Goal: Task Accomplishment & Management: Use online tool/utility

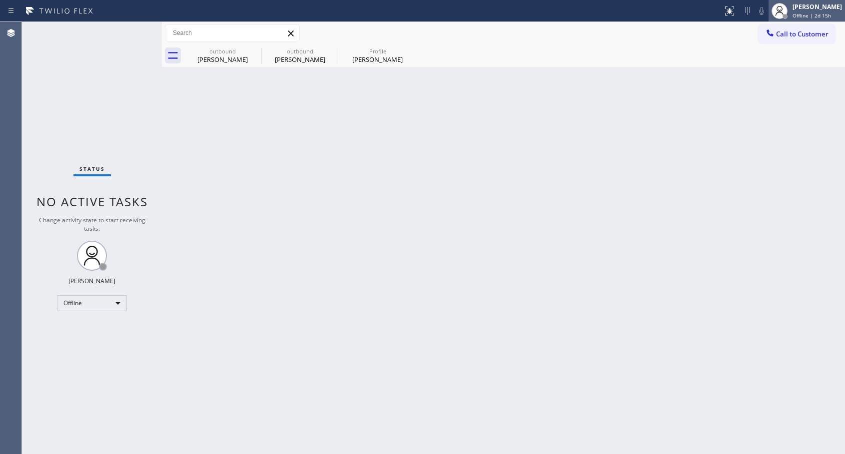
click at [811, 11] on div "Abe Collarte Offline | 2d 15h" at bounding box center [818, 10] width 54 height 17
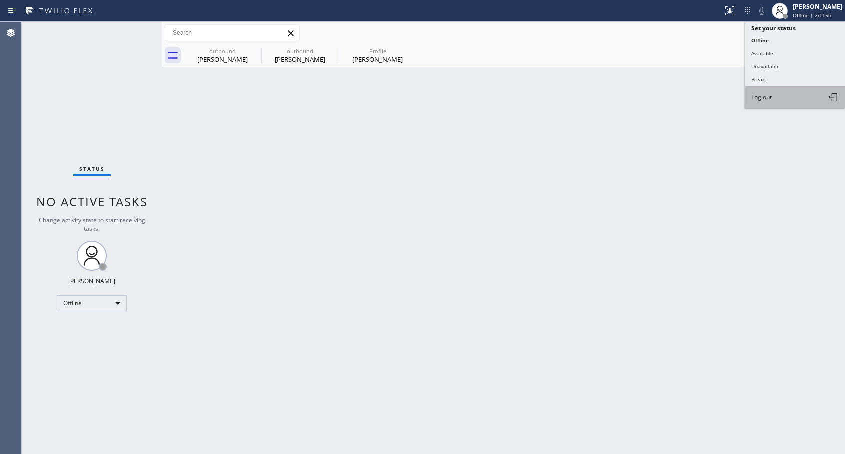
click at [770, 99] on span "Log out" at bounding box center [761, 97] width 20 height 8
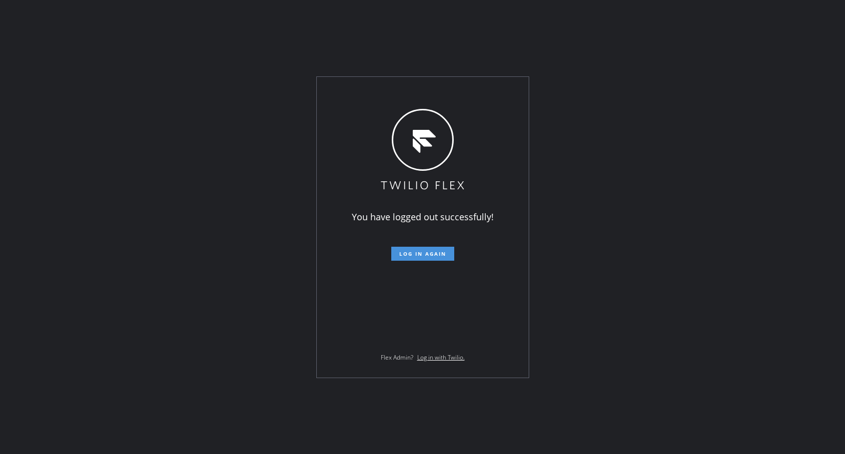
click at [445, 252] on span "Log in again" at bounding box center [422, 253] width 47 height 7
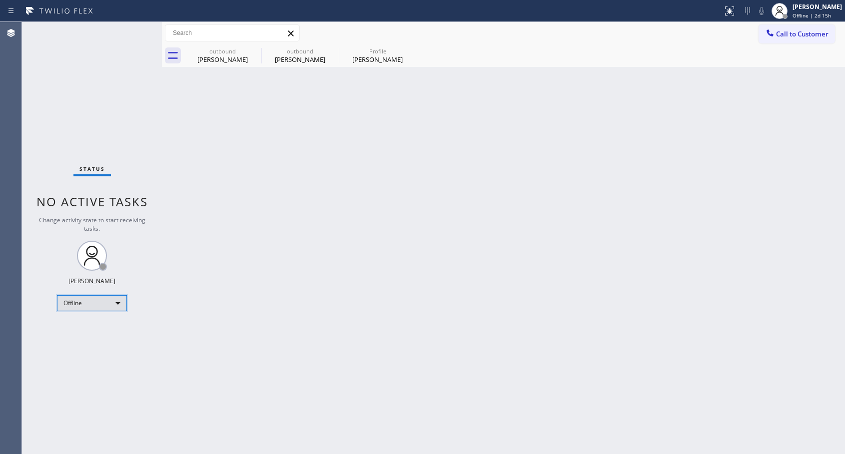
click at [100, 308] on div "Offline" at bounding box center [92, 303] width 70 height 16
click at [80, 345] on li "Unavailable" at bounding box center [91, 342] width 68 height 12
drag, startPoint x: 798, startPoint y: 38, endPoint x: 2, endPoint y: 47, distance: 795.2
click at [796, 38] on span "Call to Customer" at bounding box center [802, 33] width 52 height 9
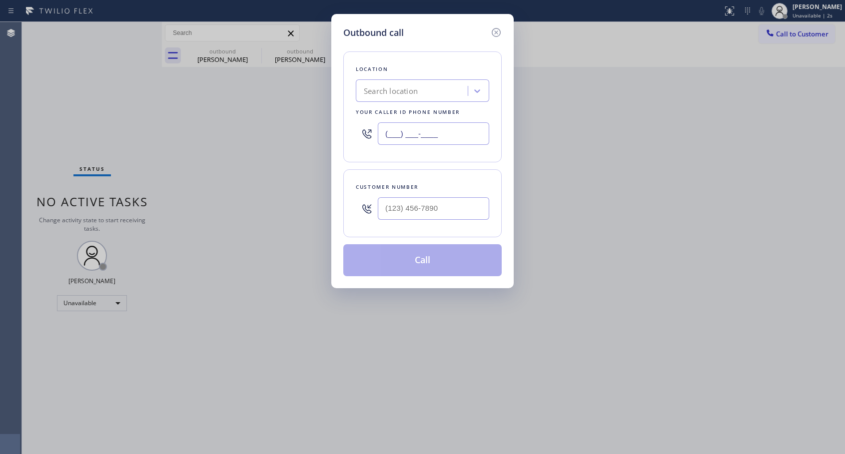
click at [386, 131] on input "(___) ___-____" at bounding box center [433, 133] width 111 height 22
paste input "818) 614-5337"
type input "[PHONE_NUMBER]"
click at [426, 211] on input "(___) ___-____" at bounding box center [433, 208] width 111 height 22
paste input "323) 203-4669"
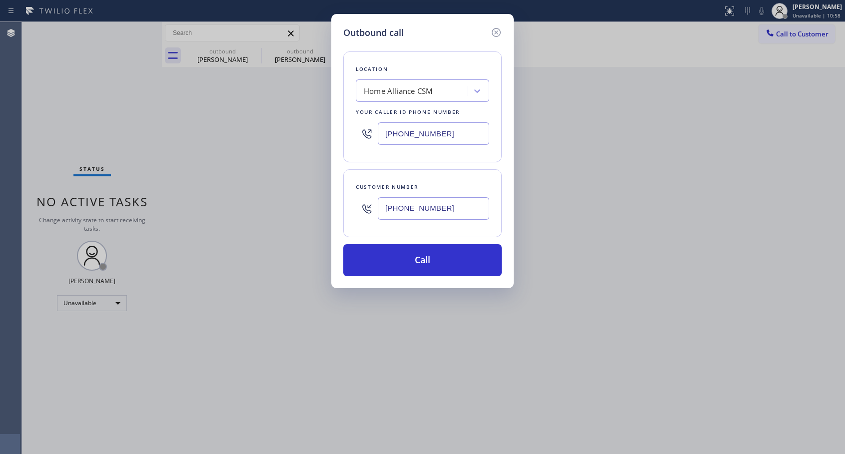
type input "[PHONE_NUMBER]"
click at [429, 263] on button "Call" at bounding box center [422, 260] width 158 height 32
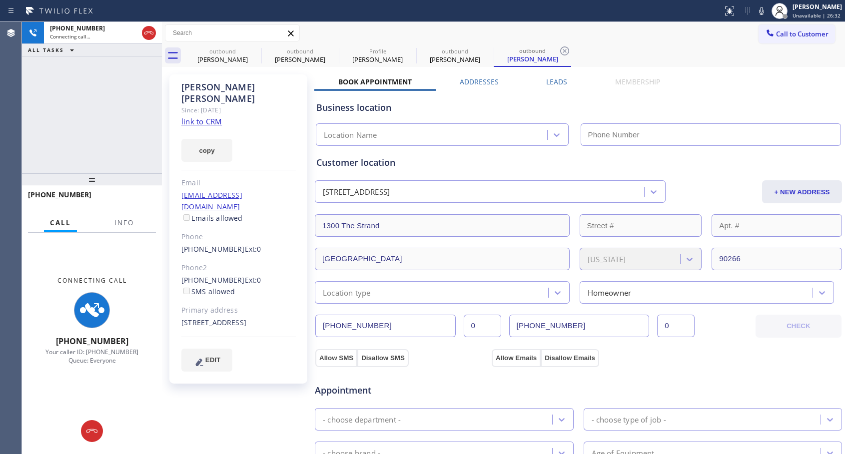
type input "[PHONE_NUMBER]"
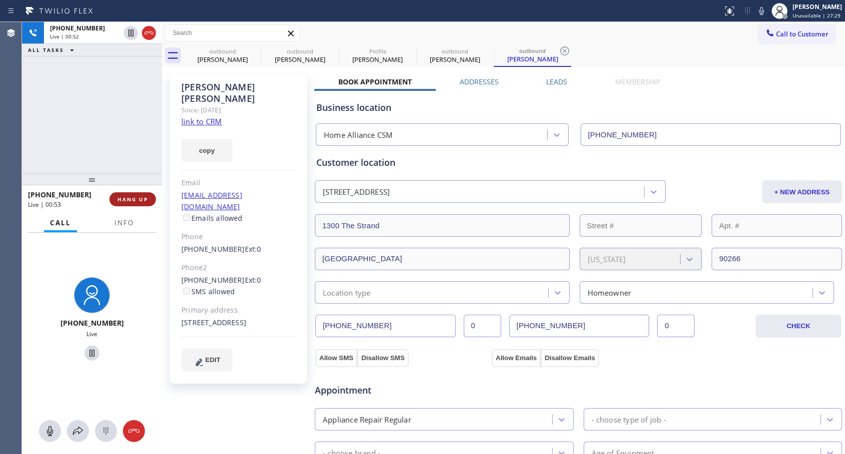
click at [136, 200] on span "HANG UP" at bounding box center [132, 199] width 30 height 7
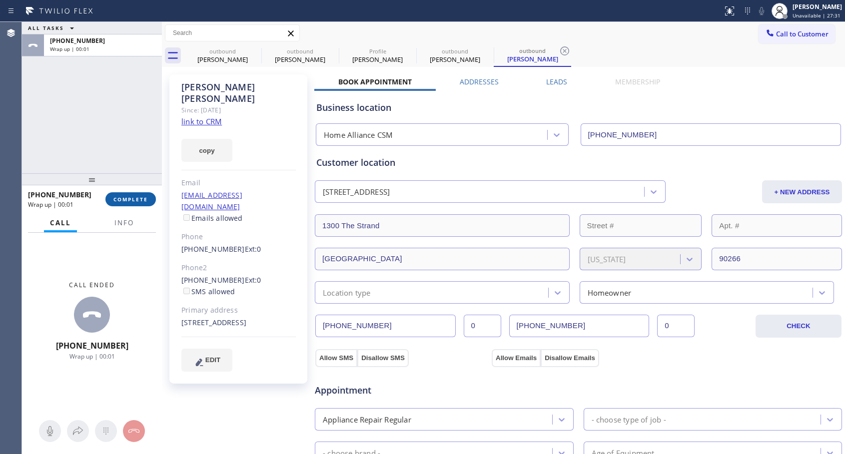
click at [136, 201] on span "COMPLETE" at bounding box center [130, 199] width 34 height 7
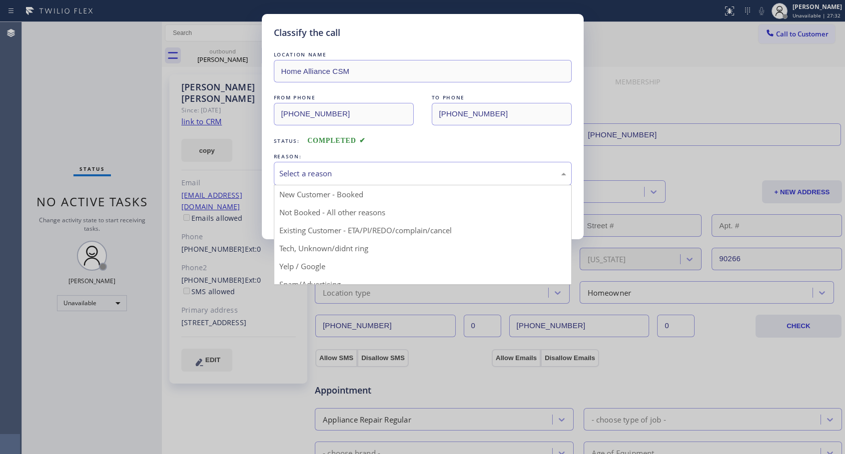
click at [343, 176] on div "Select a reason" at bounding box center [422, 173] width 287 height 11
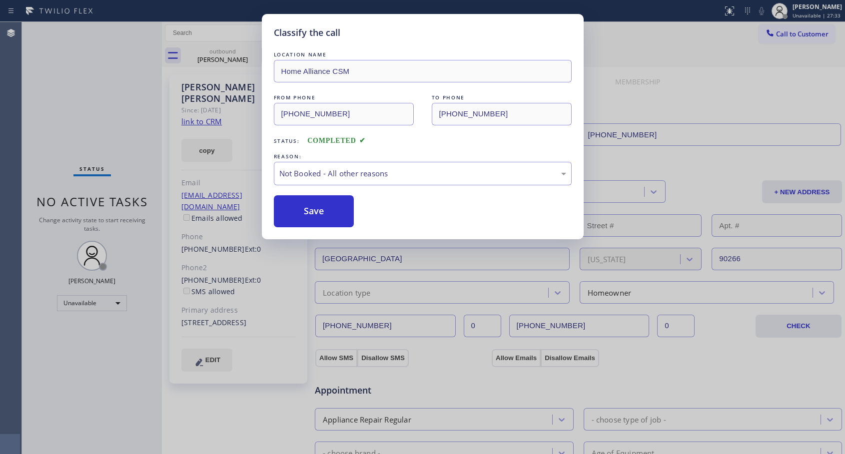
drag, startPoint x: 306, startPoint y: 211, endPoint x: 338, endPoint y: 135, distance: 82.2
click at [306, 211] on button "Save" at bounding box center [314, 211] width 80 height 32
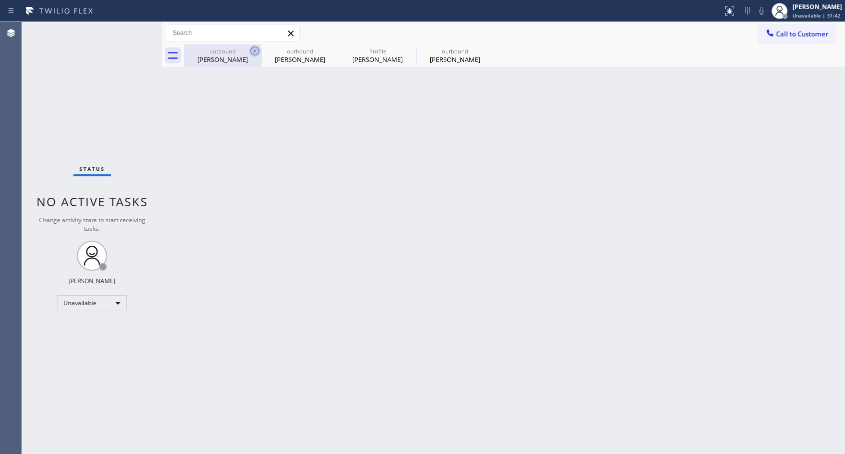
click at [254, 51] on icon at bounding box center [254, 50] width 9 height 9
click at [0, 0] on icon at bounding box center [0, 0] width 0 height 0
click at [794, 30] on span "Call to Customer" at bounding box center [802, 33] width 52 height 9
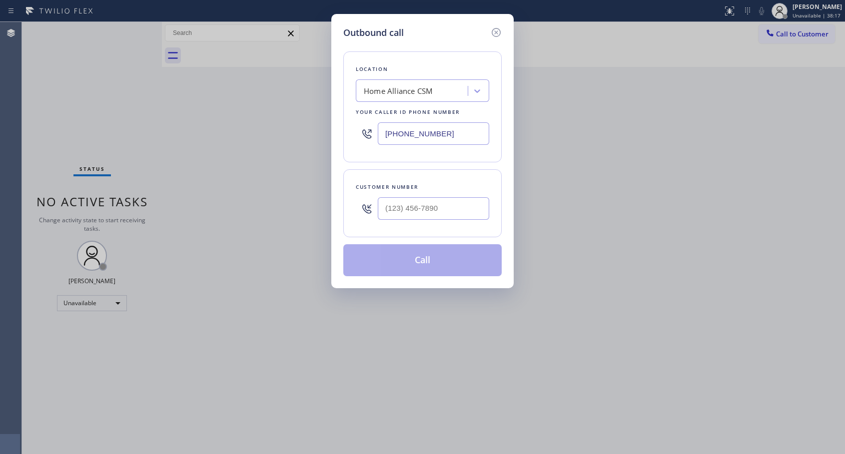
click at [428, 198] on div at bounding box center [433, 208] width 111 height 32
click at [428, 202] on input "(___) ___-____" at bounding box center [433, 208] width 111 height 22
paste input "831) 229-2563"
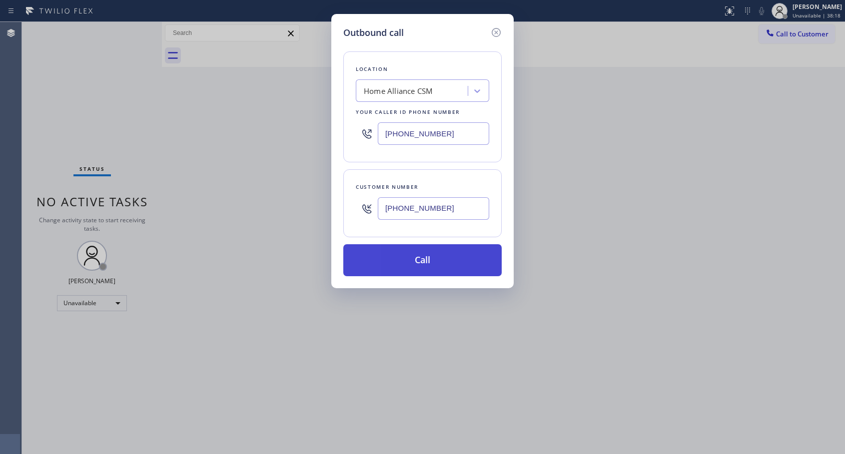
type input "[PHONE_NUMBER]"
click at [421, 257] on button "Call" at bounding box center [422, 260] width 158 height 32
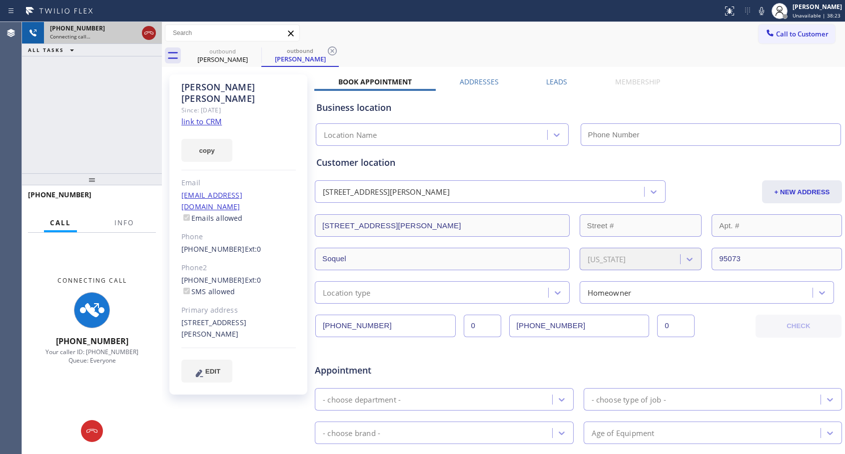
type input "[PHONE_NUMBER]"
click at [149, 35] on icon at bounding box center [149, 33] width 12 height 12
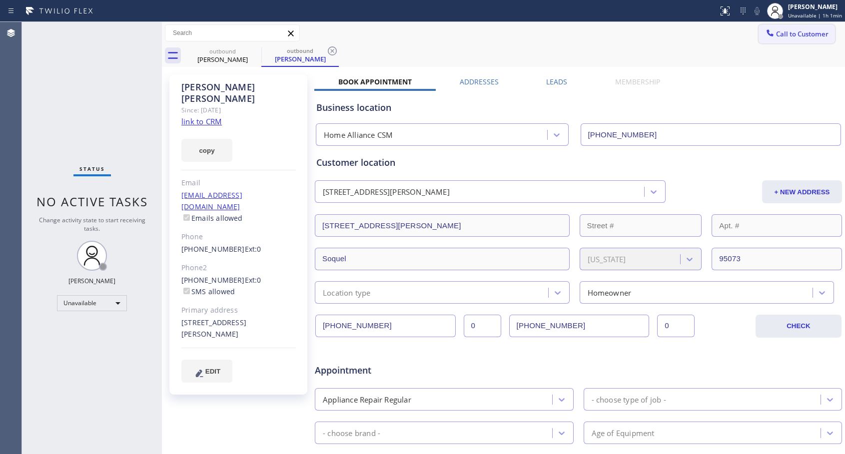
click at [786, 36] on span "Call to Customer" at bounding box center [802, 33] width 52 height 9
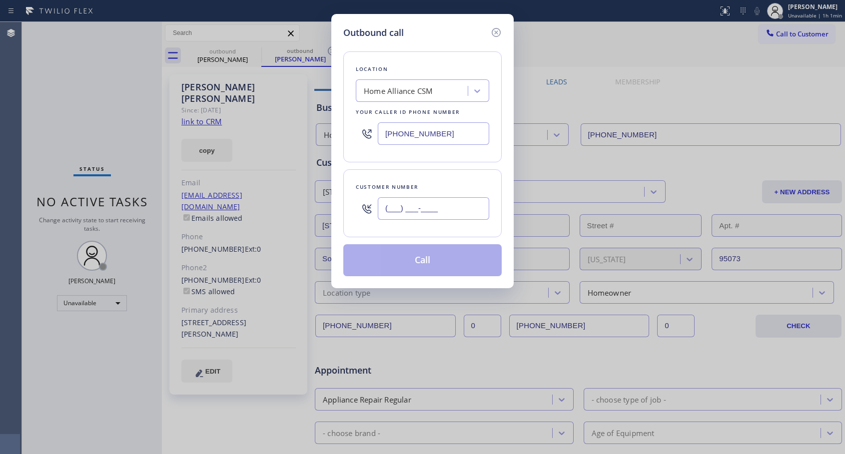
click at [460, 206] on input "(___) ___-____" at bounding box center [433, 208] width 111 height 22
paste input "323) 547-4360"
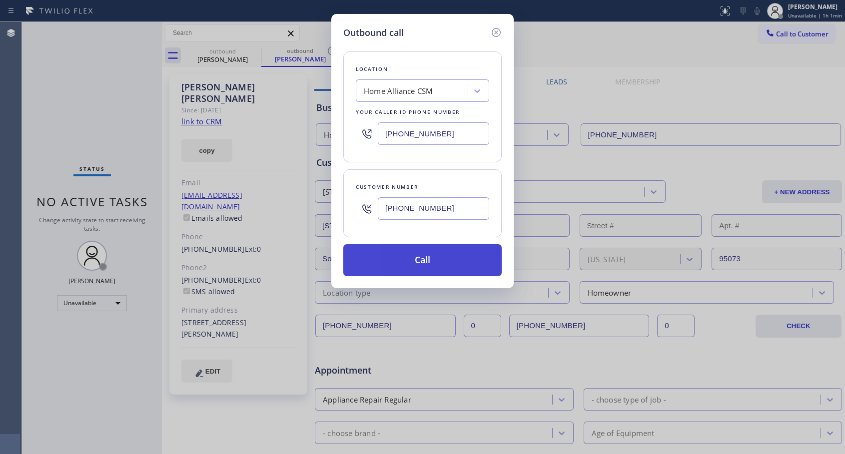
type input "[PHONE_NUMBER]"
click at [424, 262] on button "Call" at bounding box center [422, 260] width 158 height 32
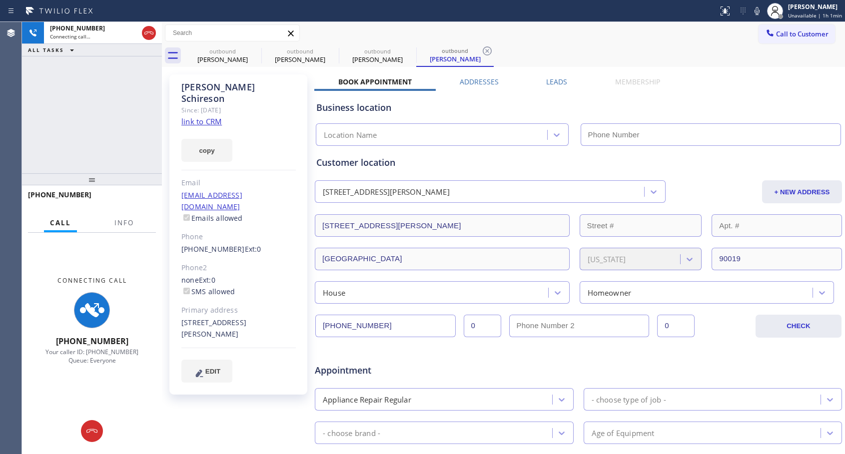
type input "[PHONE_NUMBER]"
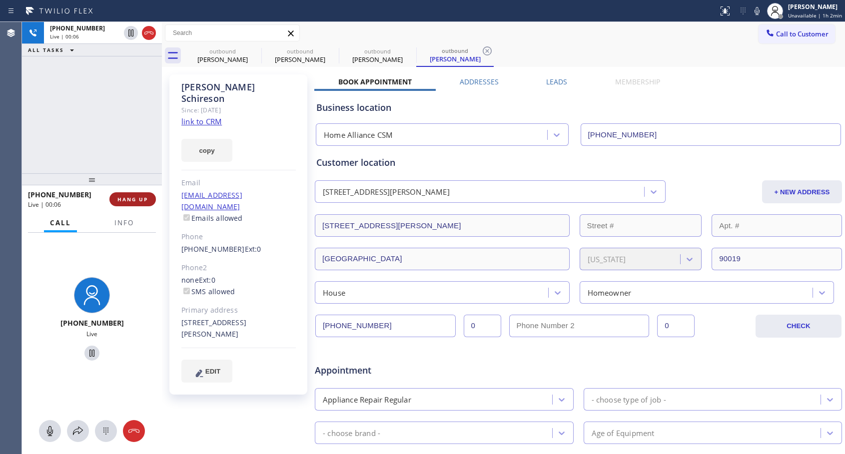
click at [144, 199] on span "HANG UP" at bounding box center [132, 199] width 30 height 7
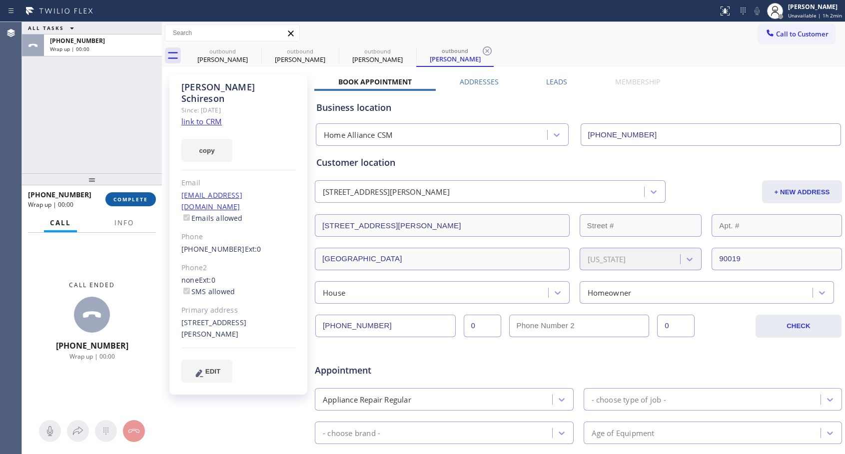
click at [145, 198] on span "COMPLETE" at bounding box center [130, 199] width 34 height 7
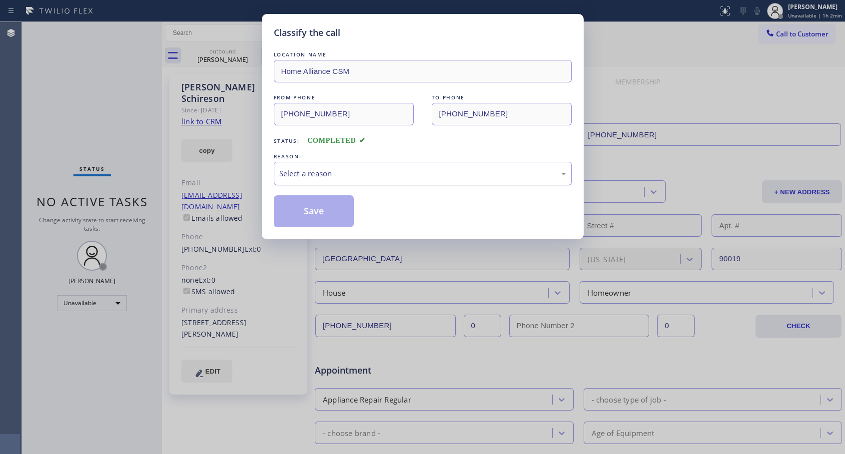
click at [417, 177] on div "Select a reason" at bounding box center [422, 173] width 287 height 11
click at [324, 210] on button "Save" at bounding box center [314, 211] width 80 height 32
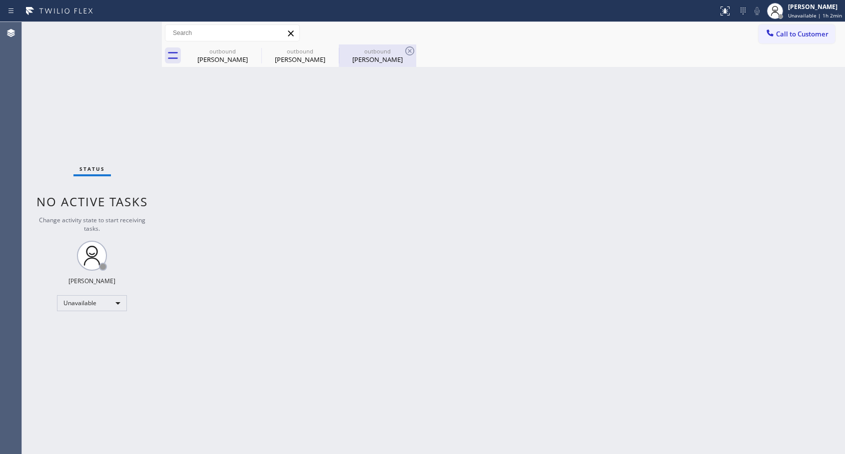
click at [369, 57] on div "[PERSON_NAME]" at bounding box center [377, 59] width 75 height 9
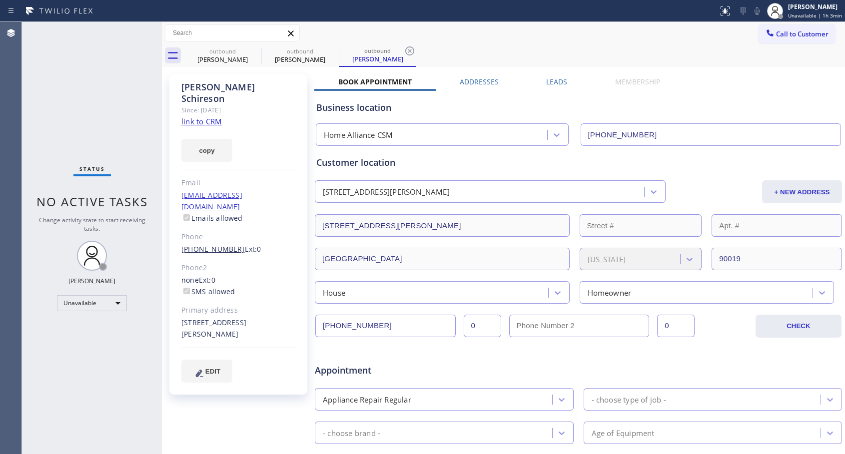
click at [218, 244] on link "[PHONE_NUMBER]" at bounding box center [212, 248] width 63 height 9
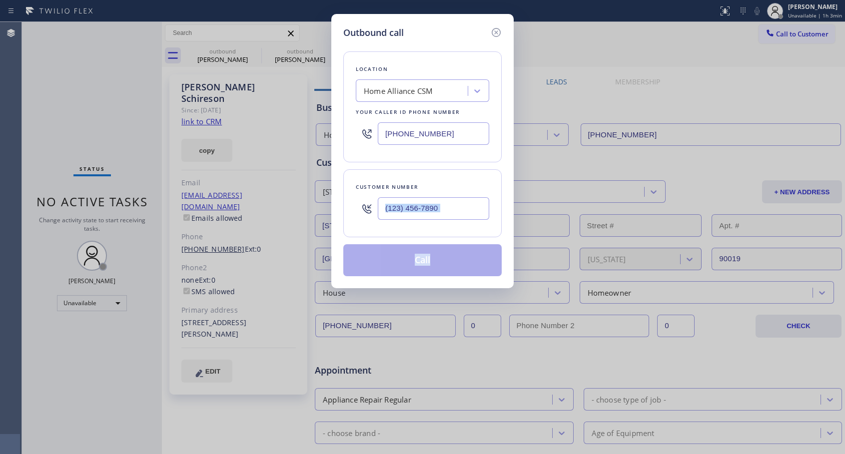
click at [218, 223] on div "Outbound call Location Home Alliance CSM Your caller id phone number [PHONE_NUM…" at bounding box center [422, 227] width 845 height 454
type input "[PHONE_NUMBER]"
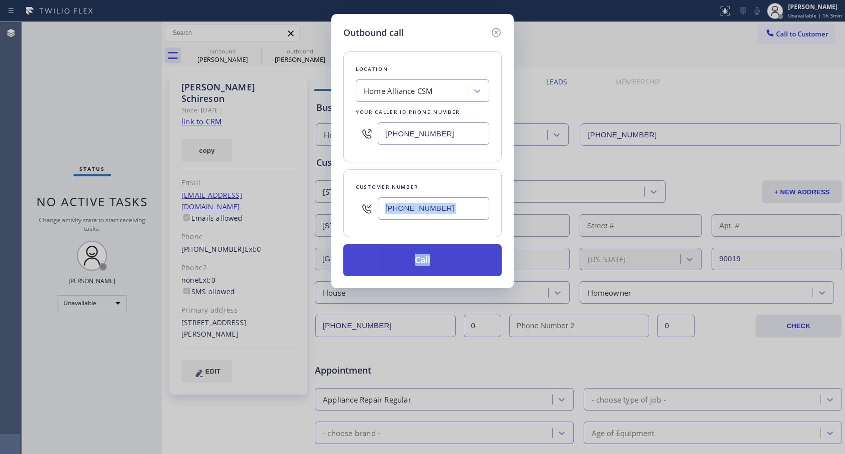
click at [410, 263] on button "Call" at bounding box center [422, 260] width 158 height 32
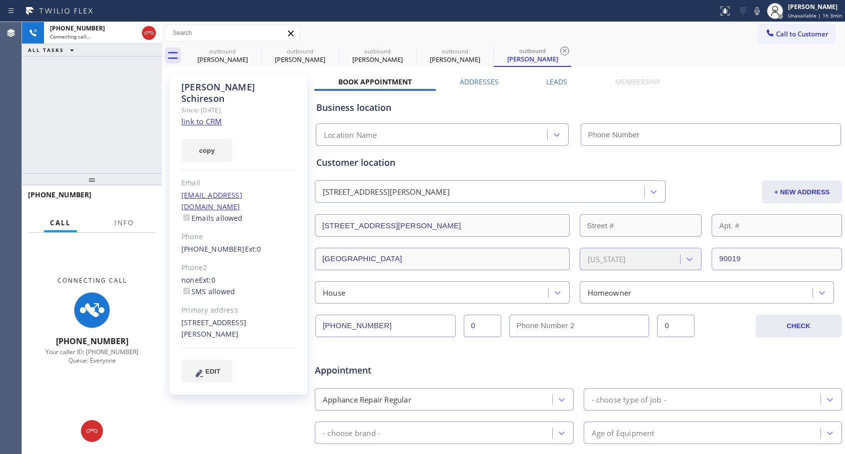
type input "[PHONE_NUMBER]"
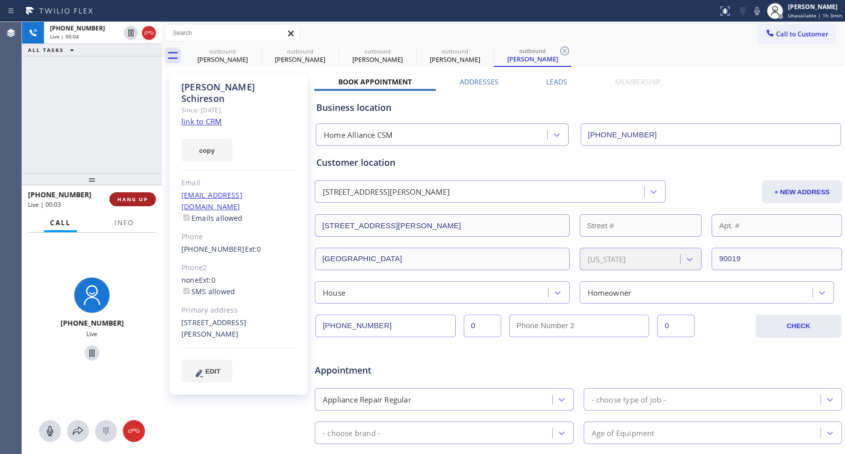
click at [138, 201] on span "HANG UP" at bounding box center [132, 199] width 30 height 7
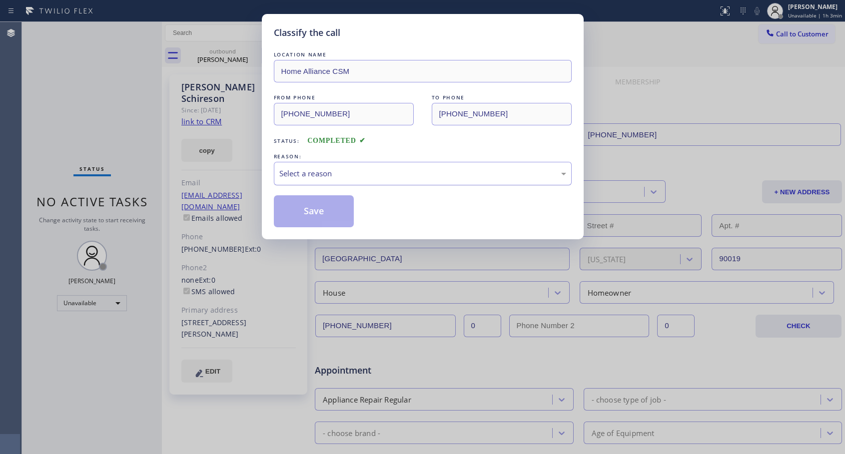
click at [330, 175] on div "Select a reason" at bounding box center [422, 173] width 287 height 11
click at [308, 210] on button "Save" at bounding box center [314, 211] width 80 height 32
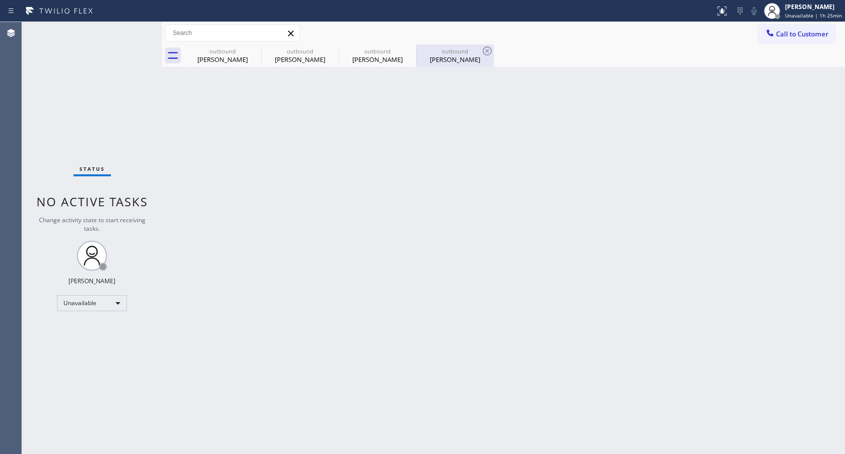
click at [452, 58] on div "[PERSON_NAME]" at bounding box center [454, 59] width 75 height 9
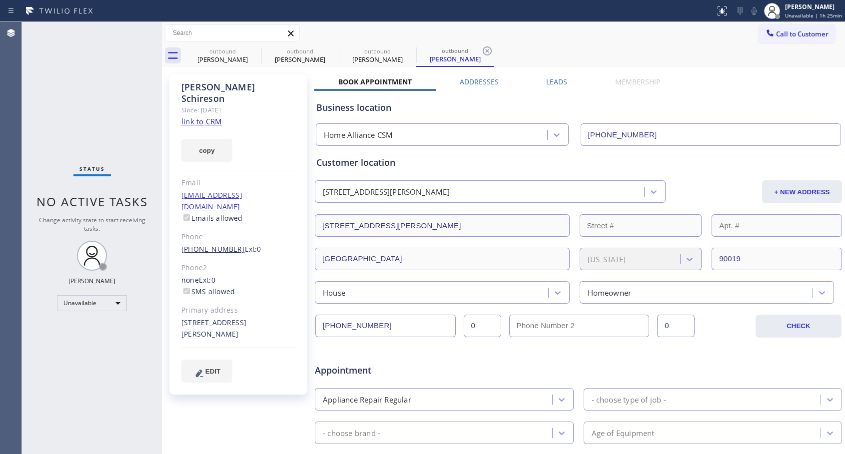
click at [219, 244] on link "[PHONE_NUMBER]" at bounding box center [212, 248] width 63 height 9
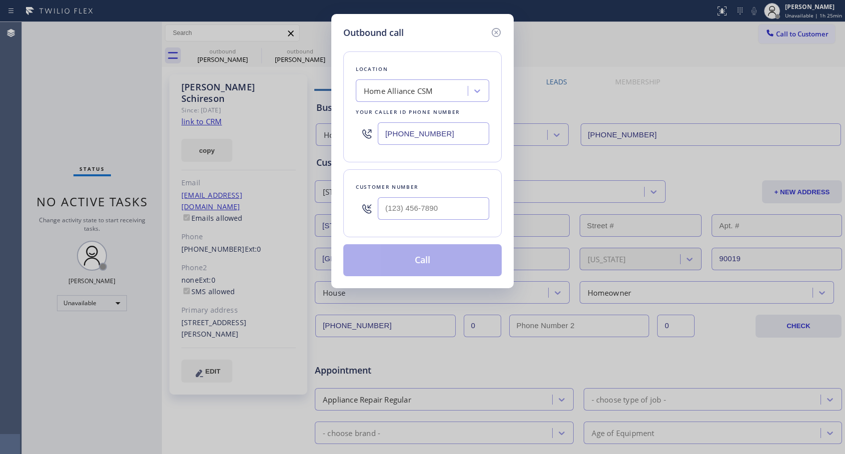
type input "[PHONE_NUMBER]"
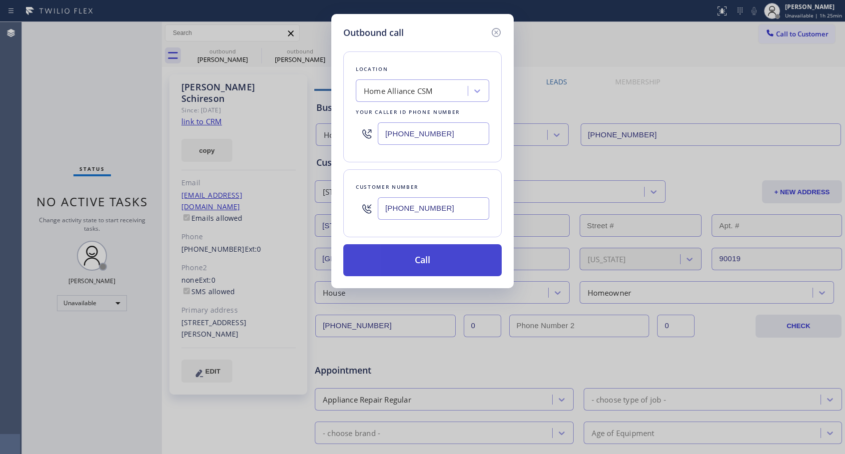
click at [417, 261] on button "Call" at bounding box center [422, 260] width 158 height 32
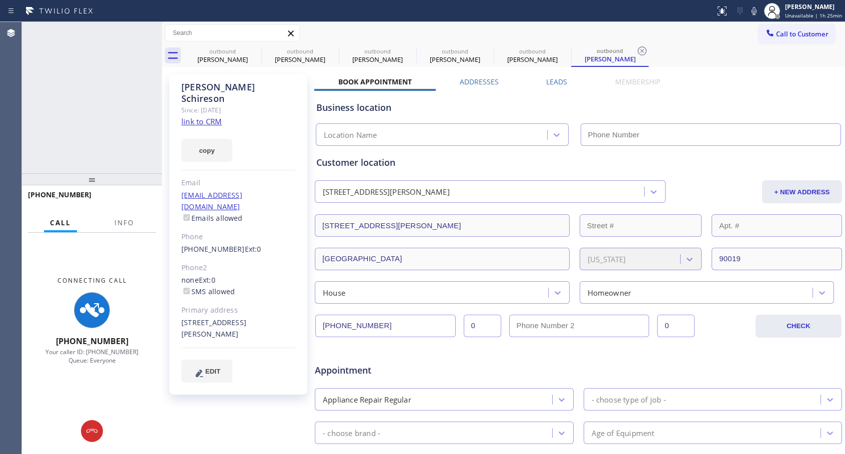
type input "[PHONE_NUMBER]"
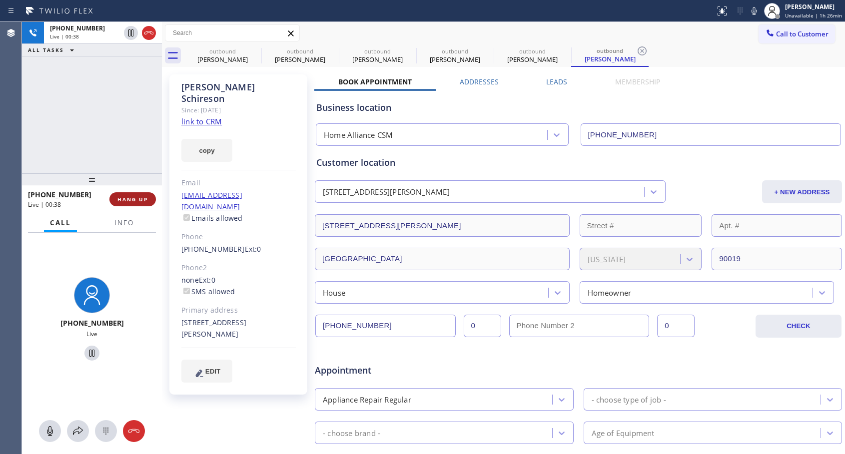
click at [130, 201] on span "HANG UP" at bounding box center [132, 199] width 30 height 7
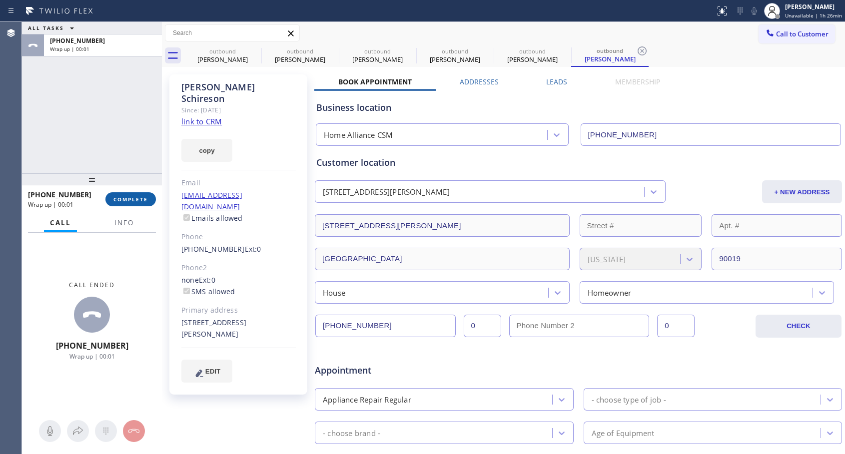
click at [130, 201] on span "COMPLETE" at bounding box center [130, 199] width 34 height 7
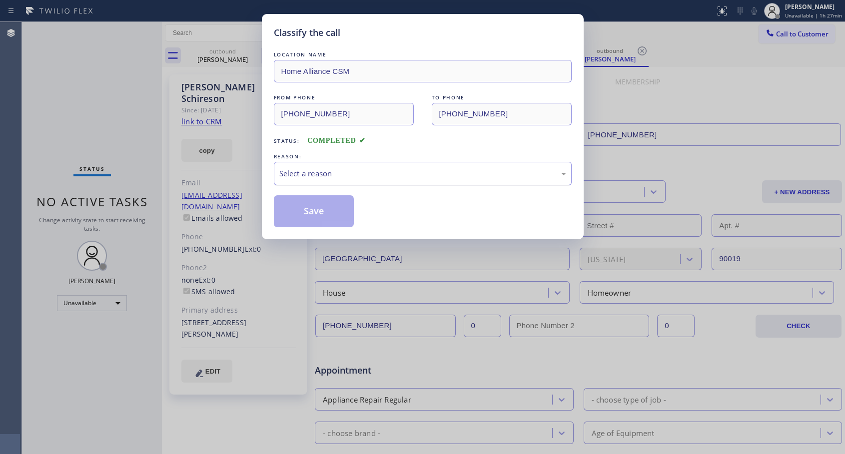
click at [364, 173] on div "Select a reason" at bounding box center [422, 173] width 287 height 11
click at [313, 210] on button "Save" at bounding box center [314, 211] width 80 height 32
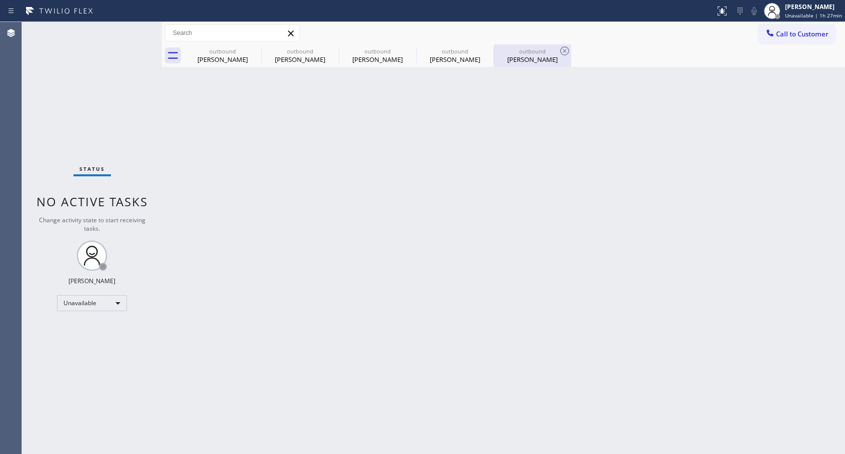
click at [520, 60] on div "[PERSON_NAME]" at bounding box center [532, 59] width 75 height 9
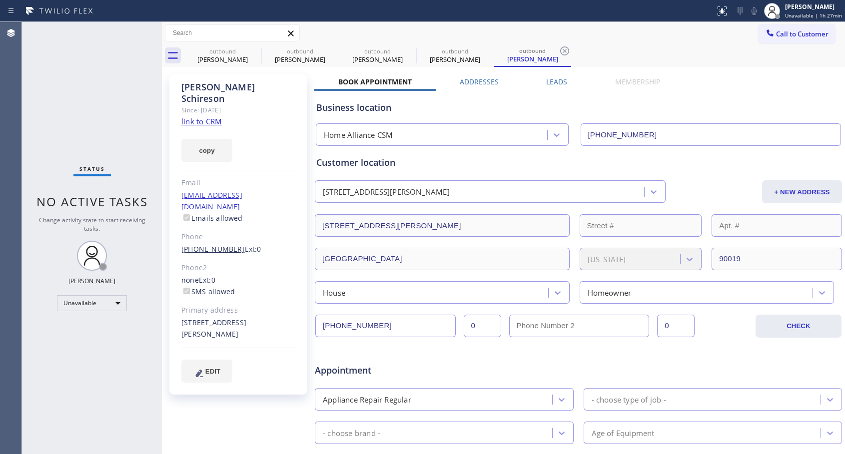
click at [208, 244] on link "[PHONE_NUMBER]" at bounding box center [212, 248] width 63 height 9
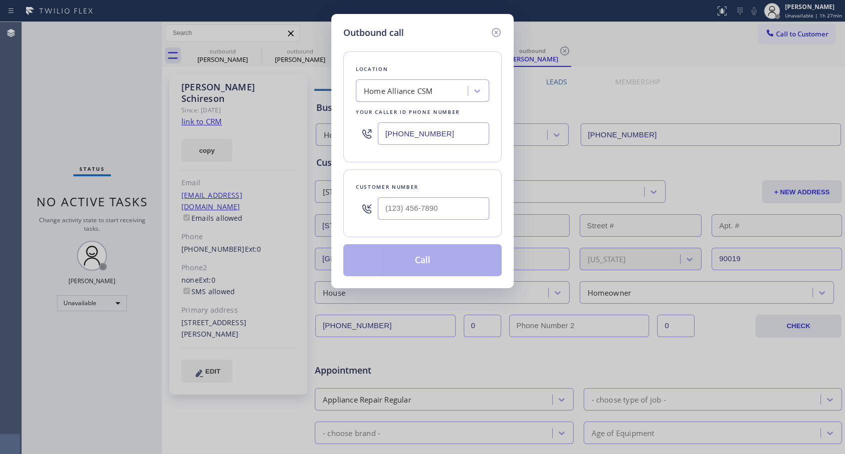
type input "[PHONE_NUMBER]"
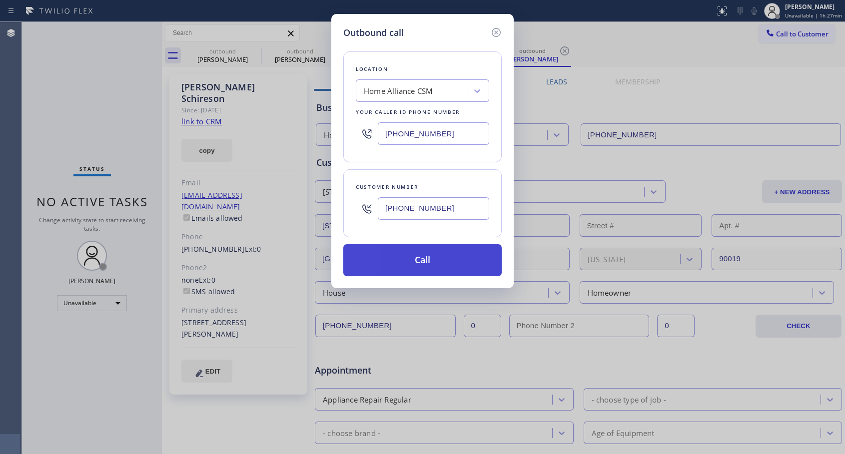
click at [423, 262] on button "Call" at bounding box center [422, 260] width 158 height 32
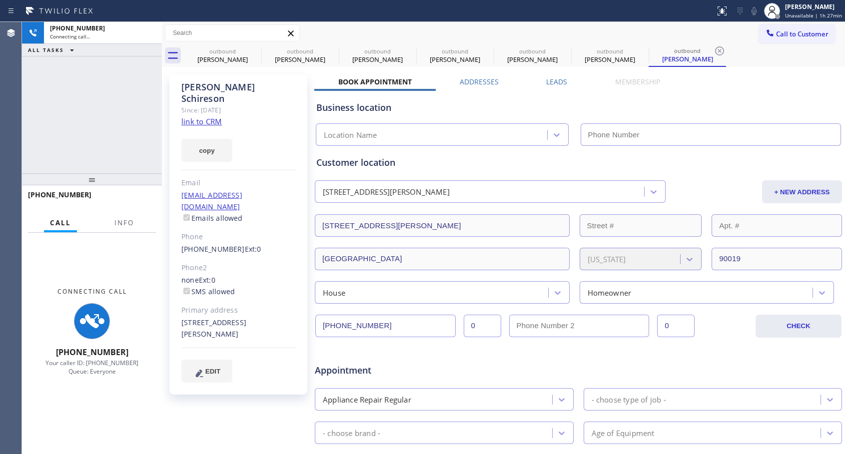
type input "[PHONE_NUMBER]"
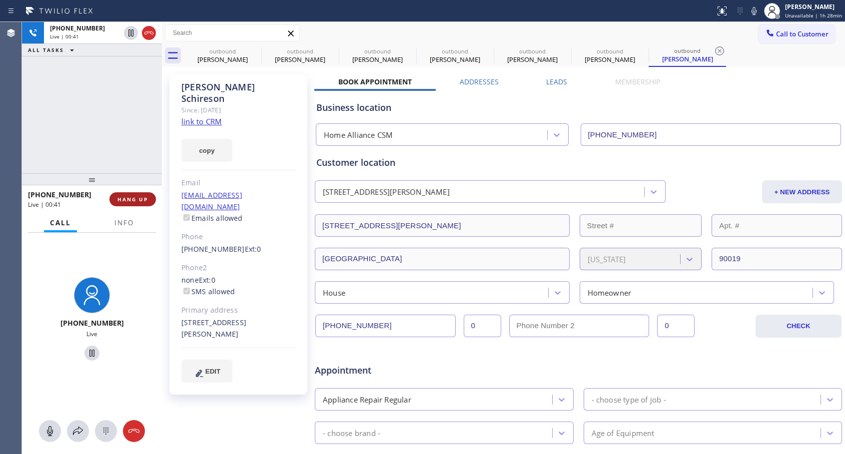
click at [134, 196] on span "HANG UP" at bounding box center [132, 199] width 30 height 7
click at [136, 196] on span "HANG UP" at bounding box center [132, 199] width 30 height 7
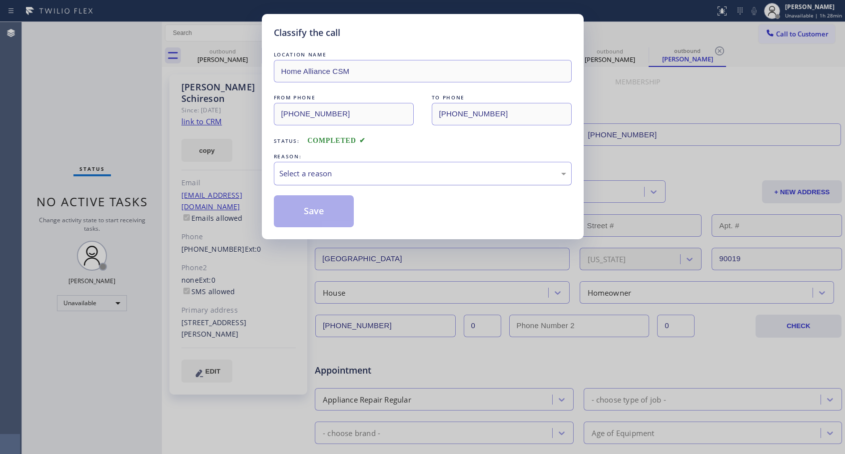
click at [361, 175] on div "Select a reason" at bounding box center [422, 173] width 287 height 11
click at [312, 203] on button "Save" at bounding box center [314, 211] width 80 height 32
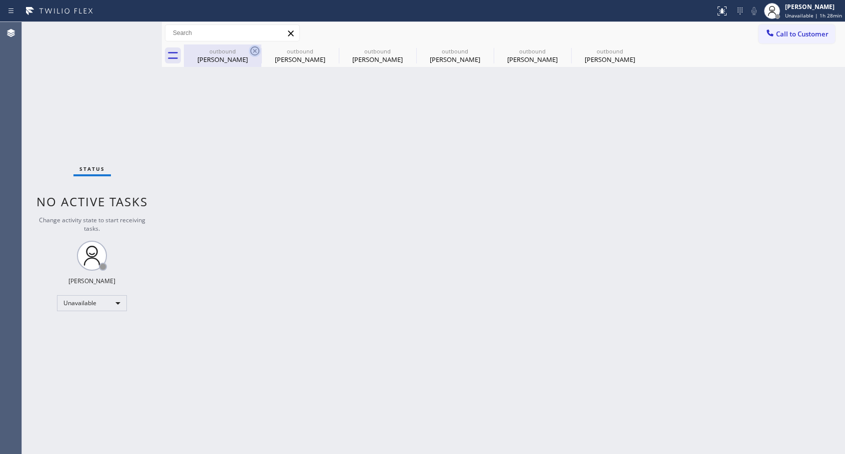
click at [257, 49] on icon at bounding box center [255, 51] width 12 height 12
click at [0, 0] on icon at bounding box center [0, 0] width 0 height 0
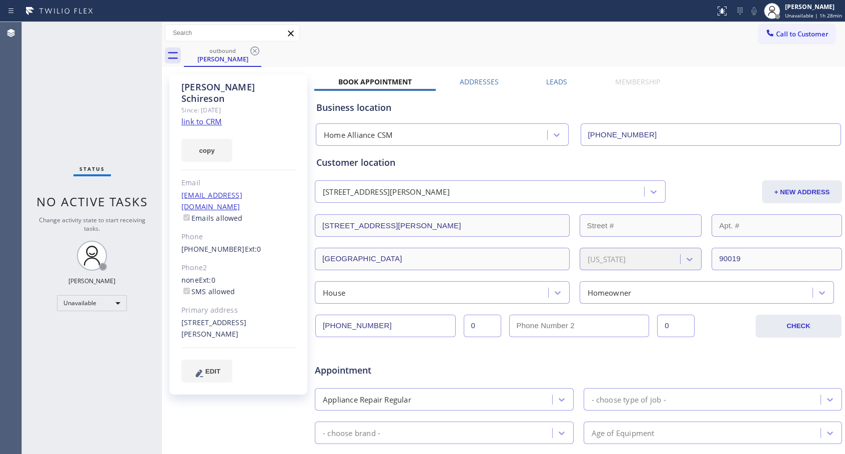
click at [257, 49] on icon at bounding box center [255, 51] width 12 height 12
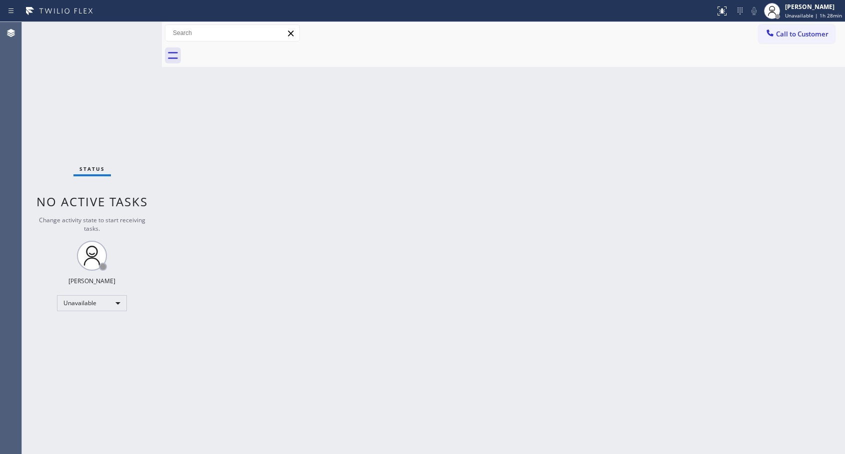
click at [257, 49] on div at bounding box center [514, 55] width 661 height 22
click at [772, 34] on icon at bounding box center [770, 32] width 6 height 6
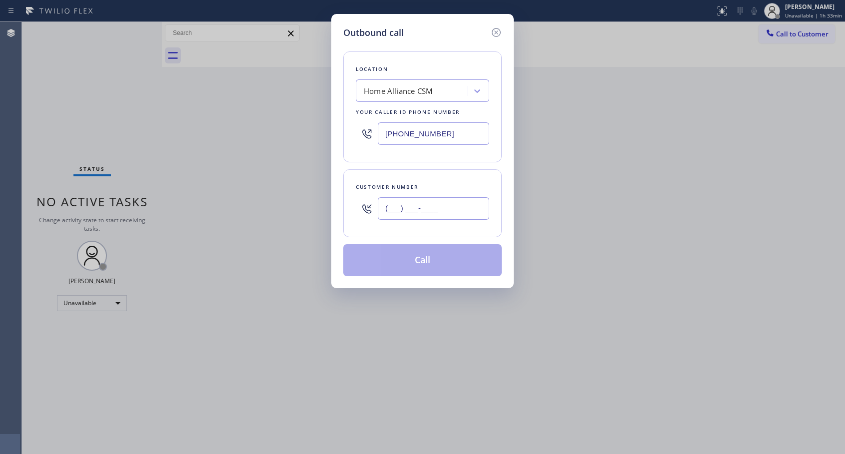
click at [444, 208] on input "(___) ___-____" at bounding box center [433, 208] width 111 height 22
paste input "281) 748-8269"
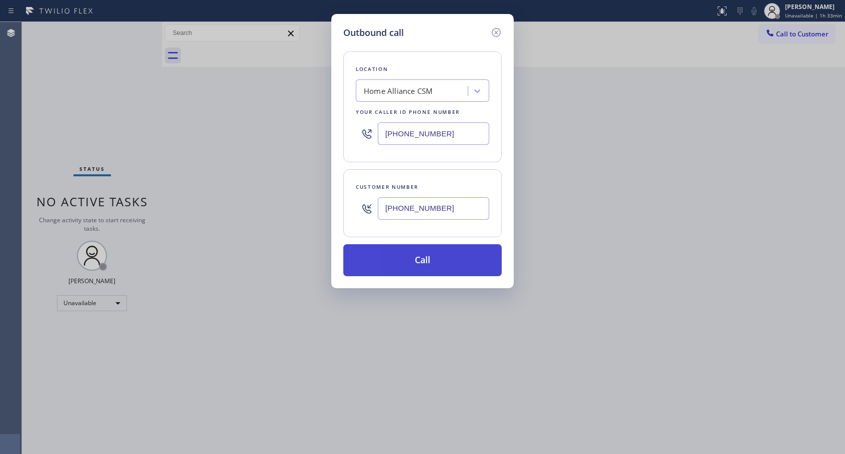
type input "[PHONE_NUMBER]"
click at [427, 263] on button "Call" at bounding box center [422, 260] width 158 height 32
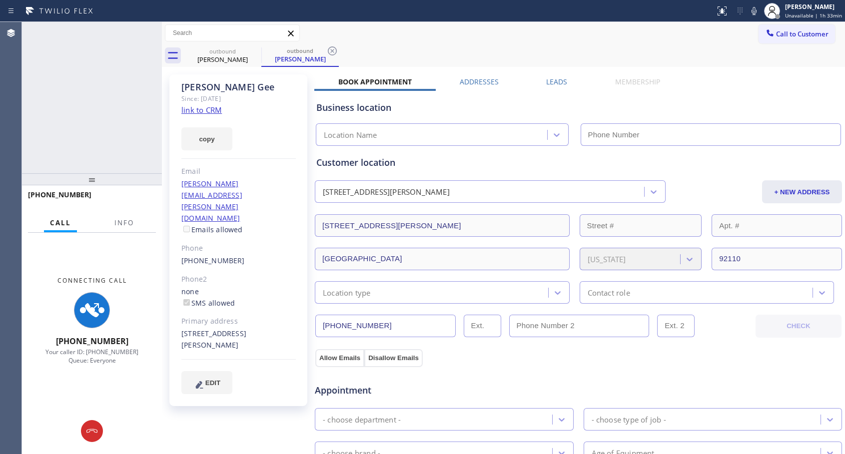
type input "[PHONE_NUMBER]"
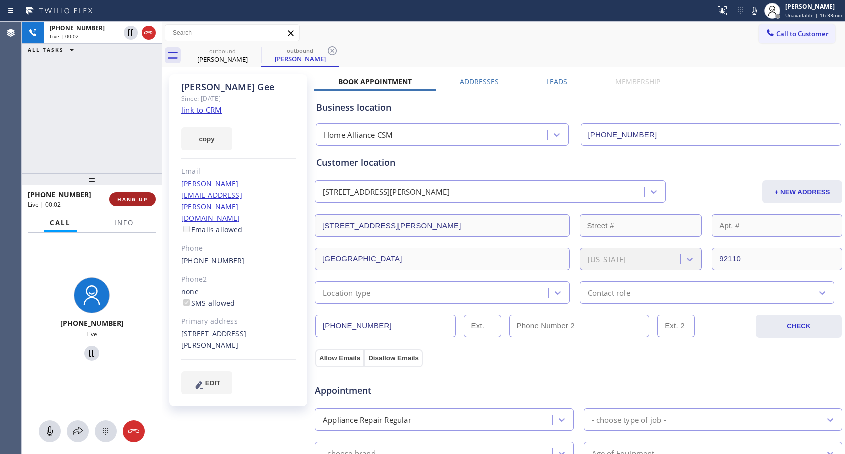
click at [141, 196] on span "HANG UP" at bounding box center [132, 199] width 30 height 7
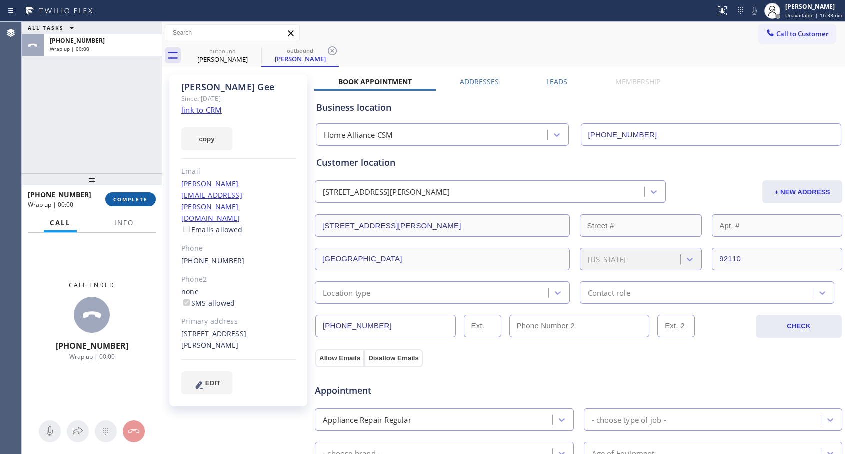
click at [141, 196] on span "COMPLETE" at bounding box center [130, 199] width 34 height 7
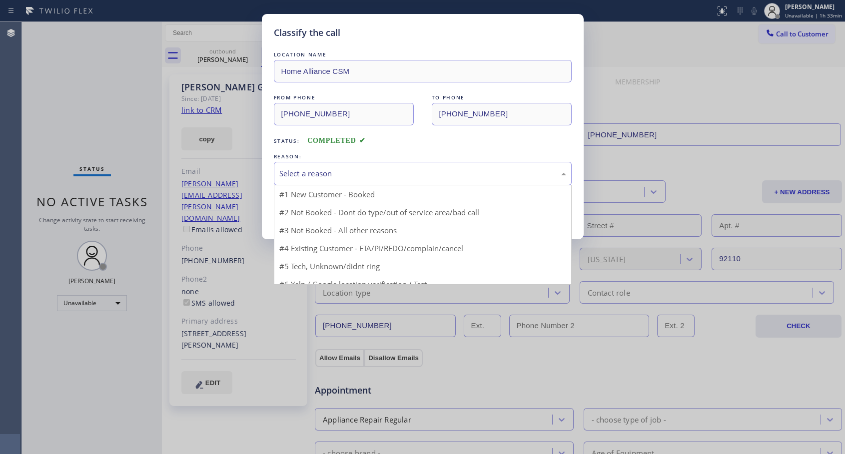
click at [330, 174] on div "Select a reason" at bounding box center [422, 173] width 287 height 11
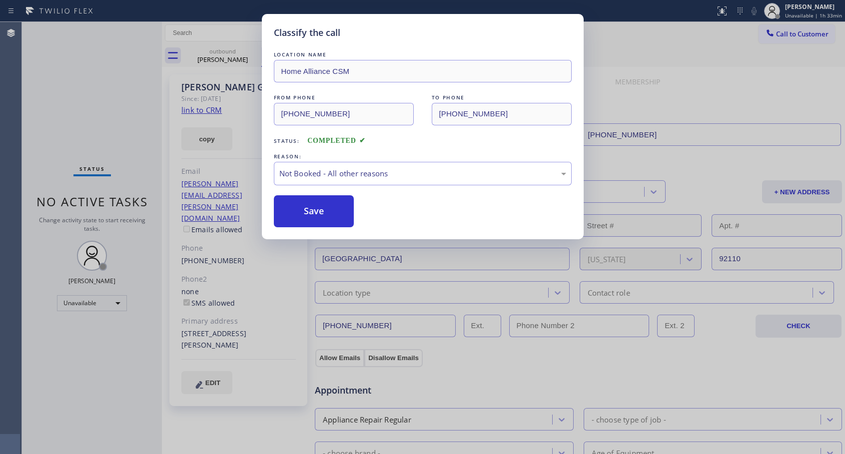
click at [299, 211] on button "Save" at bounding box center [314, 211] width 80 height 32
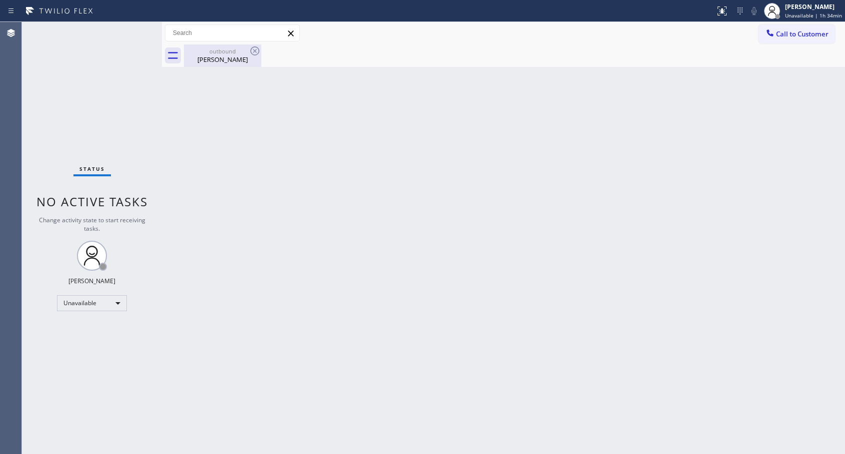
click at [221, 62] on div "[PERSON_NAME]" at bounding box center [222, 59] width 75 height 9
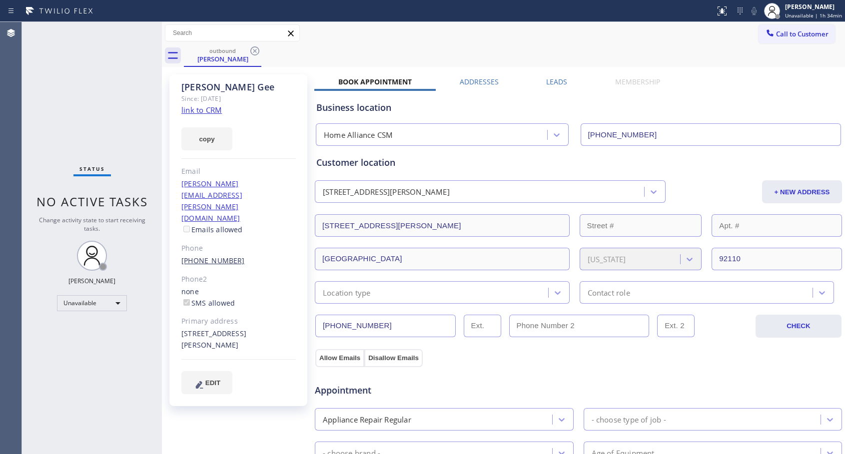
click at [205, 256] on link "[PHONE_NUMBER]" at bounding box center [212, 260] width 63 height 9
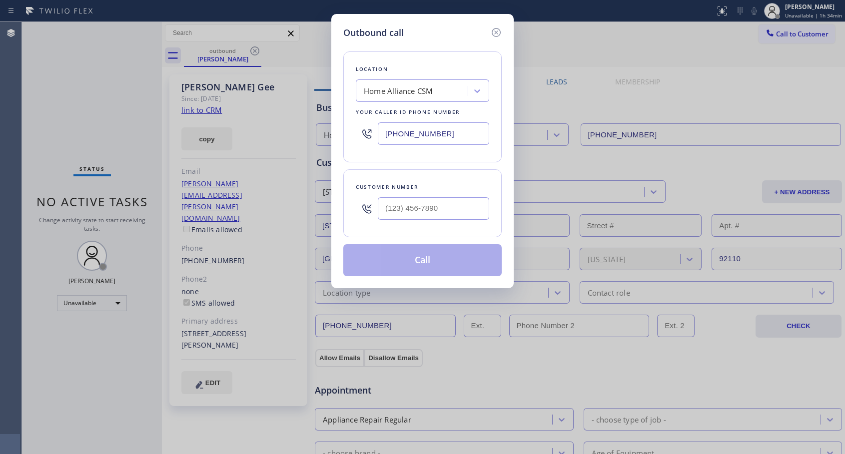
type input "[PHONE_NUMBER]"
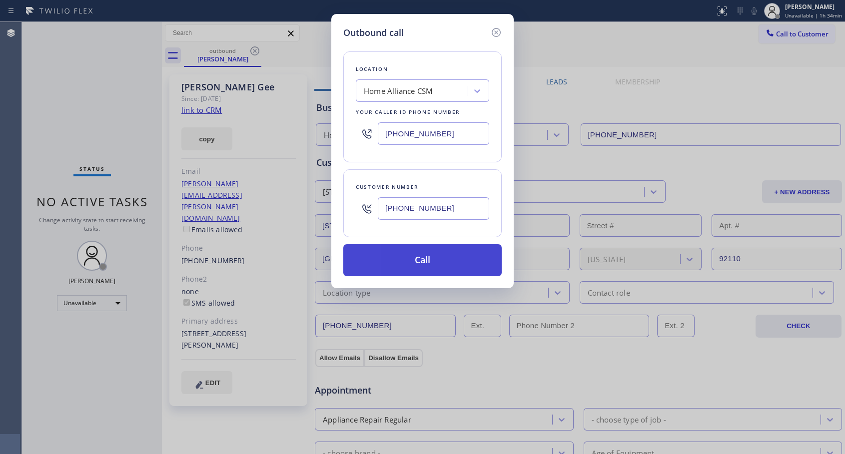
click at [409, 264] on button "Call" at bounding box center [422, 260] width 158 height 32
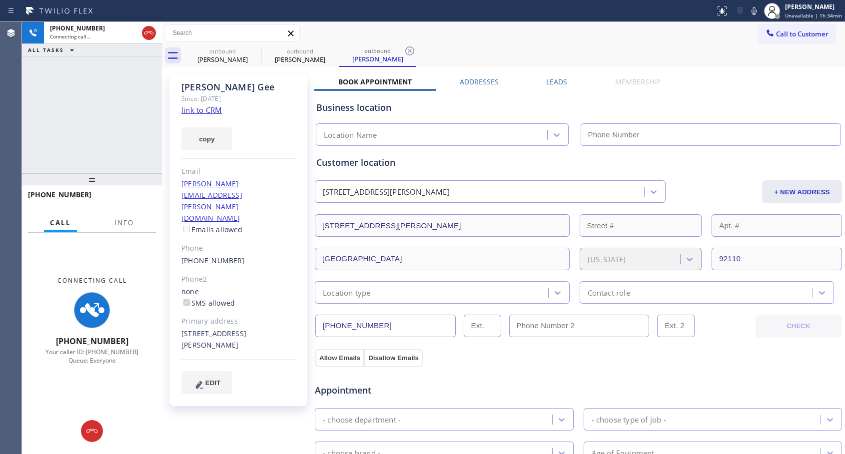
type input "[PHONE_NUMBER]"
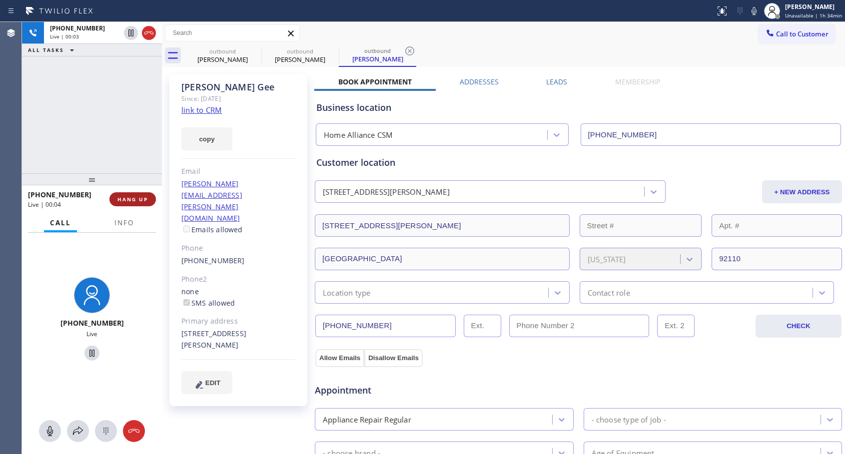
click at [147, 198] on span "HANG UP" at bounding box center [132, 199] width 30 height 7
click at [147, 199] on span "HANG UP" at bounding box center [132, 199] width 30 height 7
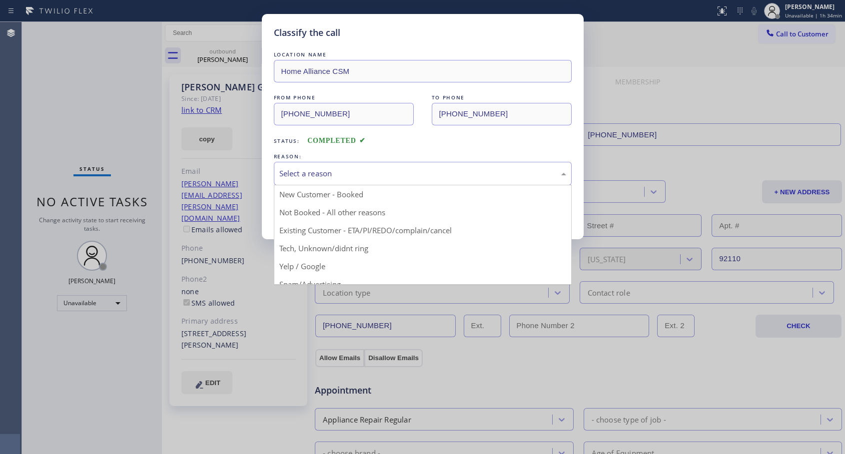
click at [357, 166] on div "Select a reason" at bounding box center [423, 173] width 298 height 23
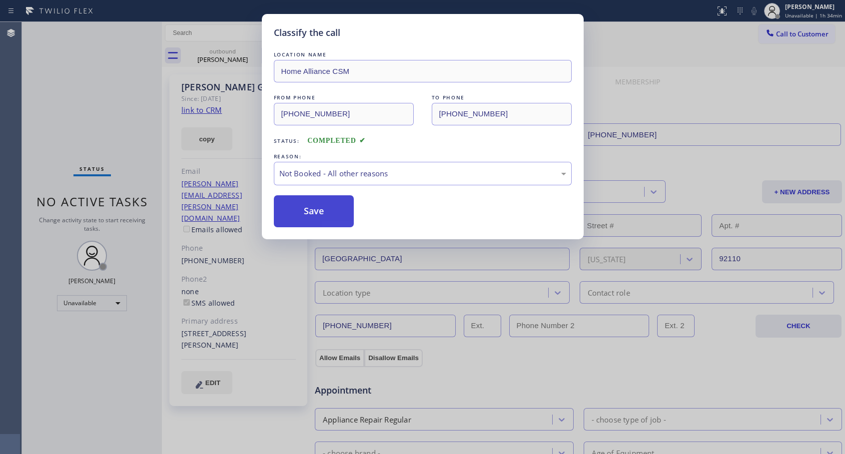
click at [294, 206] on button "Save" at bounding box center [314, 211] width 80 height 32
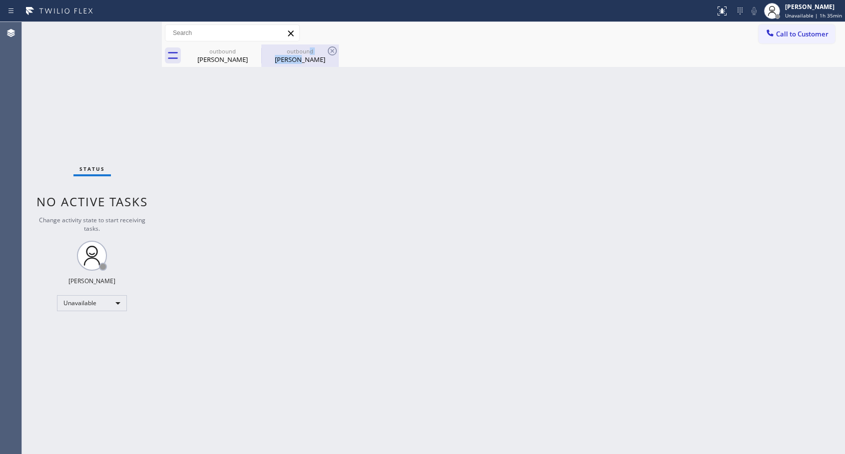
drag, startPoint x: 308, startPoint y: 54, endPoint x: 311, endPoint y: 66, distance: 12.3
click at [308, 55] on div "outbound [PERSON_NAME]" at bounding box center [299, 55] width 75 height 22
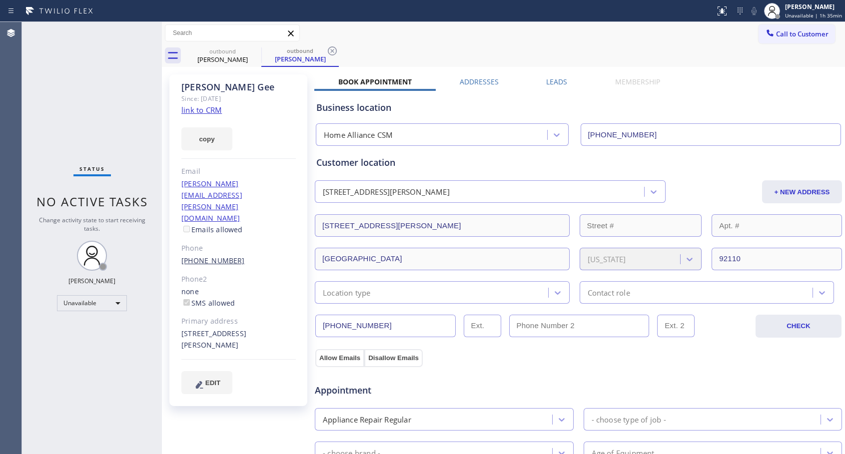
click at [221, 256] on link "[PHONE_NUMBER]" at bounding box center [212, 260] width 63 height 9
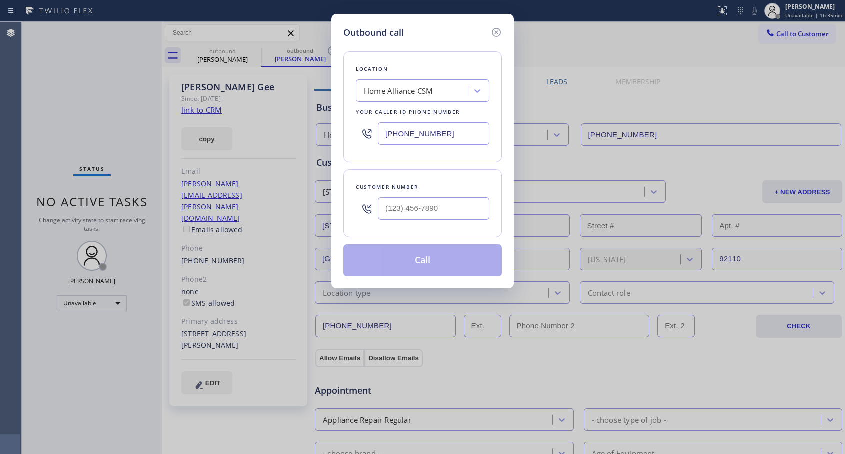
type input "[PHONE_NUMBER]"
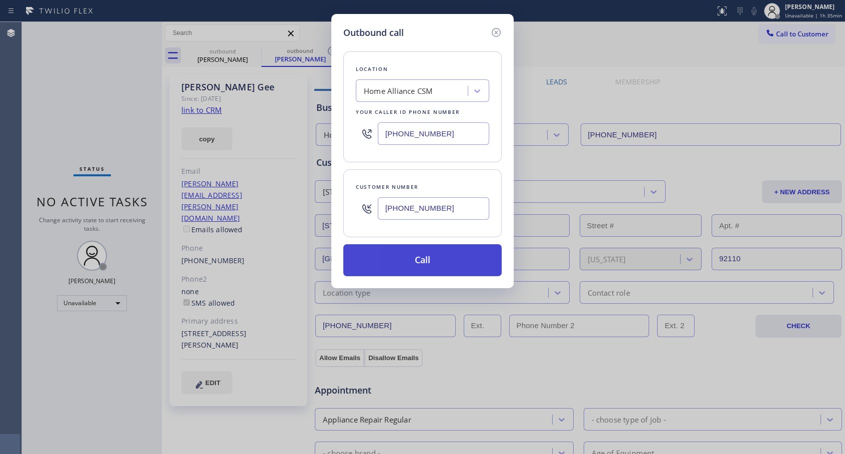
click at [404, 263] on button "Call" at bounding box center [422, 260] width 158 height 32
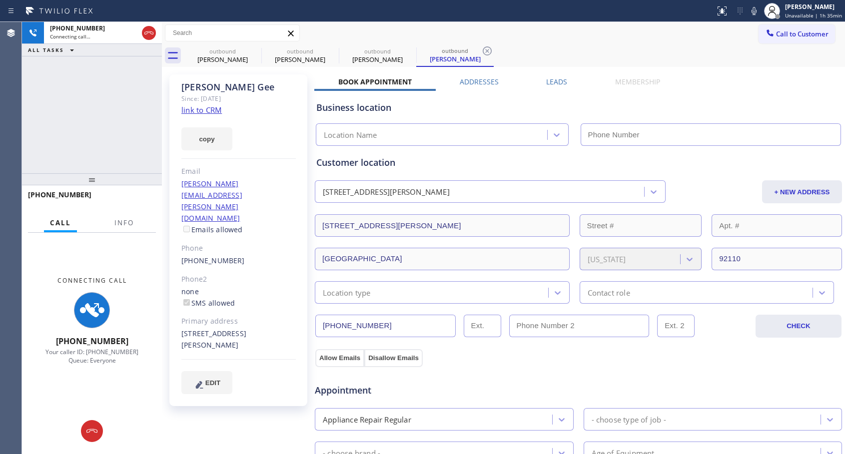
type input "[PHONE_NUMBER]"
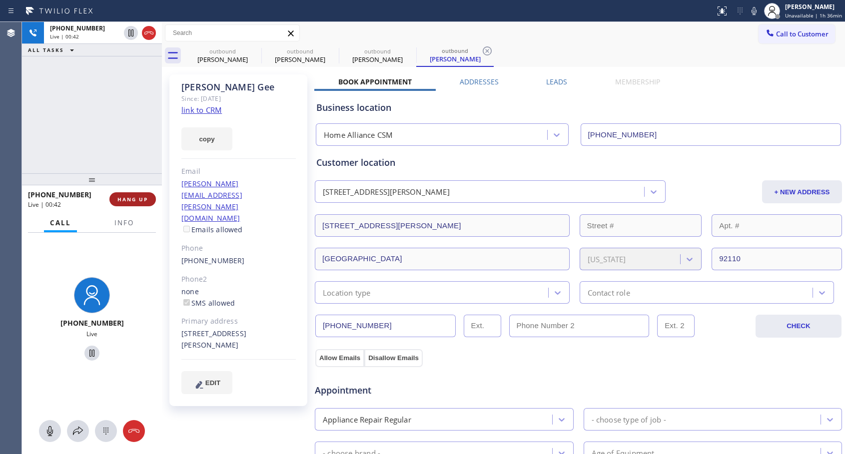
click at [138, 201] on span "HANG UP" at bounding box center [132, 199] width 30 height 7
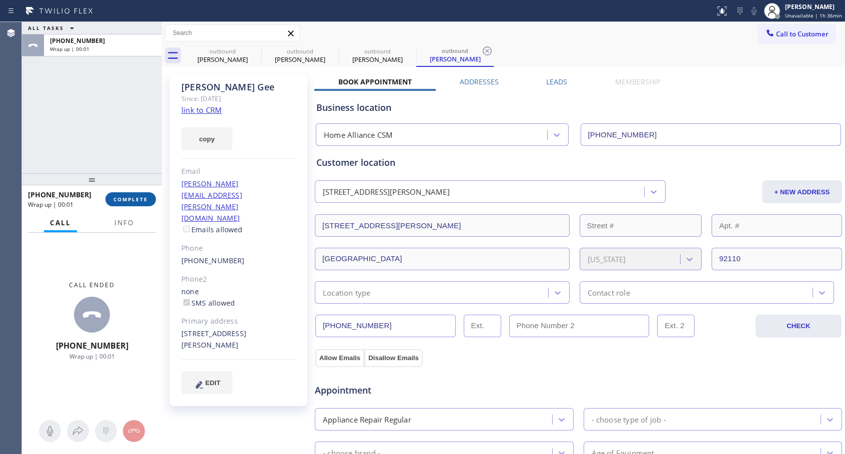
click at [138, 201] on span "COMPLETE" at bounding box center [130, 199] width 34 height 7
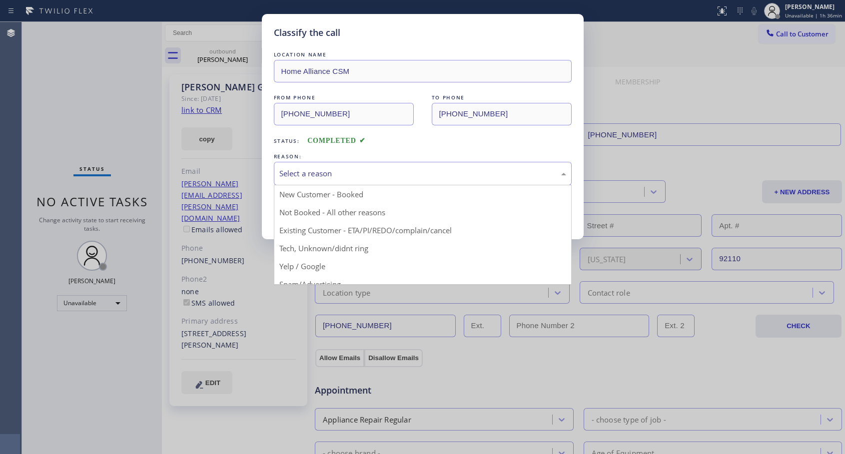
click at [357, 169] on div "Select a reason" at bounding box center [422, 173] width 287 height 11
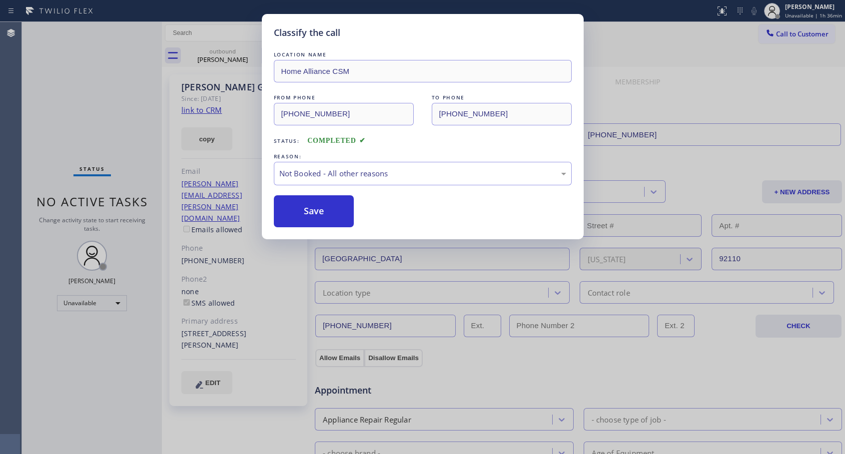
click at [305, 207] on button "Save" at bounding box center [314, 211] width 80 height 32
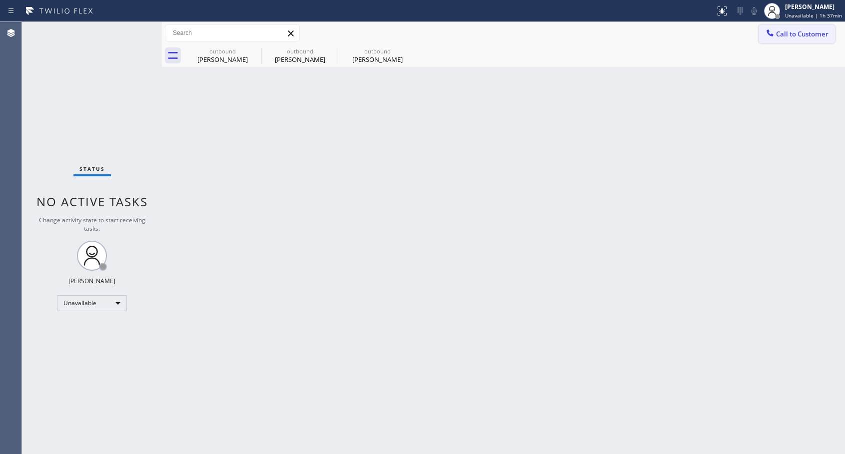
click at [770, 34] on icon at bounding box center [770, 32] width 6 height 6
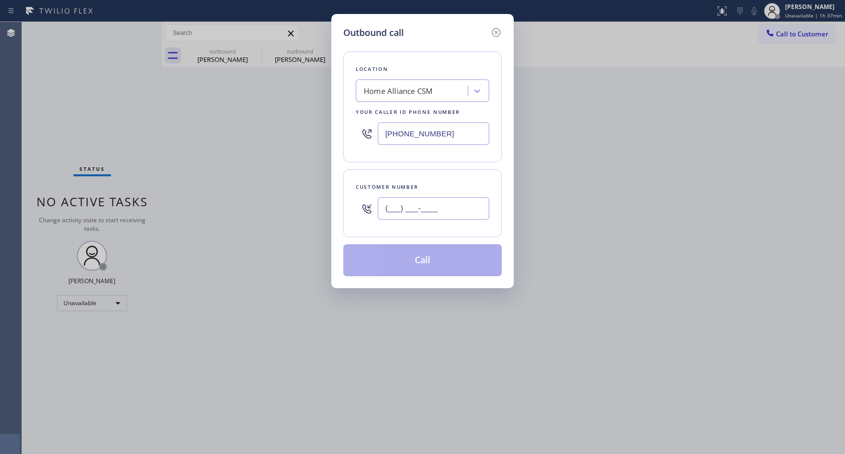
click at [433, 209] on input "(___) ___-____" at bounding box center [433, 208] width 111 height 22
paste input "310) 975-9342"
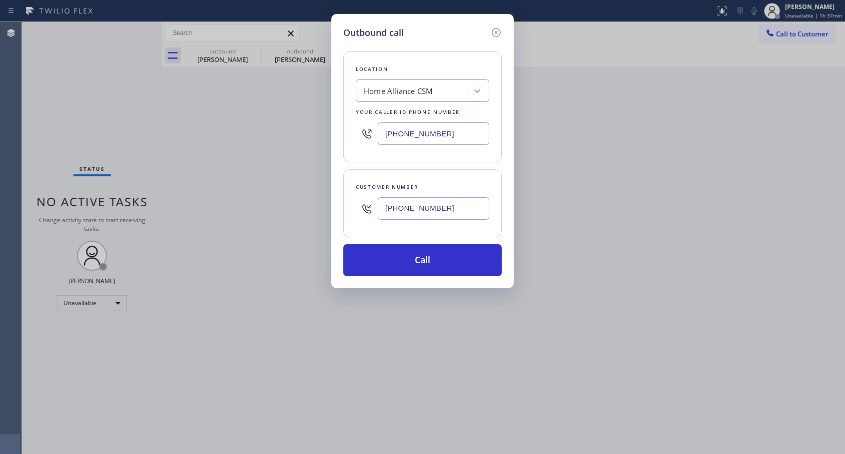
type input "[PHONE_NUMBER]"
click at [414, 260] on button "Call" at bounding box center [422, 260] width 158 height 32
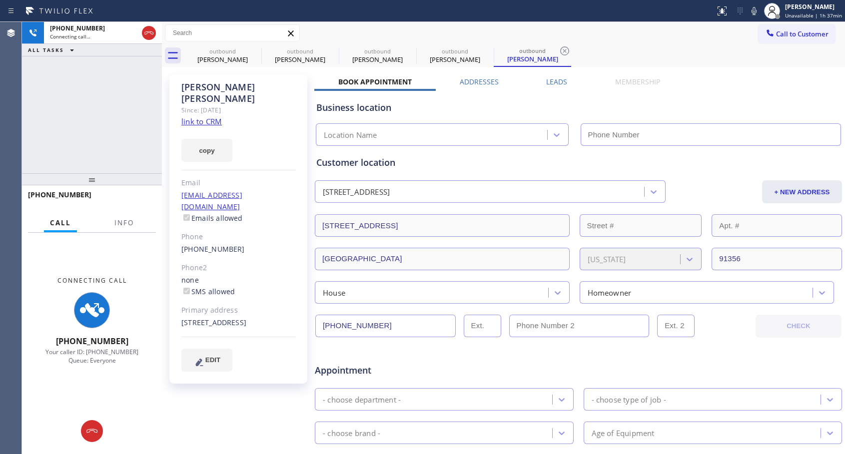
type input "[PHONE_NUMBER]"
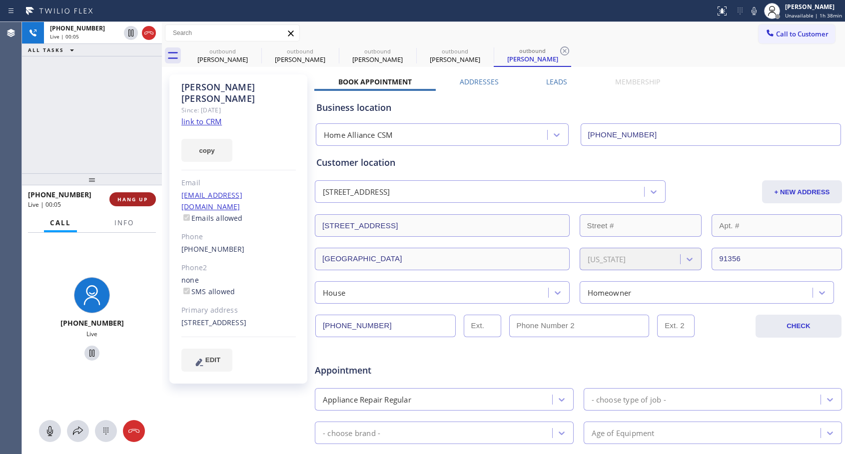
click at [140, 205] on button "HANG UP" at bounding box center [132, 199] width 46 height 14
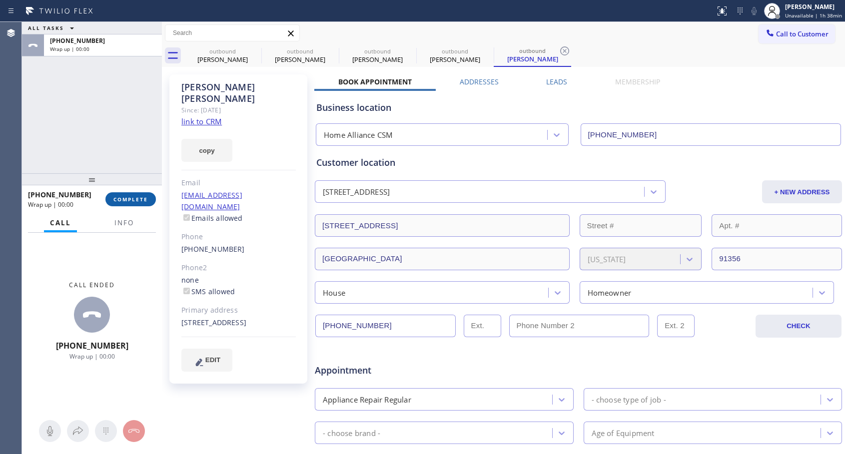
click at [140, 205] on button "COMPLETE" at bounding box center [130, 199] width 50 height 14
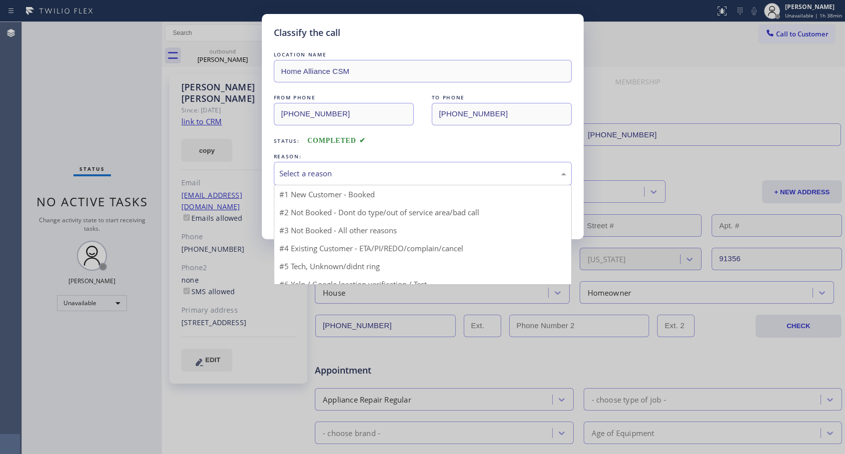
click at [340, 173] on div "Select a reason" at bounding box center [422, 173] width 287 height 11
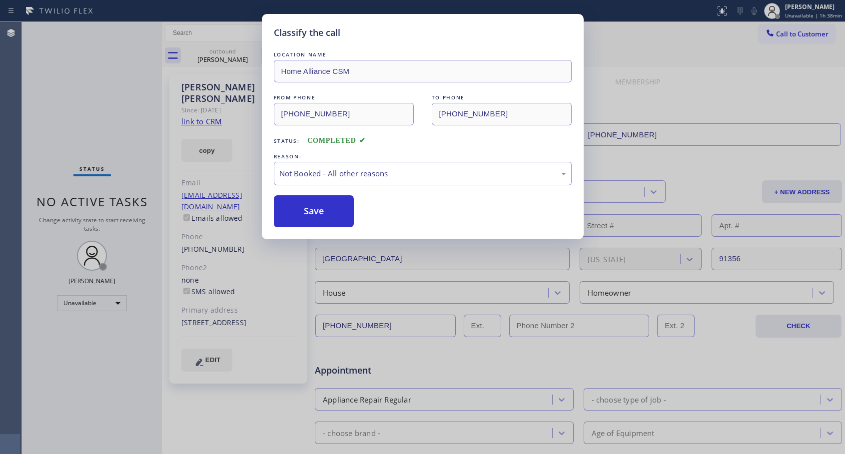
click at [292, 213] on button "Save" at bounding box center [314, 211] width 80 height 32
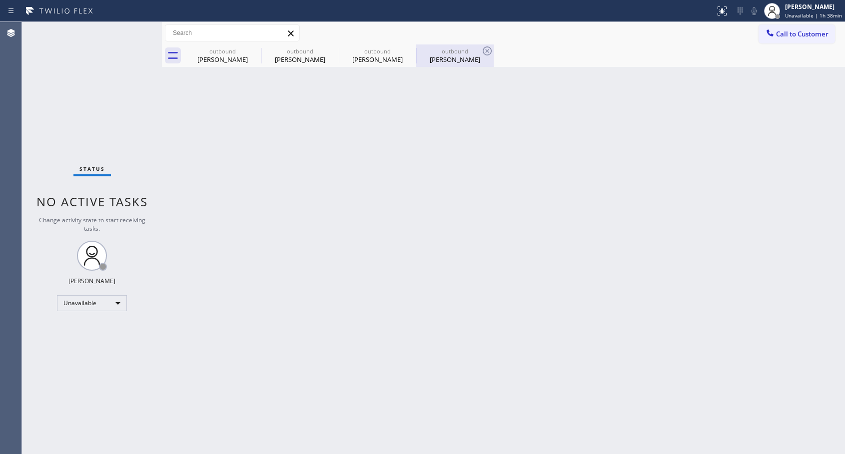
click at [460, 61] on div "[PERSON_NAME]" at bounding box center [454, 59] width 75 height 9
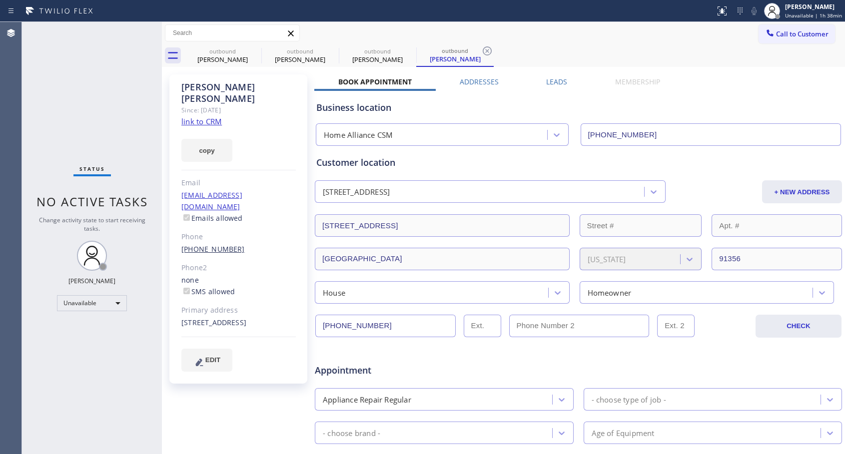
click at [217, 244] on link "[PHONE_NUMBER]" at bounding box center [212, 248] width 63 height 9
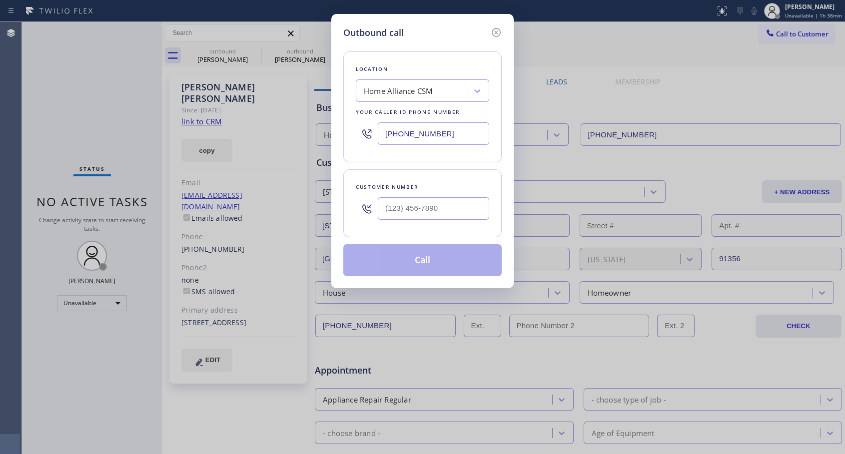
type input "[PHONE_NUMBER]"
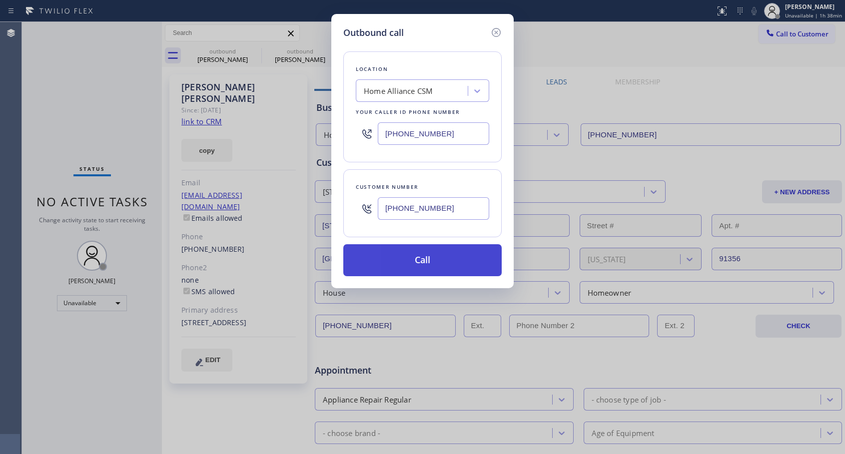
click at [437, 261] on button "Call" at bounding box center [422, 260] width 158 height 32
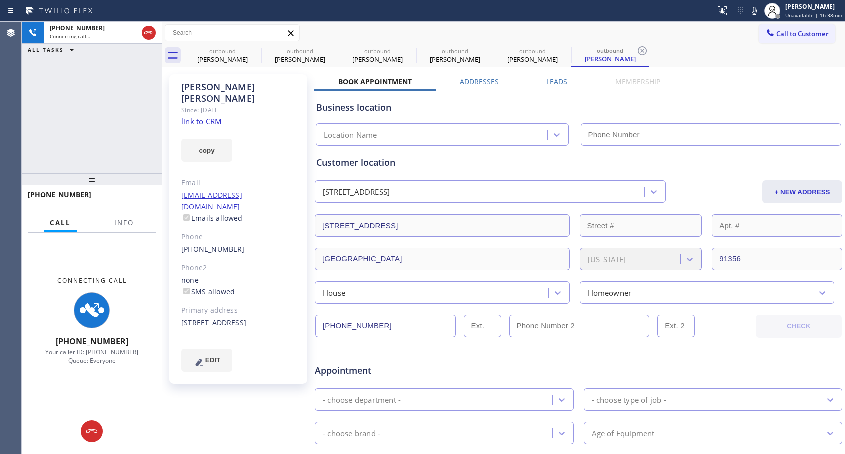
type input "[PHONE_NUMBER]"
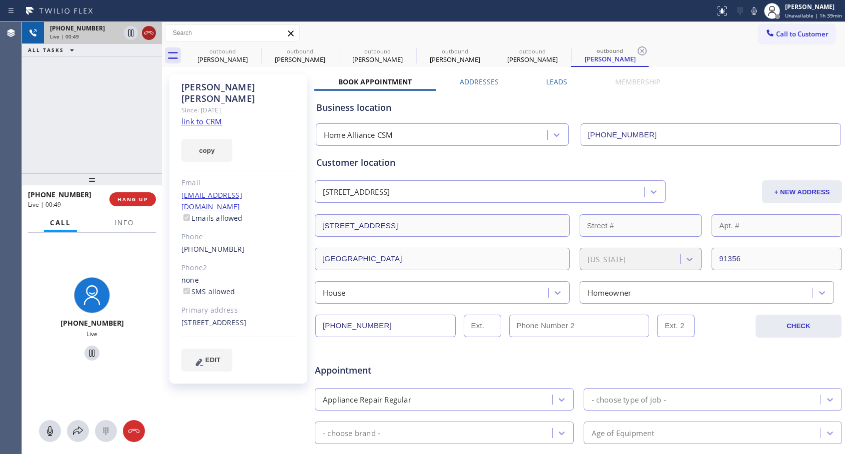
click at [150, 32] on icon at bounding box center [149, 33] width 12 height 12
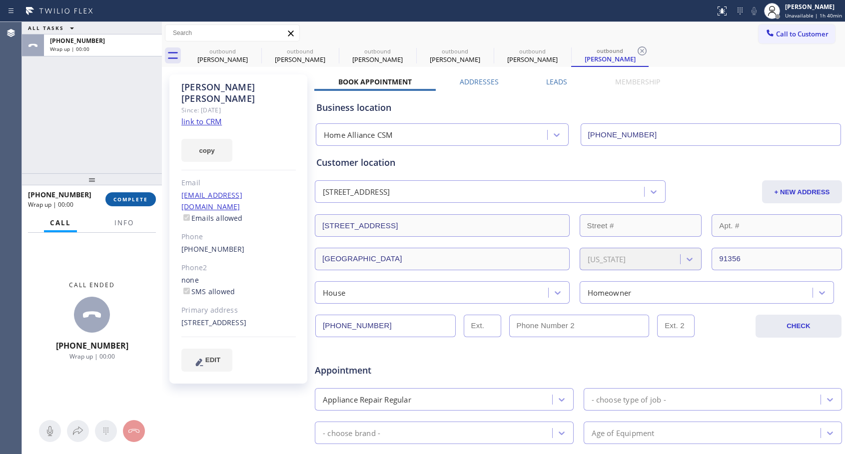
click at [135, 198] on span "COMPLETE" at bounding box center [130, 199] width 34 height 7
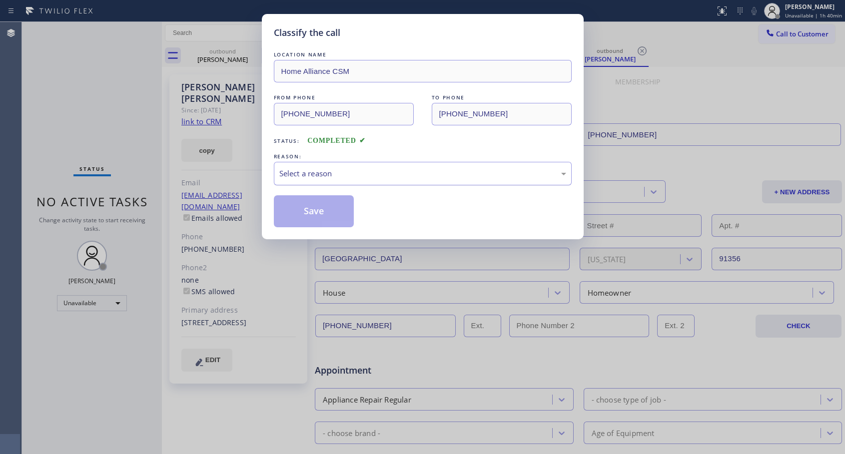
click at [368, 169] on div "Select a reason" at bounding box center [422, 173] width 287 height 11
click at [331, 211] on button "Save" at bounding box center [314, 211] width 80 height 32
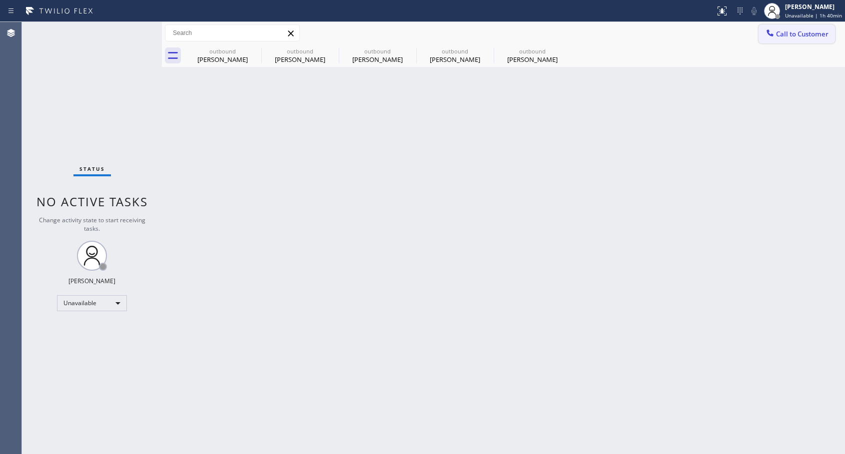
drag, startPoint x: 769, startPoint y: 34, endPoint x: 525, endPoint y: 176, distance: 282.2
click at [769, 34] on icon at bounding box center [770, 32] width 6 height 6
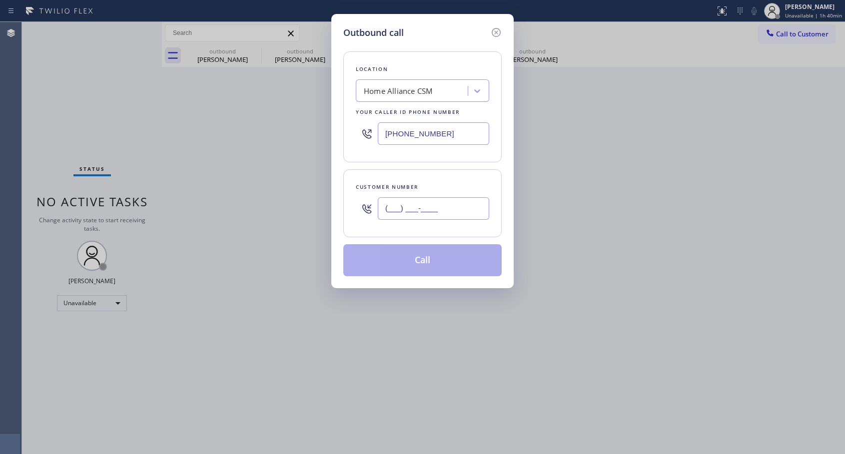
click at [468, 209] on input "(___) ___-____" at bounding box center [433, 208] width 111 height 22
paste input "323) 401-8032"
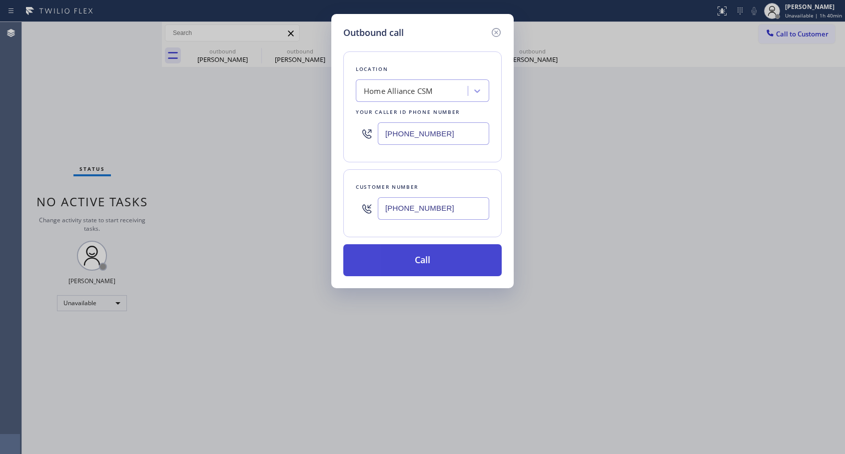
type input "[PHONE_NUMBER]"
click at [457, 263] on button "Call" at bounding box center [422, 260] width 158 height 32
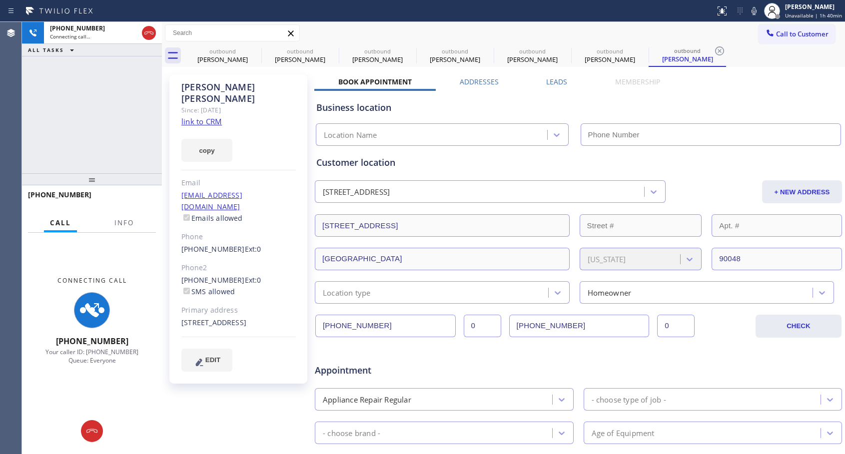
type input "[PHONE_NUMBER]"
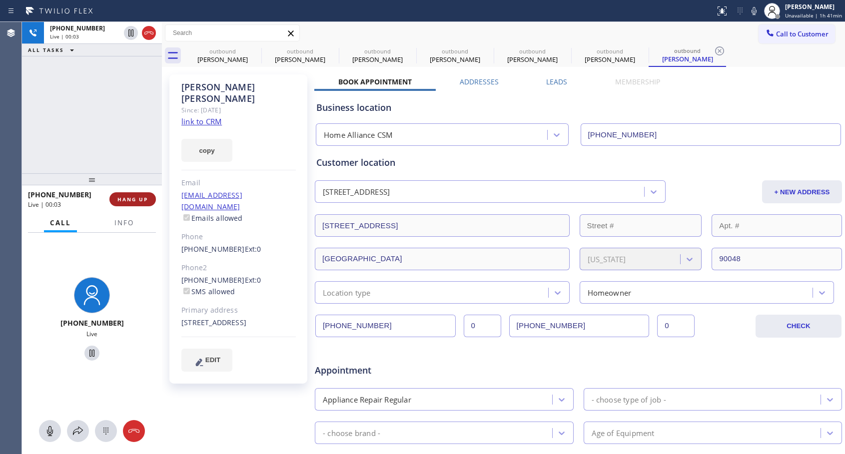
click at [131, 203] on button "HANG UP" at bounding box center [132, 199] width 46 height 14
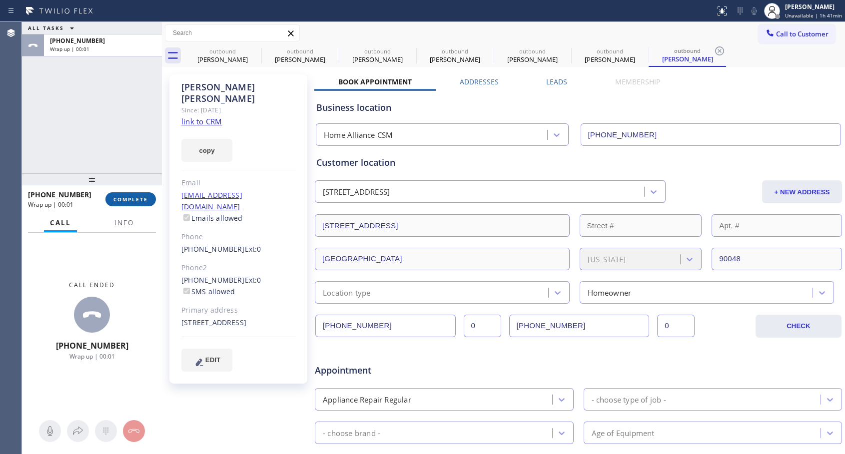
click at [132, 202] on span "COMPLETE" at bounding box center [130, 199] width 34 height 7
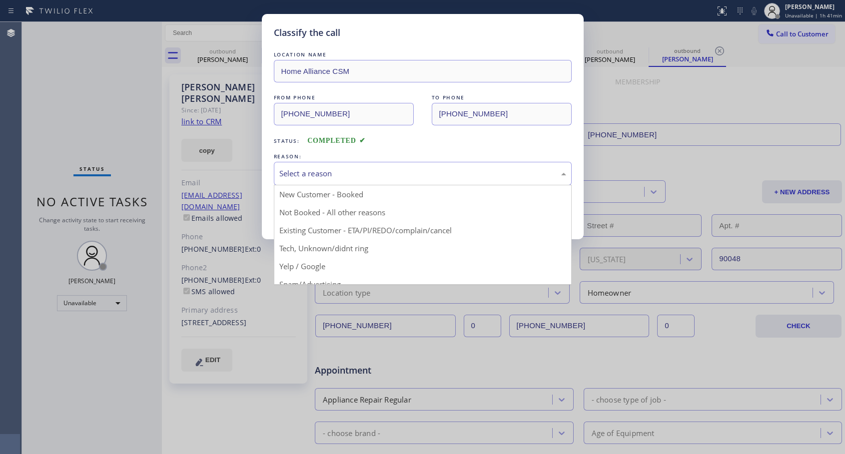
click at [348, 176] on div "Select a reason" at bounding box center [422, 173] width 287 height 11
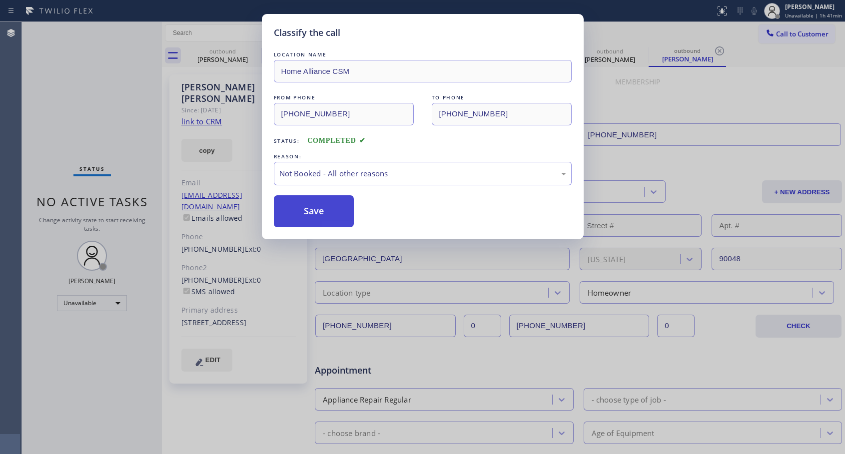
click at [333, 212] on button "Save" at bounding box center [314, 211] width 80 height 32
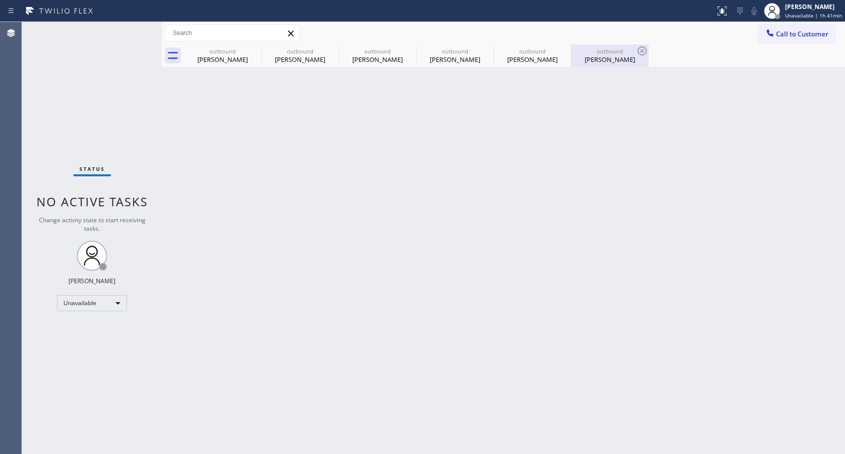
click at [583, 51] on div "outbound" at bounding box center [609, 50] width 75 height 7
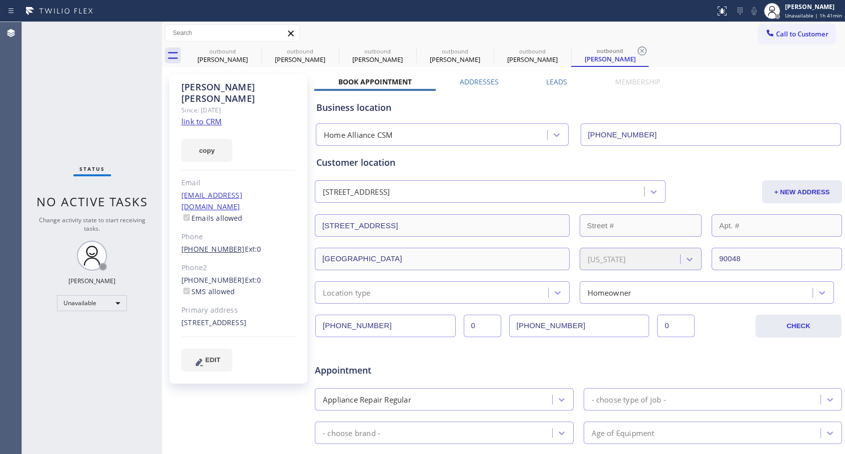
click at [226, 244] on link "[PHONE_NUMBER]" at bounding box center [212, 248] width 63 height 9
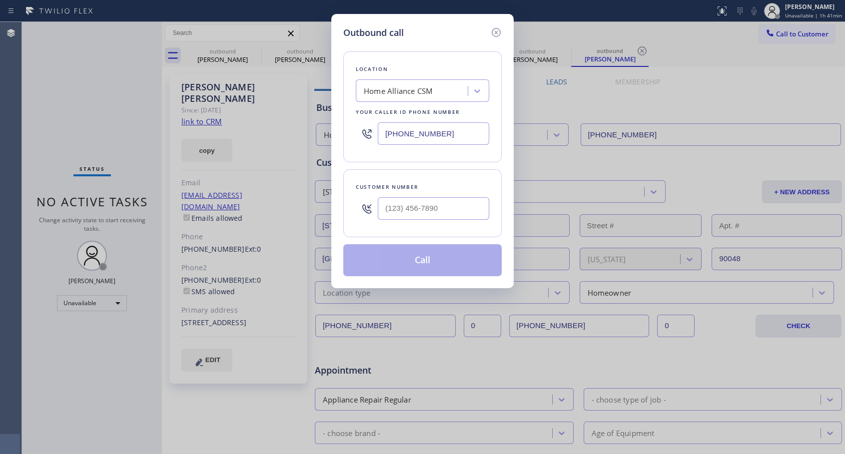
type input "[PHONE_NUMBER]"
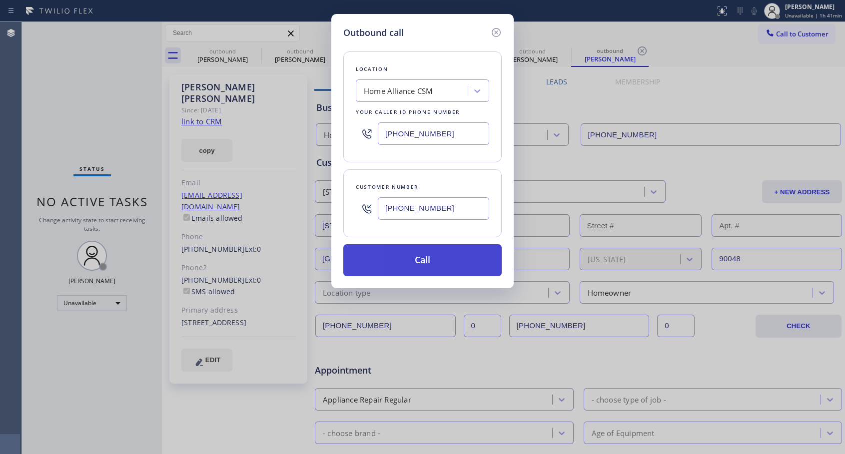
click at [394, 257] on button "Call" at bounding box center [422, 260] width 158 height 32
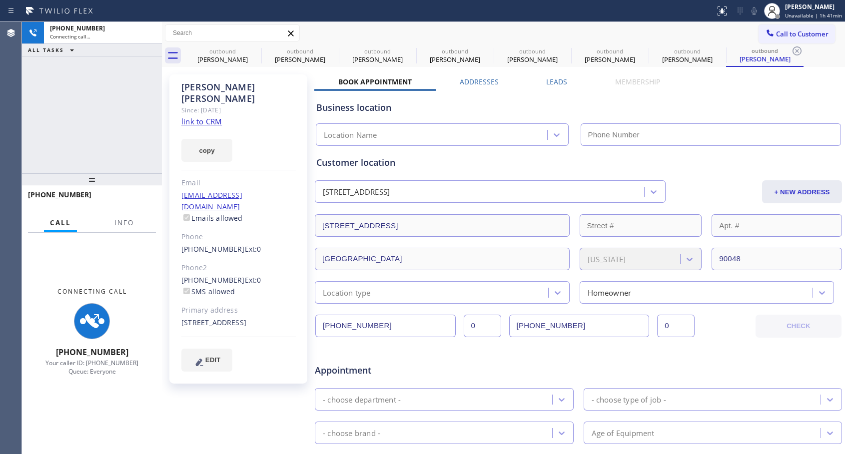
type input "[PHONE_NUMBER]"
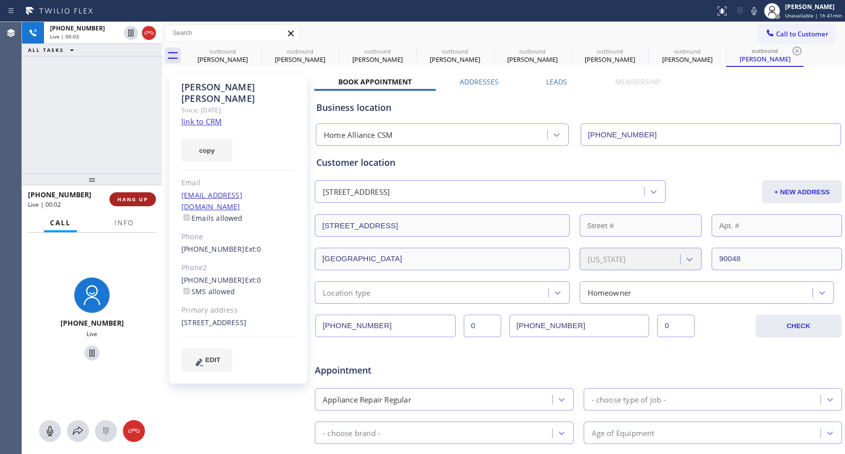
click at [127, 202] on span "HANG UP" at bounding box center [132, 199] width 30 height 7
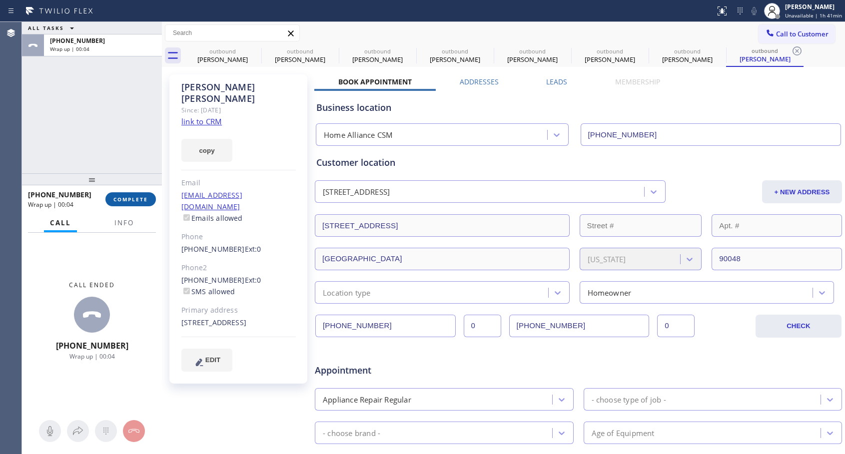
click at [138, 203] on button "COMPLETE" at bounding box center [130, 199] width 50 height 14
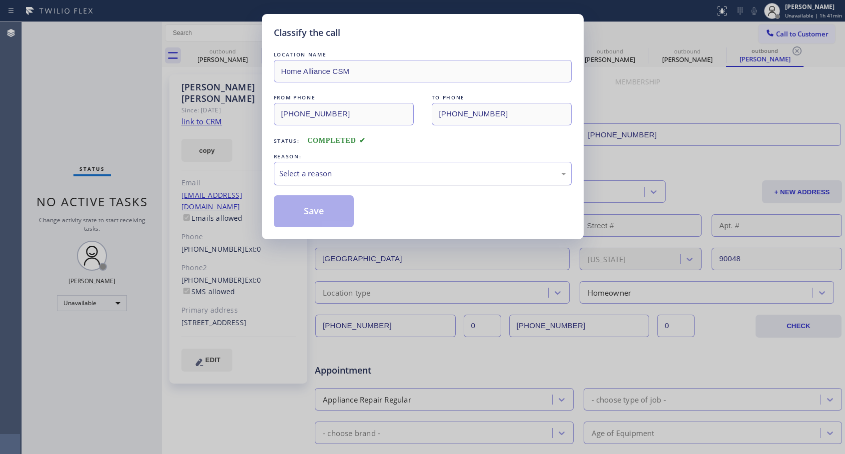
click at [363, 173] on div "Select a reason" at bounding box center [422, 173] width 287 height 11
click at [315, 212] on button "Save" at bounding box center [314, 211] width 80 height 32
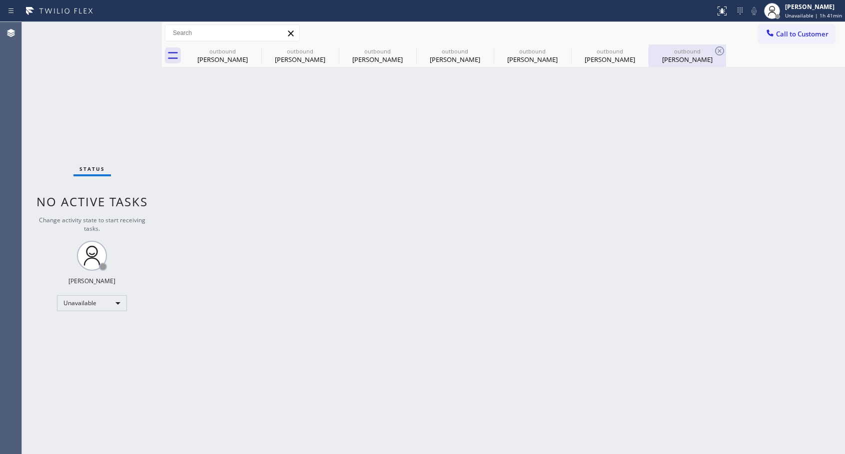
click at [676, 54] on div "outbound" at bounding box center [687, 50] width 75 height 7
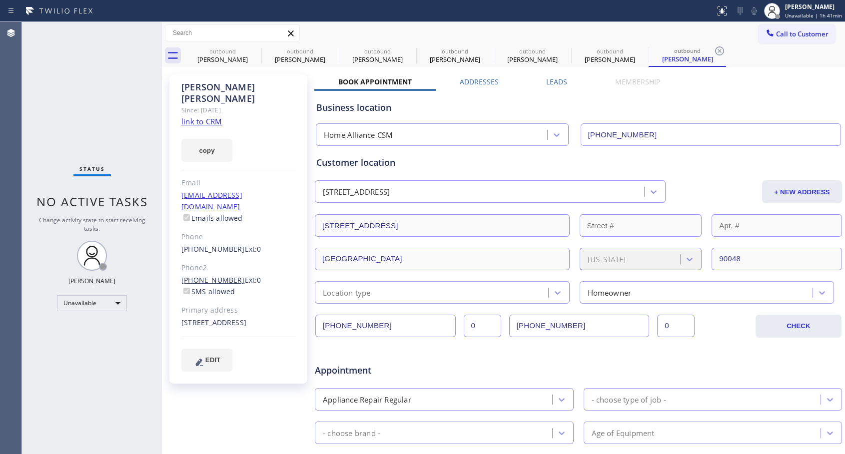
click at [194, 275] on link "[PHONE_NUMBER]" at bounding box center [212, 279] width 63 height 9
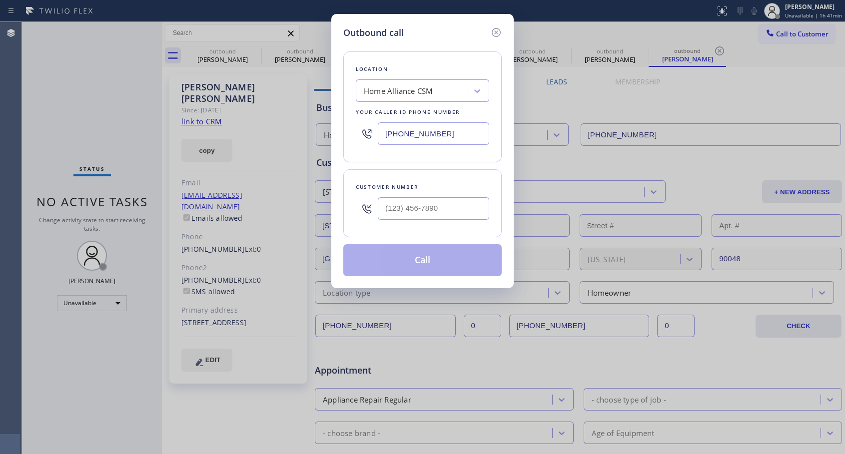
type input "[PHONE_NUMBER]"
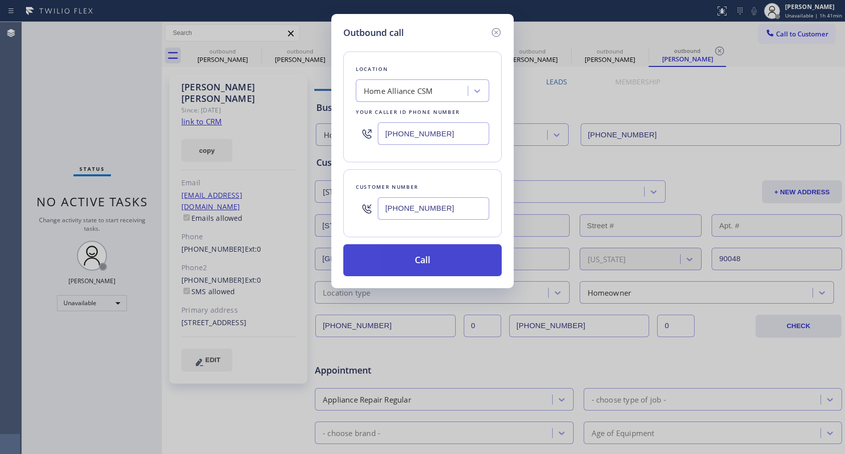
click at [410, 259] on button "Call" at bounding box center [422, 260] width 158 height 32
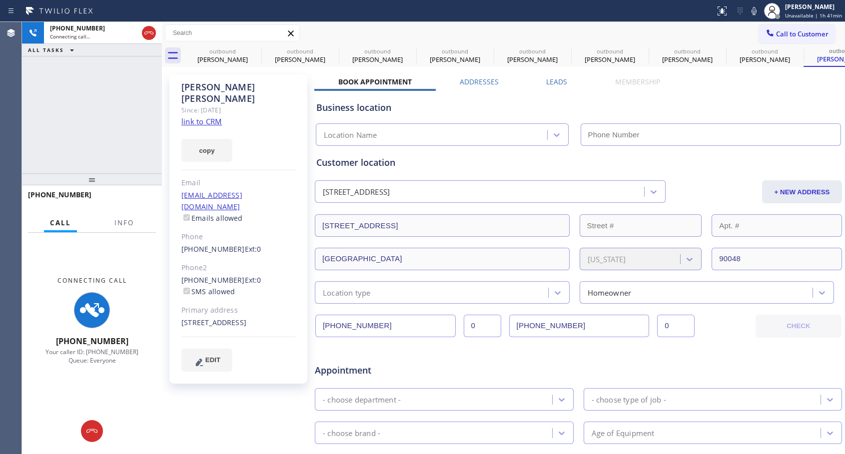
type input "[PHONE_NUMBER]"
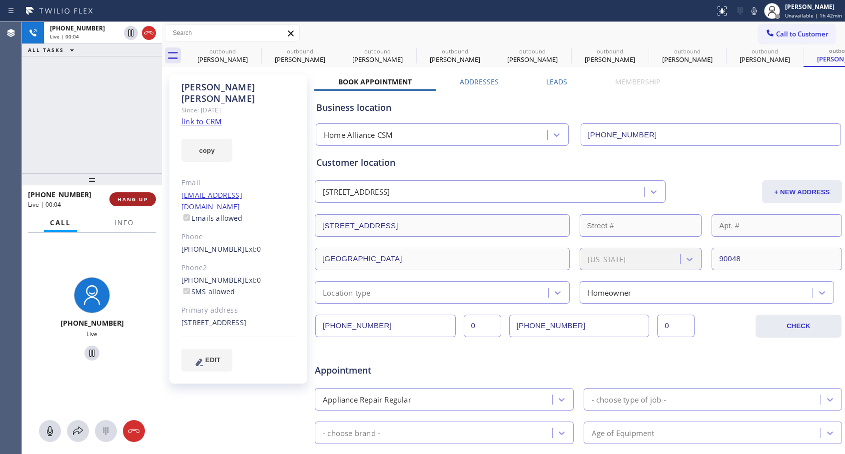
click at [125, 201] on span "HANG UP" at bounding box center [132, 199] width 30 height 7
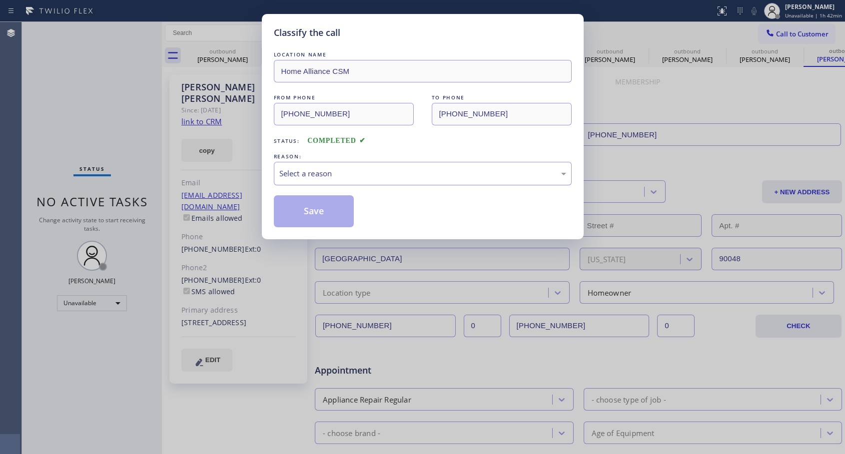
click at [395, 171] on div "Select a reason" at bounding box center [422, 173] width 287 height 11
click at [289, 210] on button "Save" at bounding box center [314, 211] width 80 height 32
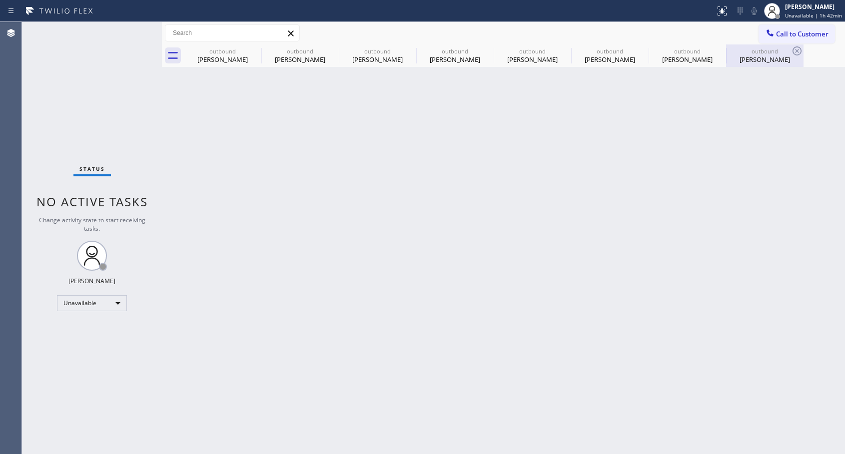
click at [751, 57] on div "[PERSON_NAME]" at bounding box center [764, 59] width 75 height 9
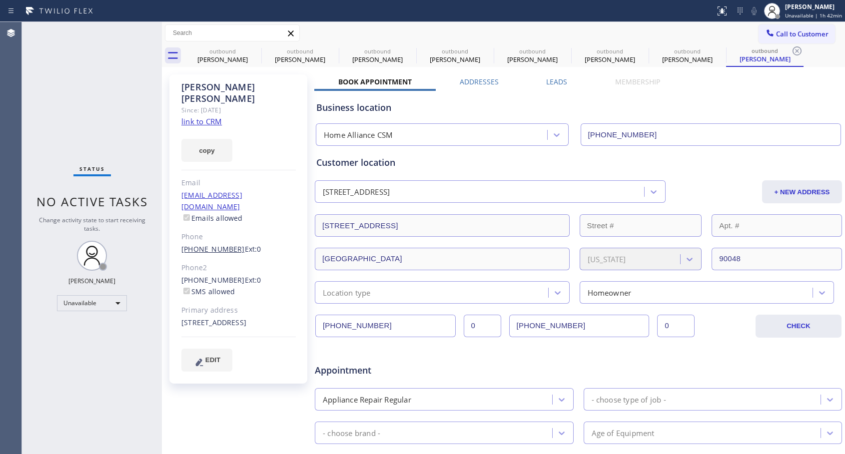
click at [193, 244] on link "[PHONE_NUMBER]" at bounding box center [212, 248] width 63 height 9
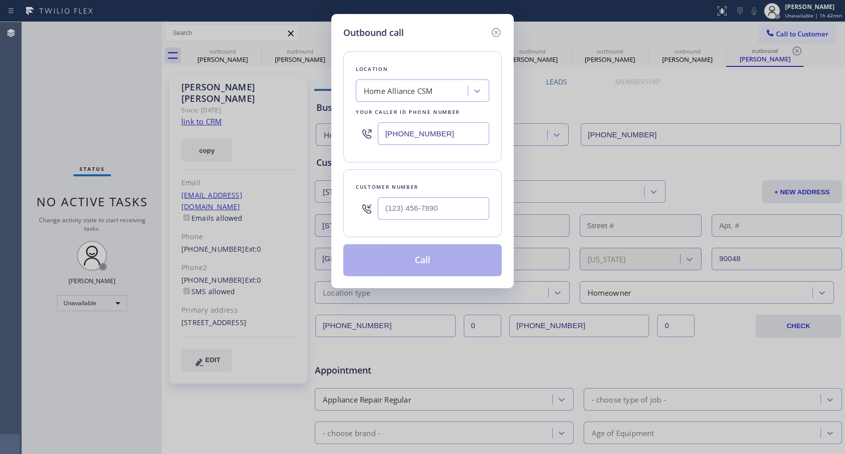
type input "[PHONE_NUMBER]"
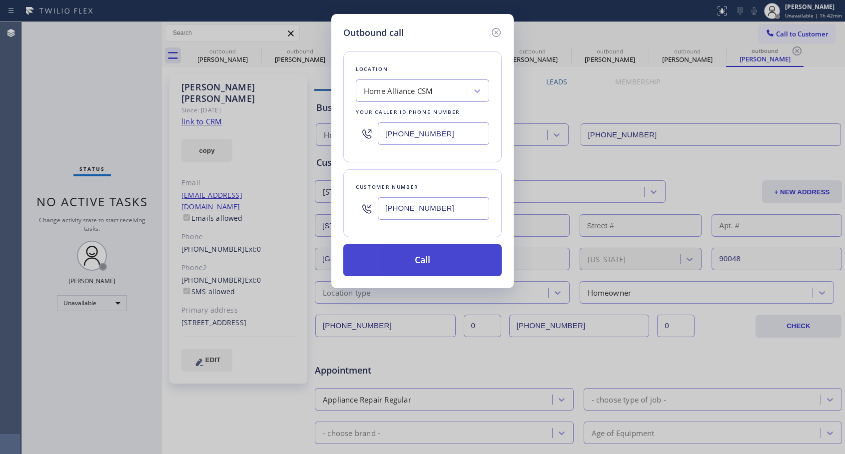
click at [404, 261] on button "Call" at bounding box center [422, 260] width 158 height 32
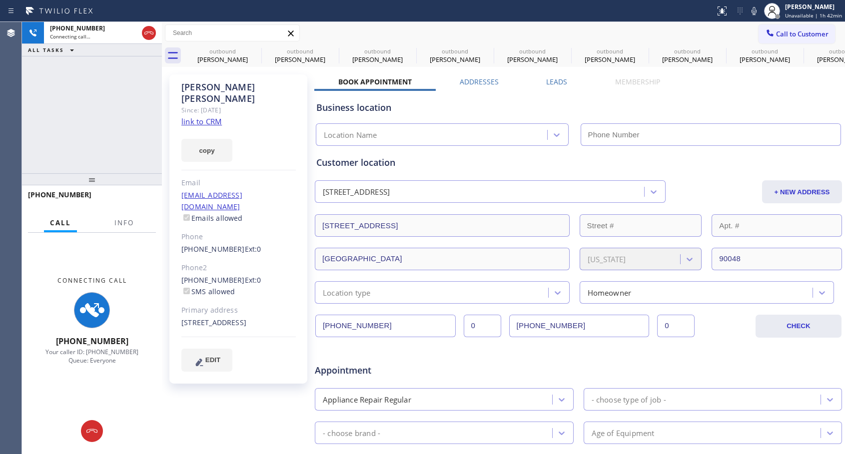
type input "[PHONE_NUMBER]"
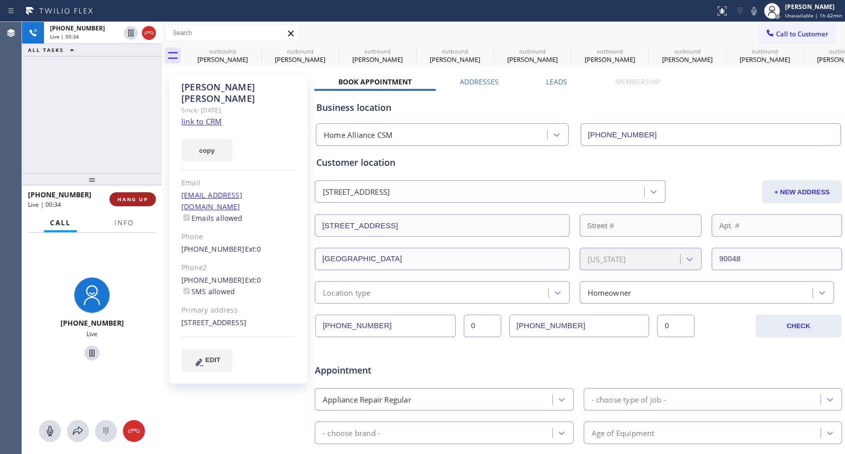
click at [141, 202] on span "HANG UP" at bounding box center [132, 199] width 30 height 7
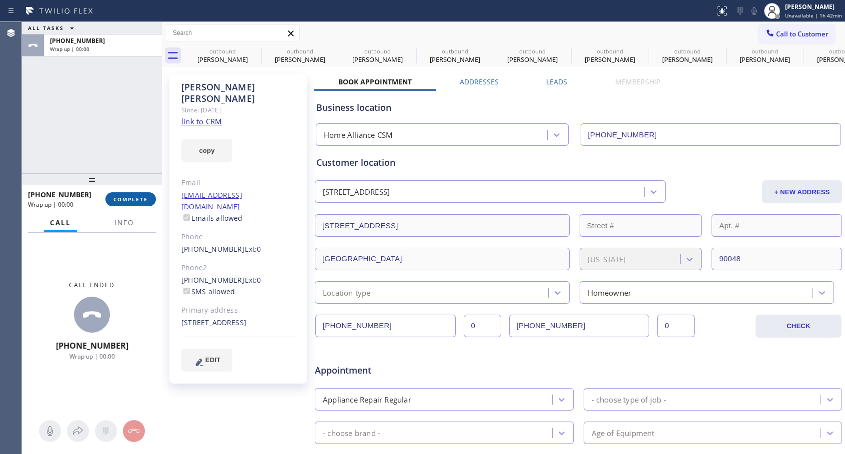
click at [141, 202] on span "COMPLETE" at bounding box center [130, 199] width 34 height 7
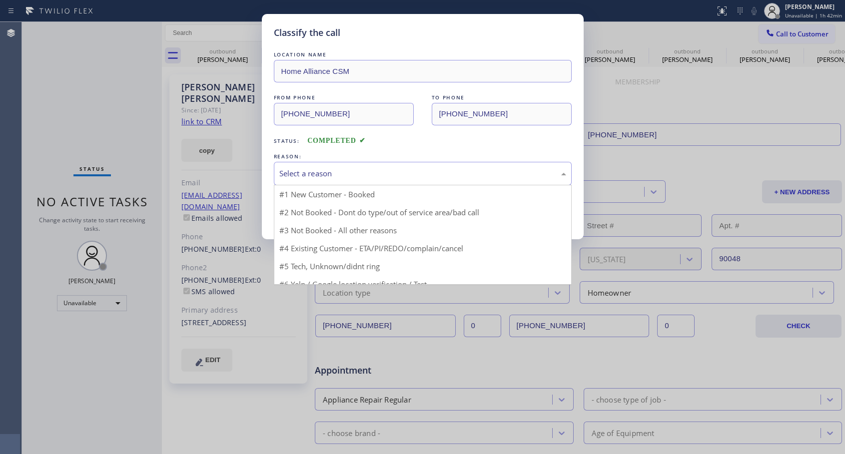
click at [331, 177] on div "Select a reason" at bounding box center [422, 173] width 287 height 11
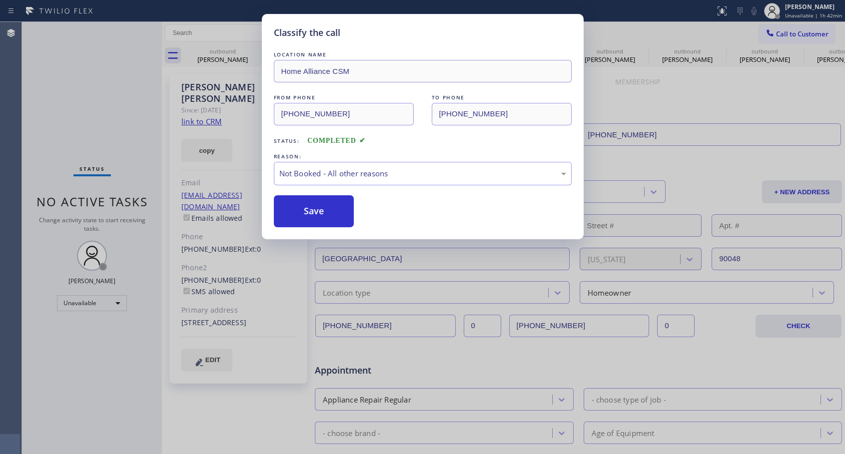
click at [318, 208] on button "Save" at bounding box center [314, 211] width 80 height 32
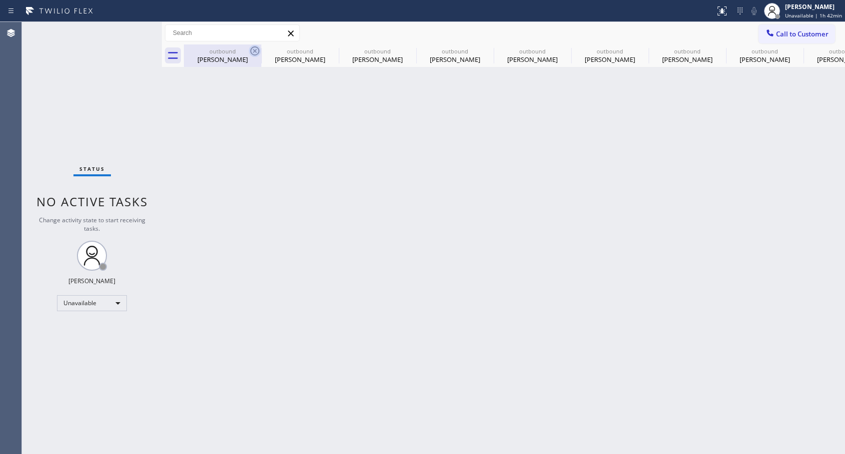
click at [257, 52] on icon at bounding box center [255, 51] width 12 height 12
click at [0, 0] on icon at bounding box center [0, 0] width 0 height 0
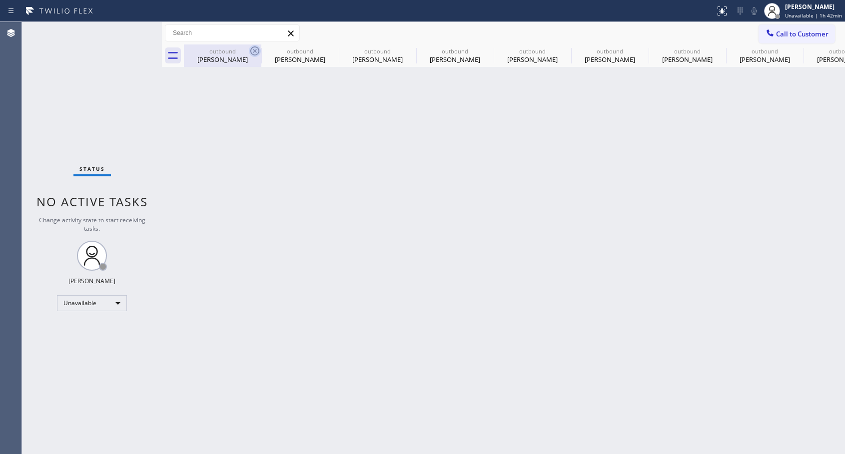
click at [0, 0] on icon at bounding box center [0, 0] width 0 height 0
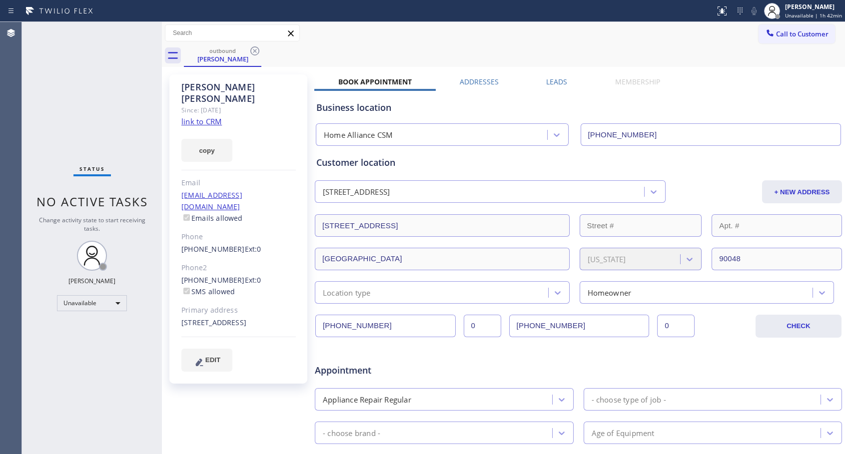
click at [257, 52] on icon at bounding box center [255, 51] width 12 height 12
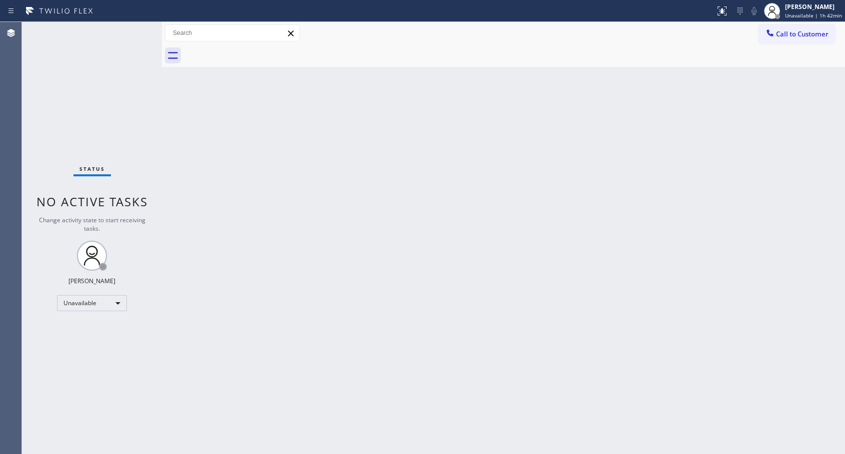
click at [258, 52] on div at bounding box center [514, 55] width 661 height 22
click at [784, 33] on span "Call to Customer" at bounding box center [802, 33] width 52 height 9
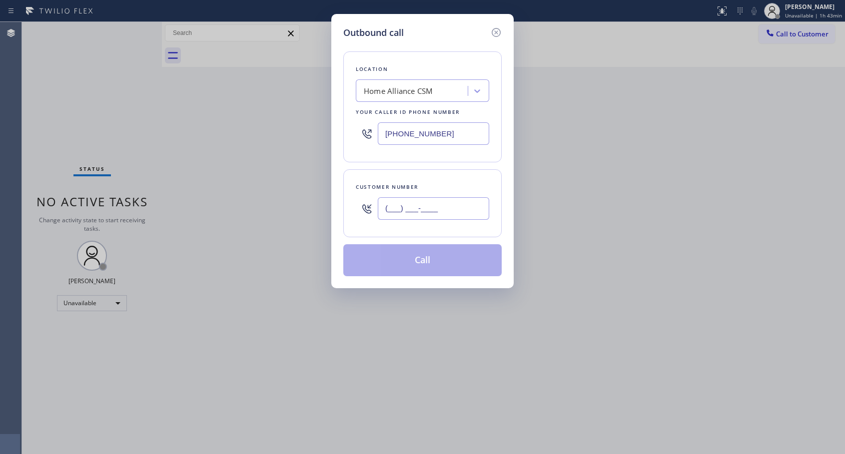
click at [458, 216] on input "(___) ___-____" at bounding box center [433, 208] width 111 height 22
paste input "818) 807-9930"
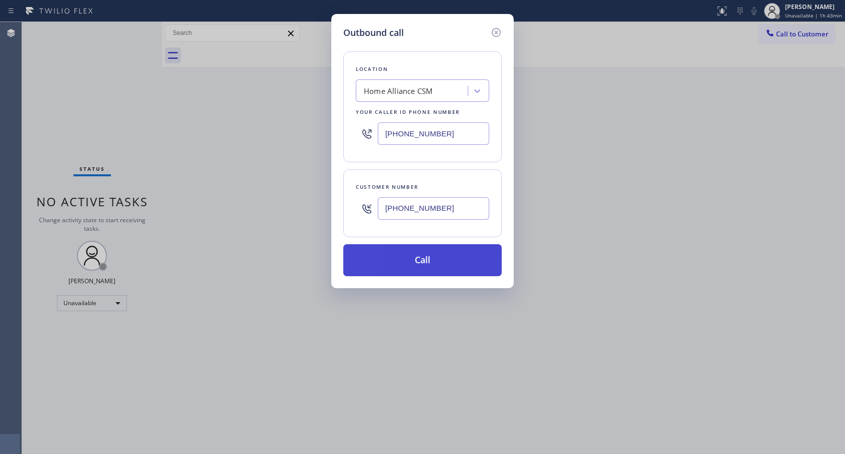
type input "[PHONE_NUMBER]"
click at [441, 260] on button "Call" at bounding box center [422, 260] width 158 height 32
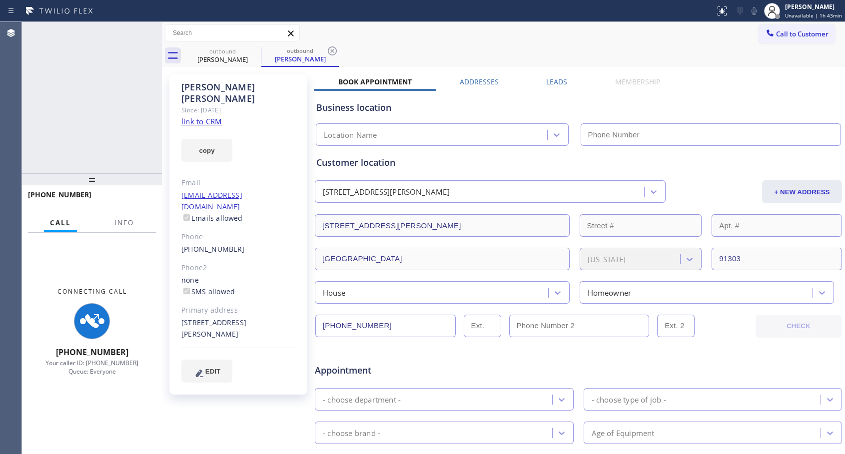
type input "[PHONE_NUMBER]"
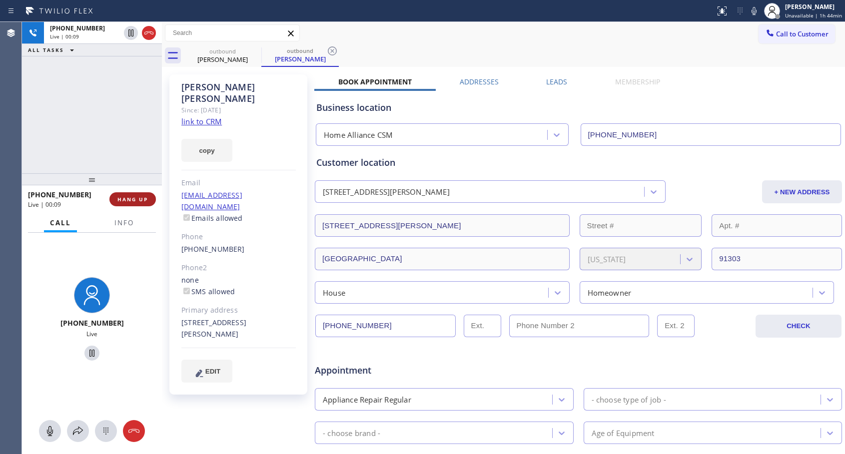
click at [129, 196] on span "HANG UP" at bounding box center [132, 199] width 30 height 7
click at [130, 196] on span "HANG UP" at bounding box center [132, 199] width 30 height 7
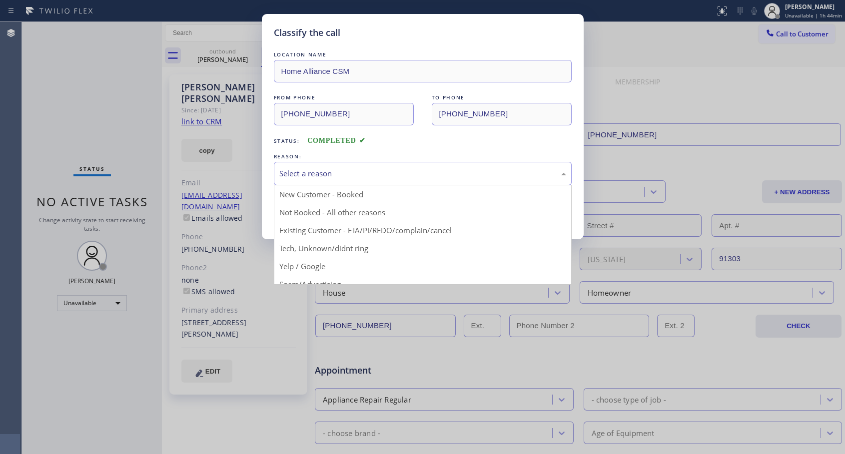
click at [393, 172] on div "Select a reason" at bounding box center [422, 173] width 287 height 11
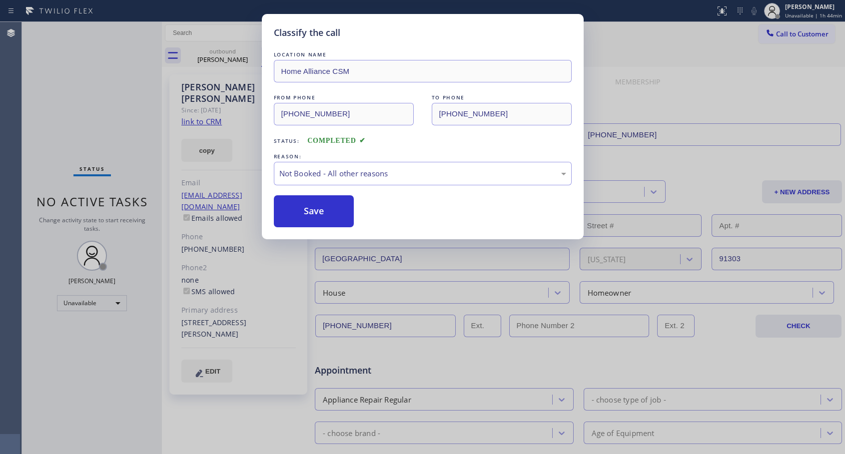
click at [306, 211] on button "Save" at bounding box center [314, 211] width 80 height 32
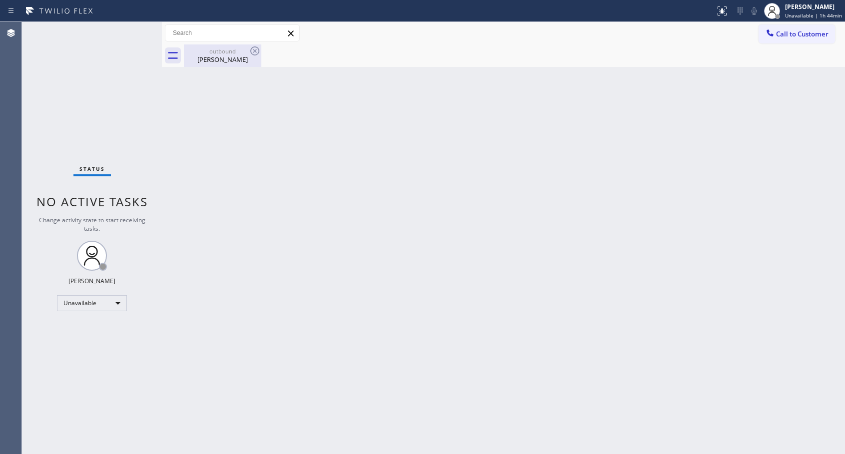
click at [220, 57] on div "[PERSON_NAME]" at bounding box center [222, 59] width 75 height 9
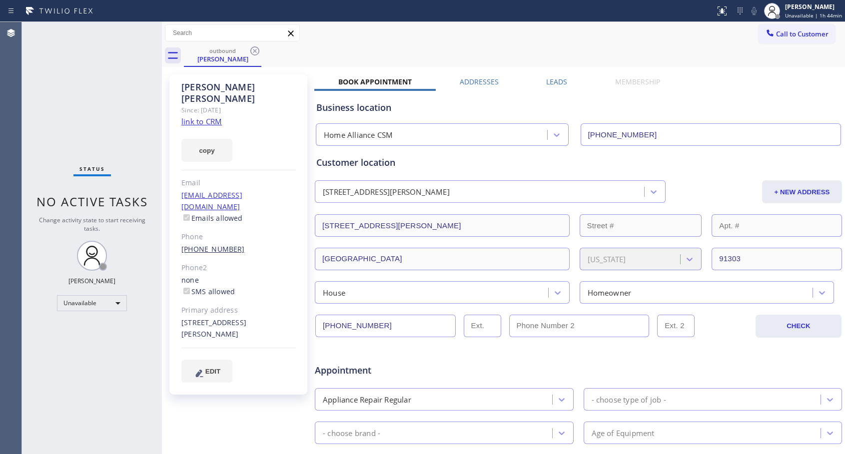
click at [189, 244] on link "[PHONE_NUMBER]" at bounding box center [212, 248] width 63 height 9
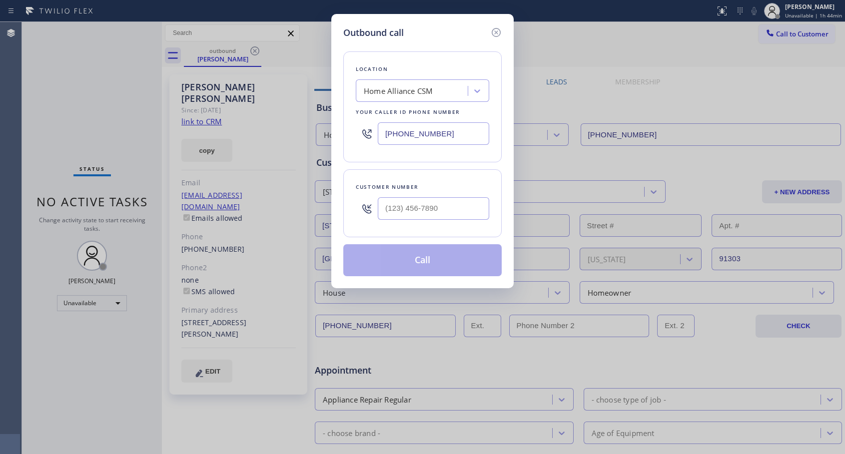
type input "[PHONE_NUMBER]"
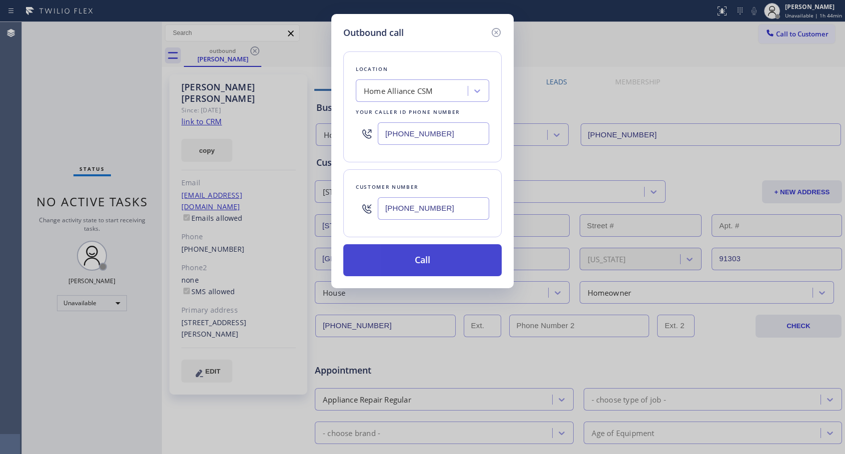
click at [399, 256] on button "Call" at bounding box center [422, 260] width 158 height 32
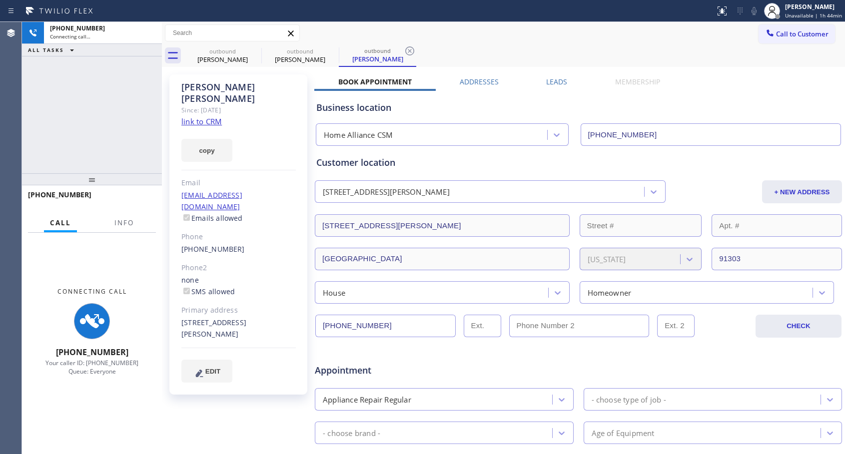
type input "[PHONE_NUMBER]"
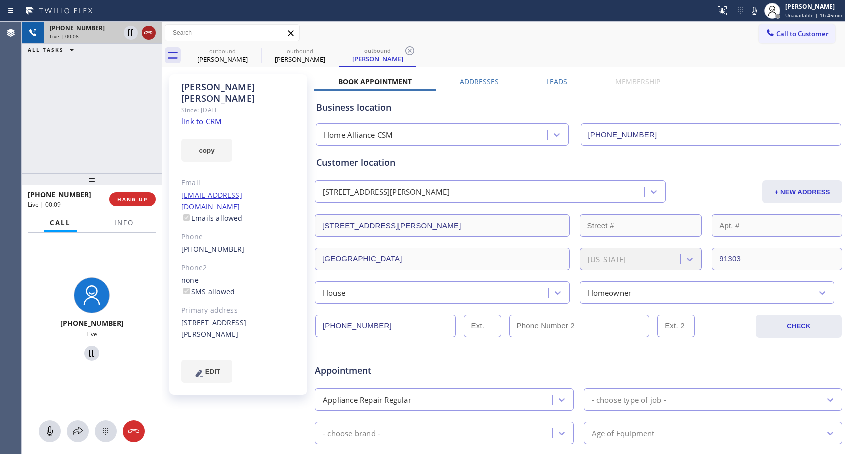
click at [146, 32] on icon at bounding box center [149, 33] width 12 height 12
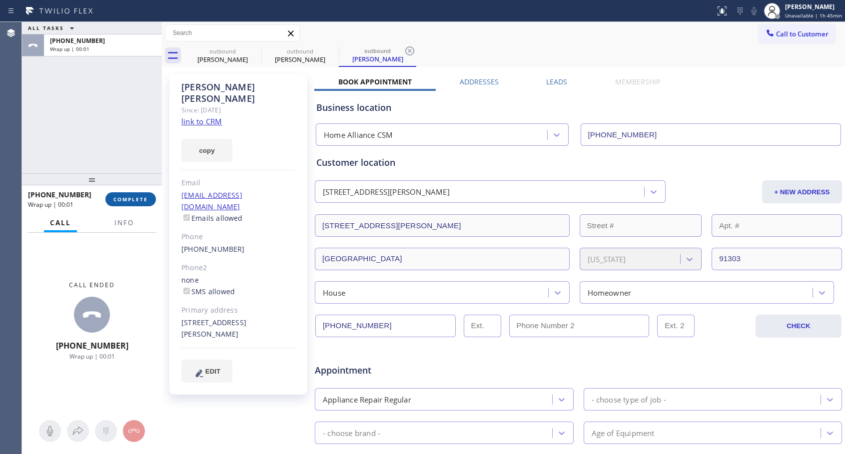
click at [135, 196] on span "COMPLETE" at bounding box center [130, 199] width 34 height 7
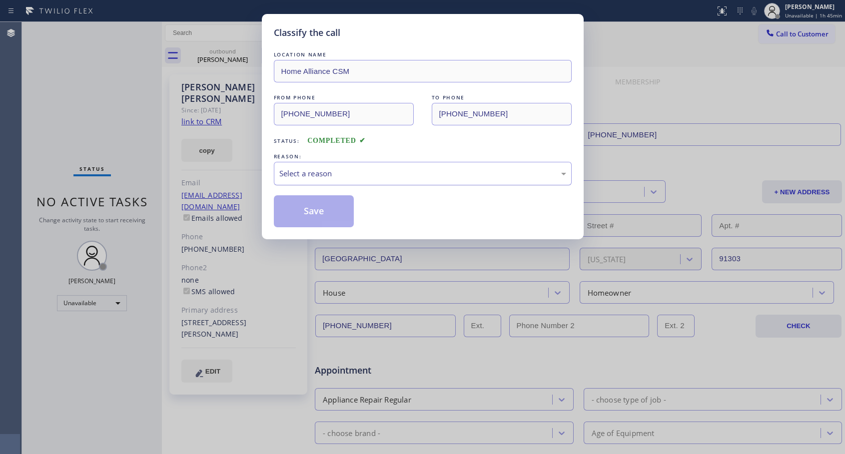
click at [423, 172] on div "Select a reason" at bounding box center [422, 173] width 287 height 11
click at [332, 211] on button "Save" at bounding box center [314, 211] width 80 height 32
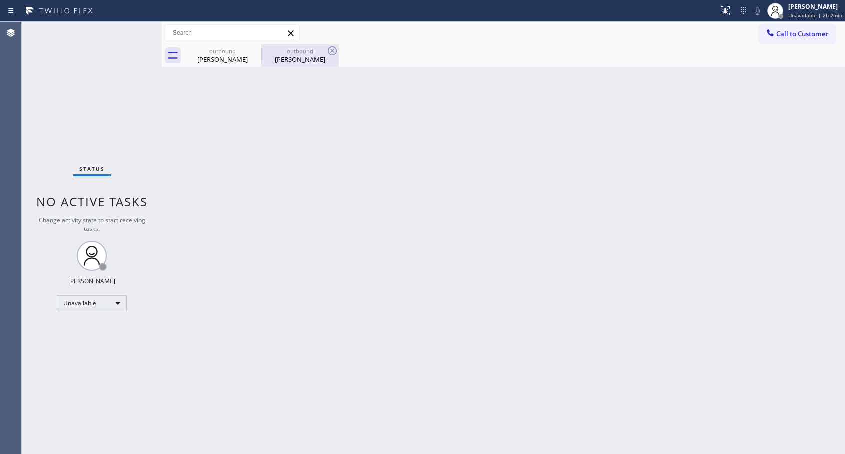
click at [290, 55] on div "[PERSON_NAME]" at bounding box center [299, 59] width 75 height 9
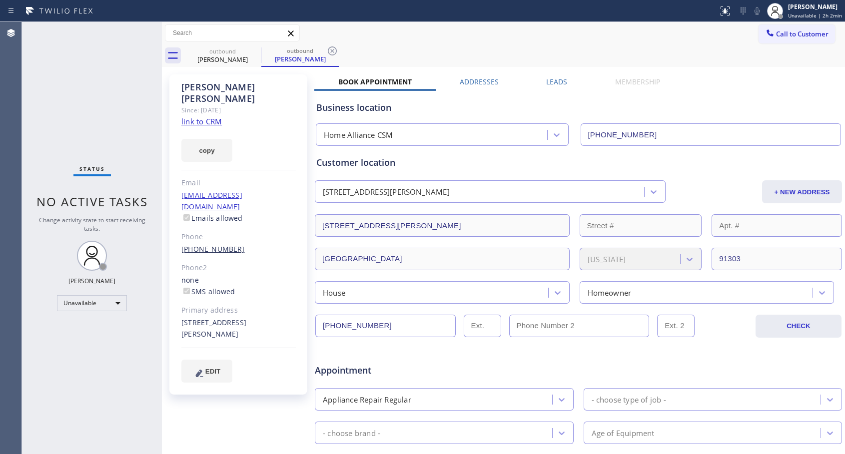
click at [210, 244] on link "[PHONE_NUMBER]" at bounding box center [212, 248] width 63 height 9
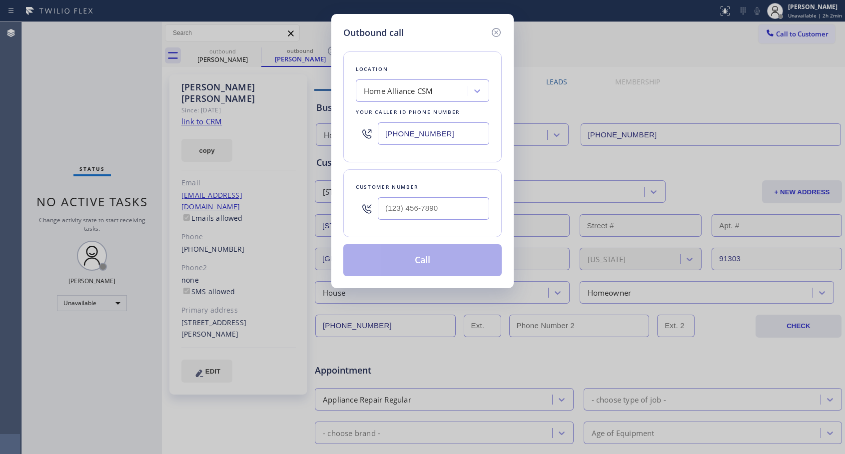
type input "[PHONE_NUMBER]"
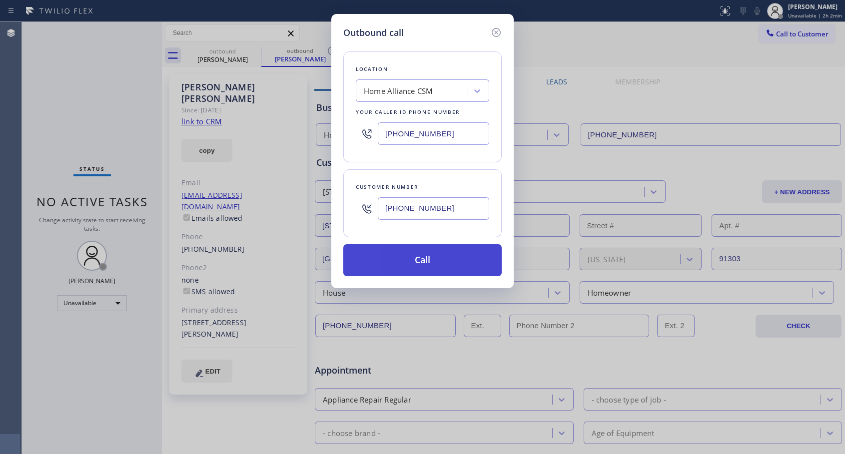
click at [390, 262] on button "Call" at bounding box center [422, 260] width 158 height 32
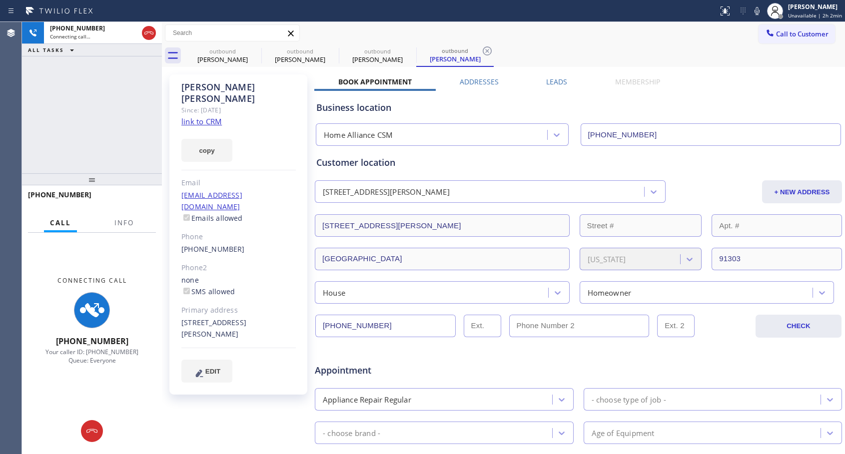
type input "[PHONE_NUMBER]"
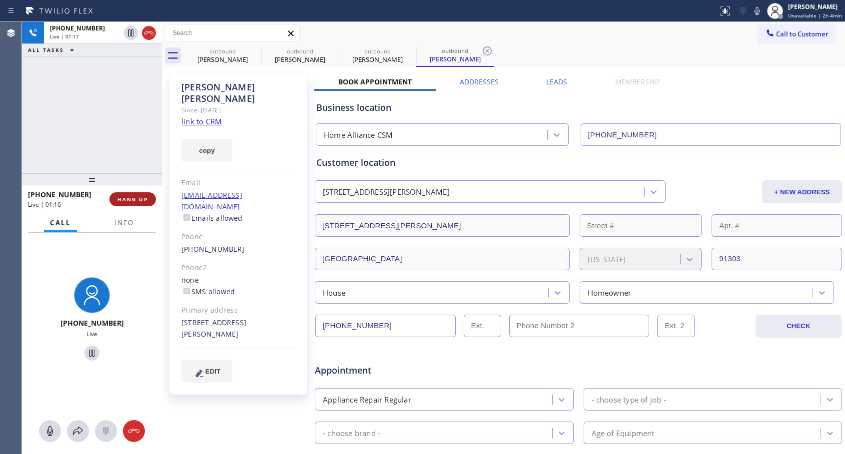
click at [138, 196] on span "HANG UP" at bounding box center [132, 199] width 30 height 7
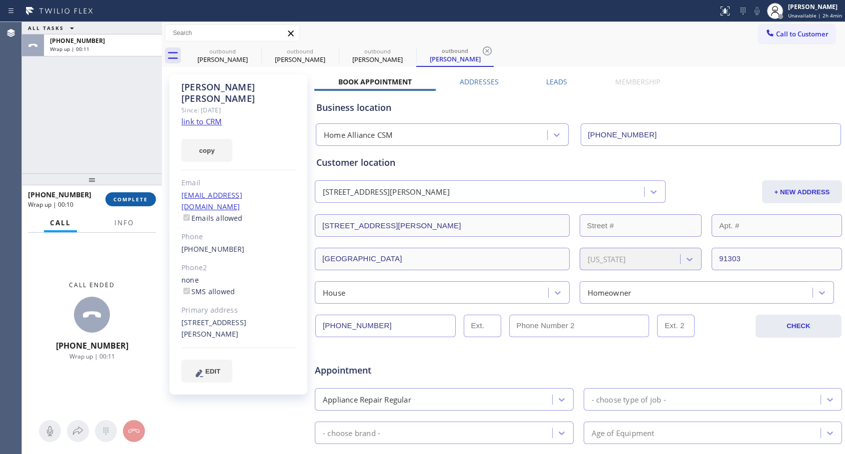
click at [117, 200] on span "COMPLETE" at bounding box center [130, 199] width 34 height 7
click at [119, 196] on span "COMPLETE" at bounding box center [130, 199] width 34 height 7
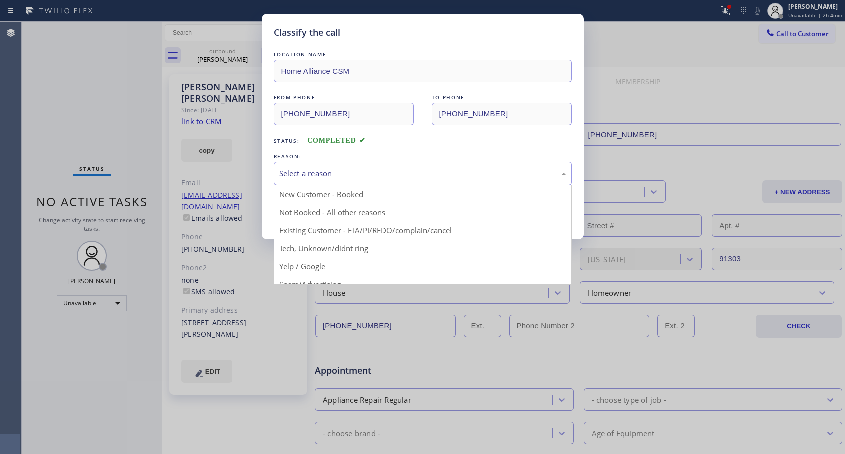
click at [331, 174] on div "Select a reason" at bounding box center [422, 173] width 287 height 11
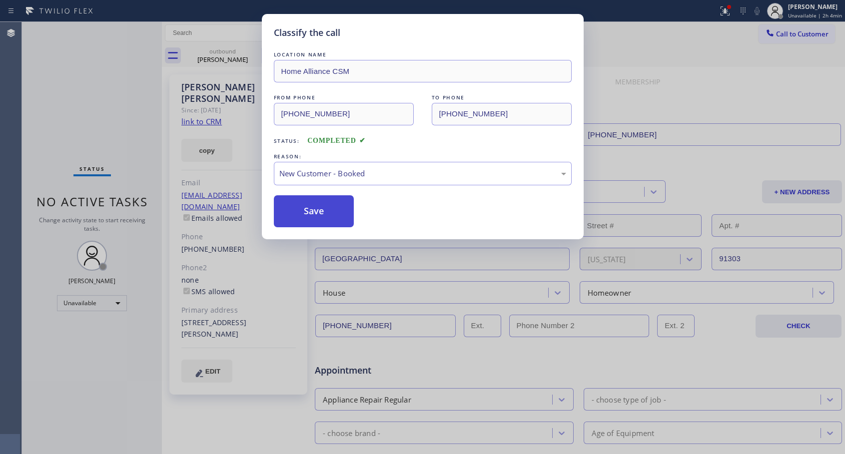
click at [332, 210] on button "Save" at bounding box center [314, 211] width 80 height 32
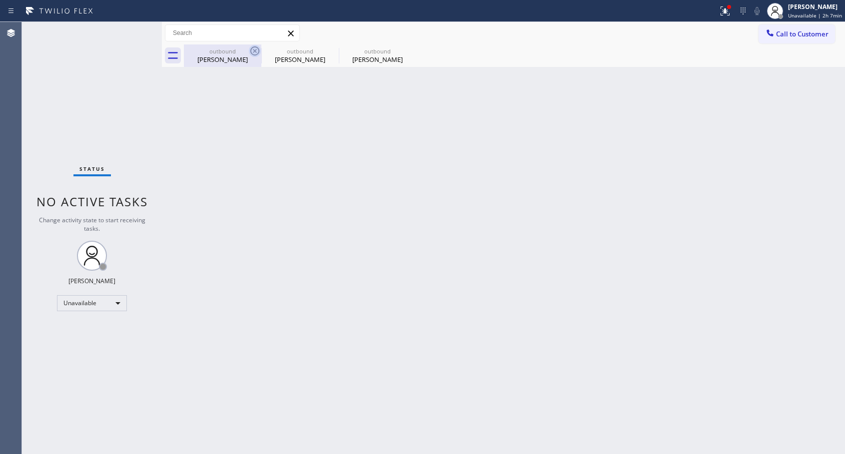
click at [253, 52] on icon at bounding box center [255, 51] width 12 height 12
click at [0, 0] on icon at bounding box center [0, 0] width 0 height 0
click at [253, 52] on div "outbound [PERSON_NAME] outbound [PERSON_NAME] outbound [PERSON_NAME]" at bounding box center [514, 55] width 661 height 22
click at [786, 37] on span "Call to Customer" at bounding box center [802, 33] width 52 height 9
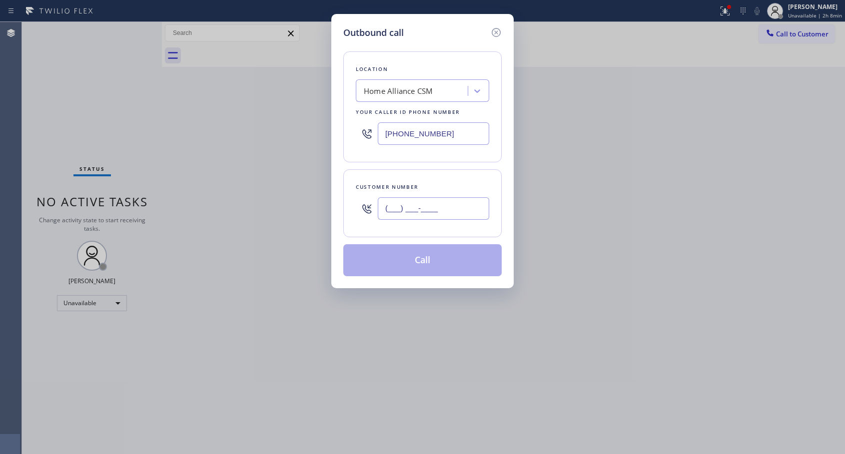
click at [427, 208] on input "(___) ___-____" at bounding box center [433, 208] width 111 height 22
paste input "970) 928-0135"
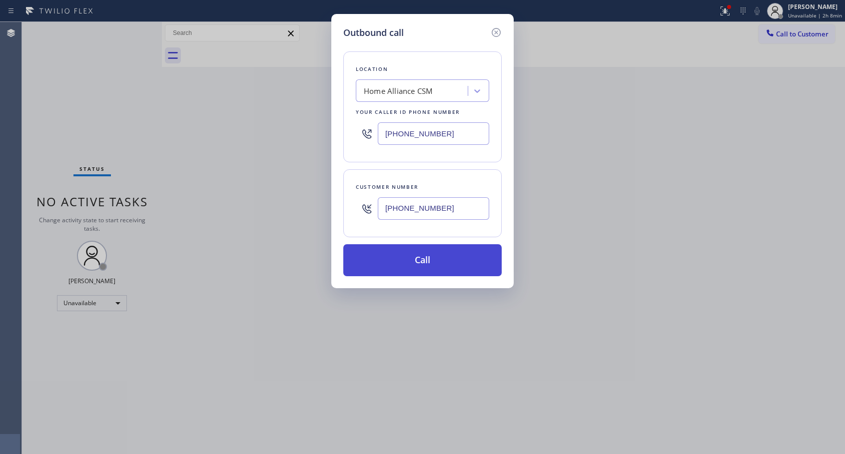
type input "[PHONE_NUMBER]"
click at [432, 262] on button "Call" at bounding box center [422, 260] width 158 height 32
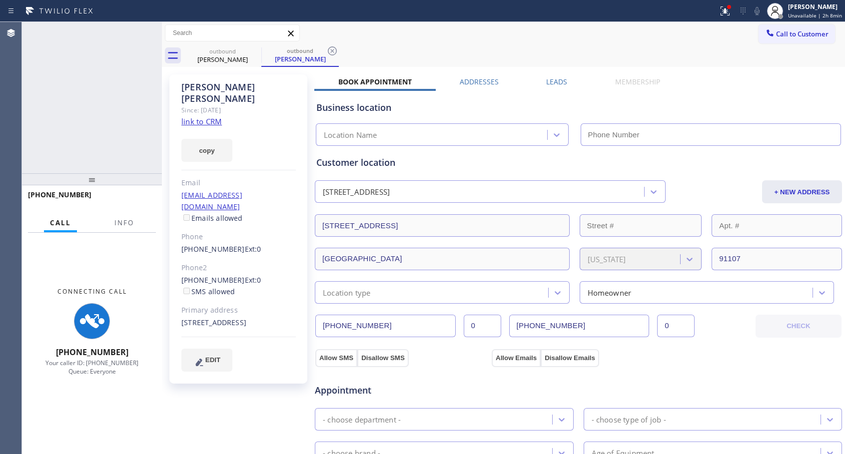
type input "[PHONE_NUMBER]"
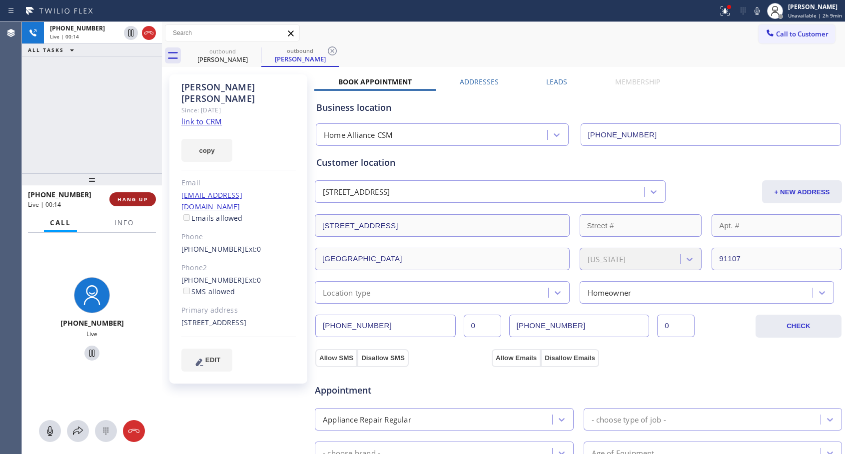
click at [137, 202] on span "HANG UP" at bounding box center [132, 199] width 30 height 7
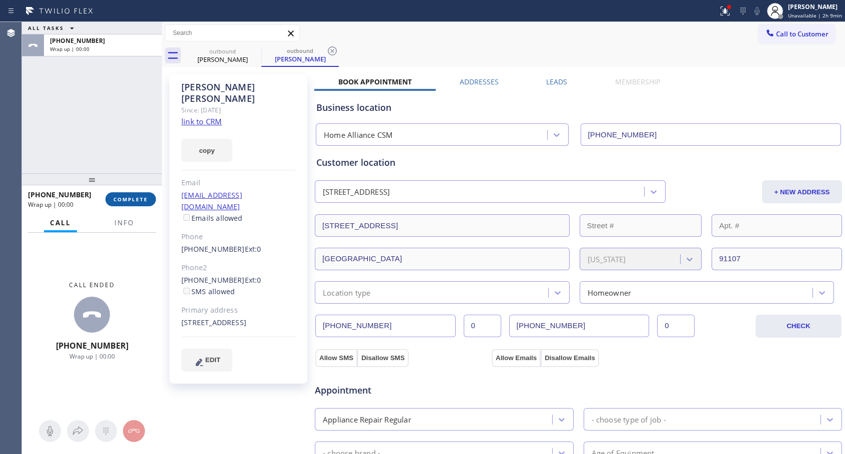
click at [137, 202] on span "COMPLETE" at bounding box center [130, 199] width 34 height 7
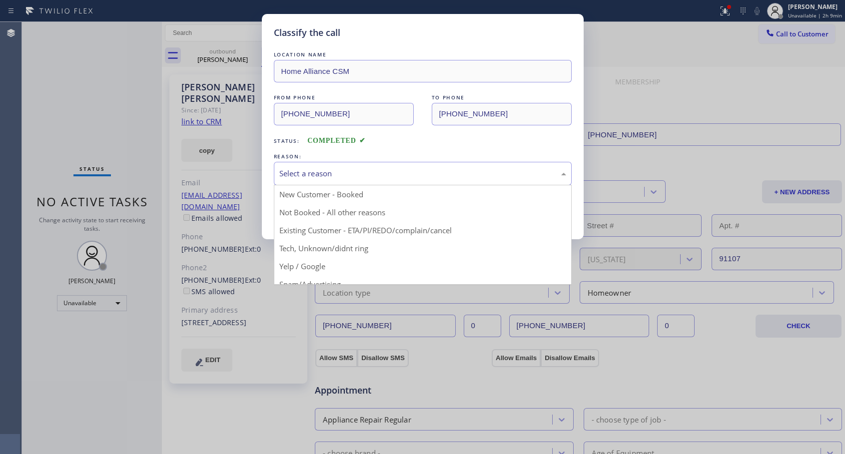
click at [341, 167] on div "Select a reason" at bounding box center [423, 173] width 298 height 23
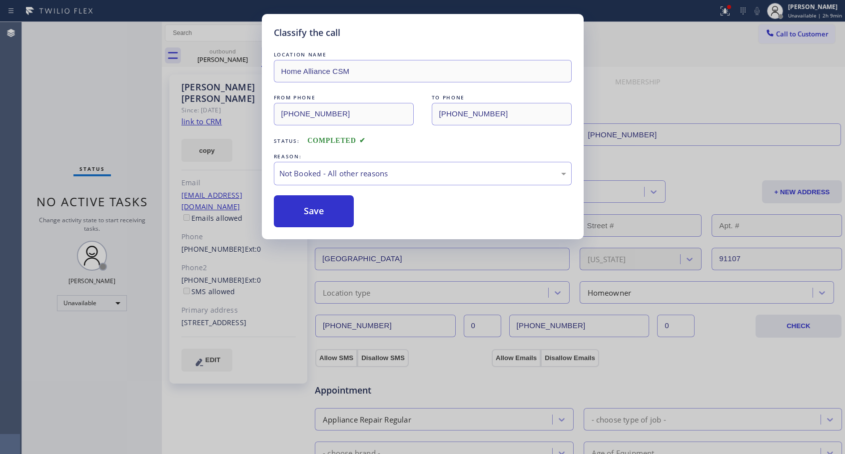
click at [310, 214] on button "Save" at bounding box center [314, 211] width 80 height 32
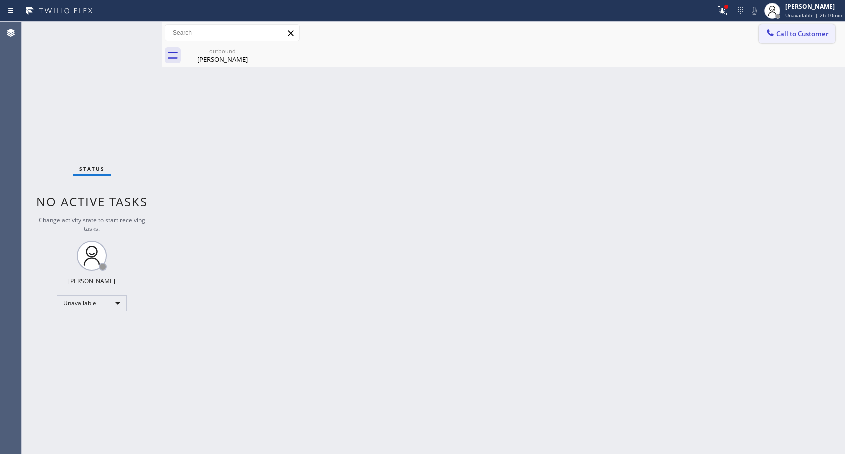
click at [767, 31] on icon at bounding box center [770, 33] width 10 height 10
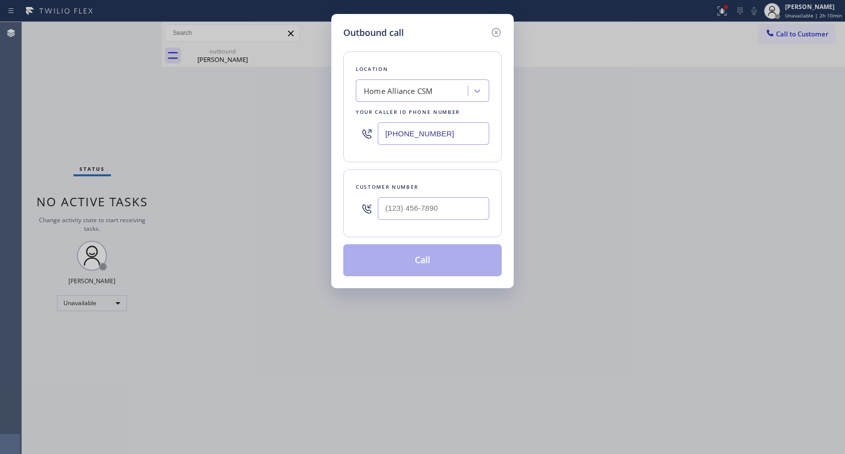
click at [377, 205] on div at bounding box center [367, 208] width 22 height 32
click at [381, 206] on input "(___) ___-____" at bounding box center [433, 208] width 111 height 22
paste input "305) 795-3035"
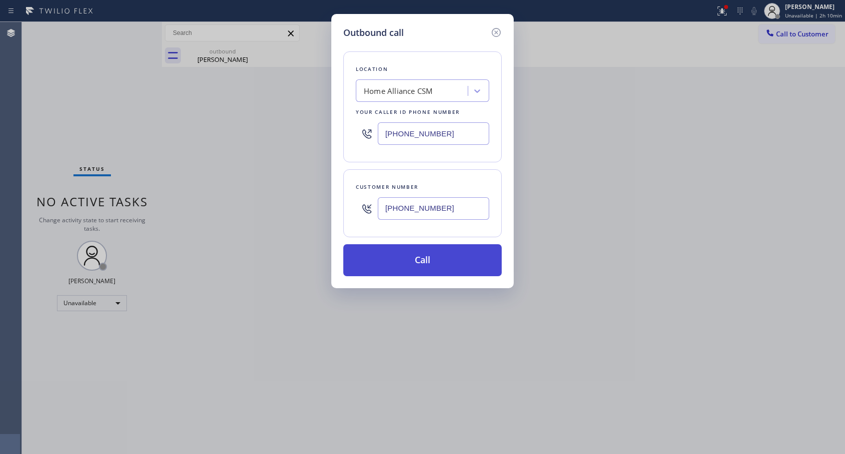
type input "[PHONE_NUMBER]"
click at [414, 259] on button "Call" at bounding box center [422, 260] width 158 height 32
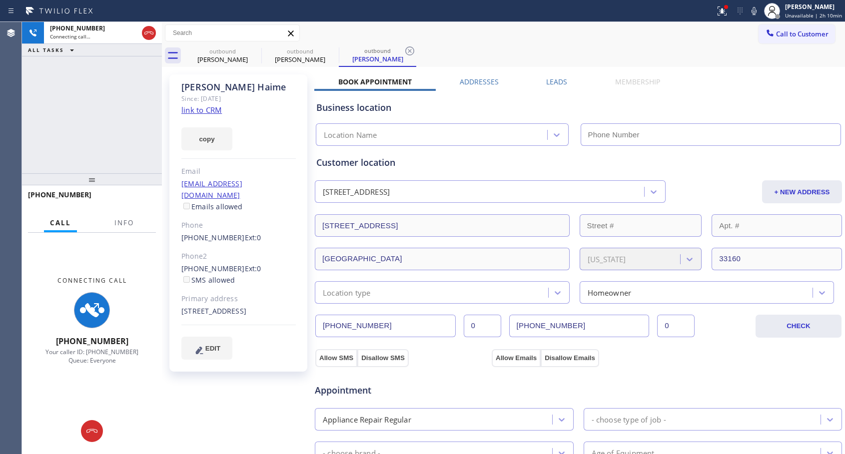
type input "[PHONE_NUMBER]"
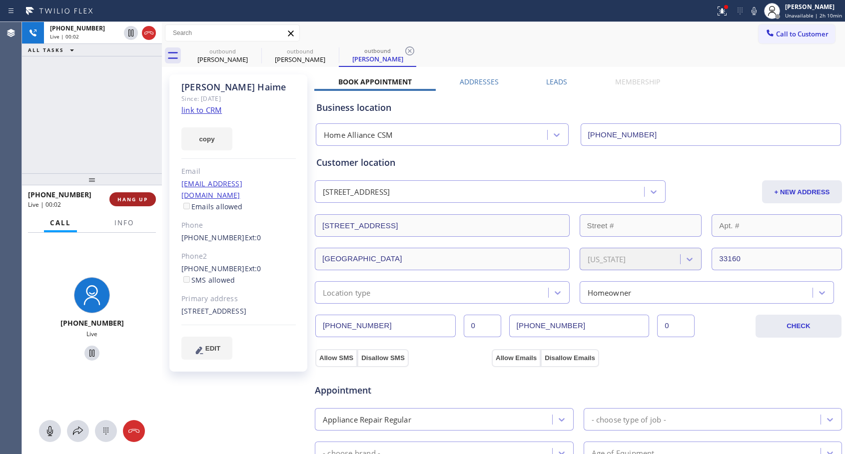
click at [122, 197] on span "HANG UP" at bounding box center [132, 199] width 30 height 7
click at [122, 203] on button "HANG UP" at bounding box center [132, 199] width 46 height 14
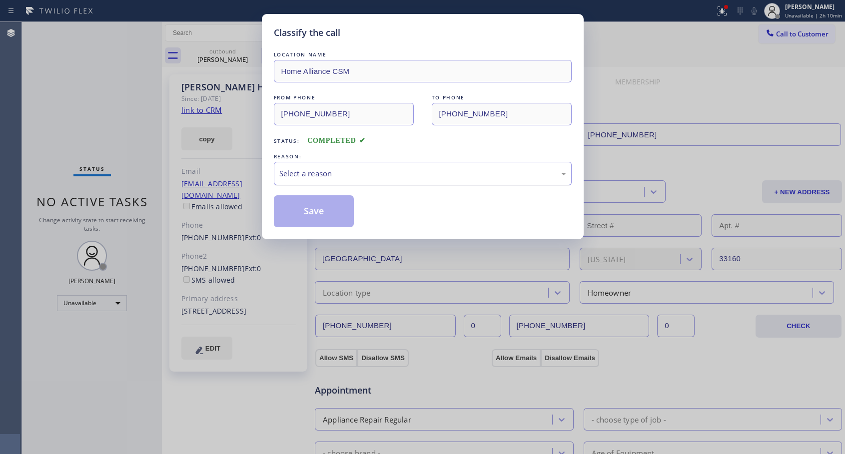
click at [339, 178] on div "Select a reason" at bounding box center [422, 173] width 287 height 11
click at [312, 208] on button "Save" at bounding box center [314, 211] width 80 height 32
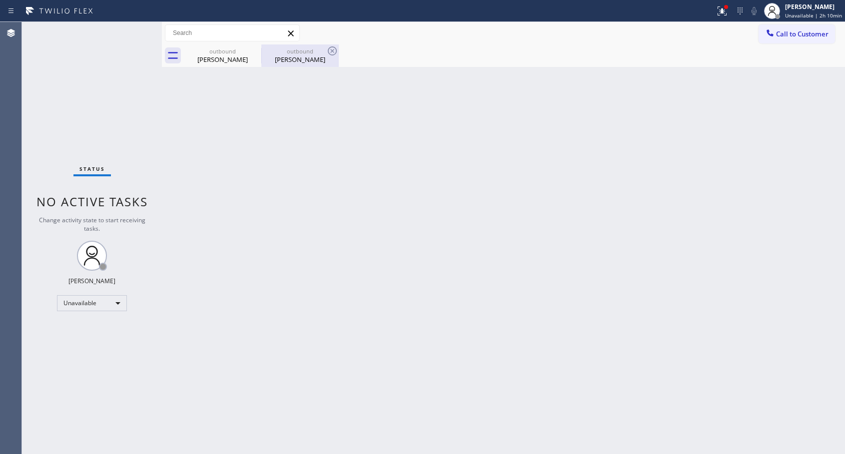
click at [309, 55] on div "[PERSON_NAME]" at bounding box center [299, 59] width 75 height 9
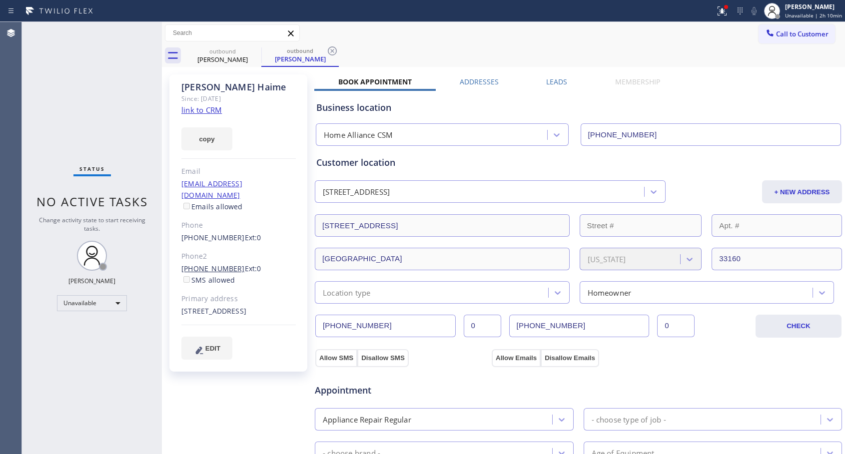
click at [214, 264] on link "[PHONE_NUMBER]" at bounding box center [212, 268] width 63 height 9
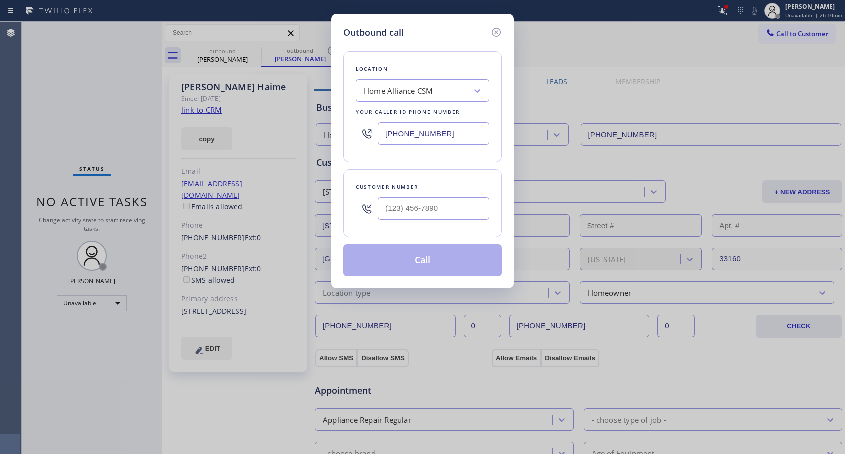
type input "[PHONE_NUMBER]"
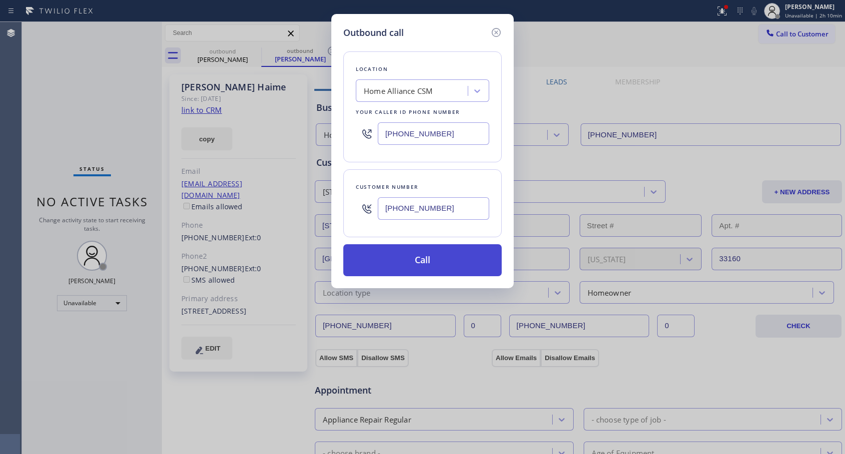
click at [403, 266] on button "Call" at bounding box center [422, 260] width 158 height 32
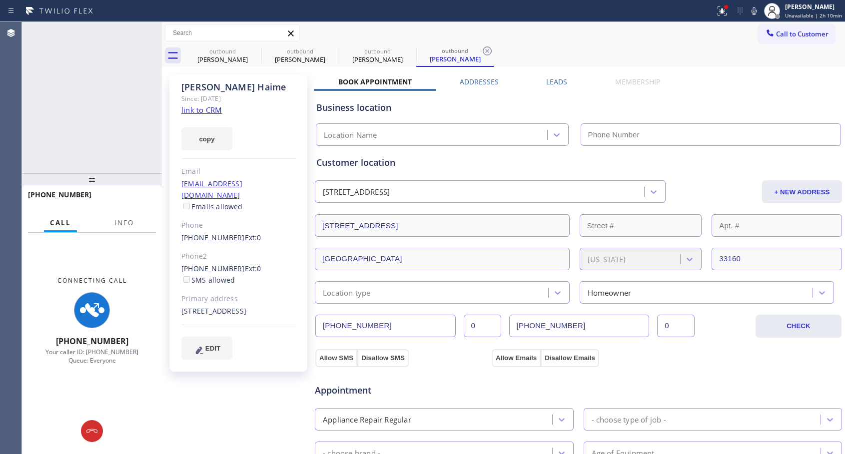
type input "[PHONE_NUMBER]"
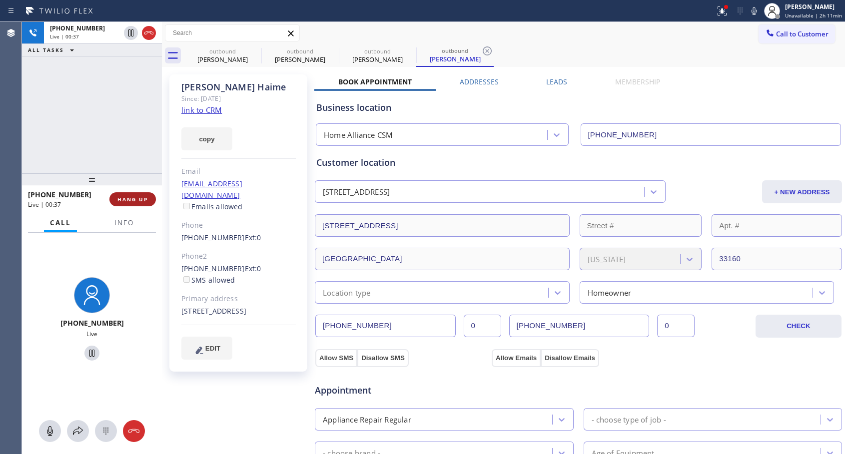
click at [139, 199] on span "HANG UP" at bounding box center [132, 199] width 30 height 7
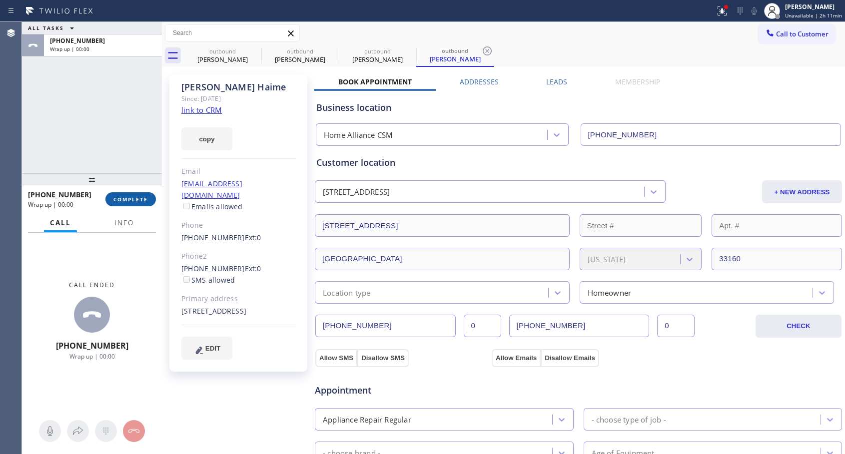
click at [139, 200] on span "COMPLETE" at bounding box center [130, 199] width 34 height 7
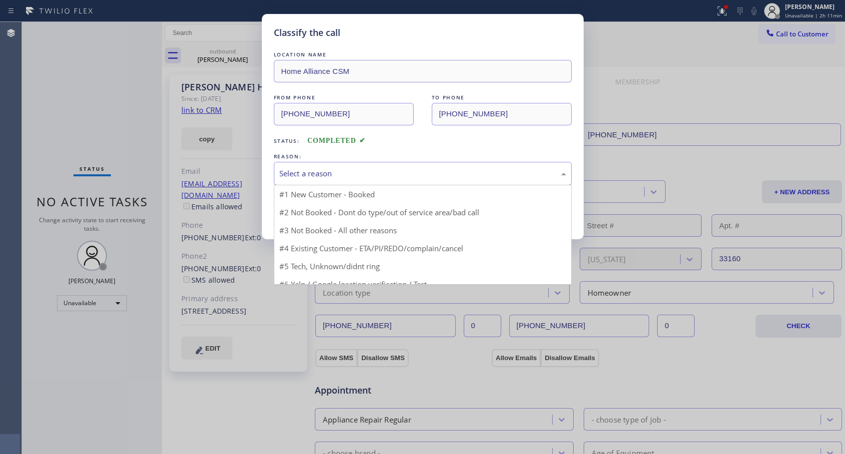
click at [333, 170] on div "Select a reason" at bounding box center [422, 173] width 287 height 11
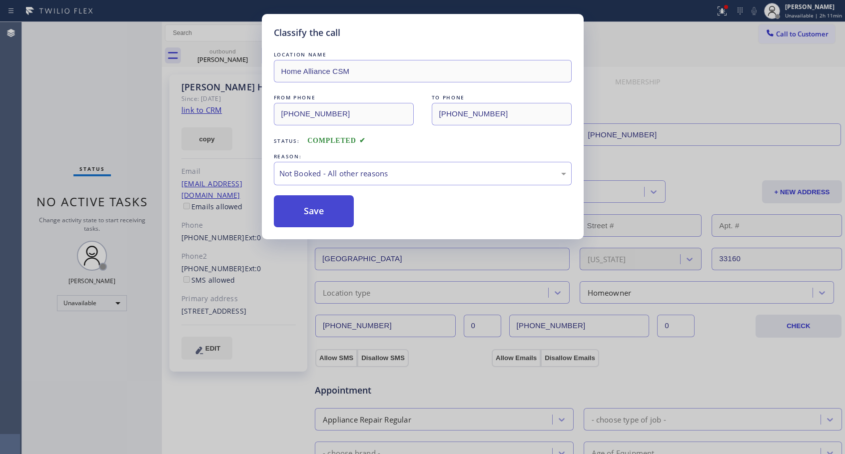
click at [312, 208] on button "Save" at bounding box center [314, 211] width 80 height 32
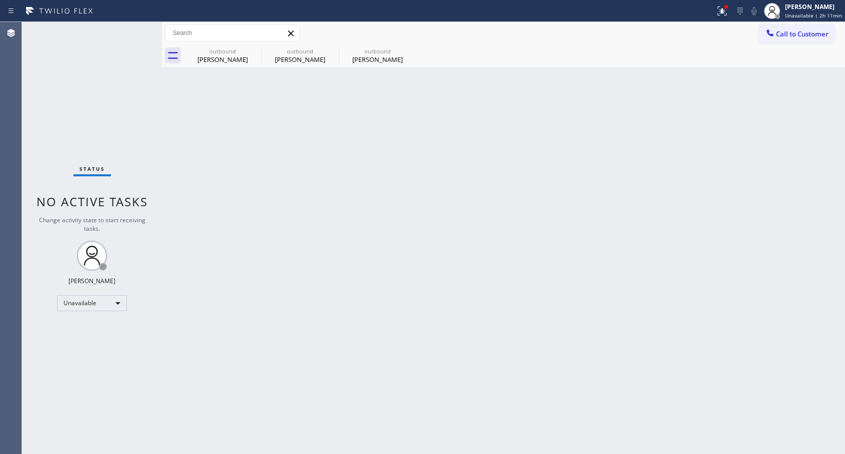
drag, startPoint x: 376, startPoint y: 56, endPoint x: 131, endPoint y: 265, distance: 321.9
click at [375, 56] on div "[PERSON_NAME]" at bounding box center [377, 59] width 75 height 9
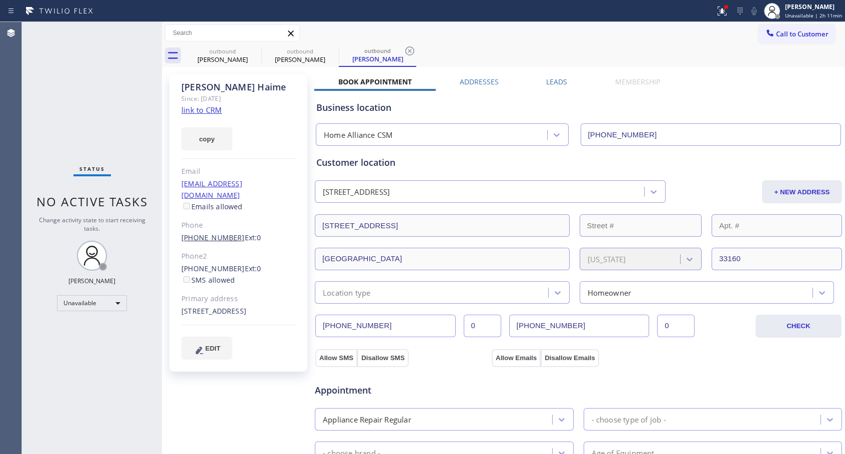
click at [209, 233] on link "[PHONE_NUMBER]" at bounding box center [212, 237] width 63 height 9
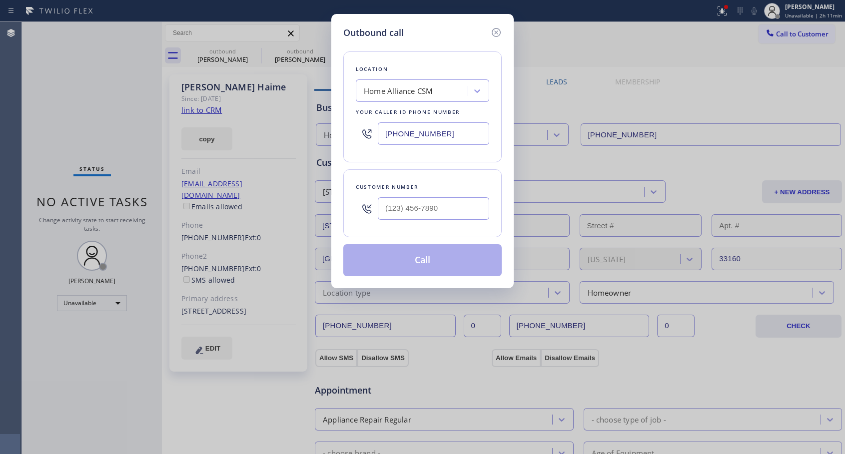
type input "[PHONE_NUMBER]"
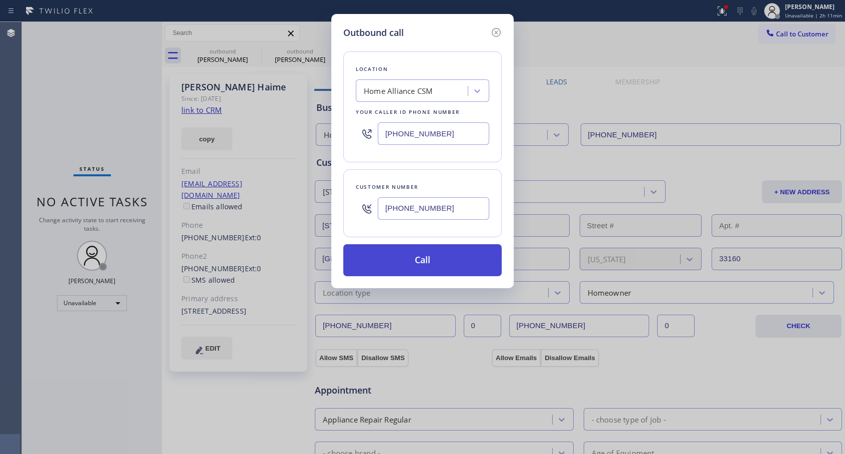
click at [395, 258] on button "Call" at bounding box center [422, 260] width 158 height 32
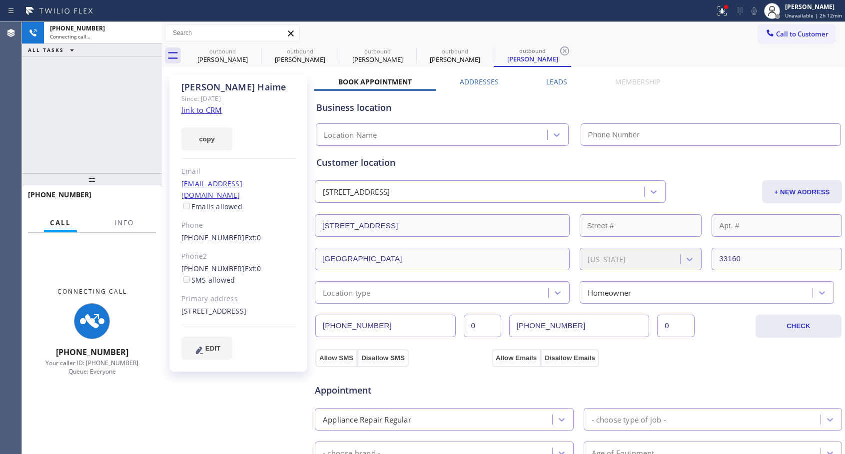
type input "[PHONE_NUMBER]"
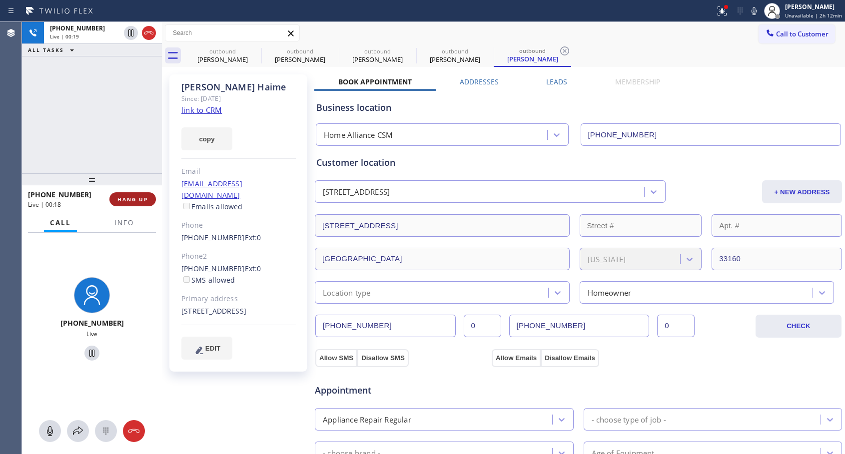
click at [143, 199] on span "HANG UP" at bounding box center [132, 199] width 30 height 7
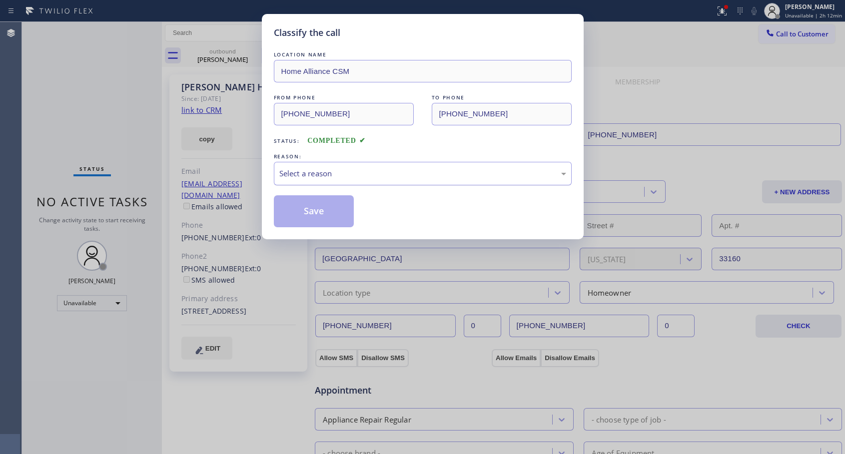
click at [388, 169] on div "Select a reason" at bounding box center [422, 173] width 287 height 11
click at [296, 213] on button "Save" at bounding box center [314, 211] width 80 height 32
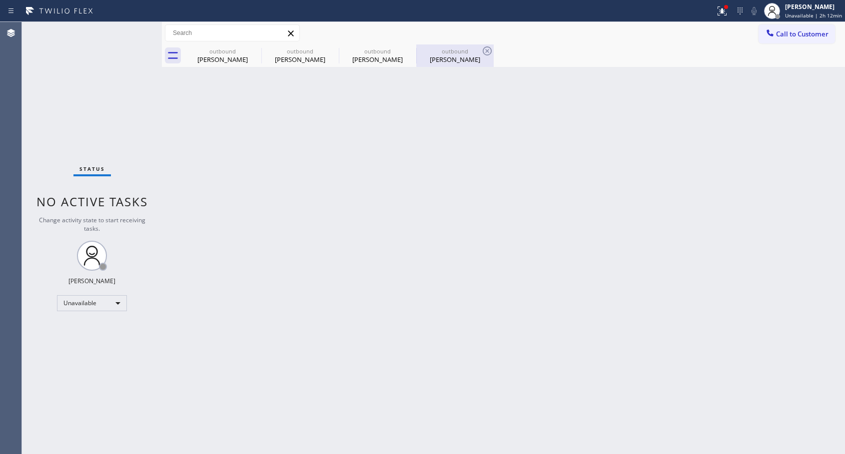
click at [450, 54] on div "outbound" at bounding box center [454, 50] width 75 height 7
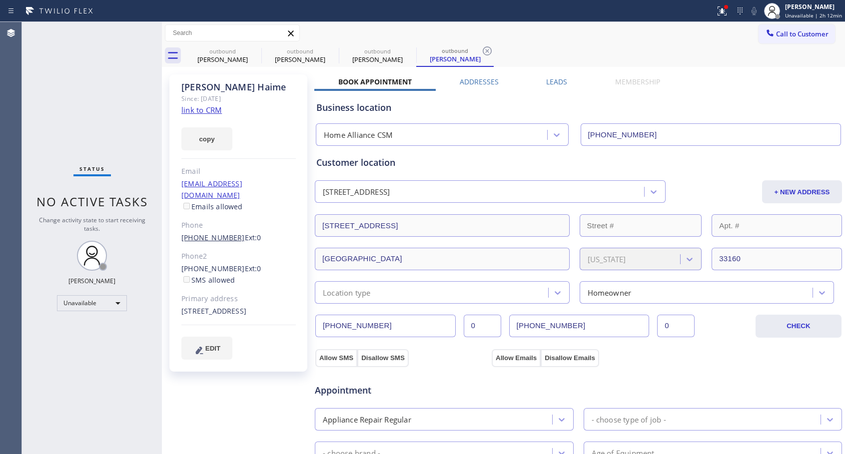
click at [202, 233] on link "[PHONE_NUMBER]" at bounding box center [212, 237] width 63 height 9
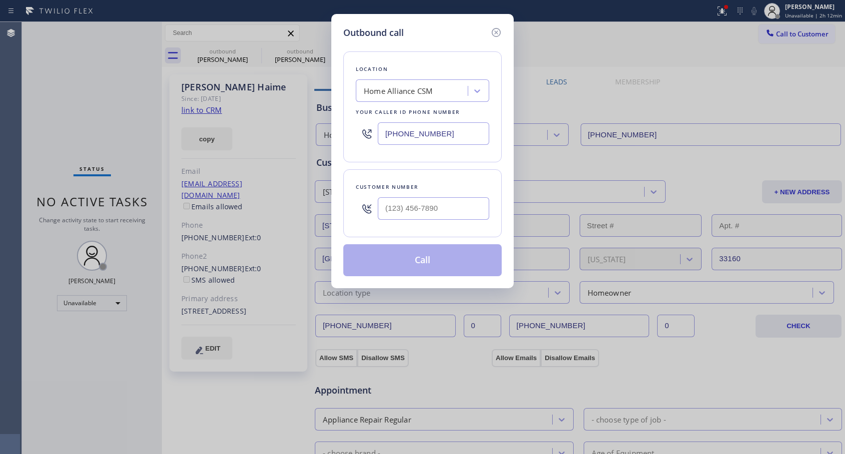
type input "[PHONE_NUMBER]"
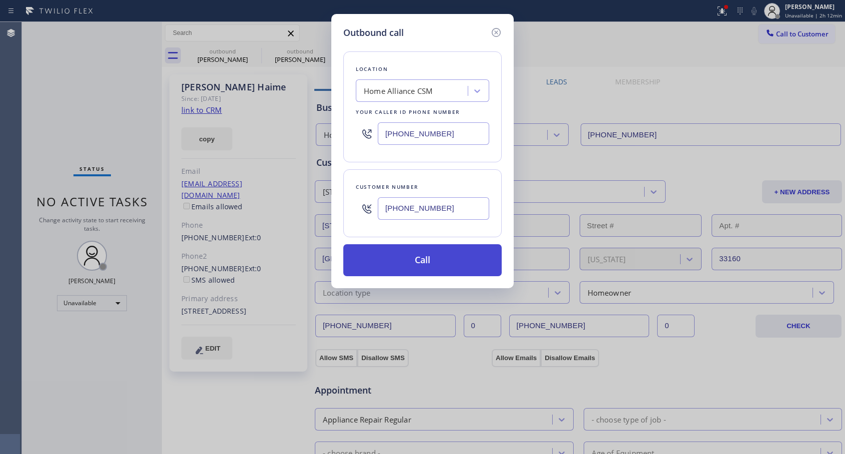
click at [414, 265] on button "Call" at bounding box center [422, 260] width 158 height 32
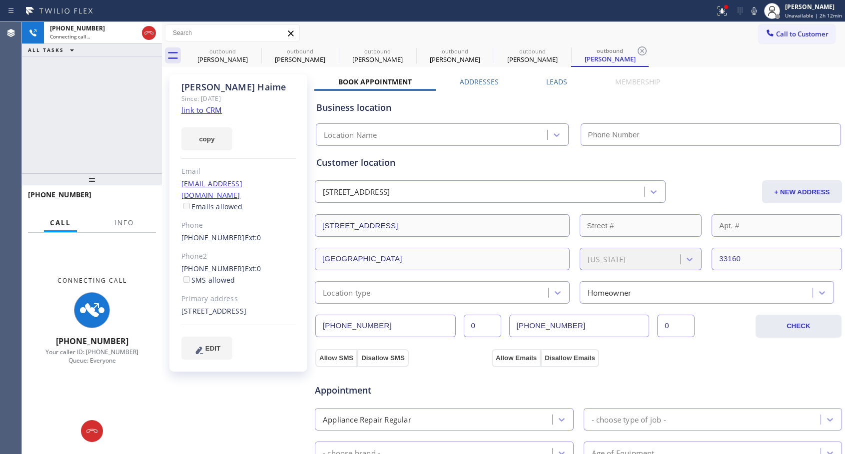
type input "[PHONE_NUMBER]"
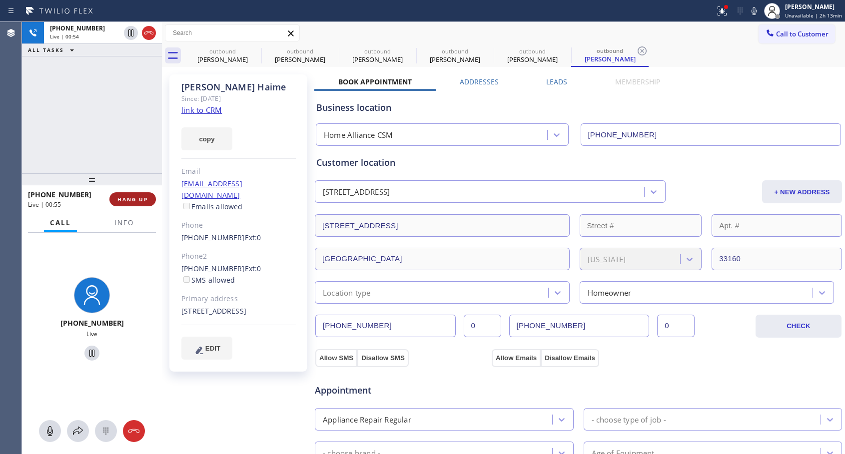
click at [135, 200] on span "HANG UP" at bounding box center [132, 199] width 30 height 7
click at [136, 199] on span "HANG UP" at bounding box center [132, 199] width 30 height 7
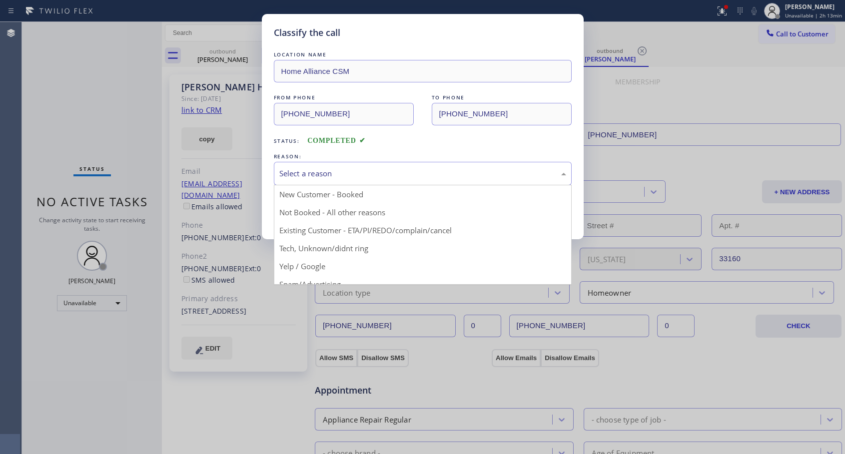
click at [338, 173] on div "Select a reason" at bounding box center [422, 173] width 287 height 11
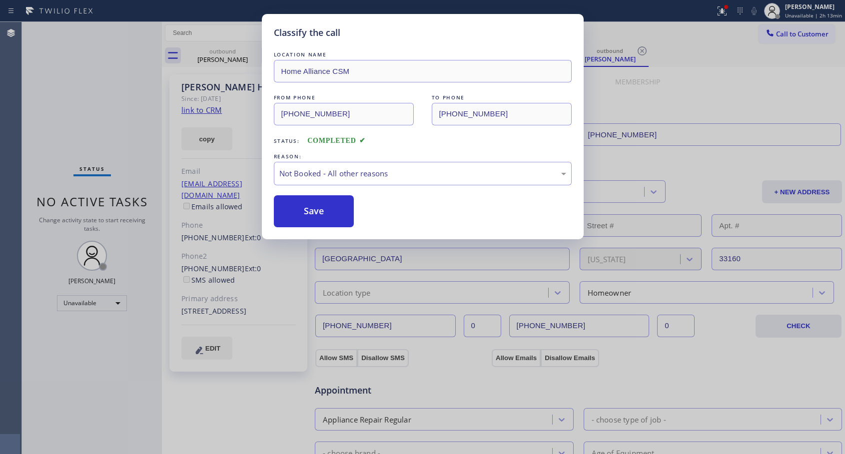
click at [297, 214] on button "Save" at bounding box center [314, 211] width 80 height 32
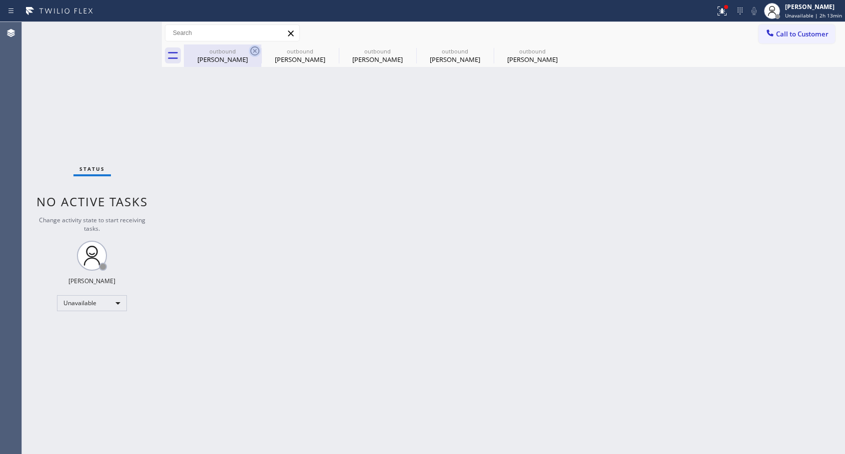
click at [253, 50] on icon at bounding box center [254, 50] width 9 height 9
click at [0, 0] on icon at bounding box center [0, 0] width 0 height 0
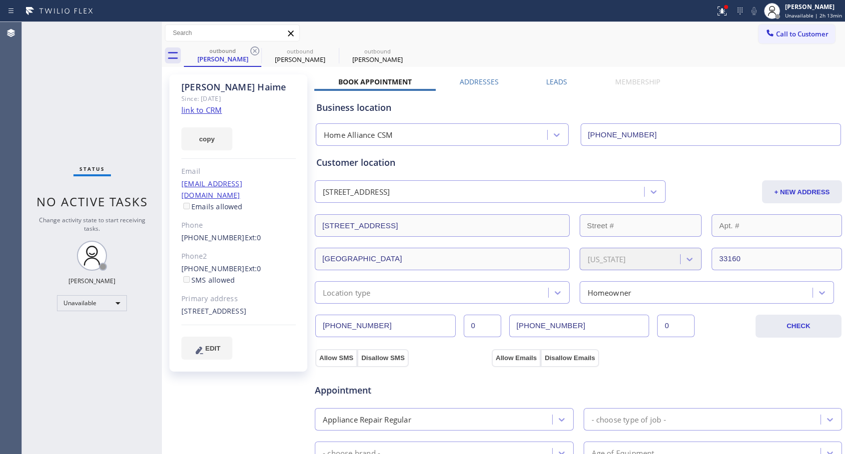
click at [253, 50] on icon at bounding box center [254, 50] width 9 height 9
click at [0, 0] on icon at bounding box center [0, 0] width 0 height 0
click at [253, 49] on div "outbound [PERSON_NAME] outbound [PERSON_NAME] outbound [PERSON_NAME]" at bounding box center [514, 55] width 661 height 22
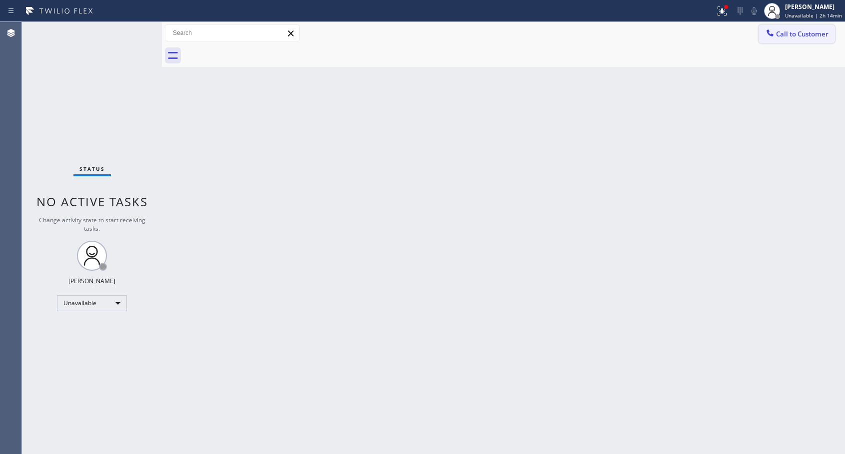
click at [785, 34] on span "Call to Customer" at bounding box center [802, 33] width 52 height 9
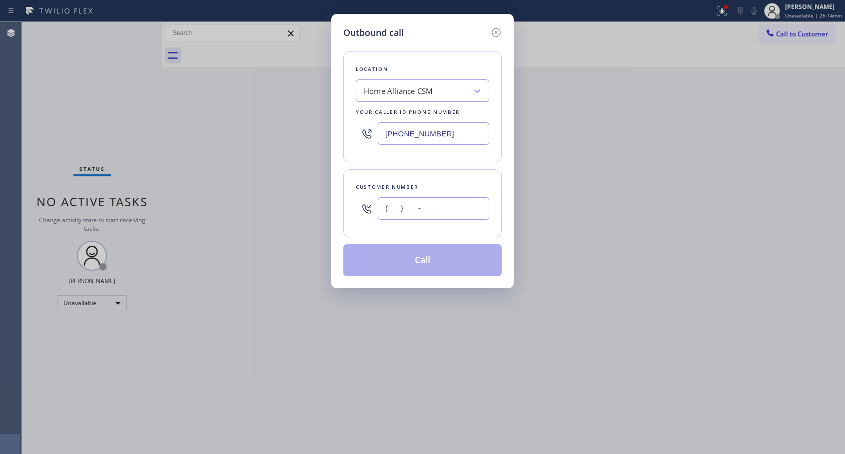
click at [402, 211] on input "(___) ___-____" at bounding box center [433, 208] width 111 height 22
paste input "908) 812-6081"
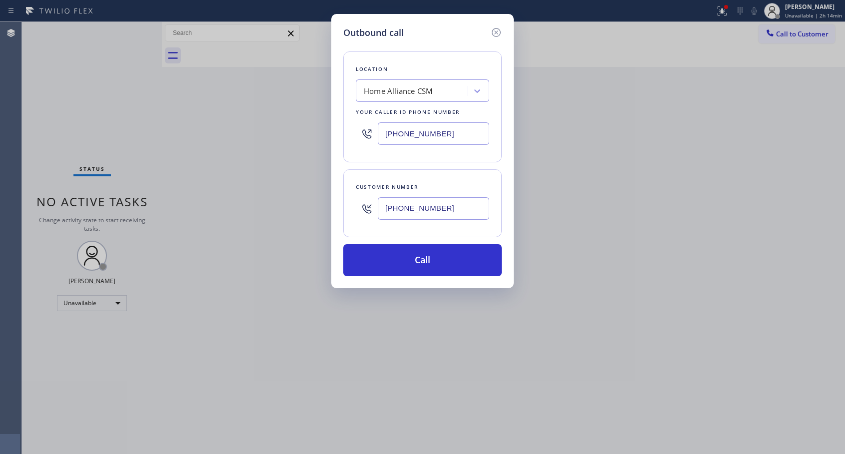
type input "[PHONE_NUMBER]"
click at [437, 261] on button "Call" at bounding box center [422, 260] width 158 height 32
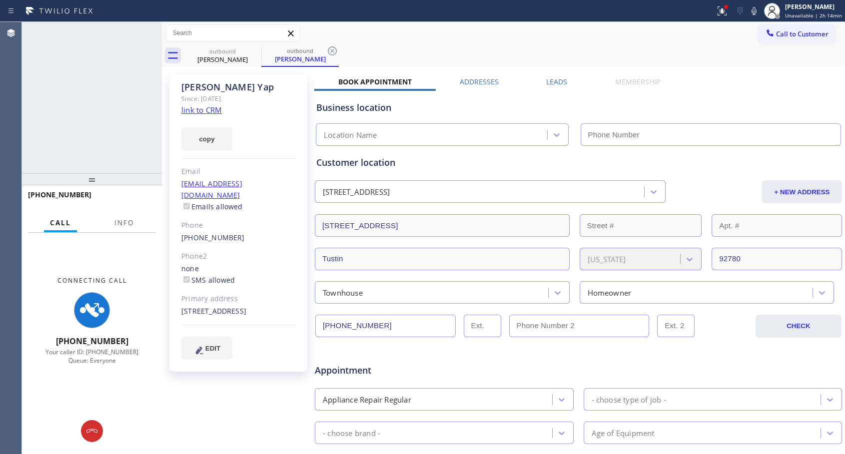
type input "[PHONE_NUMBER]"
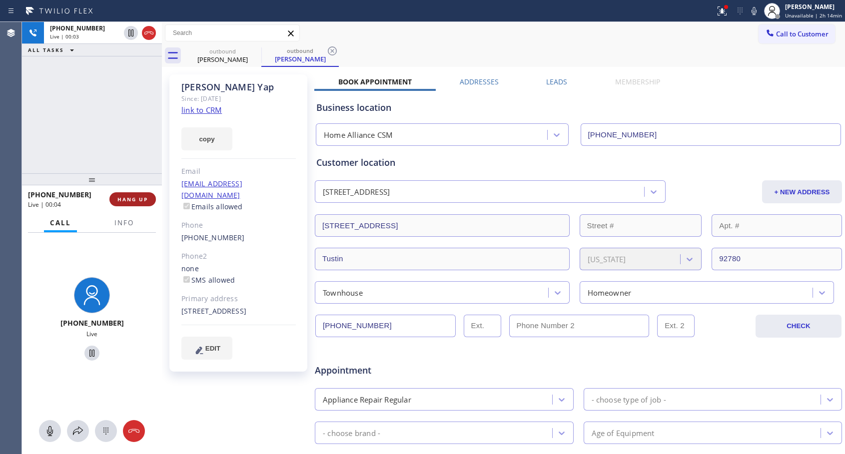
click at [140, 196] on span "HANG UP" at bounding box center [132, 199] width 30 height 7
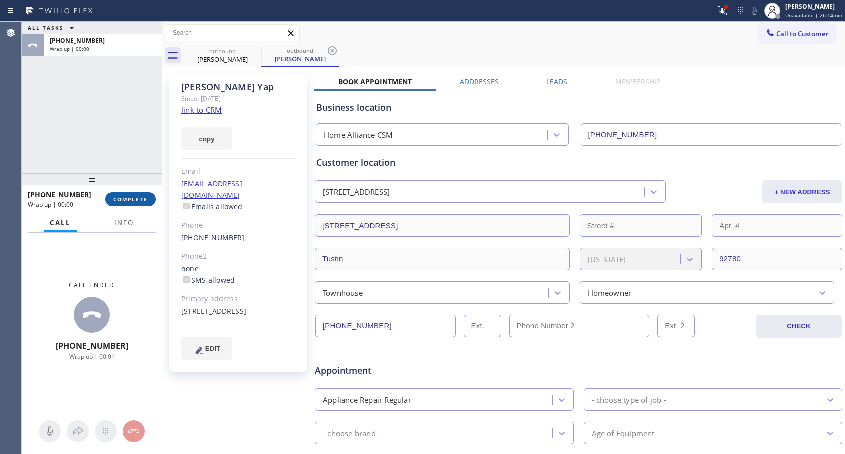
click at [140, 196] on span "COMPLETE" at bounding box center [130, 199] width 34 height 7
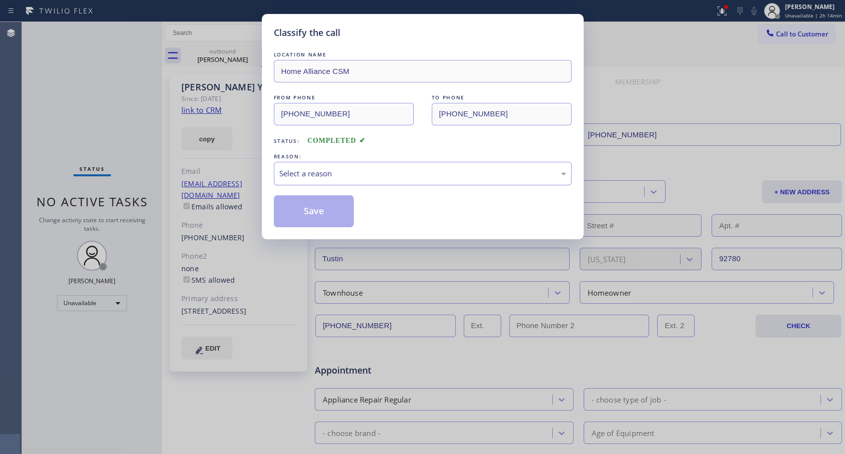
click at [375, 173] on div "Select a reason" at bounding box center [422, 173] width 287 height 11
click at [330, 209] on button "Save" at bounding box center [314, 211] width 80 height 32
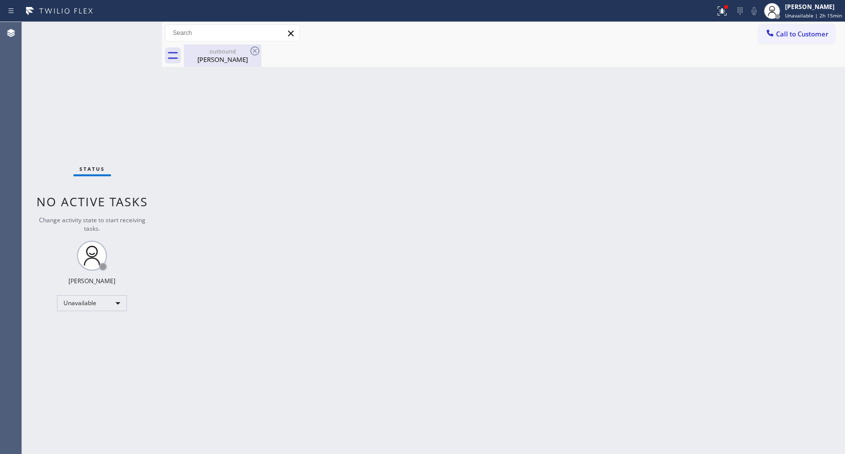
click at [206, 59] on div "[PERSON_NAME]" at bounding box center [222, 59] width 75 height 9
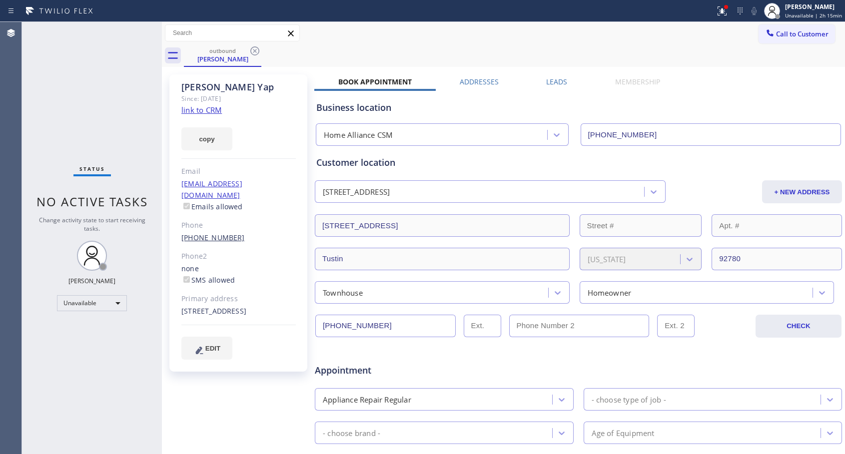
click at [220, 233] on link "[PHONE_NUMBER]" at bounding box center [212, 237] width 63 height 9
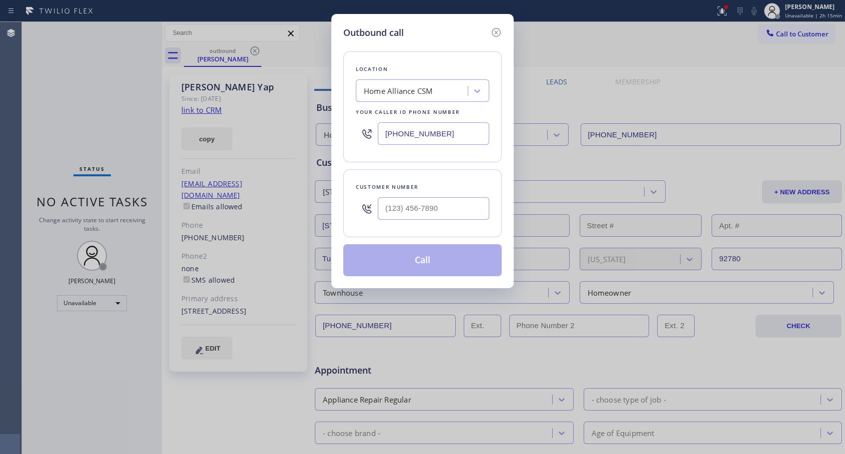
type input "[PHONE_NUMBER]"
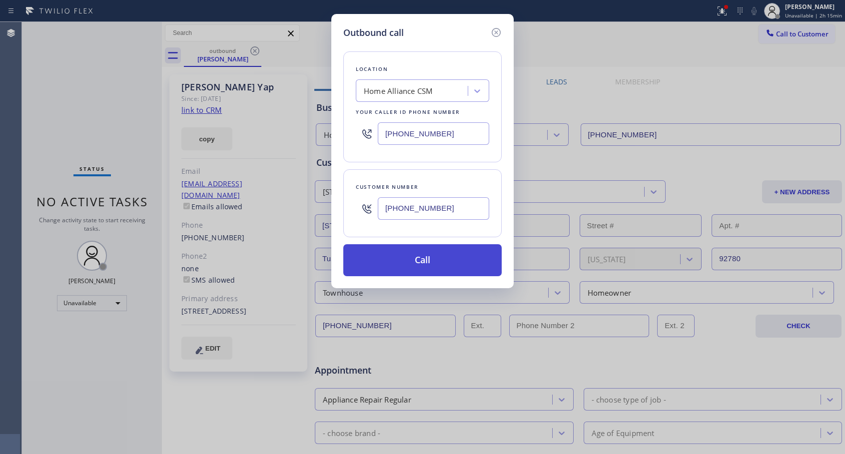
click at [411, 256] on button "Call" at bounding box center [422, 260] width 158 height 32
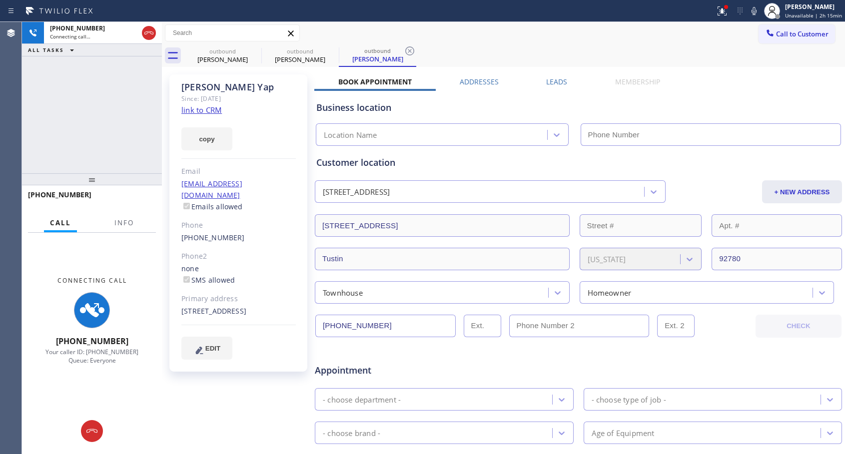
type input "[PHONE_NUMBER]"
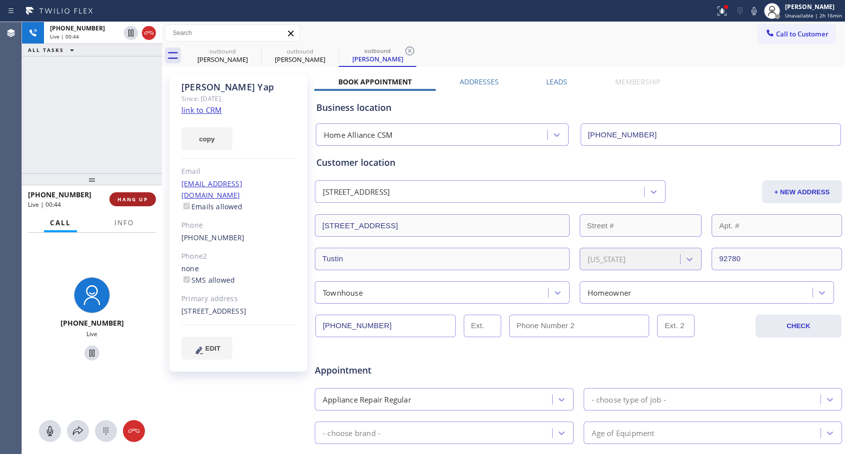
click at [141, 195] on button "HANG UP" at bounding box center [132, 199] width 46 height 14
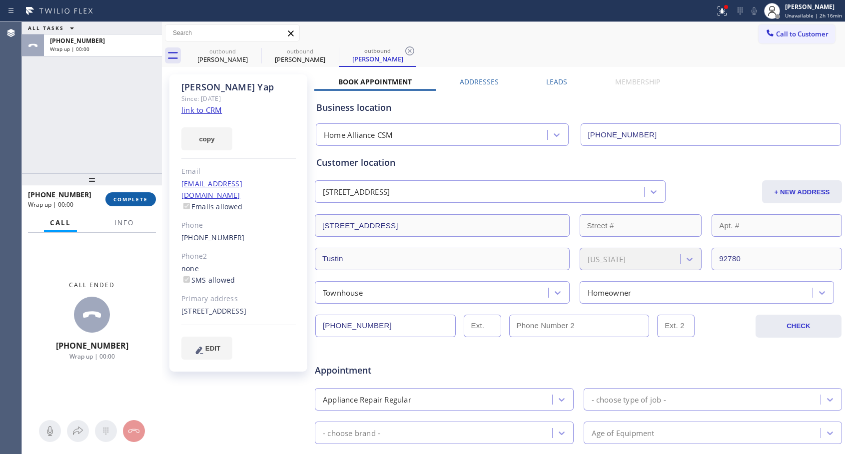
click at [149, 202] on button "COMPLETE" at bounding box center [130, 199] width 50 height 14
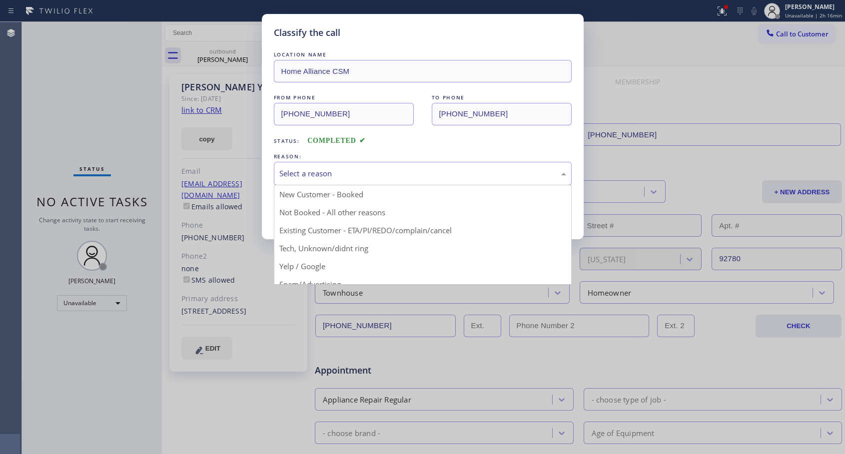
drag, startPoint x: 380, startPoint y: 170, endPoint x: 297, endPoint y: 202, distance: 88.4
click at [379, 170] on div "Select a reason" at bounding box center [422, 173] width 287 height 11
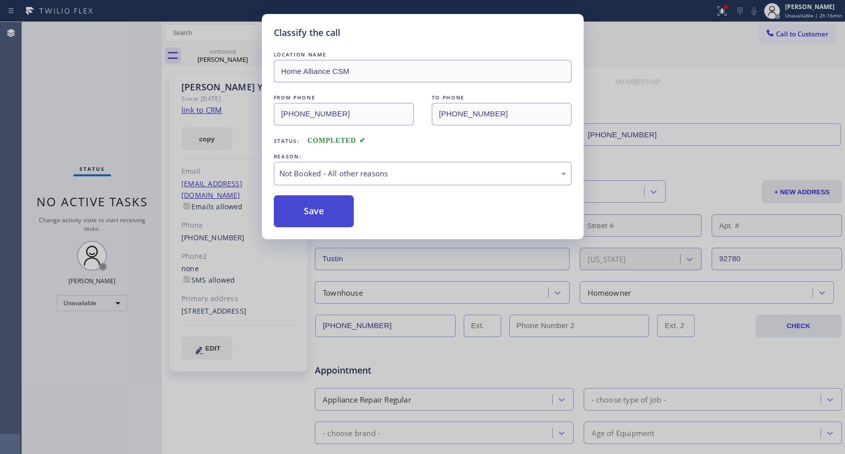
click at [298, 208] on button "Save" at bounding box center [314, 211] width 80 height 32
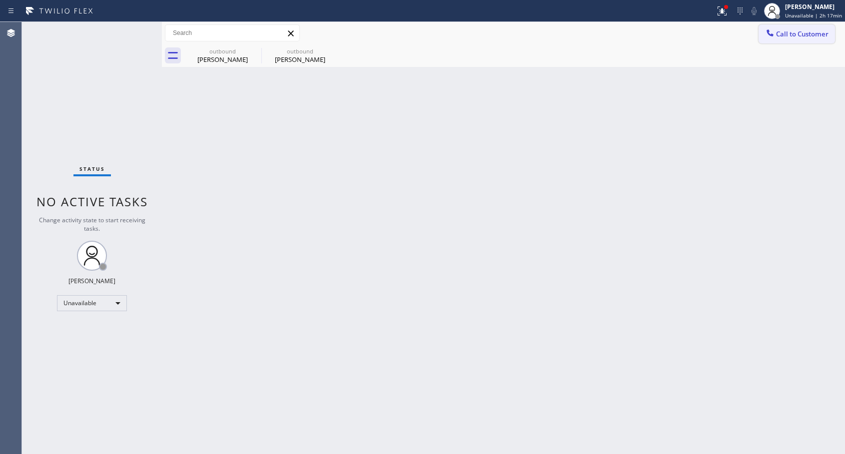
click at [777, 38] on button "Call to Customer" at bounding box center [797, 33] width 76 height 19
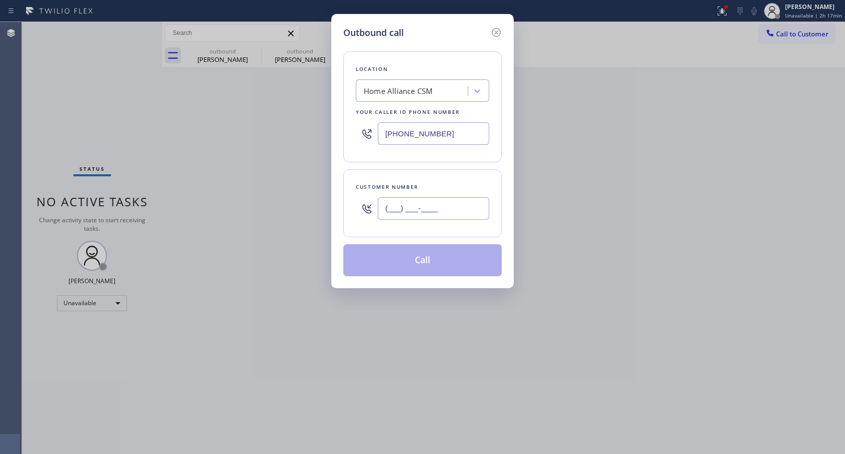
click at [456, 206] on input "(___) ___-____" at bounding box center [433, 208] width 111 height 22
paste input "856) 381-7722"
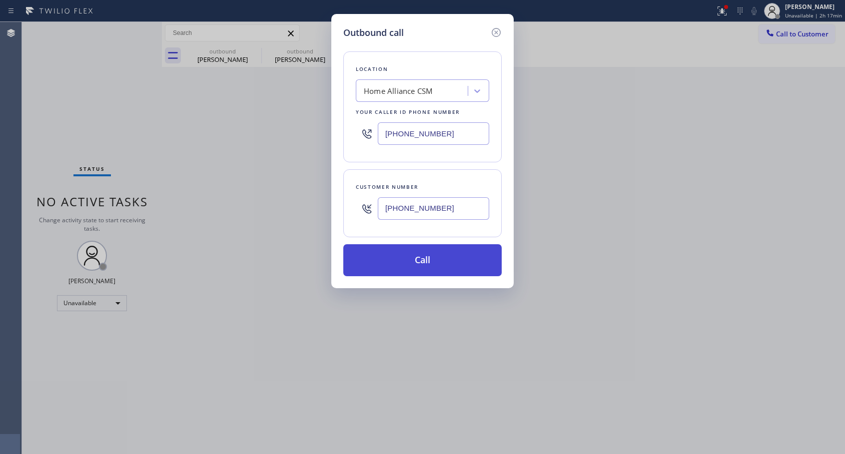
type input "[PHONE_NUMBER]"
click at [425, 259] on button "Call" at bounding box center [422, 260] width 158 height 32
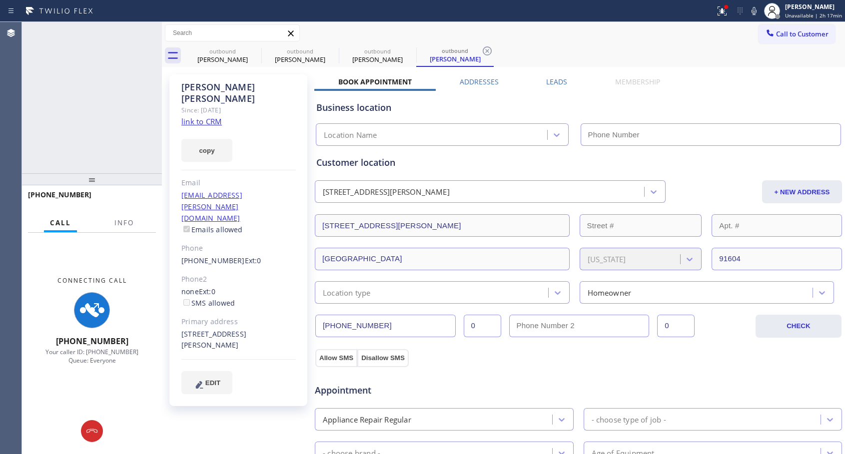
type input "[PHONE_NUMBER]"
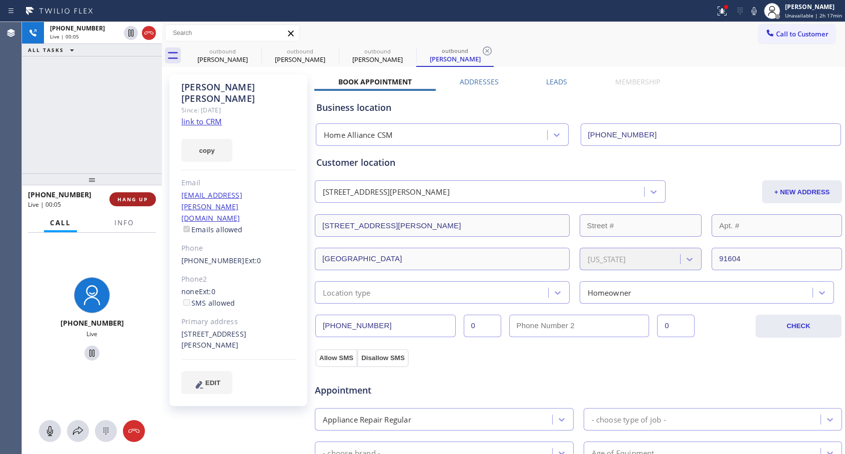
click at [148, 199] on button "HANG UP" at bounding box center [132, 199] width 46 height 14
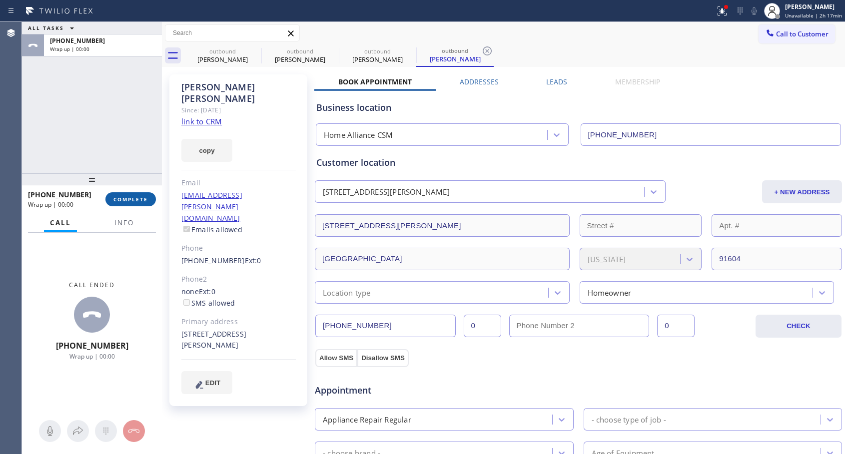
click at [148, 199] on button "COMPLETE" at bounding box center [130, 199] width 50 height 14
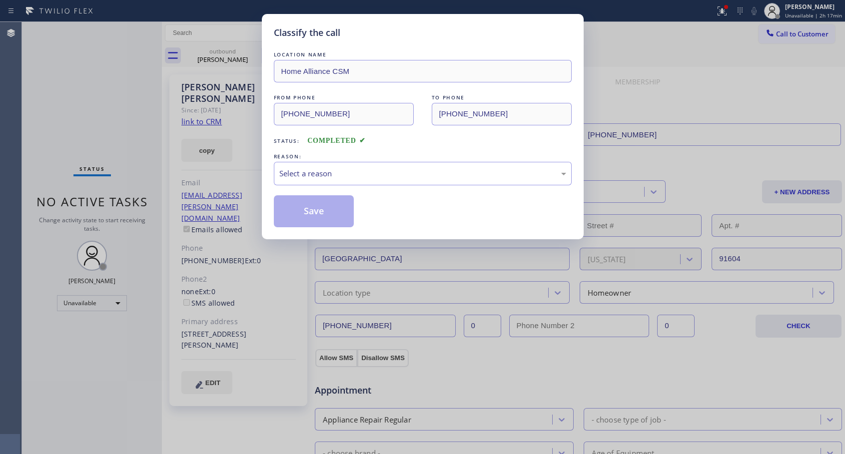
click at [363, 157] on div "REASON:" at bounding box center [423, 156] width 298 height 10
click at [348, 176] on div "Select a reason" at bounding box center [422, 173] width 287 height 11
click at [321, 211] on button "Save" at bounding box center [314, 211] width 80 height 32
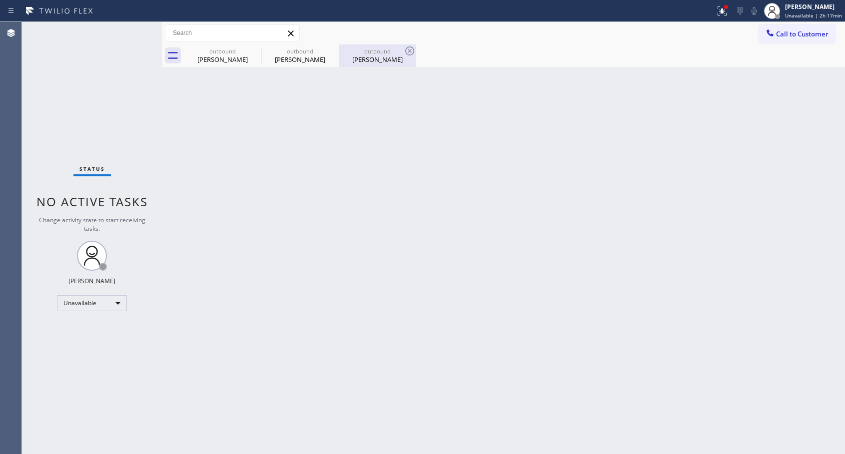
click at [375, 58] on div "[PERSON_NAME]" at bounding box center [377, 59] width 75 height 9
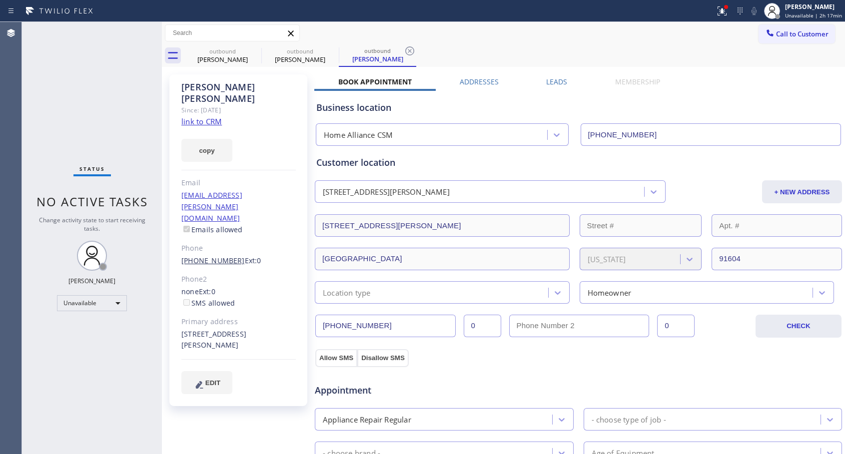
click at [206, 256] on link "[PHONE_NUMBER]" at bounding box center [212, 260] width 63 height 9
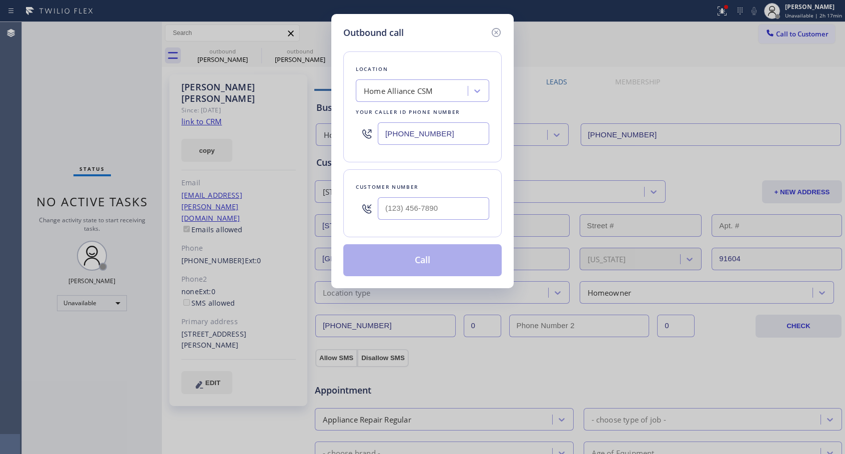
type input "[PHONE_NUMBER]"
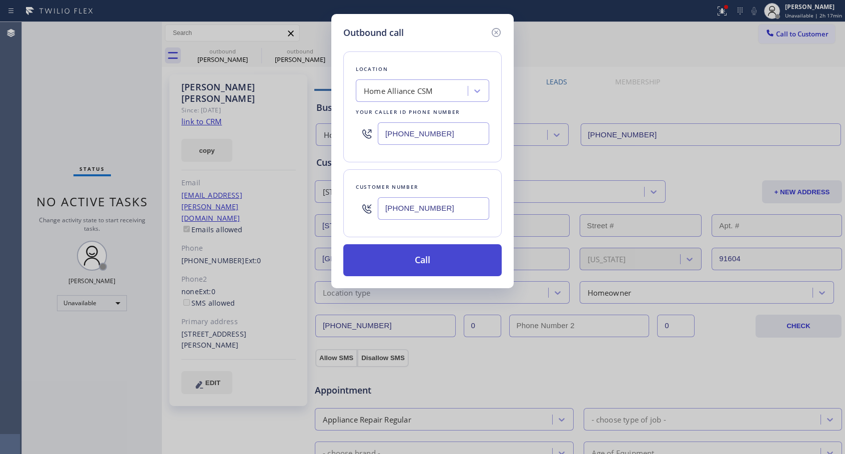
click at [421, 263] on button "Call" at bounding box center [422, 260] width 158 height 32
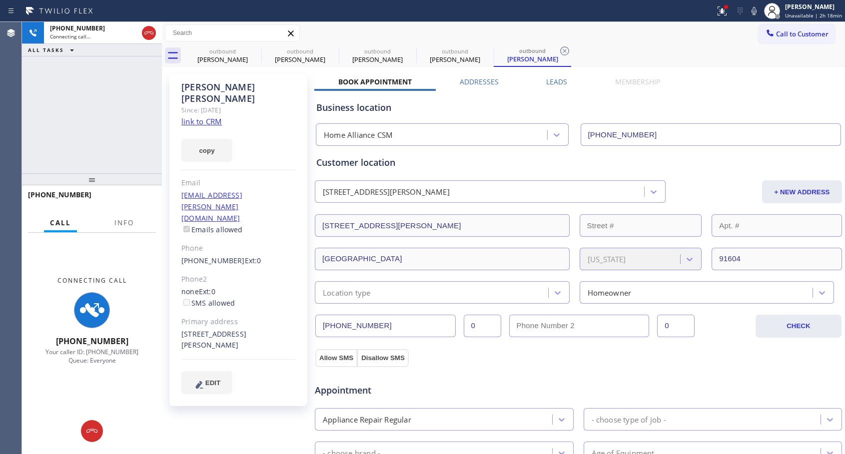
type input "[PHONE_NUMBER]"
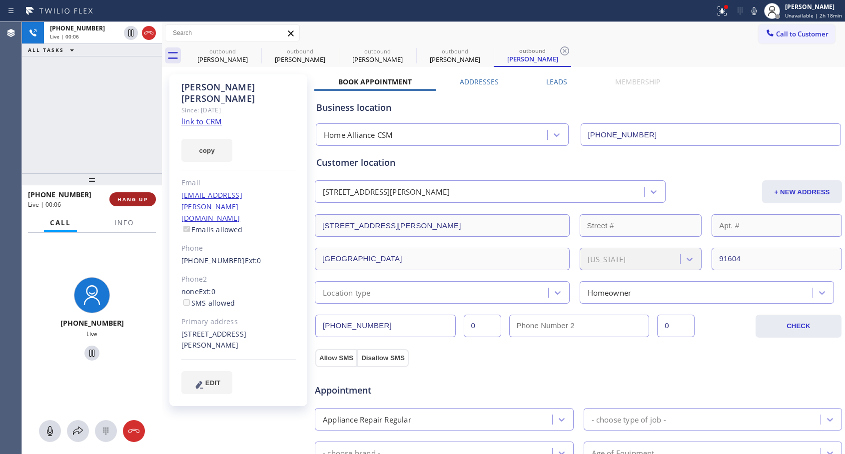
click at [131, 198] on span "HANG UP" at bounding box center [132, 199] width 30 height 7
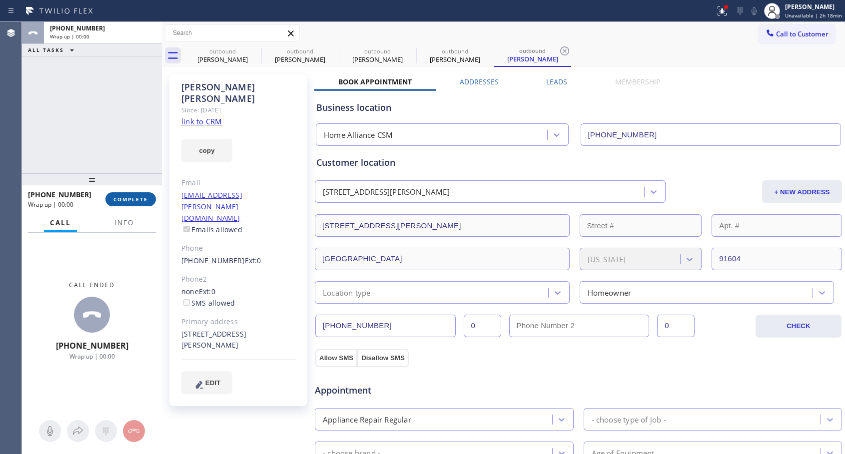
click at [131, 198] on span "COMPLETE" at bounding box center [130, 199] width 34 height 7
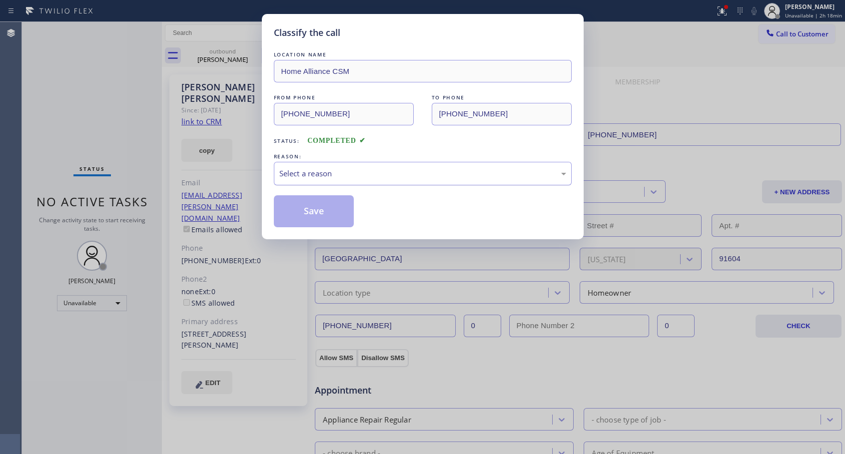
click at [308, 176] on div "Select a reason" at bounding box center [422, 173] width 287 height 11
click at [305, 214] on button "Save" at bounding box center [314, 211] width 80 height 32
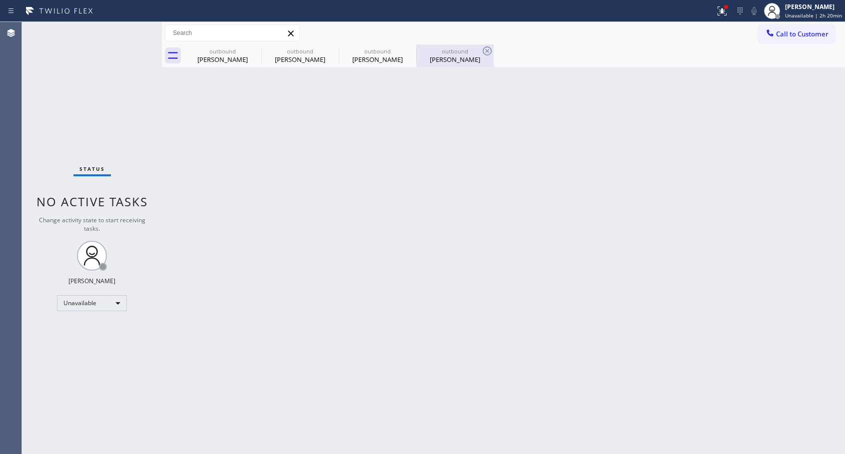
click at [462, 60] on div "[PERSON_NAME]" at bounding box center [454, 59] width 75 height 9
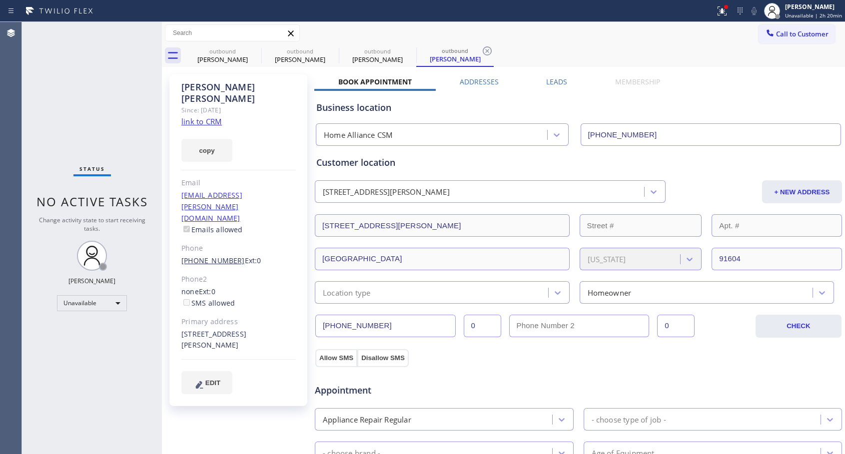
click at [208, 256] on link "[PHONE_NUMBER]" at bounding box center [212, 260] width 63 height 9
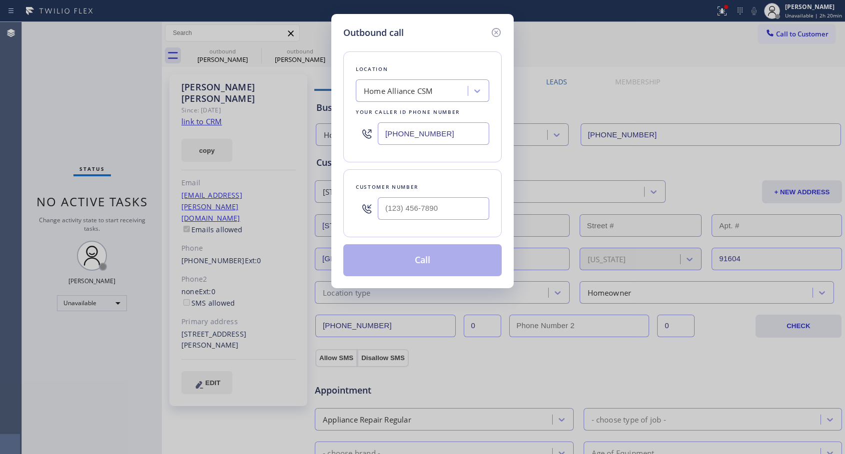
type input "[PHONE_NUMBER]"
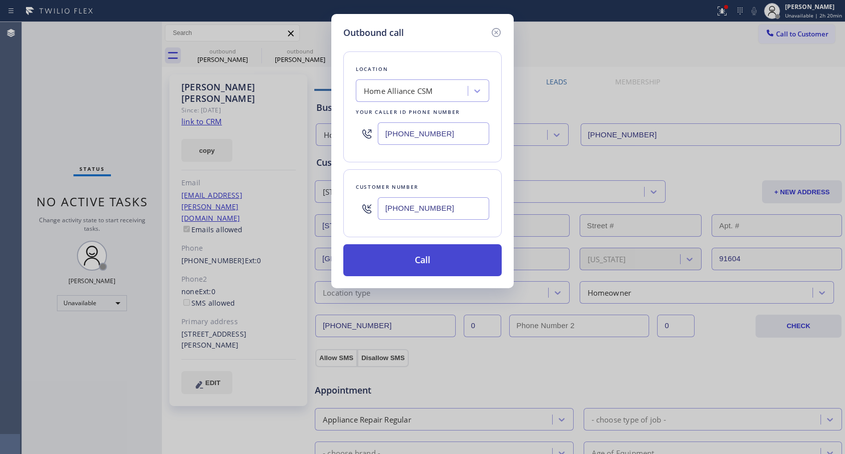
click at [408, 261] on button "Call" at bounding box center [422, 260] width 158 height 32
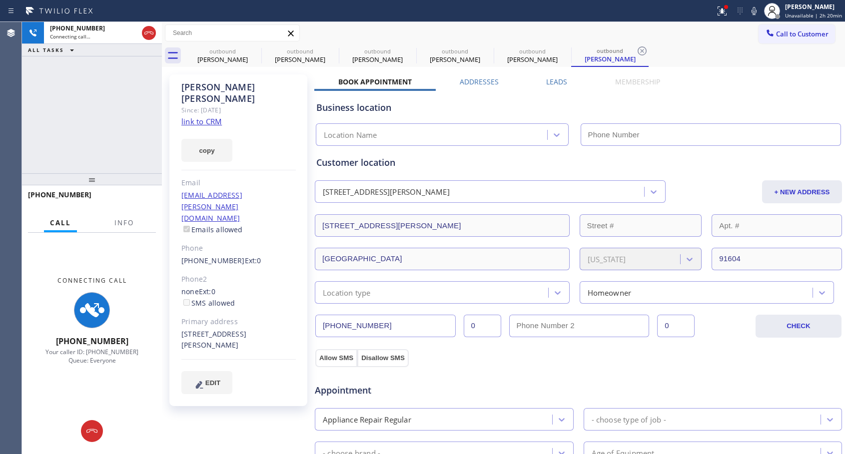
type input "[PHONE_NUMBER]"
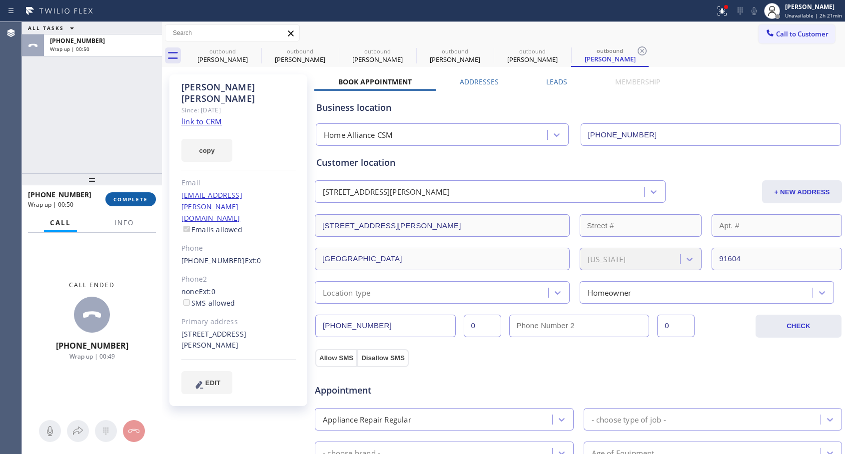
click at [135, 203] on button "COMPLETE" at bounding box center [130, 199] width 50 height 14
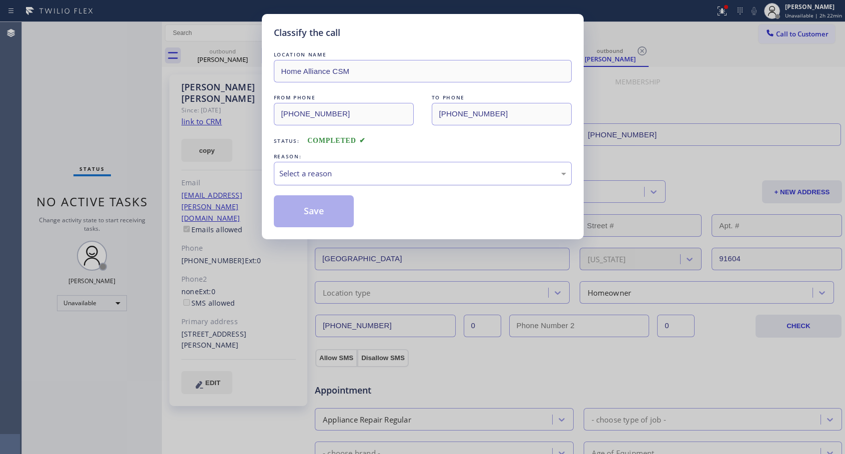
click at [321, 174] on div "Select a reason" at bounding box center [422, 173] width 287 height 11
click at [305, 210] on button "Save" at bounding box center [314, 211] width 80 height 32
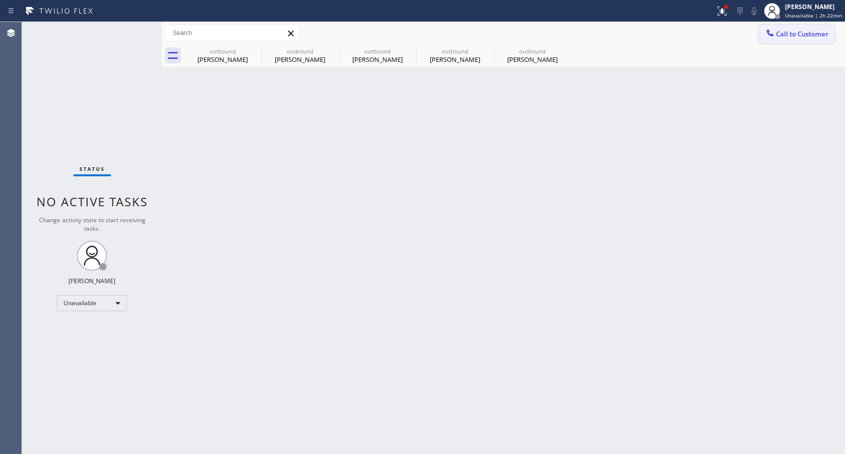
click at [776, 32] on span "Call to Customer" at bounding box center [802, 33] width 52 height 9
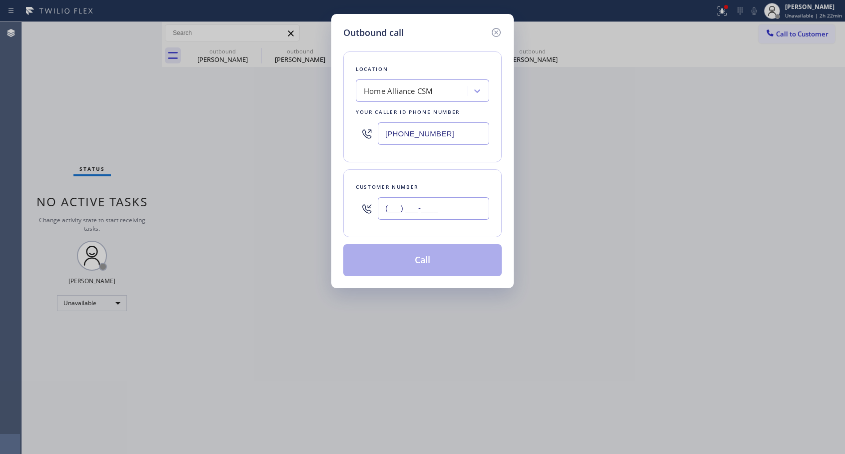
click at [386, 202] on input "(___) ___-____" at bounding box center [433, 208] width 111 height 22
paste input "303) 885-0767"
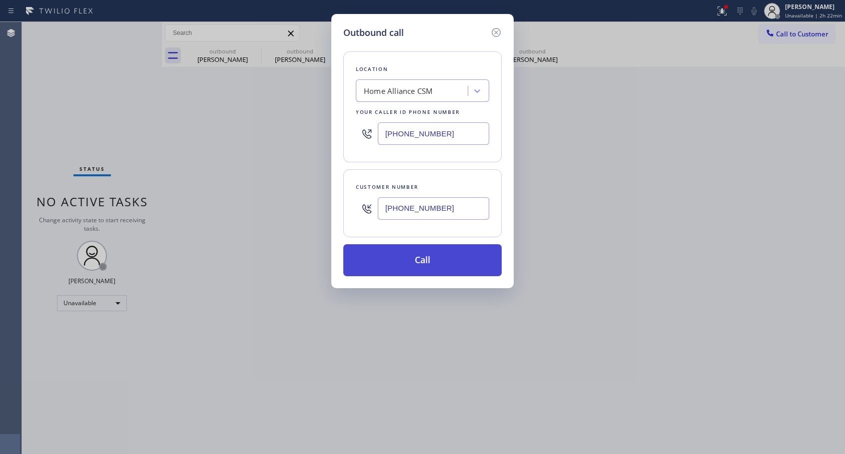
type input "[PHONE_NUMBER]"
click at [415, 263] on button "Call" at bounding box center [422, 260] width 158 height 32
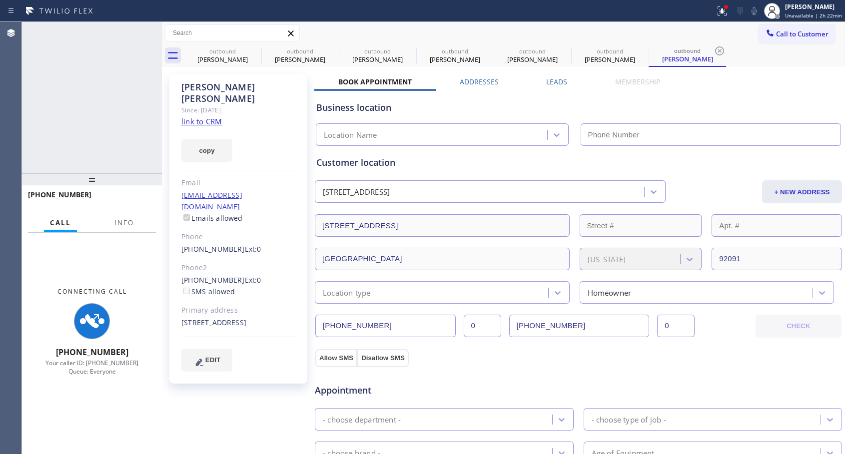
type input "[PHONE_NUMBER]"
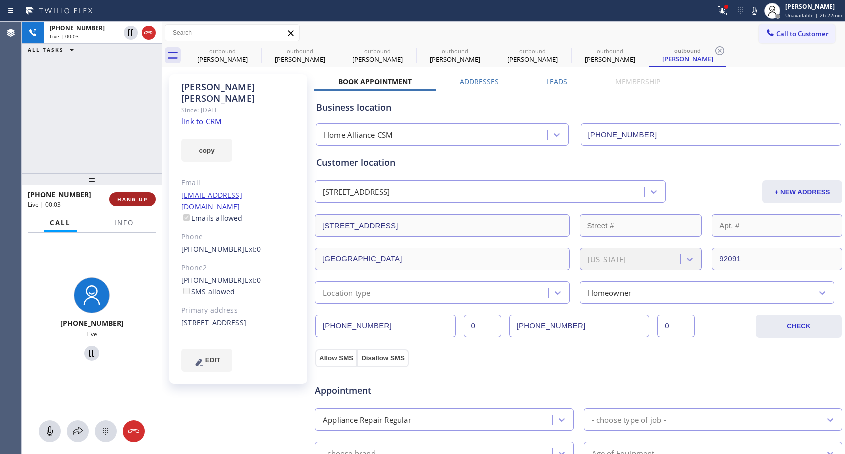
click at [137, 198] on span "HANG UP" at bounding box center [132, 199] width 30 height 7
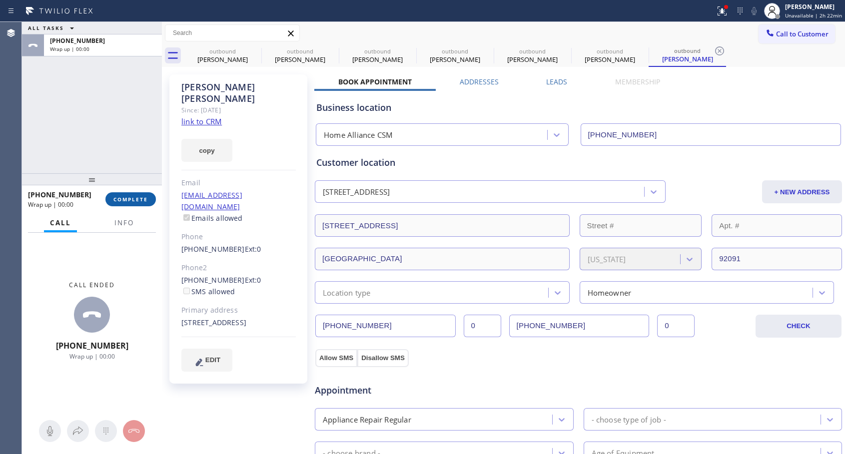
click at [137, 198] on span "COMPLETE" at bounding box center [130, 199] width 34 height 7
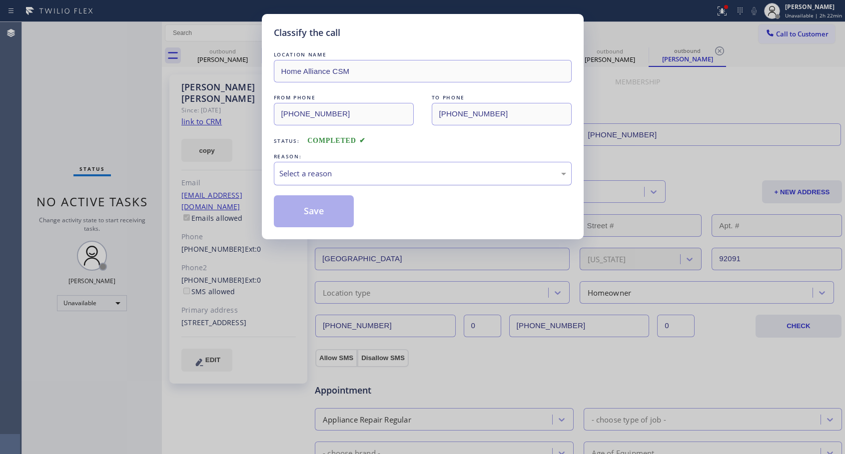
click at [323, 176] on div "Select a reason" at bounding box center [422, 173] width 287 height 11
click at [310, 215] on button "Save" at bounding box center [314, 211] width 80 height 32
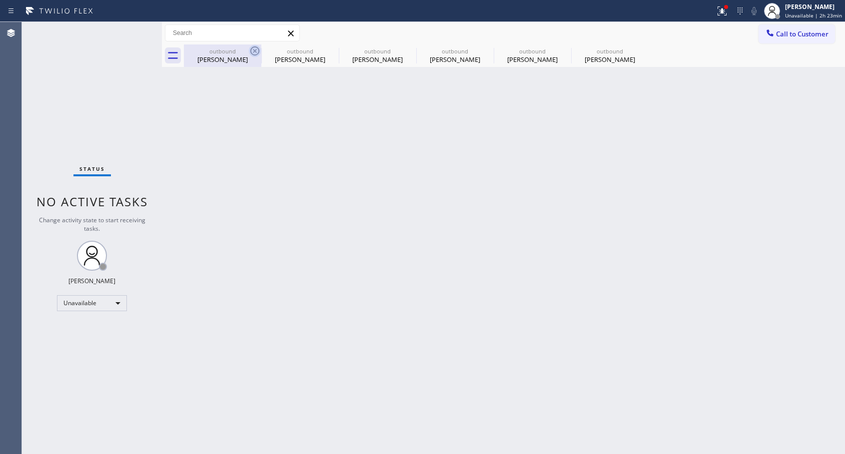
click at [253, 48] on icon at bounding box center [255, 51] width 12 height 12
click at [0, 0] on icon at bounding box center [0, 0] width 0 height 0
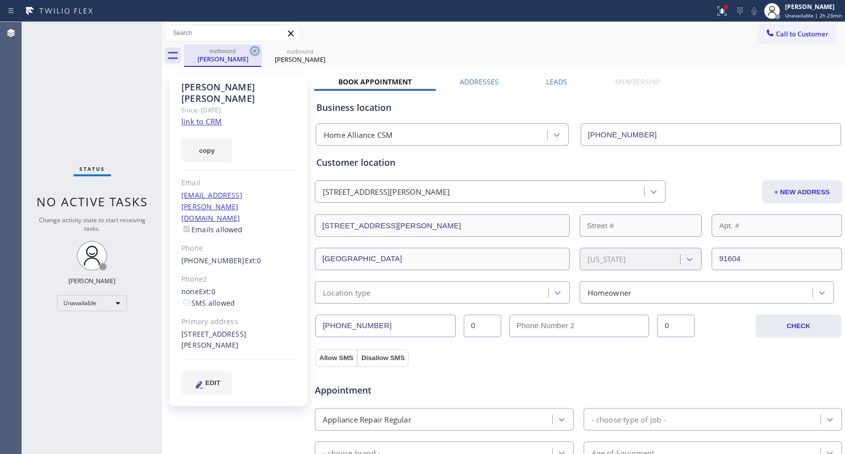
click at [253, 48] on icon at bounding box center [255, 51] width 12 height 12
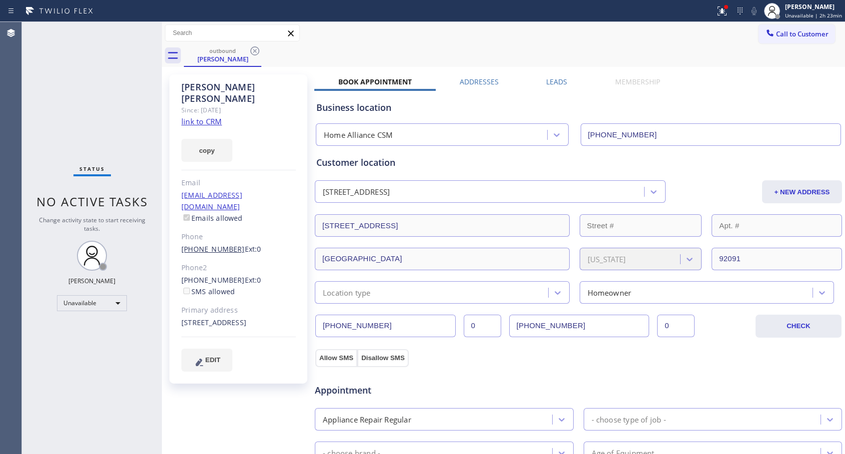
click at [213, 244] on link "[PHONE_NUMBER]" at bounding box center [212, 248] width 63 height 9
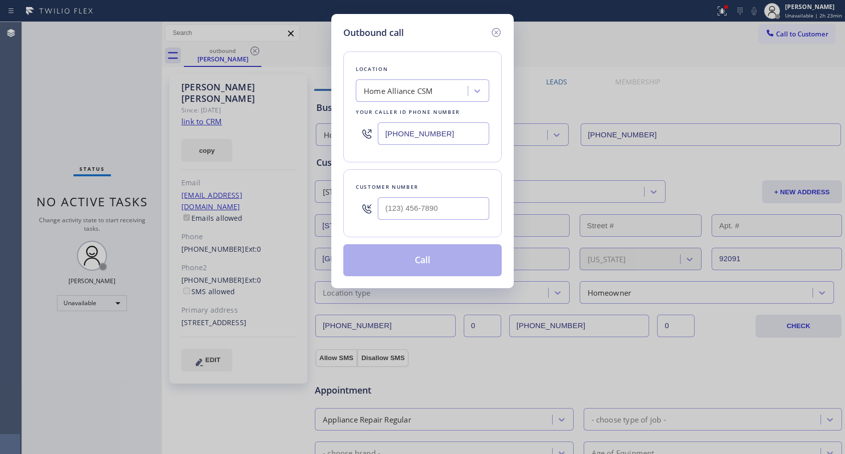
type input "[PHONE_NUMBER]"
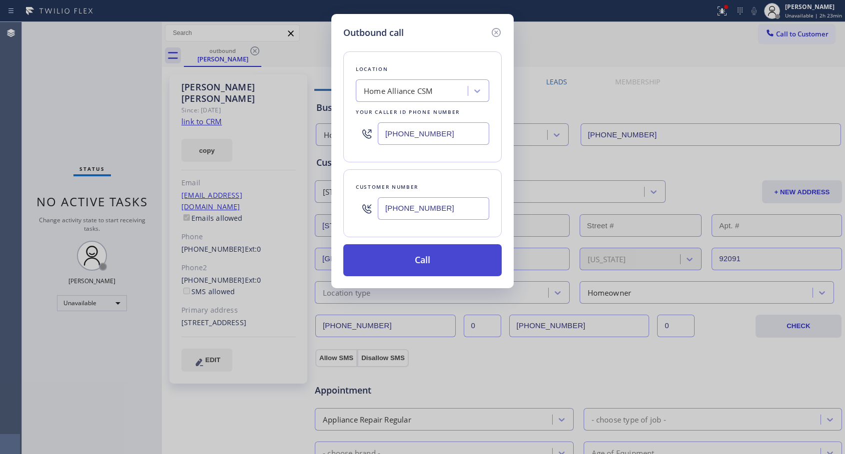
click at [454, 261] on button "Call" at bounding box center [422, 260] width 158 height 32
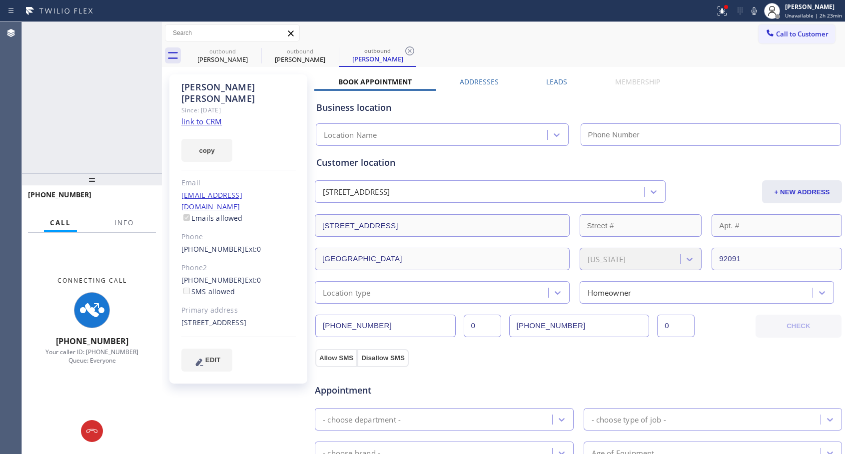
type input "[PHONE_NUMBER]"
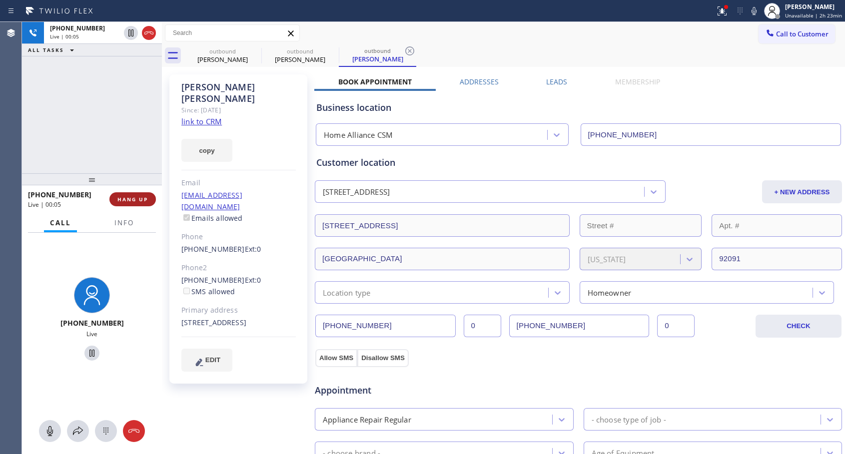
click at [129, 195] on button "HANG UP" at bounding box center [132, 199] width 46 height 14
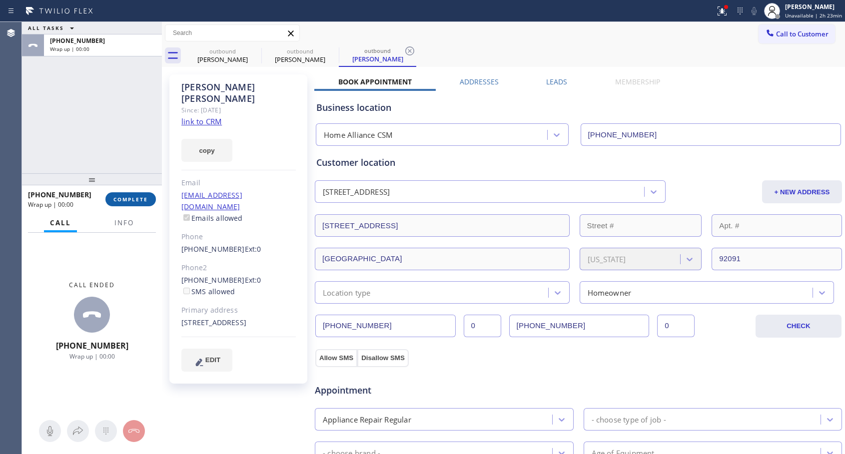
click at [129, 195] on button "COMPLETE" at bounding box center [130, 199] width 50 height 14
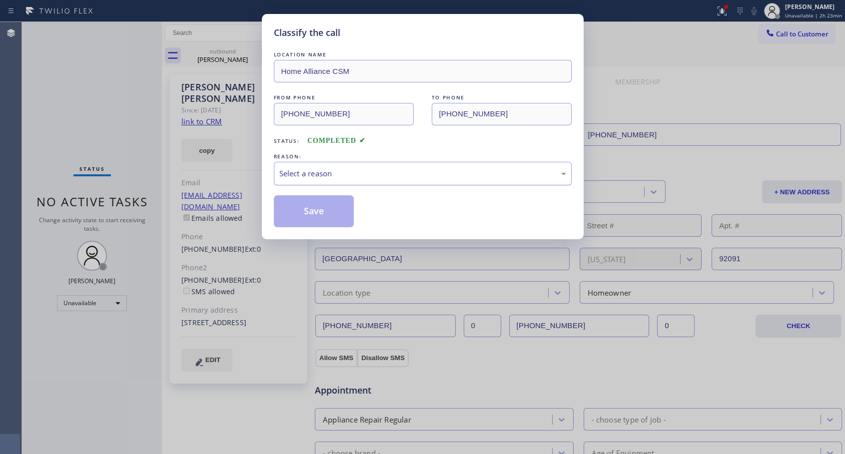
drag, startPoint x: 417, startPoint y: 172, endPoint x: 387, endPoint y: 182, distance: 32.1
click at [417, 172] on div "Select a reason" at bounding box center [422, 173] width 287 height 11
click at [314, 210] on button "Save" at bounding box center [314, 211] width 80 height 32
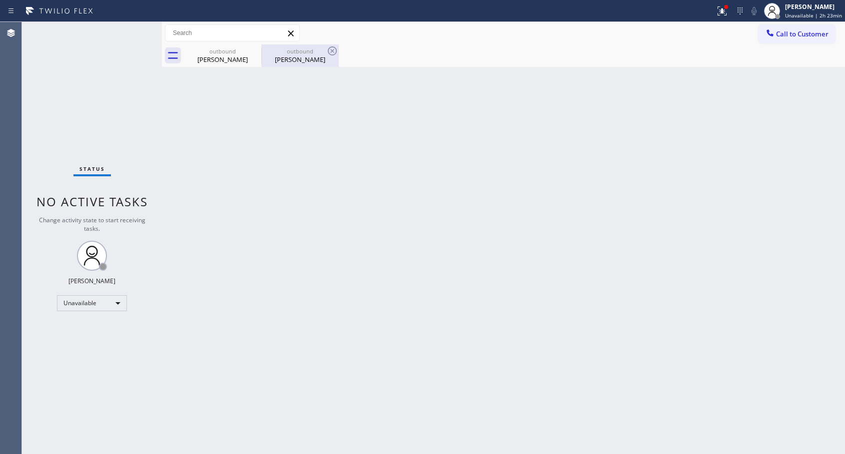
click at [293, 55] on div "[PERSON_NAME]" at bounding box center [299, 59] width 75 height 9
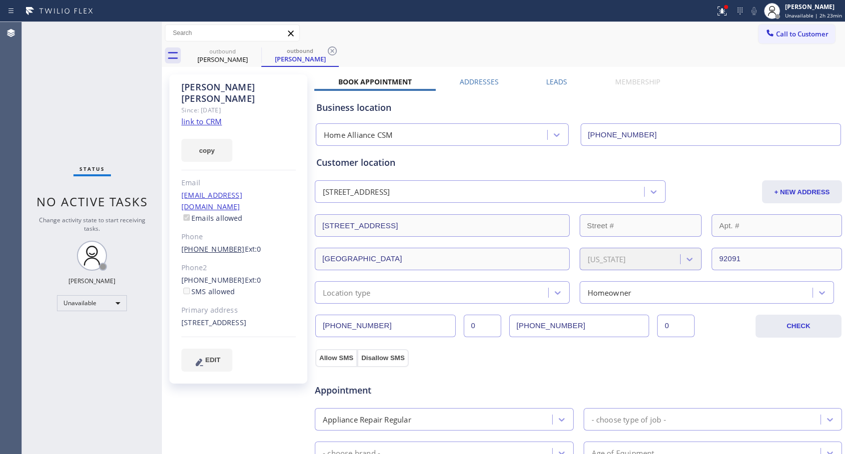
click at [217, 244] on link "[PHONE_NUMBER]" at bounding box center [212, 248] width 63 height 9
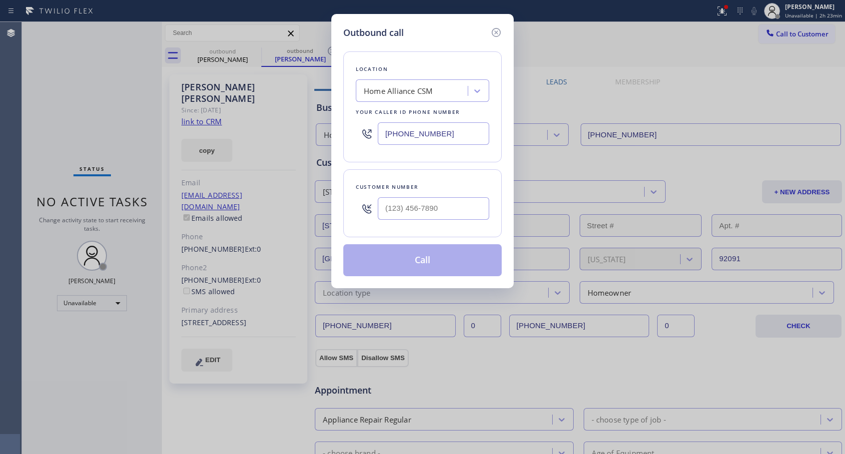
type input "[PHONE_NUMBER]"
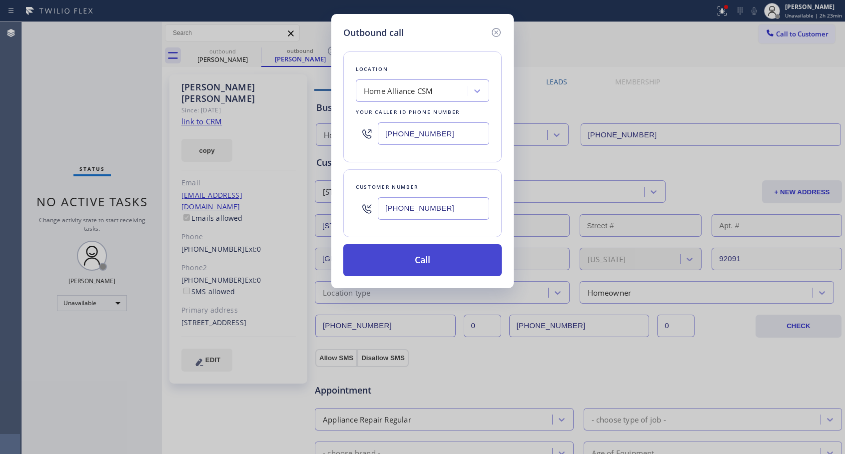
click at [422, 259] on button "Call" at bounding box center [422, 260] width 158 height 32
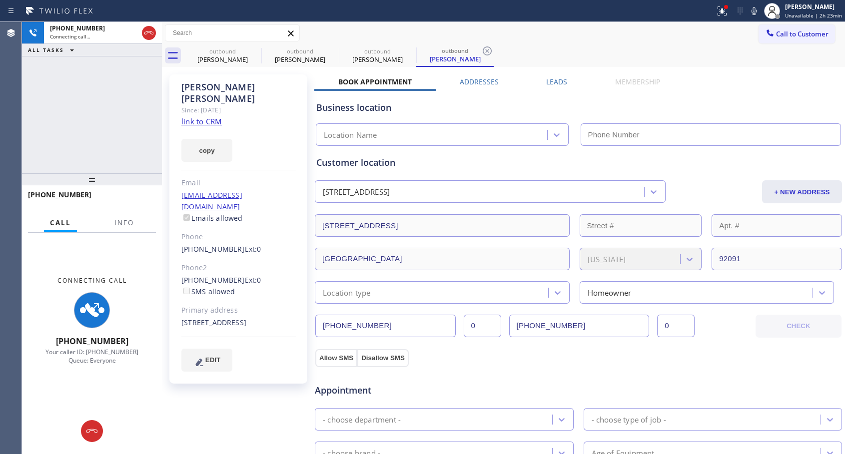
type input "[PHONE_NUMBER]"
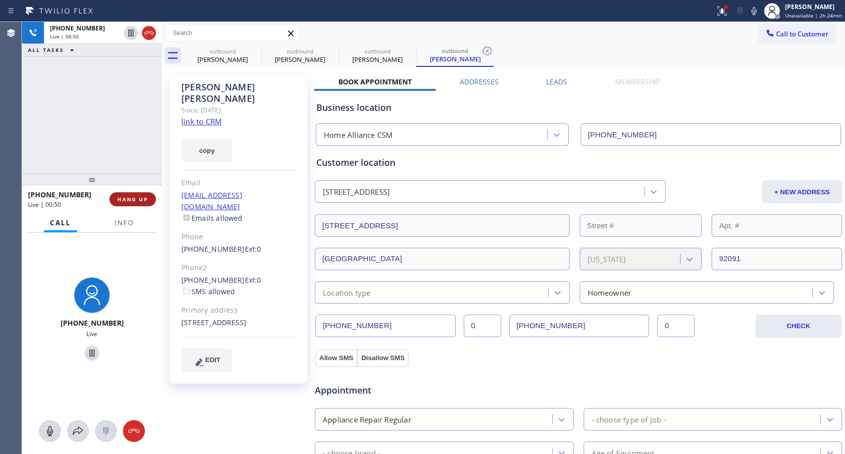
click at [143, 198] on span "HANG UP" at bounding box center [132, 199] width 30 height 7
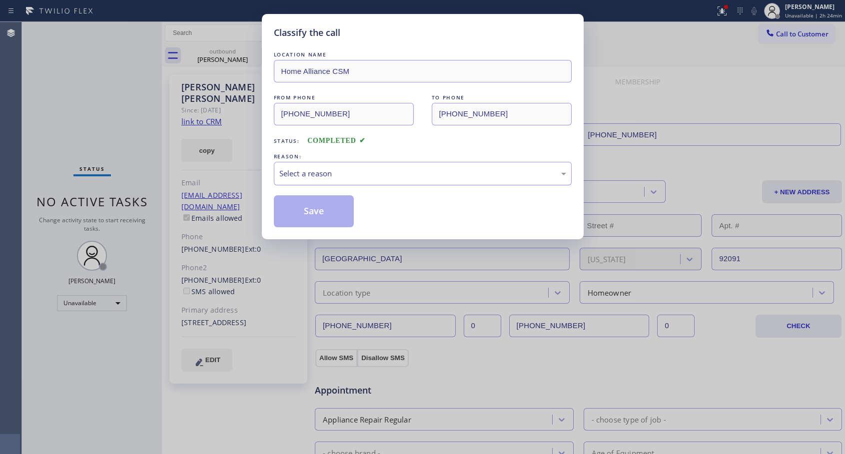
click at [317, 173] on div "Select a reason" at bounding box center [422, 173] width 287 height 11
click at [312, 213] on button "Save" at bounding box center [314, 211] width 80 height 32
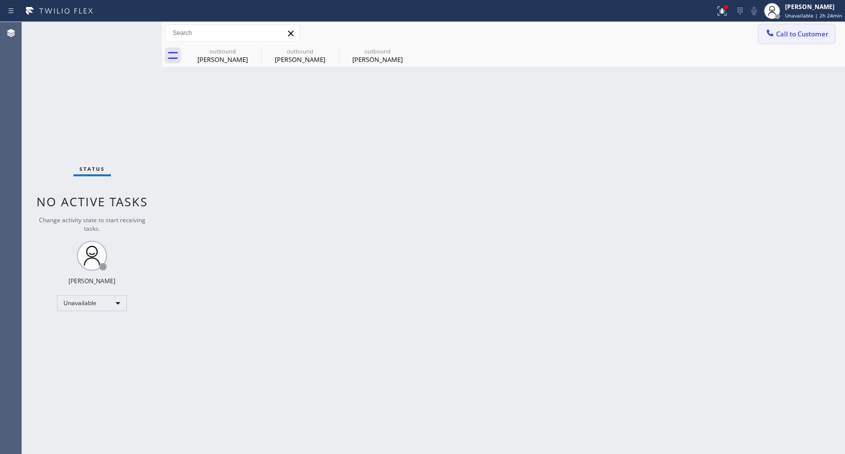
click at [769, 31] on icon at bounding box center [770, 32] width 6 height 6
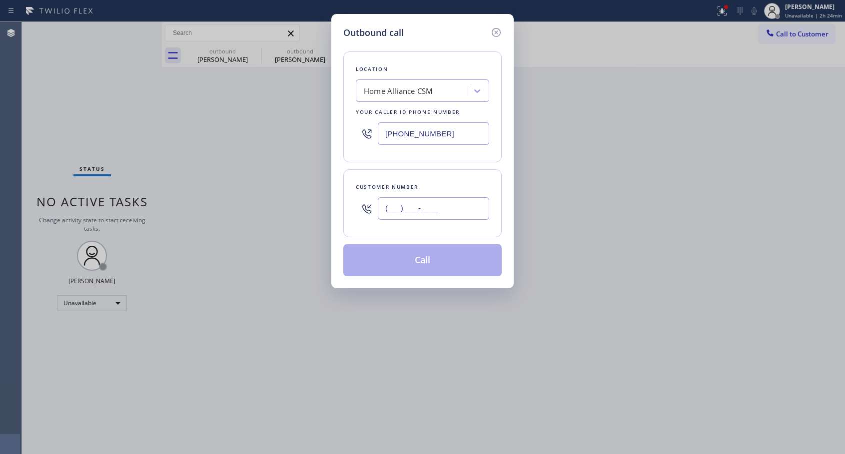
click at [459, 211] on input "(___) ___-____" at bounding box center [433, 208] width 111 height 22
paste input "323) 842-3553"
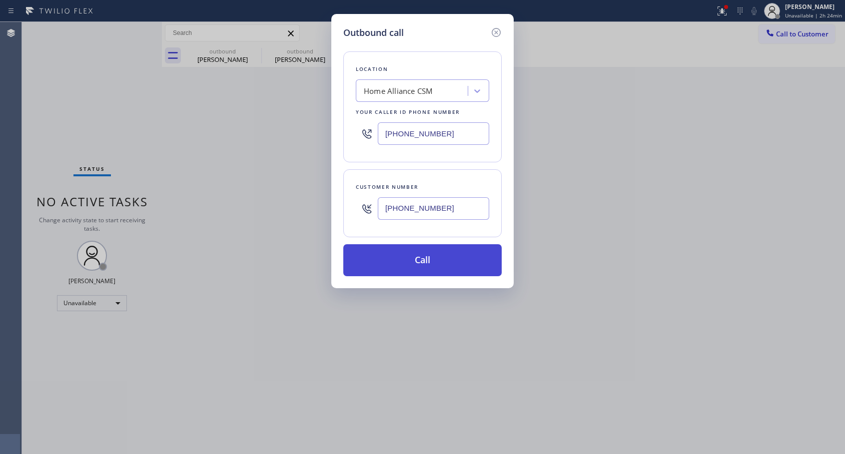
type input "[PHONE_NUMBER]"
click at [413, 259] on button "Call" at bounding box center [422, 260] width 158 height 32
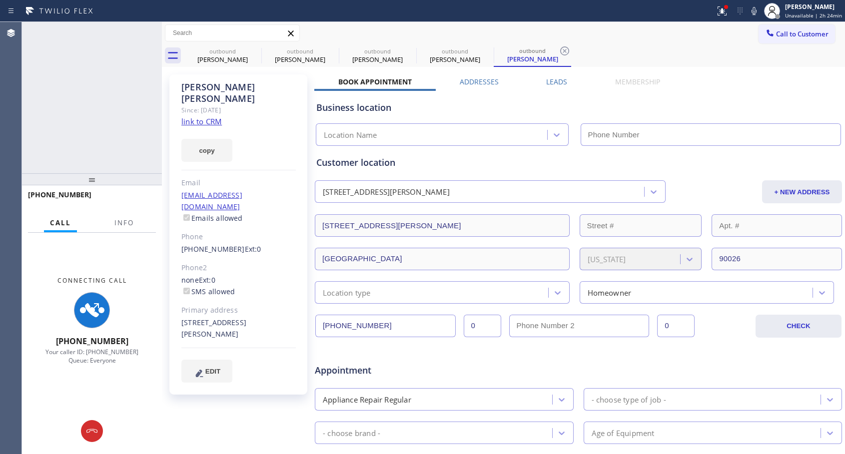
type input "[PHONE_NUMBER]"
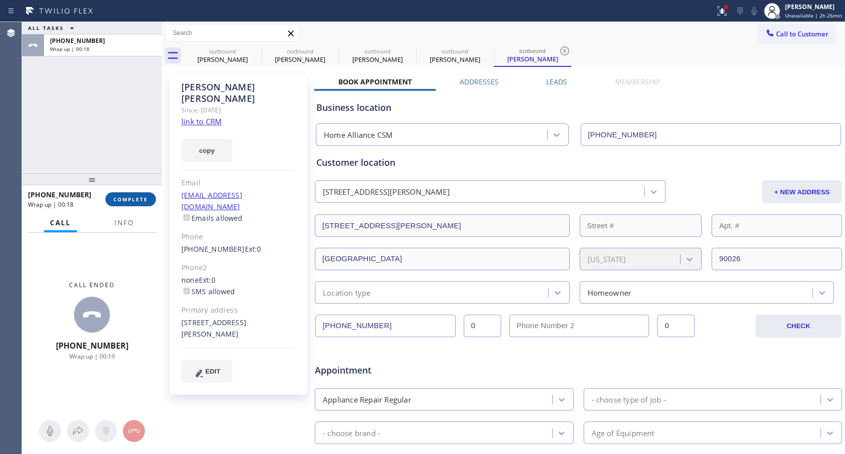
click at [131, 199] on span "COMPLETE" at bounding box center [130, 199] width 34 height 7
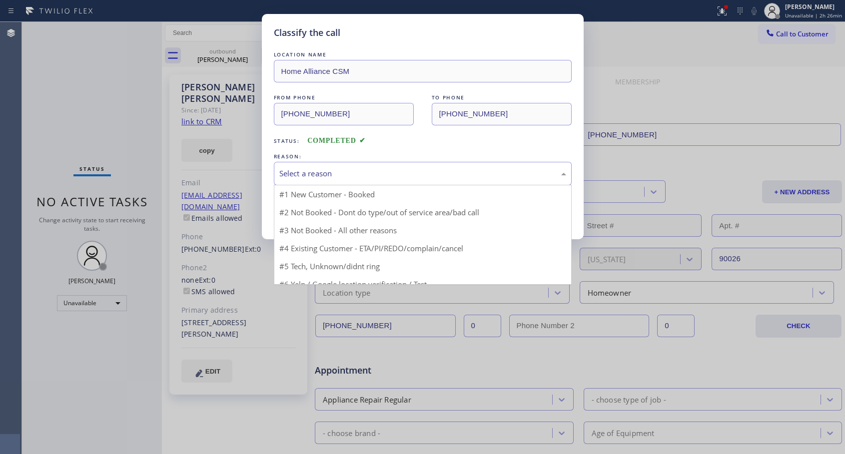
click at [336, 176] on div "Select a reason" at bounding box center [422, 173] width 287 height 11
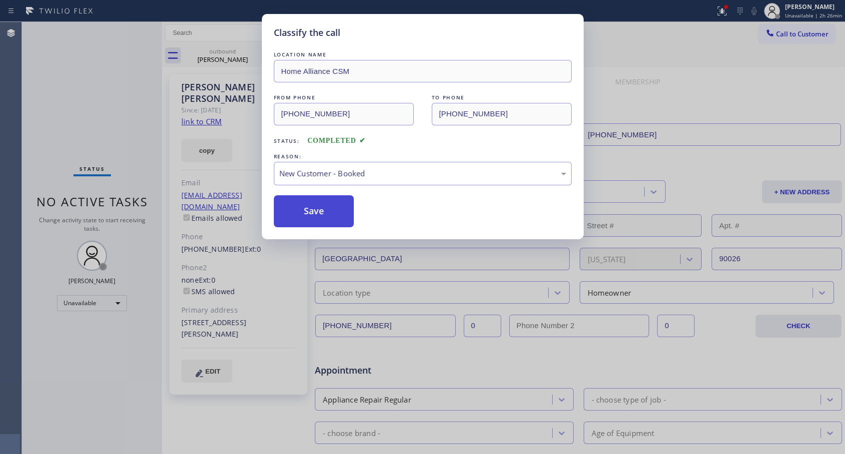
click at [323, 207] on button "Save" at bounding box center [314, 211] width 80 height 32
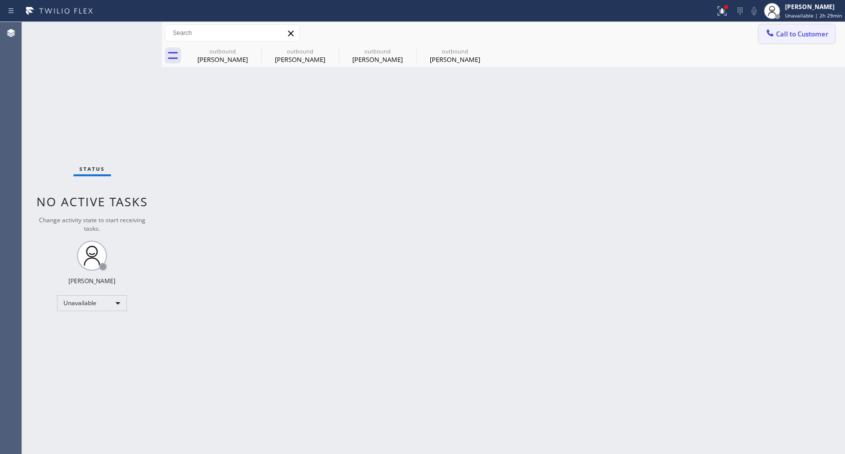
click at [777, 33] on span "Call to Customer" at bounding box center [802, 33] width 52 height 9
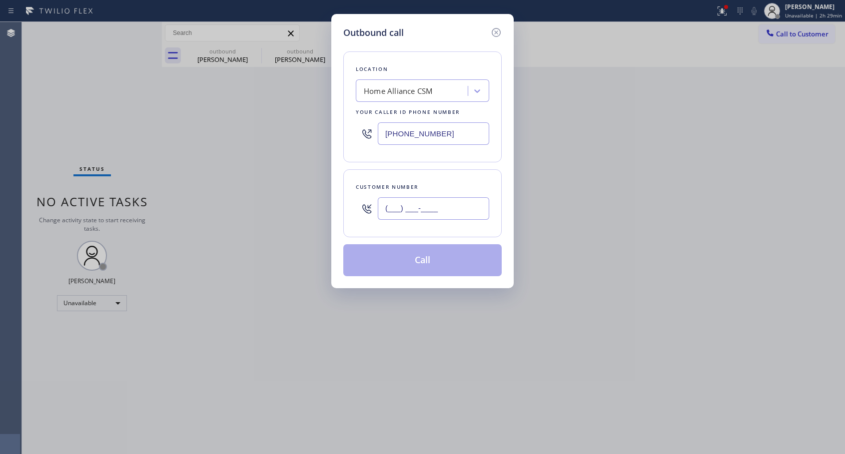
click at [451, 203] on input "(___) ___-____" at bounding box center [433, 208] width 111 height 22
paste input "609) 306-7456"
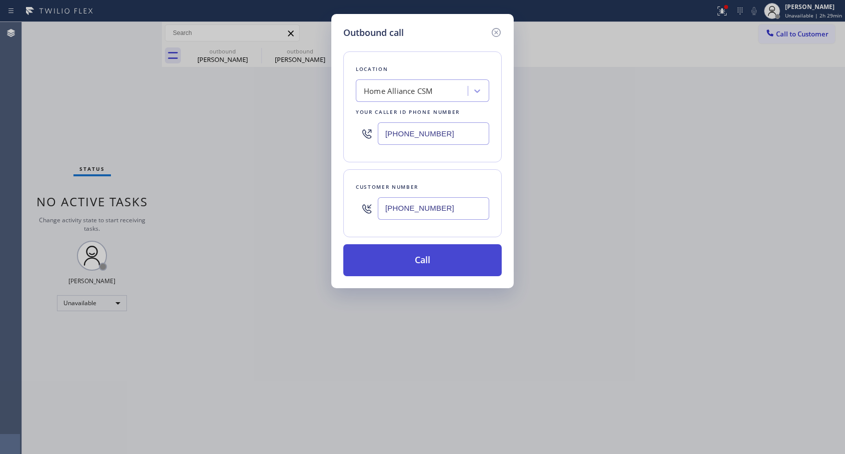
type input "[PHONE_NUMBER]"
click at [424, 260] on button "Call" at bounding box center [422, 260] width 158 height 32
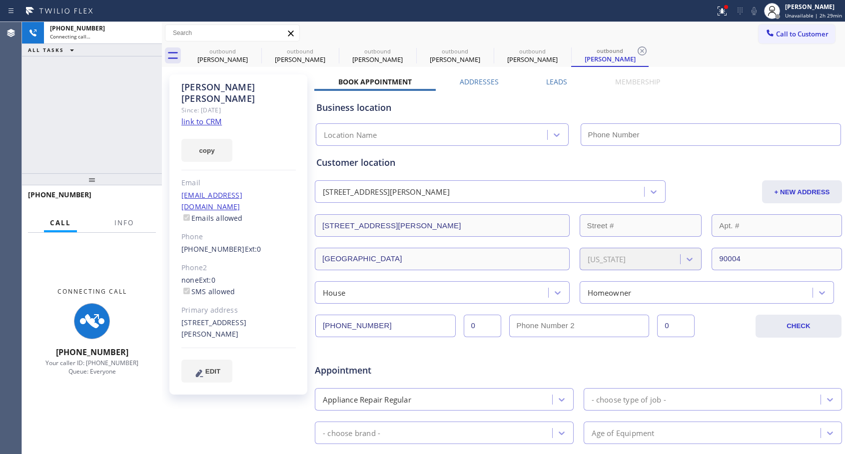
type input "[PHONE_NUMBER]"
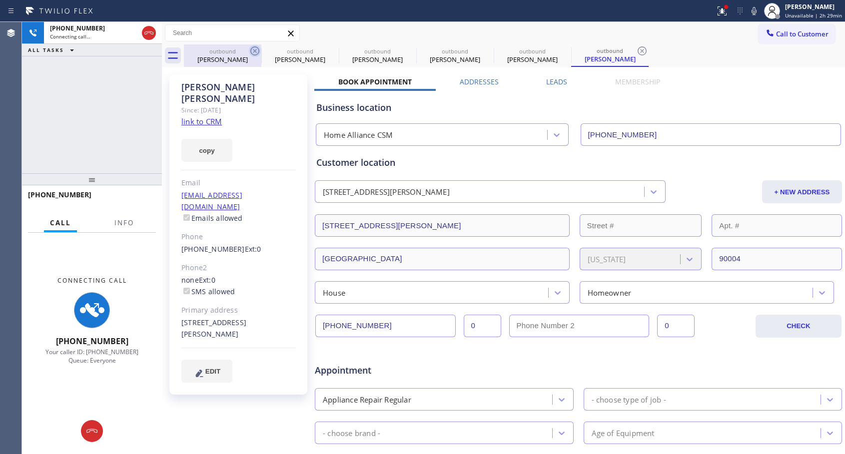
click at [253, 52] on icon at bounding box center [254, 50] width 9 height 9
click at [0, 0] on icon at bounding box center [0, 0] width 0 height 0
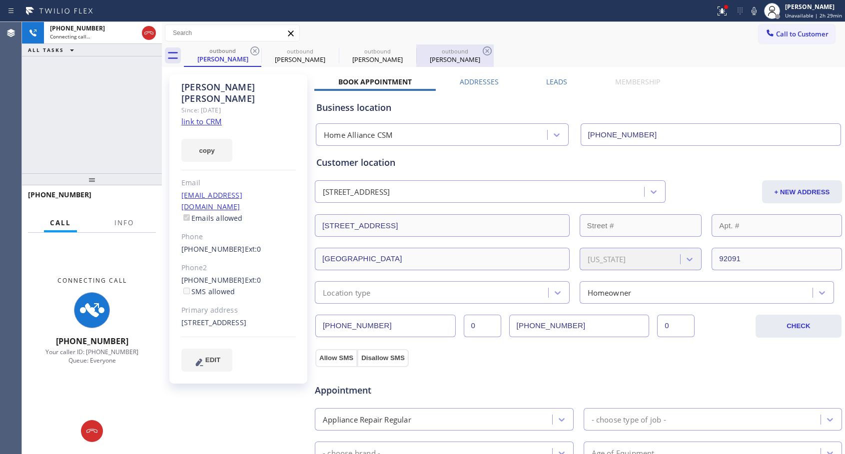
click at [458, 57] on div "[PERSON_NAME]" at bounding box center [454, 59] width 75 height 9
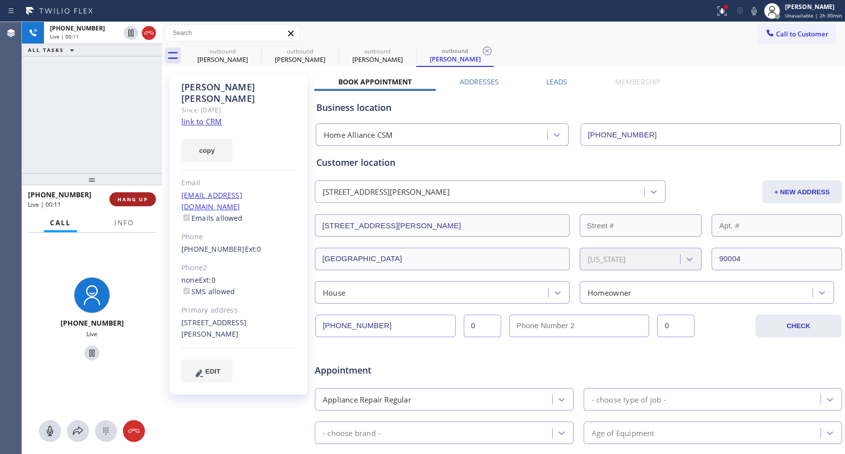
click at [132, 198] on span "HANG UP" at bounding box center [132, 199] width 30 height 7
click at [133, 198] on span "HANG UP" at bounding box center [132, 199] width 30 height 7
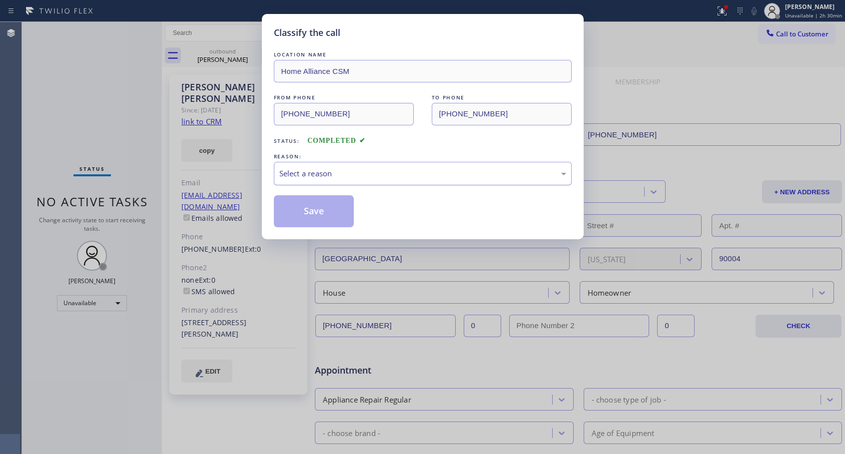
click at [418, 171] on div "Select a reason" at bounding box center [422, 173] width 287 height 11
click at [293, 215] on button "Save" at bounding box center [314, 211] width 80 height 32
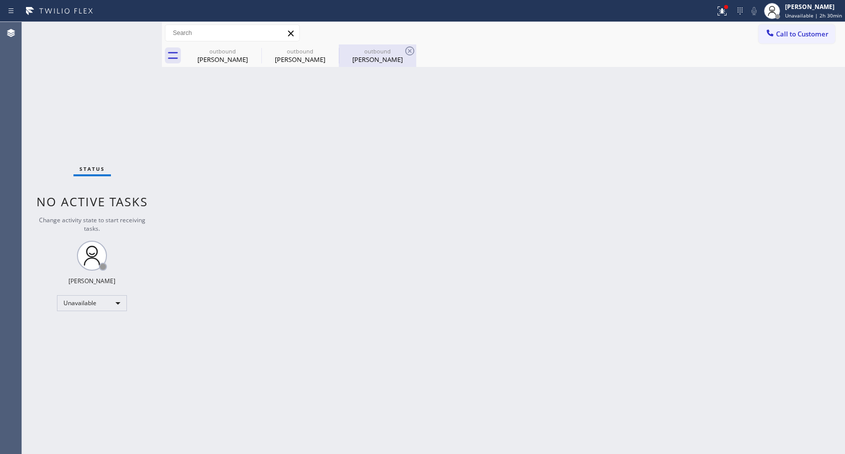
click at [368, 62] on div "[PERSON_NAME]" at bounding box center [377, 59] width 75 height 9
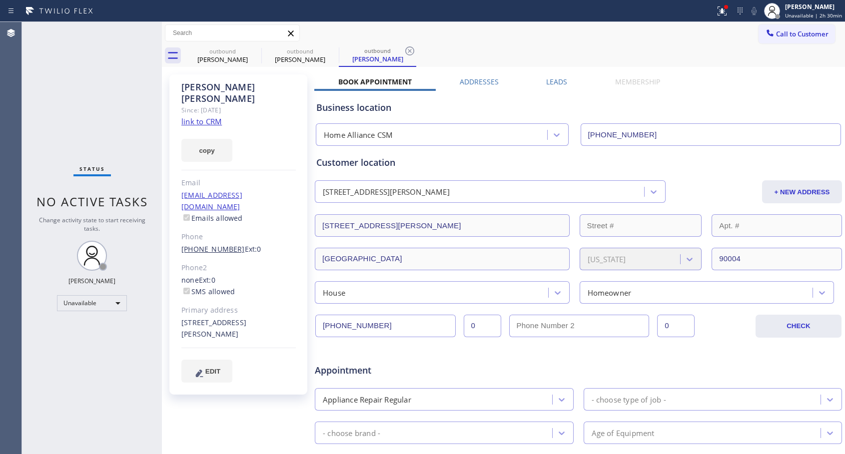
click at [212, 244] on link "[PHONE_NUMBER]" at bounding box center [212, 248] width 63 height 9
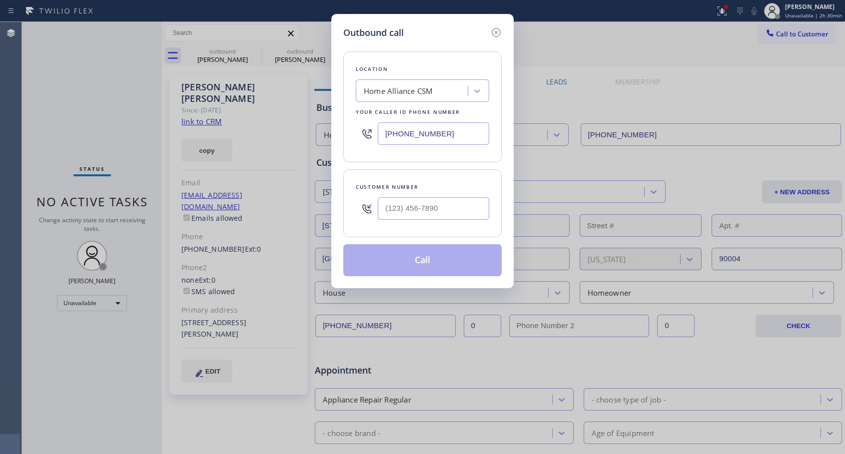
type input "[PHONE_NUMBER]"
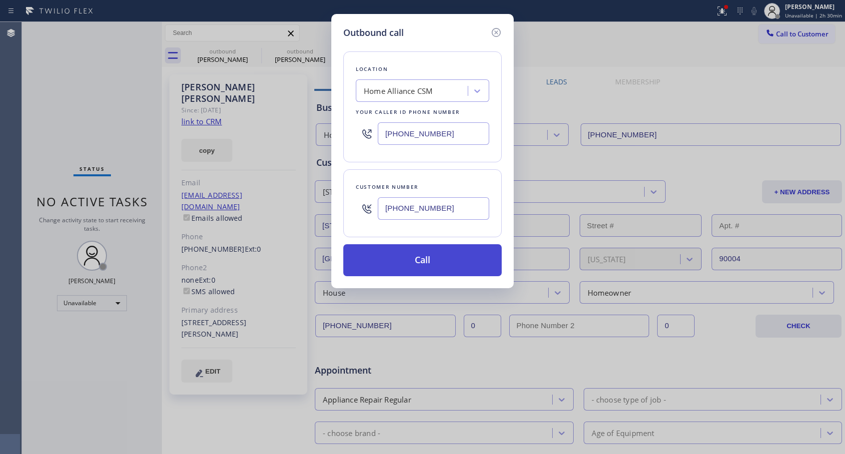
click at [416, 265] on button "Call" at bounding box center [422, 260] width 158 height 32
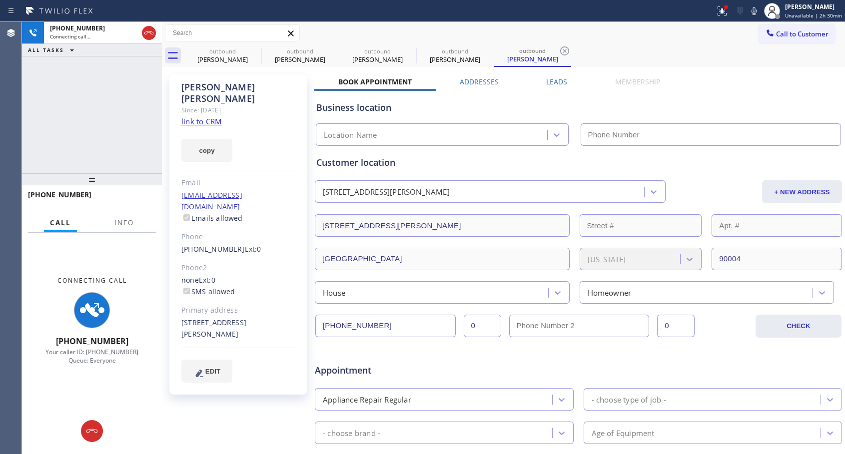
type input "[PHONE_NUMBER]"
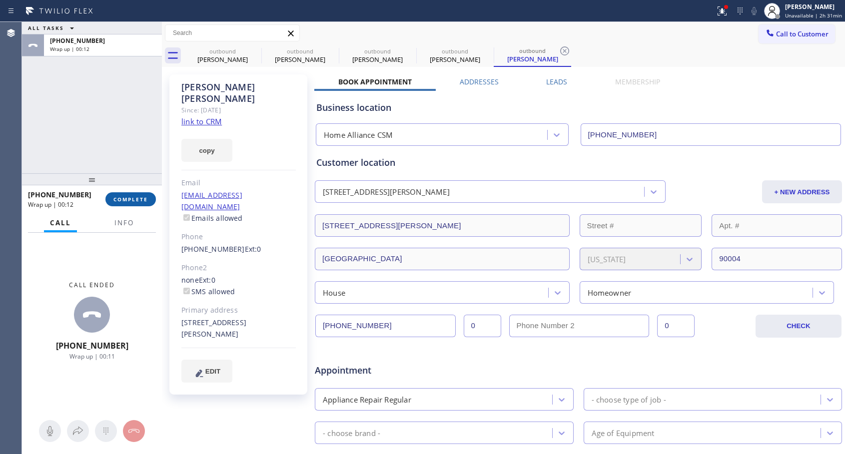
click at [137, 195] on button "COMPLETE" at bounding box center [130, 199] width 50 height 14
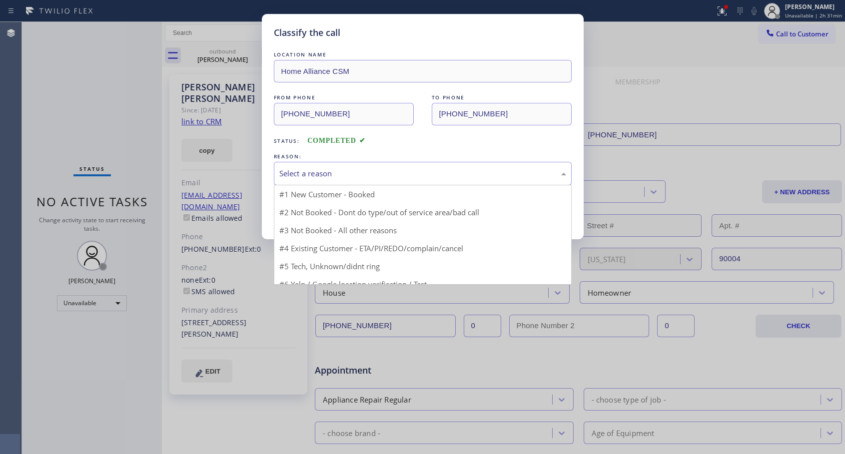
click at [337, 173] on div "Select a reason" at bounding box center [422, 173] width 287 height 11
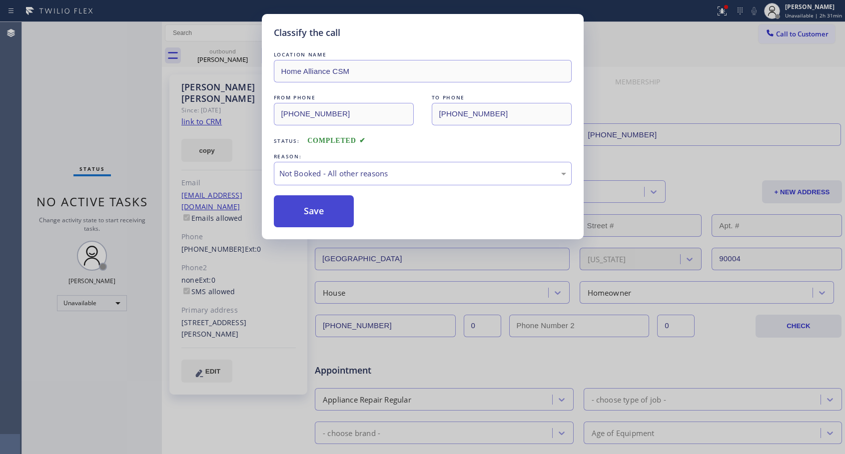
click at [312, 209] on button "Save" at bounding box center [314, 211] width 80 height 32
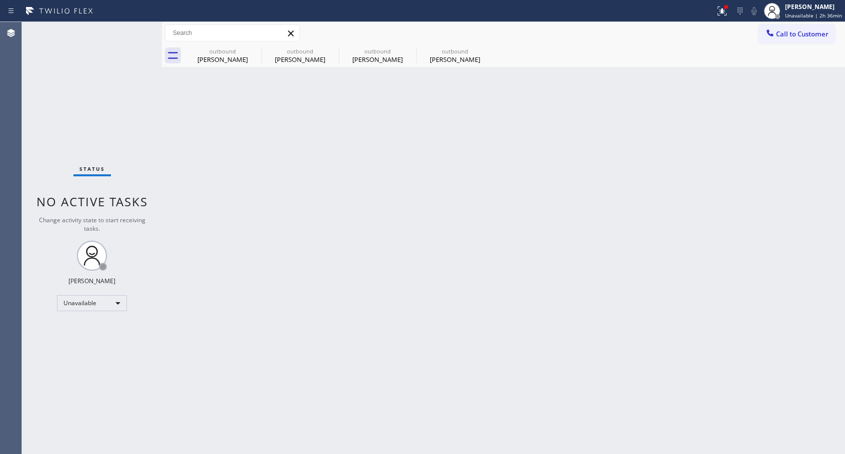
click at [778, 33] on span "Call to Customer" at bounding box center [802, 33] width 52 height 9
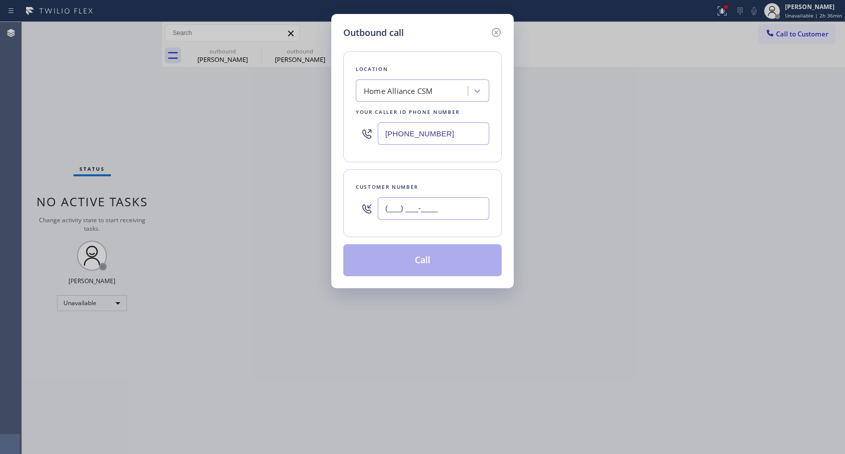
click at [443, 212] on input "(___) ___-____" at bounding box center [433, 208] width 111 height 22
paste input "703) 759-0070"
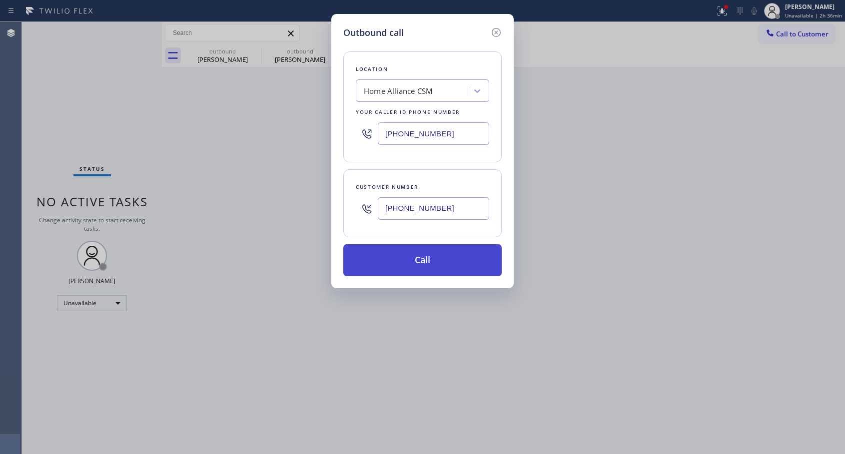
type input "[PHONE_NUMBER]"
click at [433, 258] on button "Call" at bounding box center [422, 260] width 158 height 32
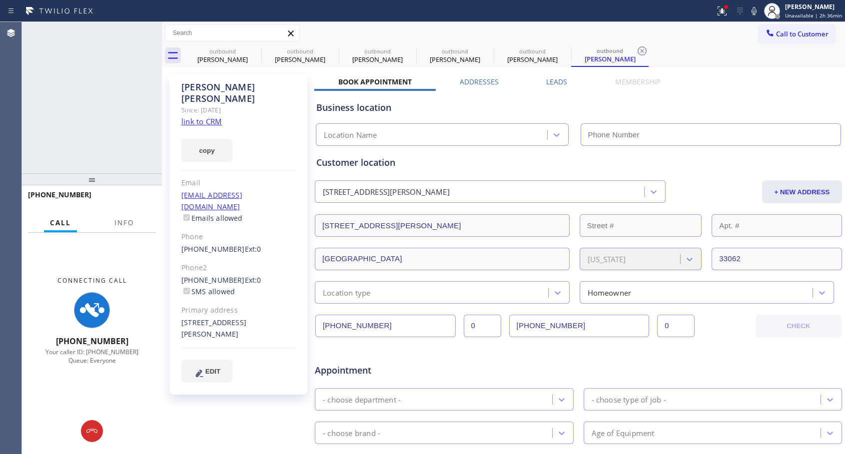
type input "[PHONE_NUMBER]"
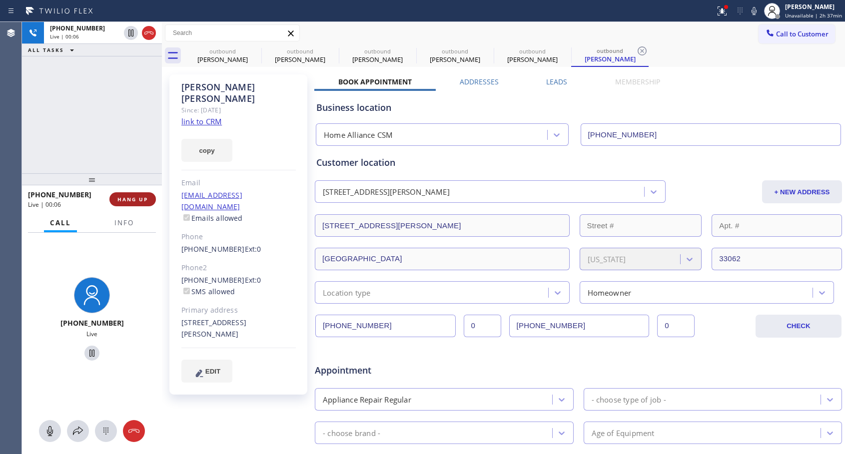
click at [133, 199] on span "HANG UP" at bounding box center [132, 199] width 30 height 7
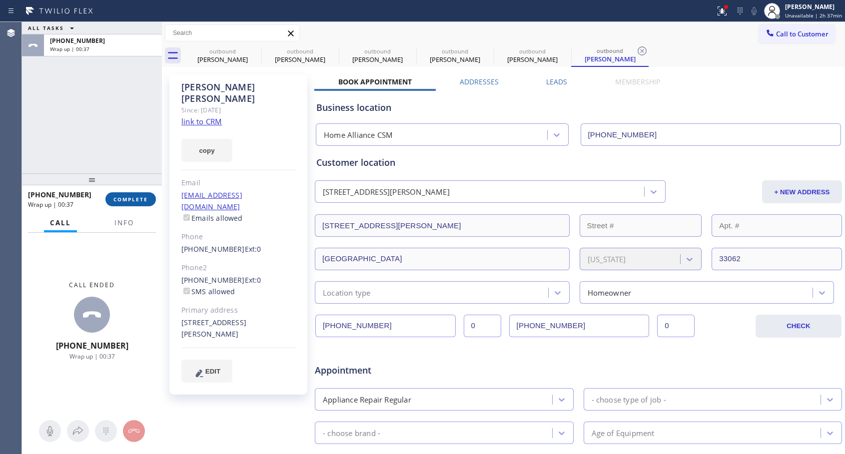
click at [133, 199] on span "COMPLETE" at bounding box center [130, 199] width 34 height 7
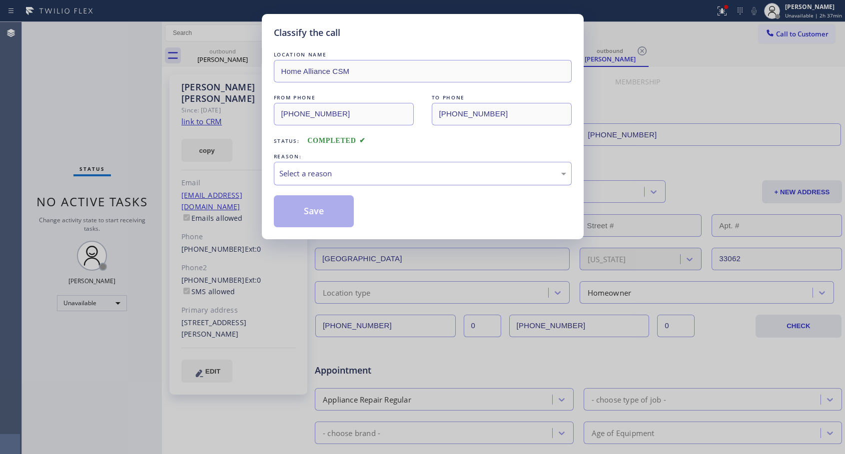
click at [378, 172] on div "Select a reason" at bounding box center [422, 173] width 287 height 11
click at [342, 209] on button "Save" at bounding box center [314, 211] width 80 height 32
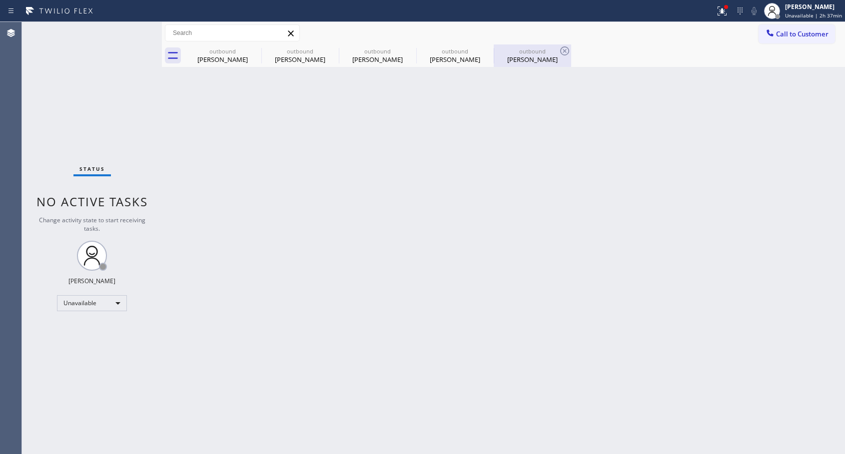
click at [528, 60] on div "[PERSON_NAME]" at bounding box center [532, 59] width 75 height 9
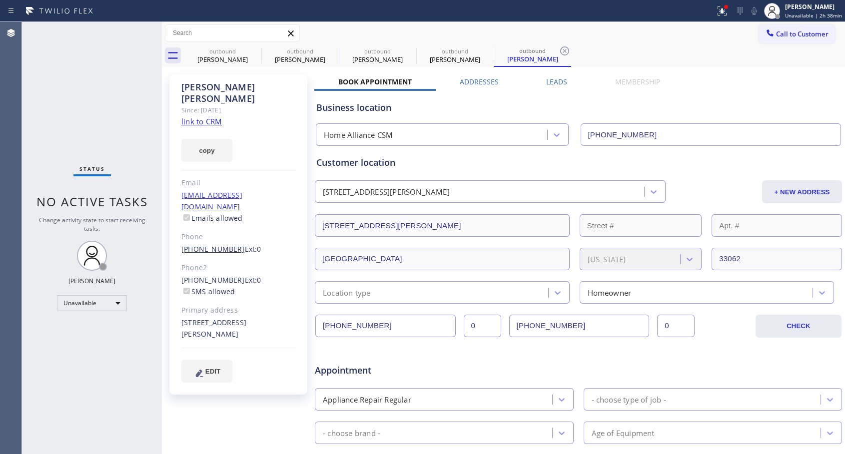
click at [206, 244] on link "[PHONE_NUMBER]" at bounding box center [212, 248] width 63 height 9
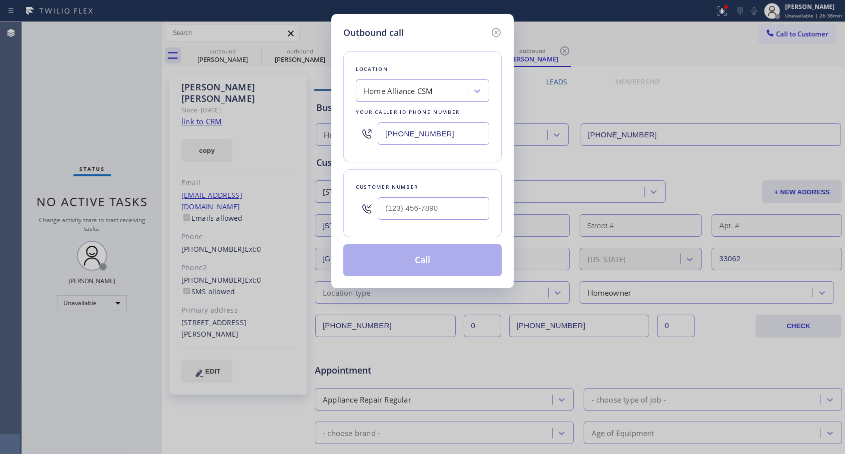
type input "[PHONE_NUMBER]"
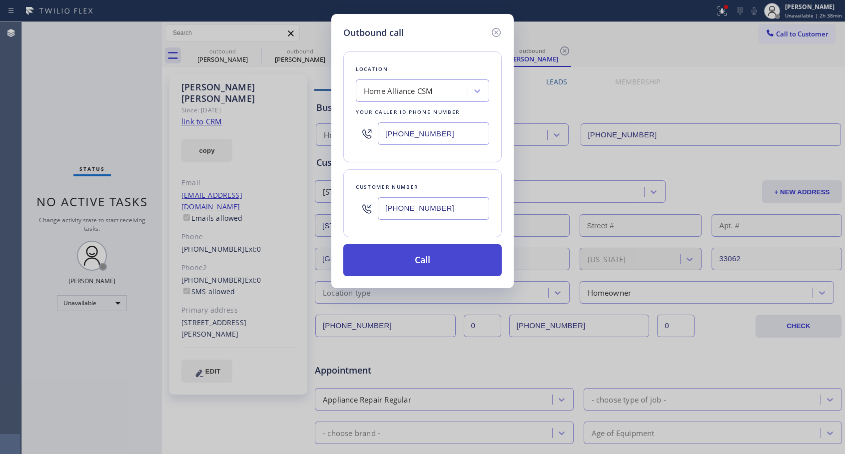
click at [424, 257] on button "Call" at bounding box center [422, 260] width 158 height 32
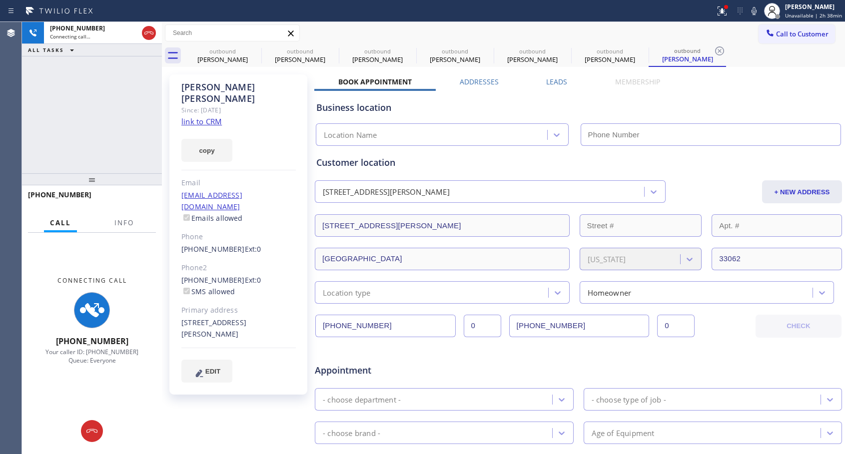
type input "[PHONE_NUMBER]"
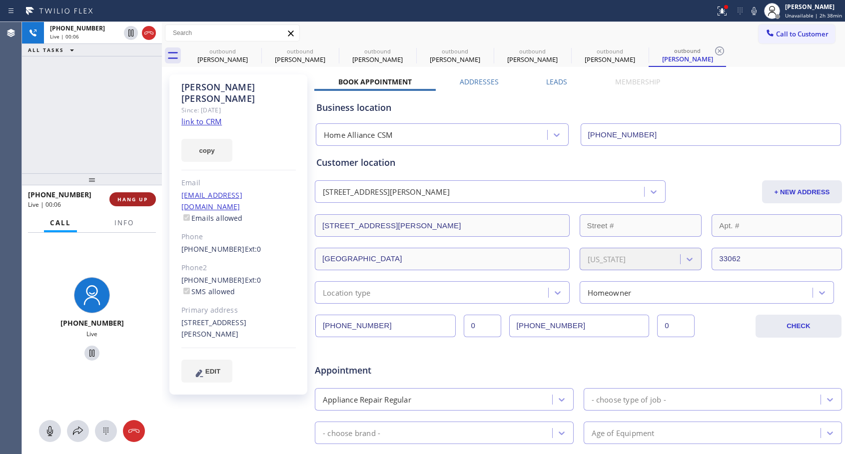
click at [125, 196] on span "HANG UP" at bounding box center [132, 199] width 30 height 7
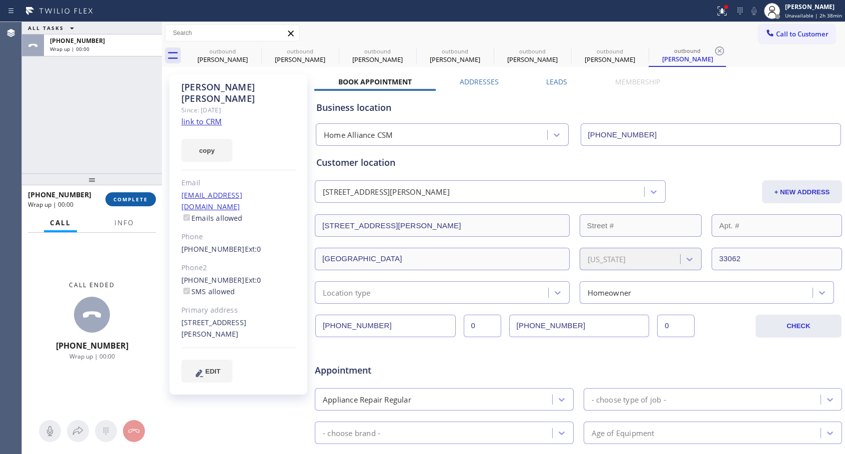
click at [125, 196] on span "COMPLETE" at bounding box center [130, 199] width 34 height 7
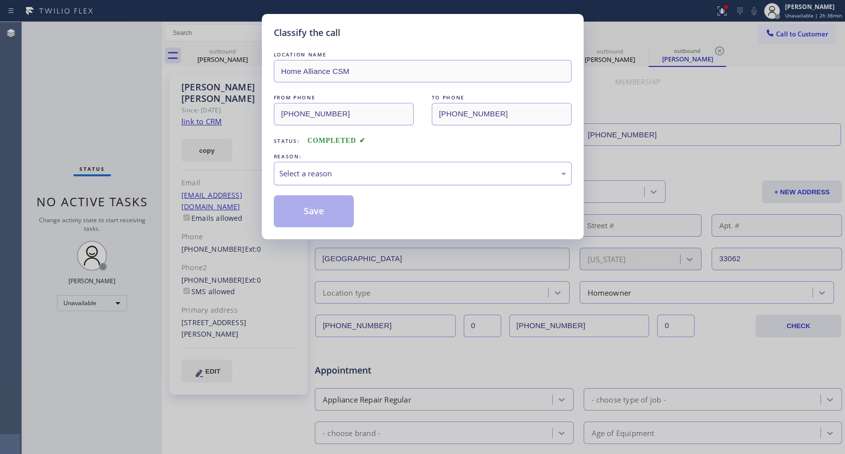
click at [322, 169] on div "Select a reason" at bounding box center [422, 173] width 287 height 11
click at [299, 212] on button "Save" at bounding box center [314, 211] width 80 height 32
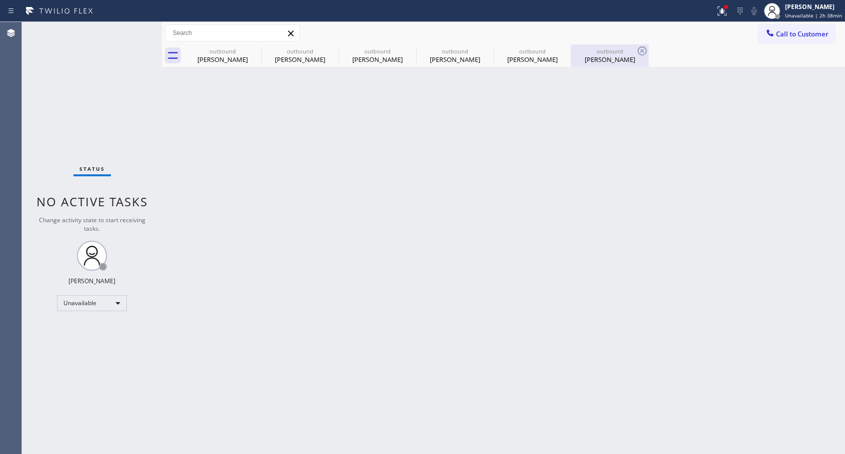
click at [600, 58] on div "[PERSON_NAME]" at bounding box center [609, 59] width 75 height 9
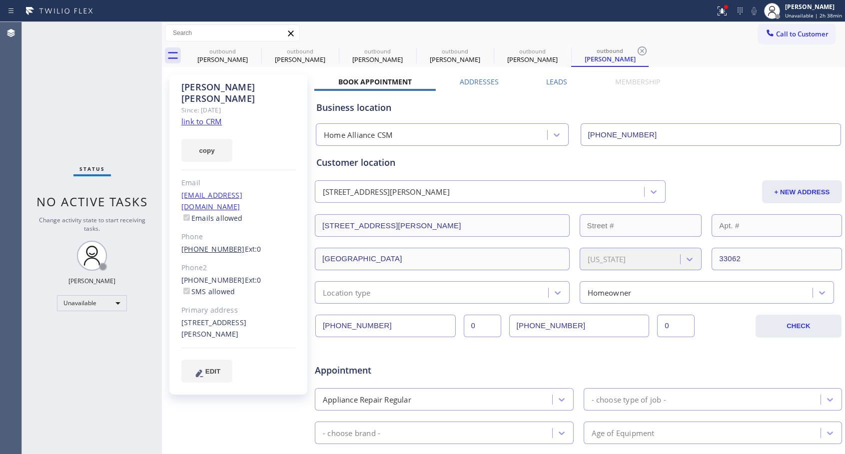
click at [217, 244] on link "[PHONE_NUMBER]" at bounding box center [212, 248] width 63 height 9
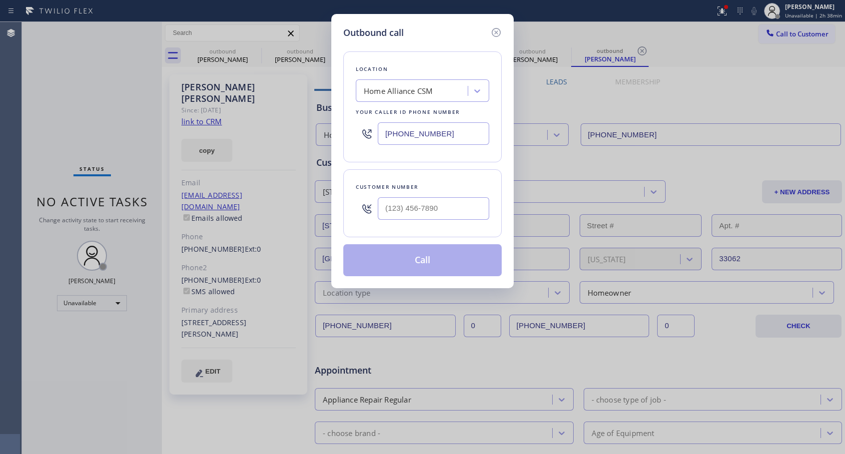
type input "[PHONE_NUMBER]"
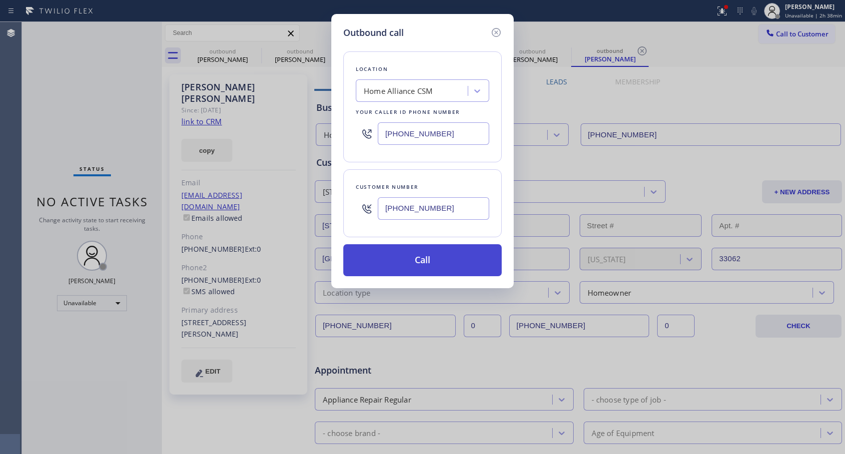
click at [388, 263] on button "Call" at bounding box center [422, 260] width 158 height 32
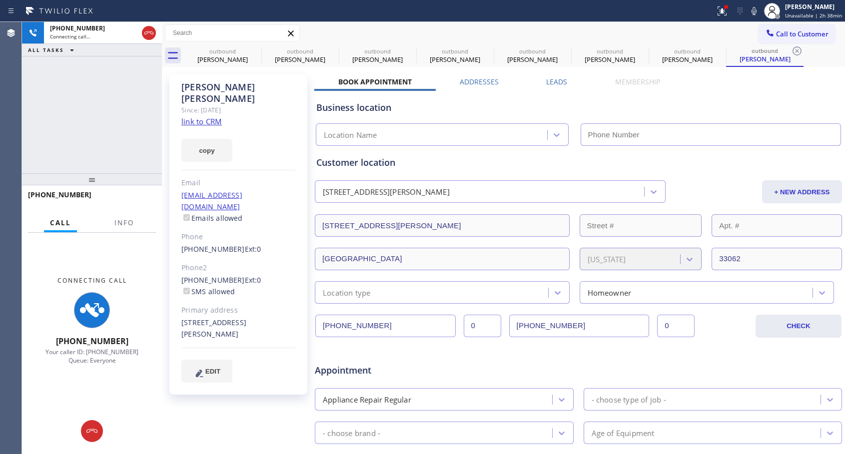
type input "[PHONE_NUMBER]"
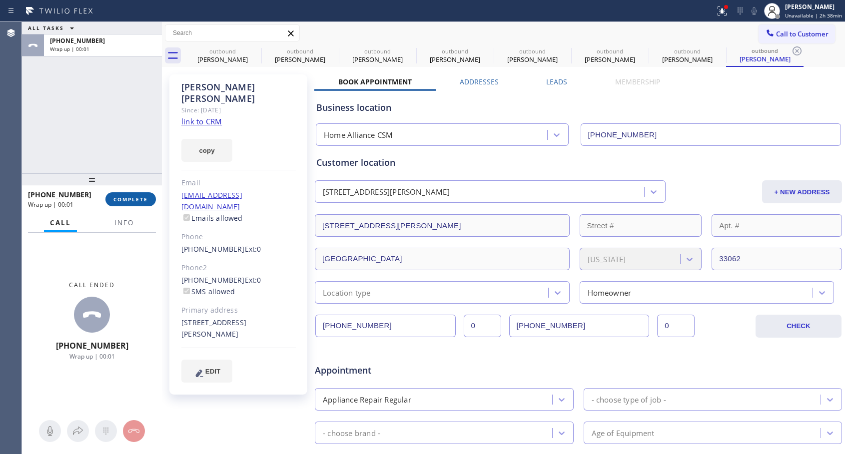
click at [132, 199] on span "COMPLETE" at bounding box center [130, 199] width 34 height 7
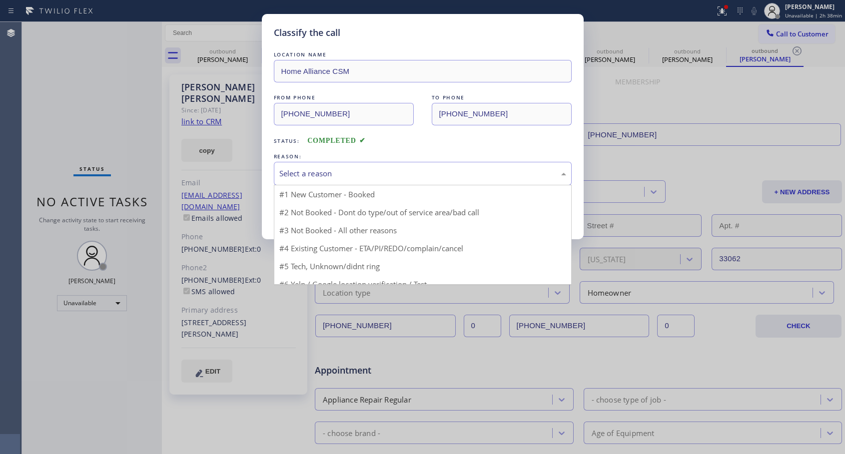
click at [294, 171] on div "Select a reason" at bounding box center [422, 173] width 287 height 11
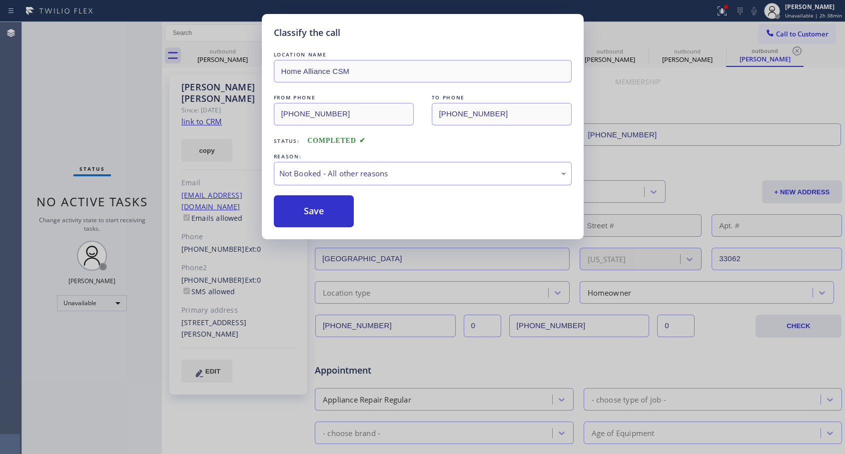
click at [291, 208] on button "Save" at bounding box center [314, 211] width 80 height 32
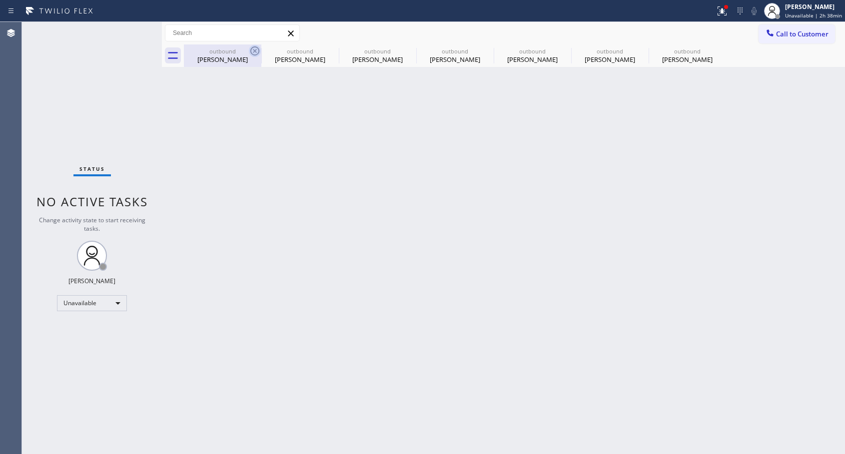
click at [257, 50] on icon at bounding box center [255, 51] width 12 height 12
click at [0, 0] on icon at bounding box center [0, 0] width 0 height 0
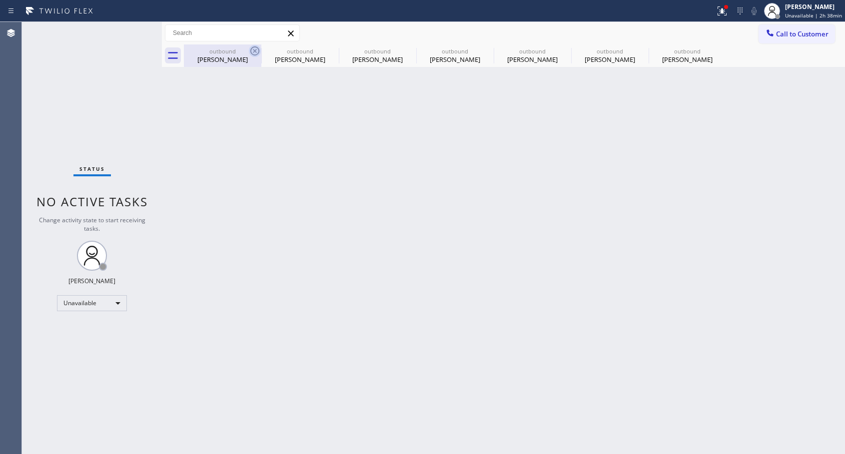
click at [0, 0] on icon at bounding box center [0, 0] width 0 height 0
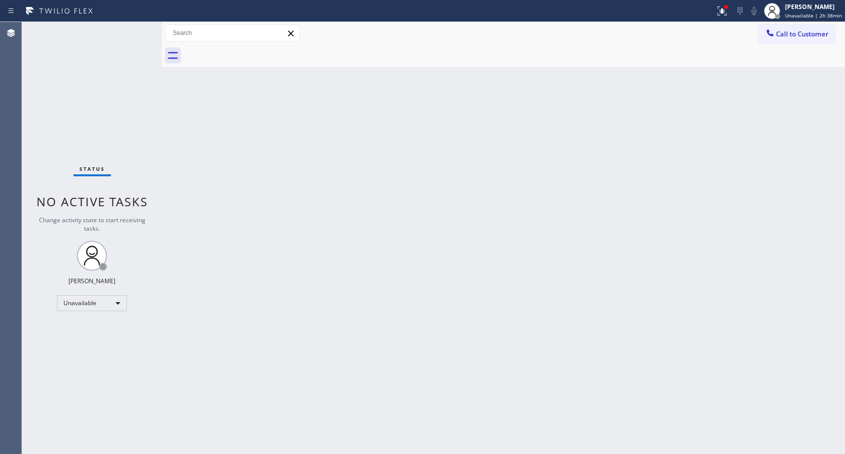
click at [257, 50] on div at bounding box center [514, 55] width 661 height 22
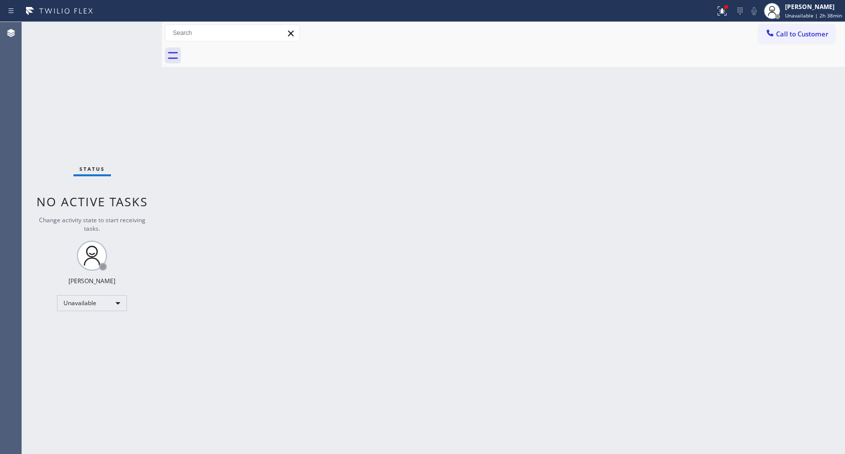
click at [257, 50] on div at bounding box center [514, 55] width 661 height 22
click at [783, 36] on span "Call to Customer" at bounding box center [802, 33] width 52 height 9
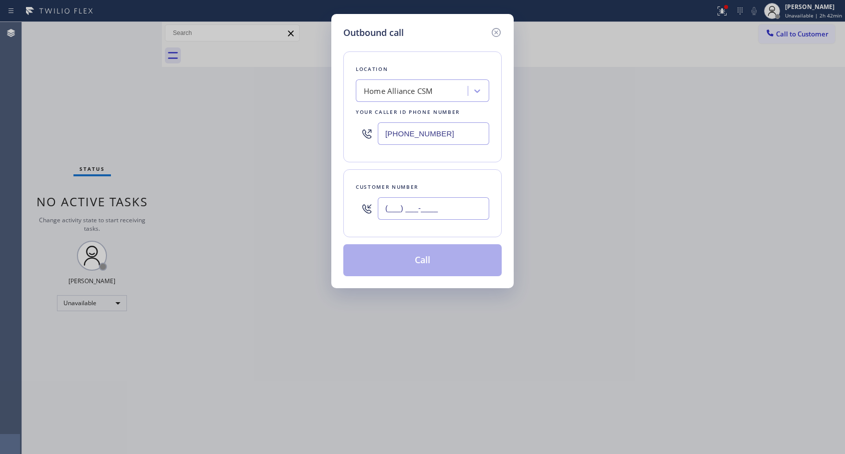
click at [416, 202] on input "(___) ___-____" at bounding box center [433, 208] width 111 height 22
paste input "714) 454-3006"
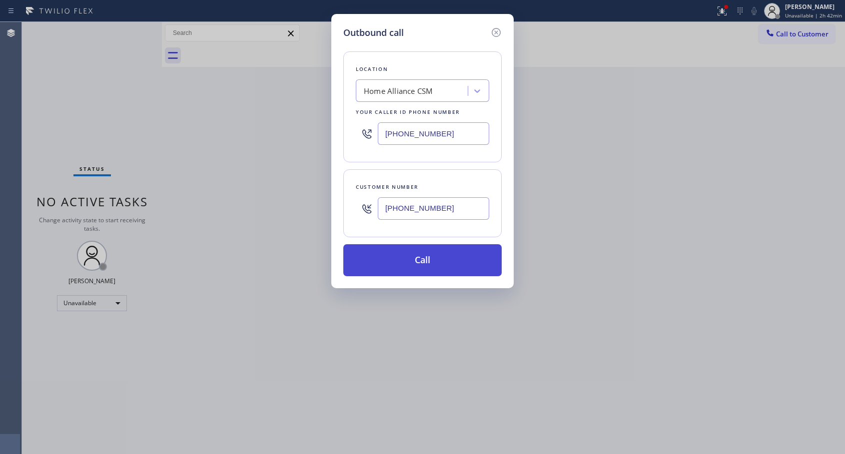
type input "[PHONE_NUMBER]"
click at [414, 255] on button "Call" at bounding box center [422, 260] width 158 height 32
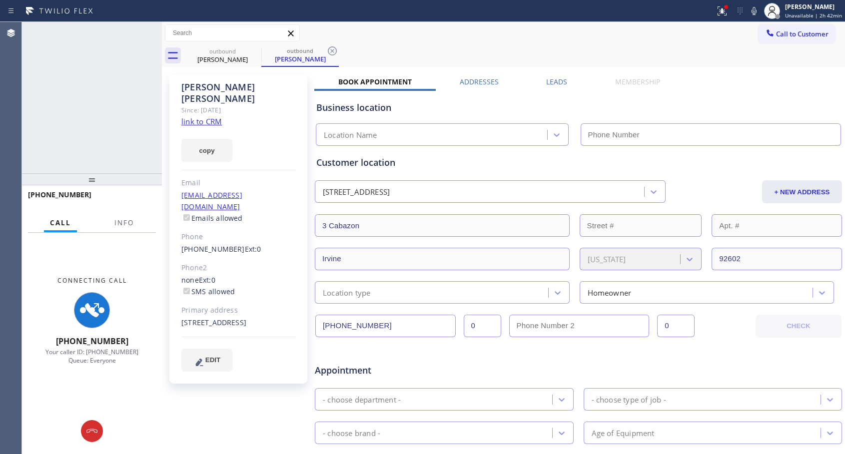
type input "[PHONE_NUMBER]"
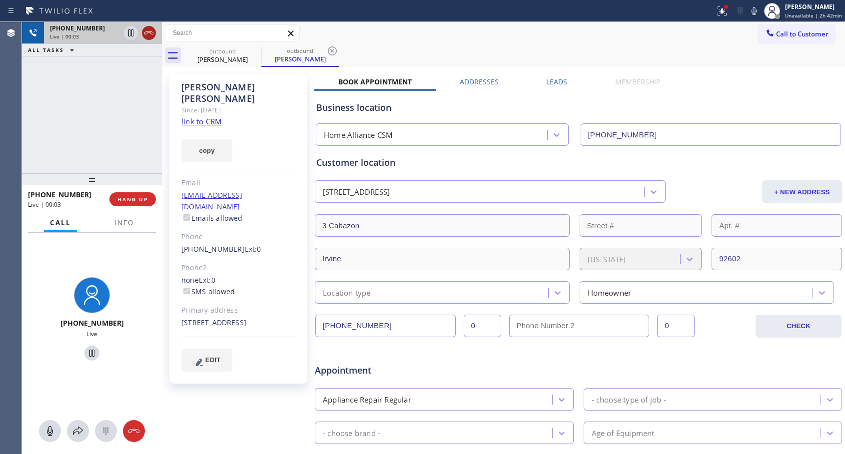
click at [148, 31] on icon at bounding box center [148, 32] width 9 height 3
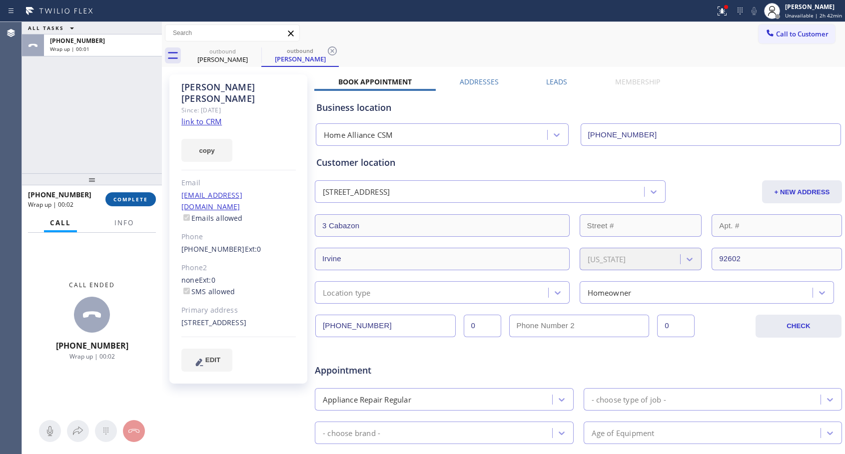
click at [122, 200] on span "COMPLETE" at bounding box center [130, 199] width 34 height 7
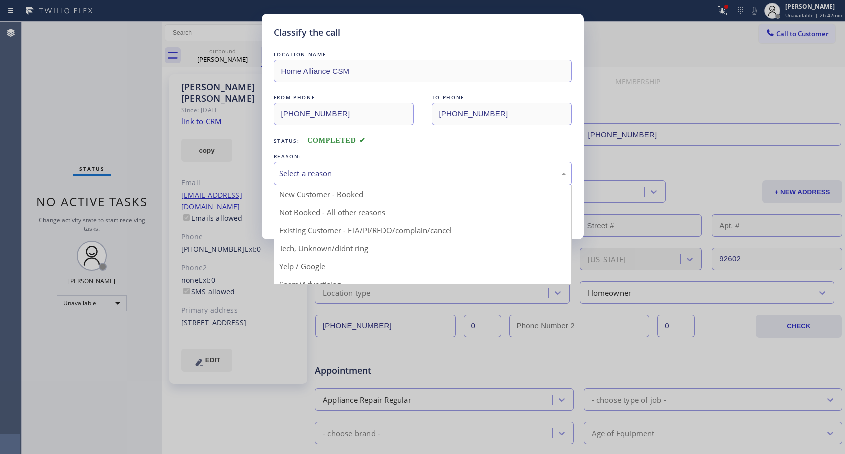
click at [332, 173] on div "Select a reason" at bounding box center [422, 173] width 287 height 11
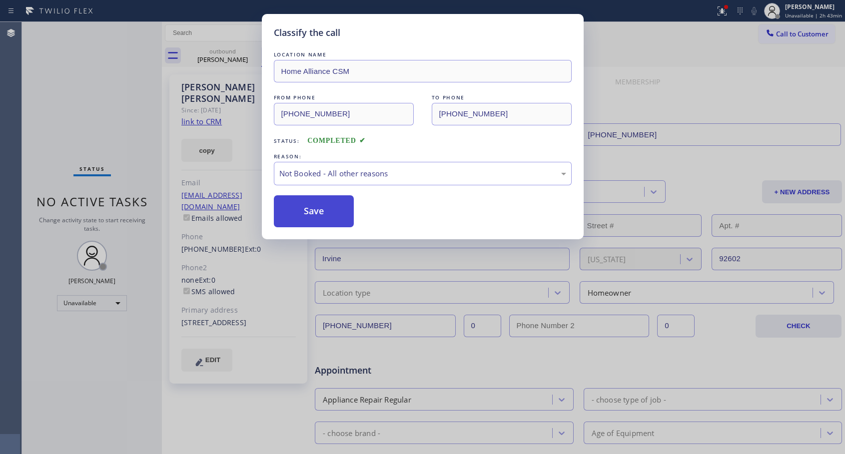
click at [327, 218] on button "Save" at bounding box center [314, 211] width 80 height 32
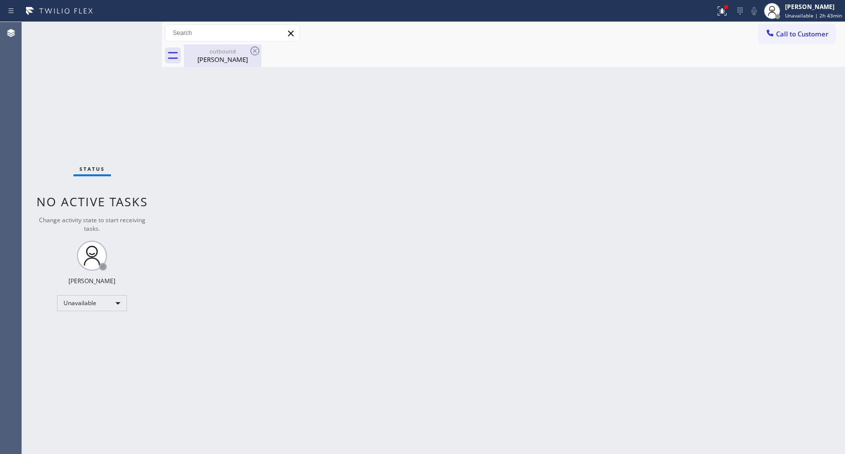
click at [222, 58] on div "[PERSON_NAME]" at bounding box center [222, 59] width 75 height 9
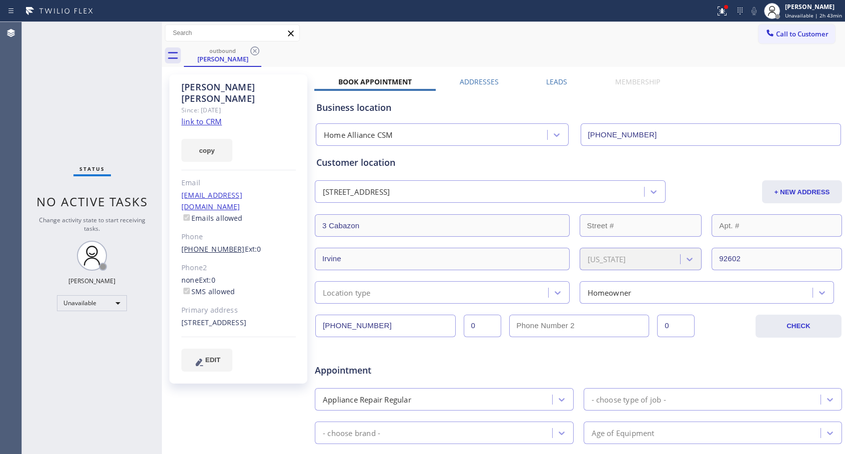
click at [208, 244] on link "[PHONE_NUMBER]" at bounding box center [212, 248] width 63 height 9
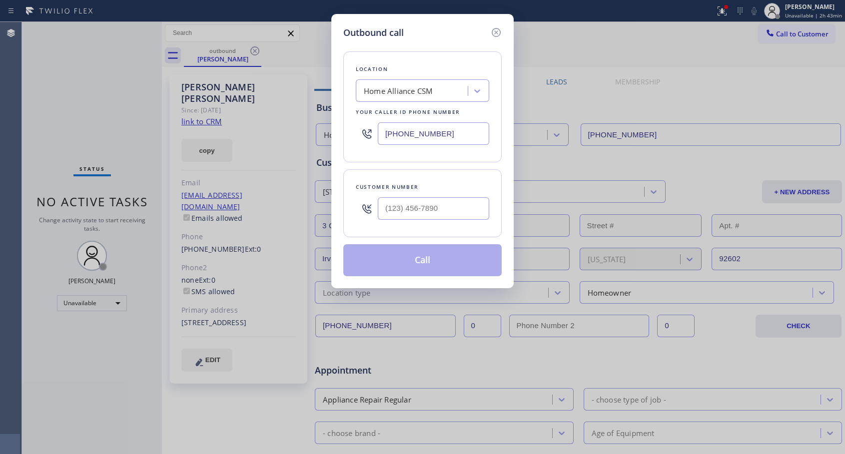
type input "[PHONE_NUMBER]"
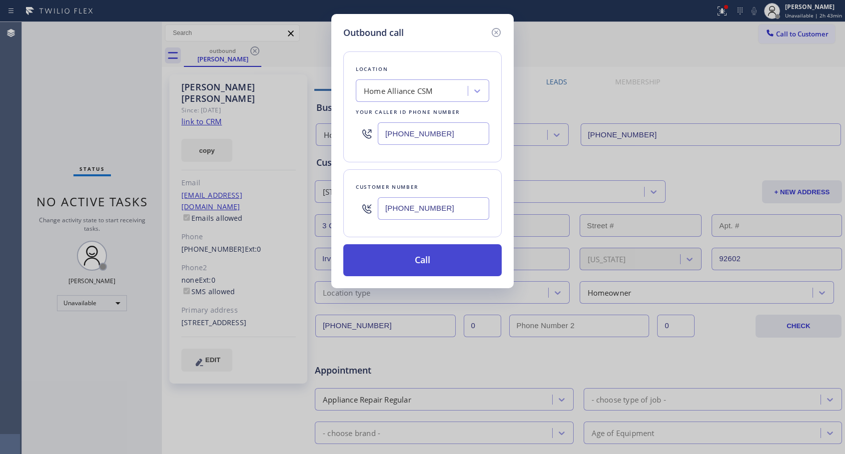
click at [416, 256] on button "Call" at bounding box center [422, 260] width 158 height 32
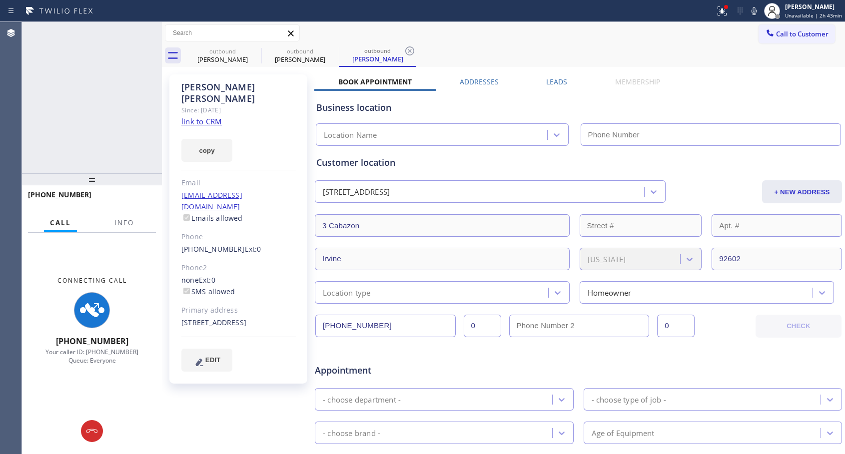
type input "[PHONE_NUMBER]"
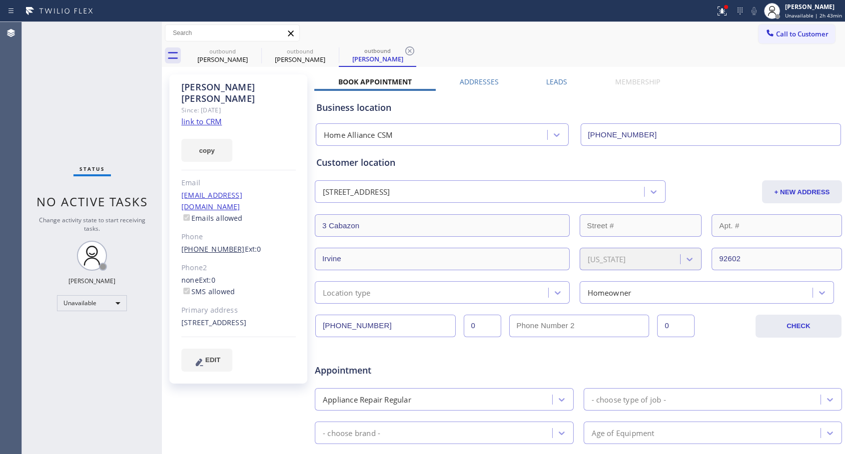
click at [217, 244] on link "[PHONE_NUMBER]" at bounding box center [212, 248] width 63 height 9
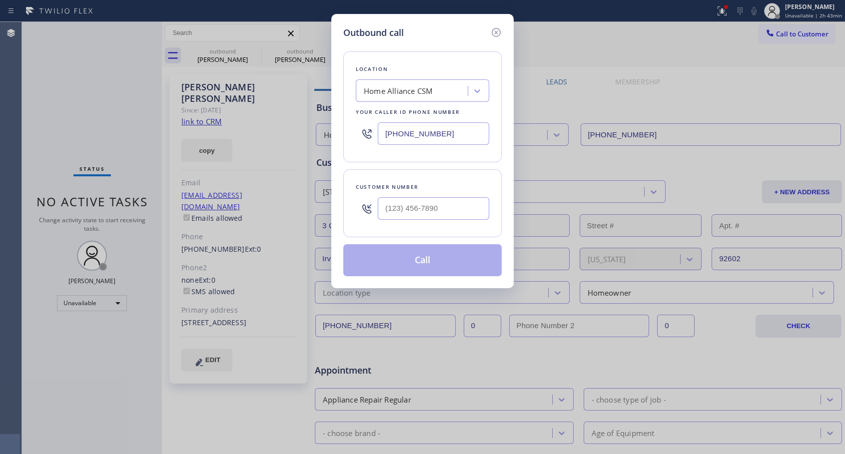
type input "[PHONE_NUMBER]"
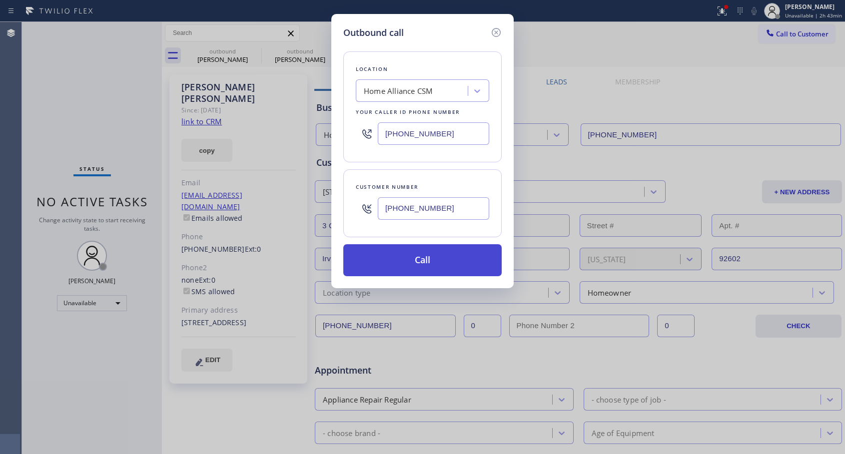
click at [420, 264] on button "Call" at bounding box center [422, 260] width 158 height 32
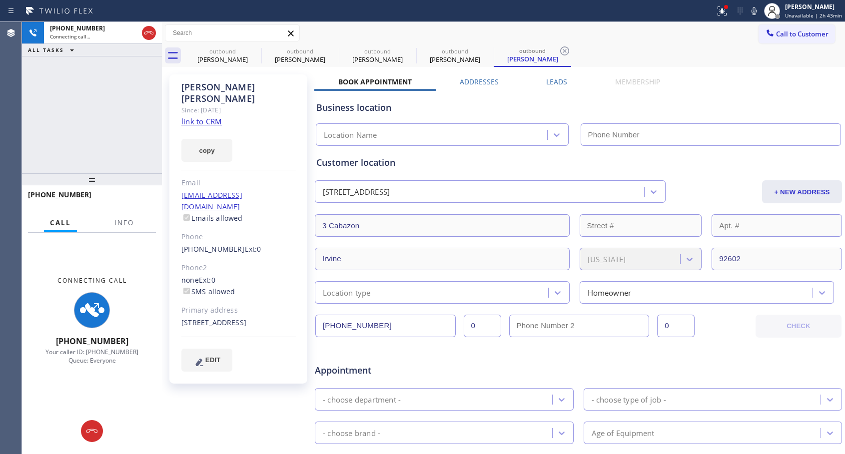
type input "[PHONE_NUMBER]"
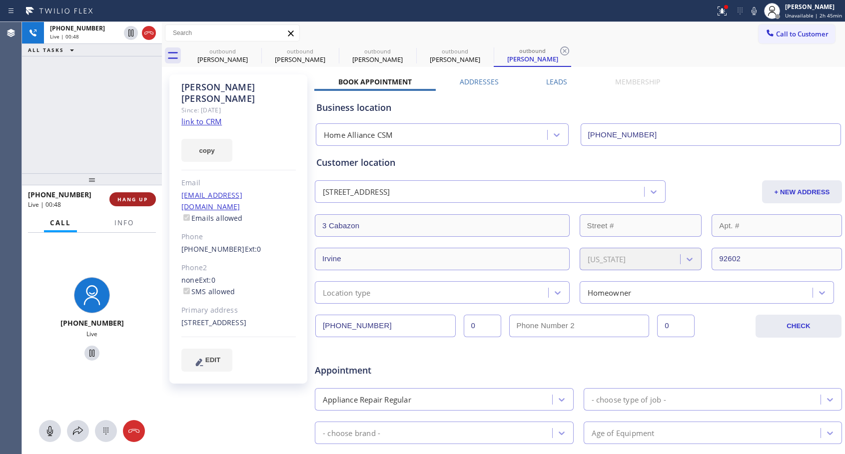
click at [140, 203] on button "HANG UP" at bounding box center [132, 199] width 46 height 14
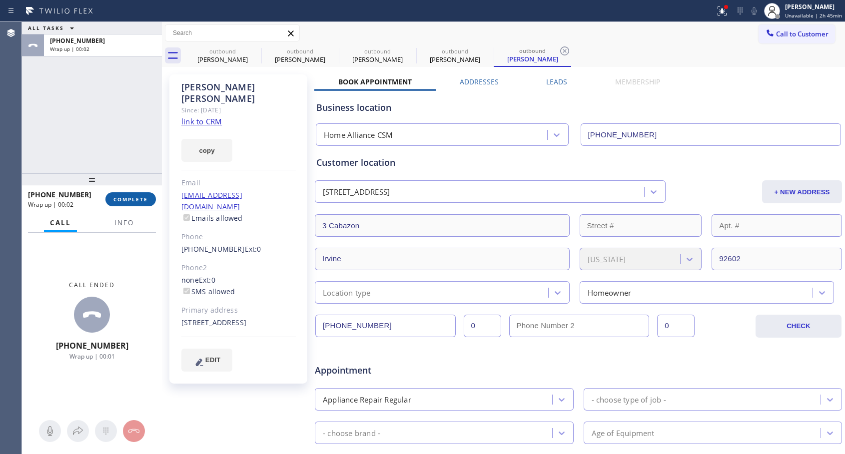
click at [146, 194] on button "COMPLETE" at bounding box center [130, 199] width 50 height 14
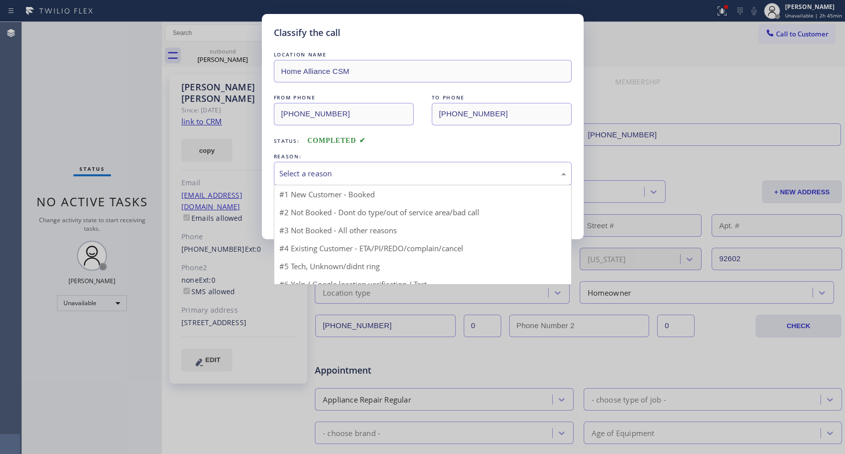
click at [372, 176] on div "Select a reason" at bounding box center [422, 173] width 287 height 11
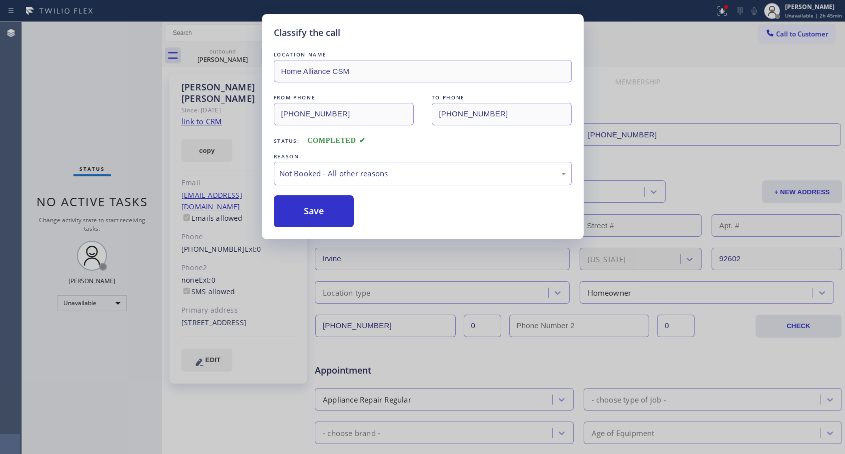
drag, startPoint x: 314, startPoint y: 212, endPoint x: 363, endPoint y: 94, distance: 127.5
click at [314, 212] on button "Save" at bounding box center [314, 211] width 80 height 32
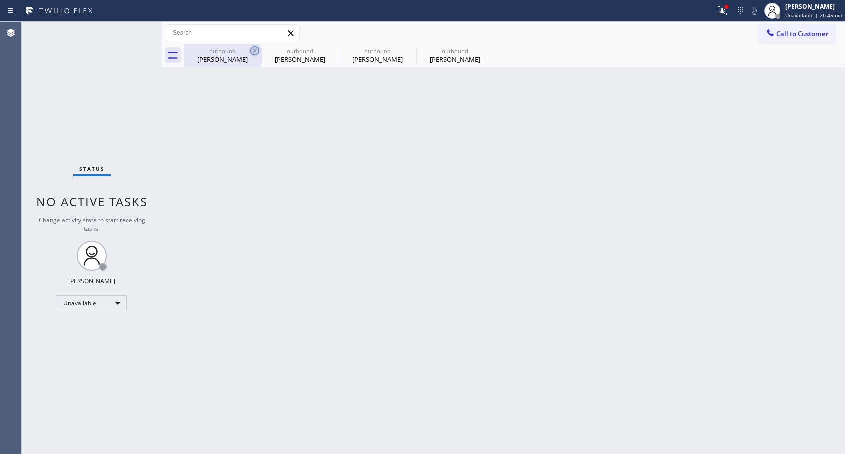
click at [257, 48] on icon at bounding box center [255, 51] width 12 height 12
click at [0, 0] on icon at bounding box center [0, 0] width 0 height 0
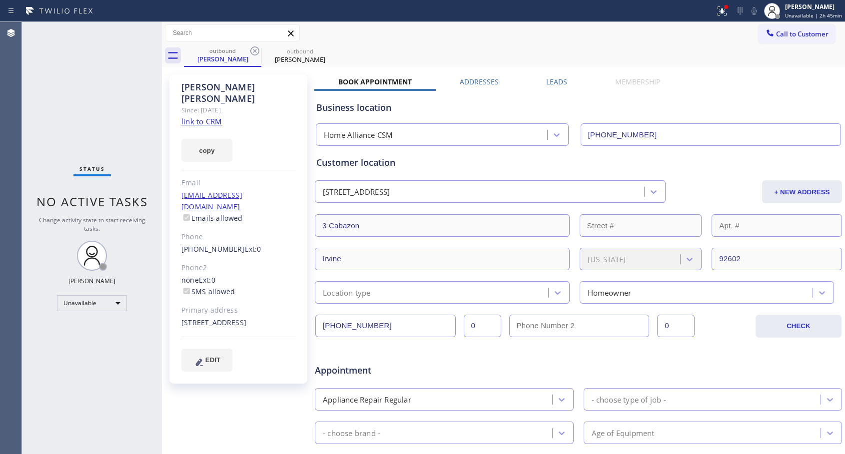
click at [257, 48] on icon at bounding box center [255, 51] width 12 height 12
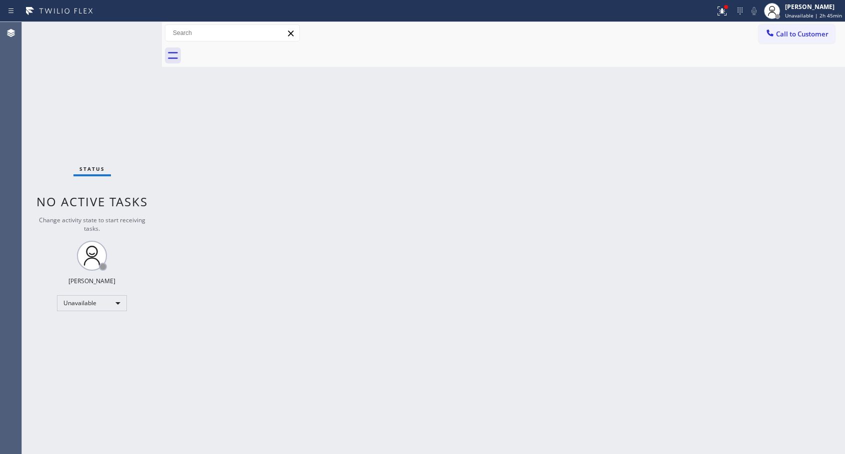
click at [257, 48] on div at bounding box center [514, 55] width 661 height 22
click at [787, 34] on span "Call to Customer" at bounding box center [802, 33] width 52 height 9
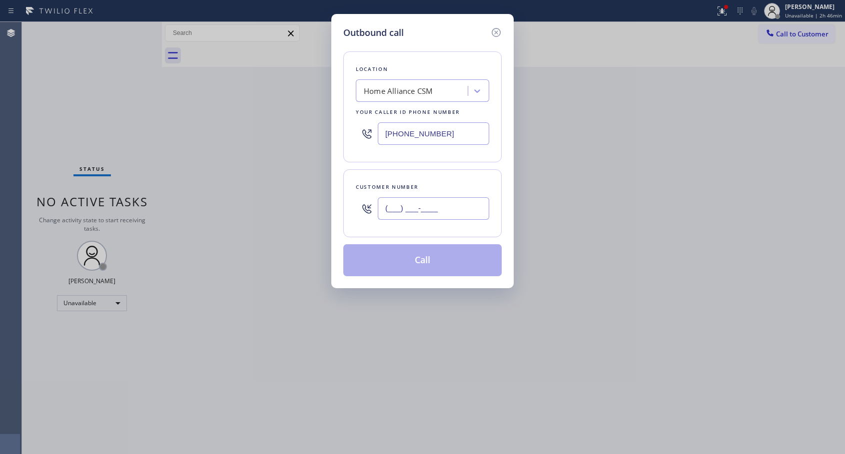
click at [417, 210] on input "(___) ___-____" at bounding box center [433, 208] width 111 height 22
paste input "323) 707-7454"
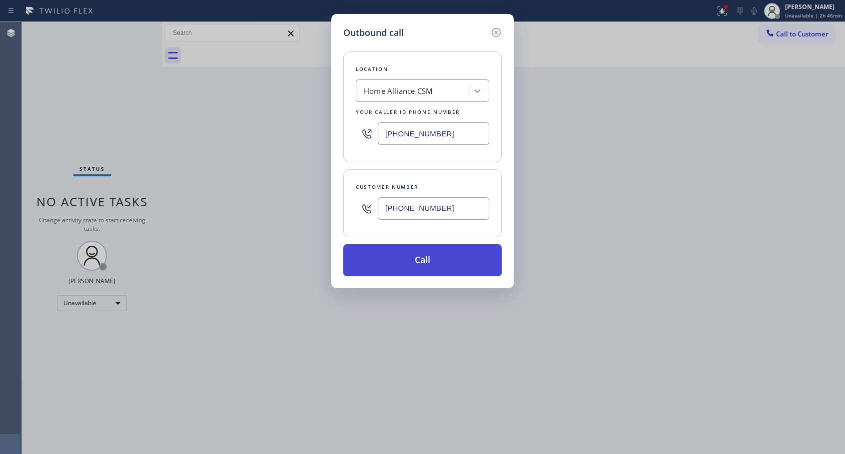
type input "[PHONE_NUMBER]"
click at [413, 267] on button "Call" at bounding box center [422, 260] width 158 height 32
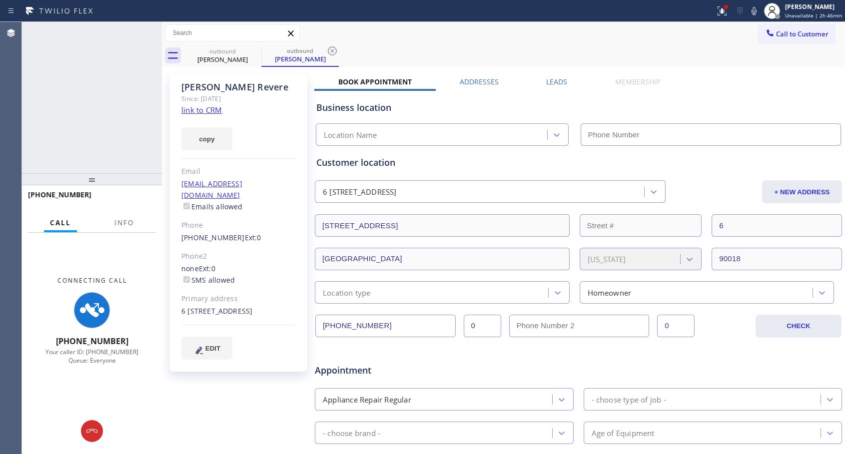
type input "[PHONE_NUMBER]"
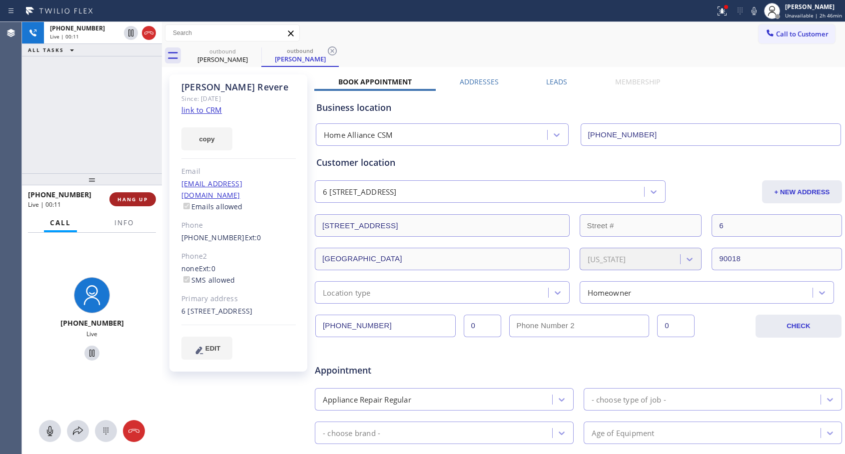
click at [119, 201] on span "HANG UP" at bounding box center [132, 199] width 30 height 7
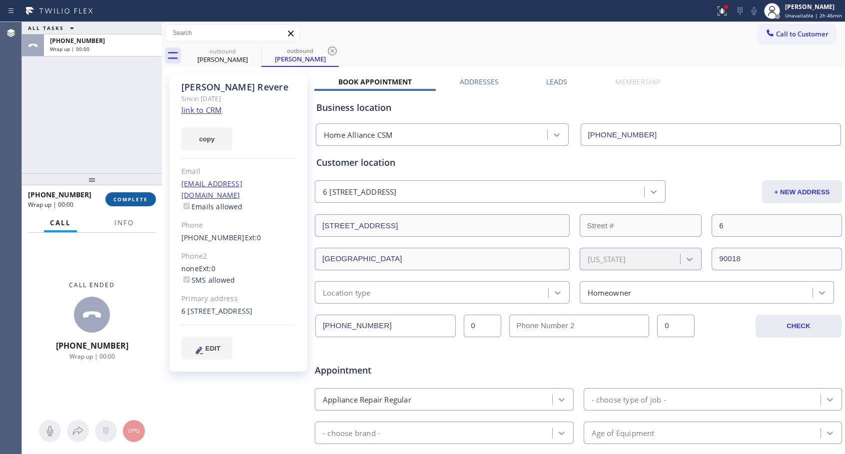
click at [120, 201] on span "COMPLETE" at bounding box center [130, 199] width 34 height 7
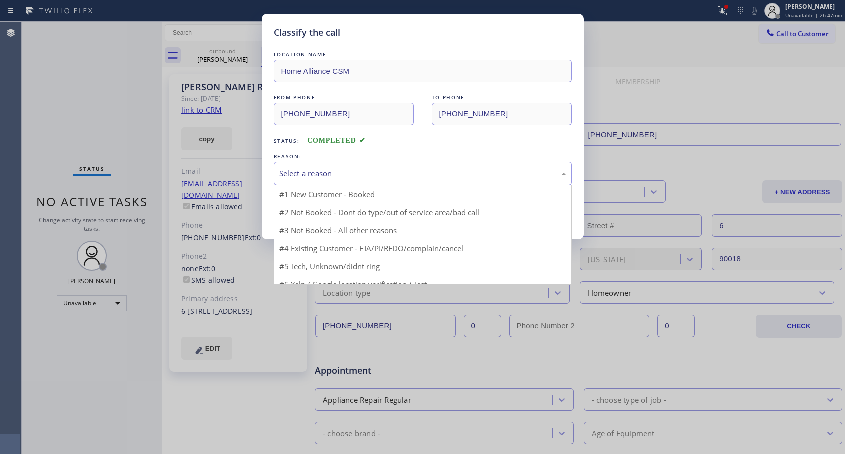
drag, startPoint x: 346, startPoint y: 161, endPoint x: 347, endPoint y: 173, distance: 12.0
click at [347, 162] on div "Select a reason" at bounding box center [423, 173] width 298 height 23
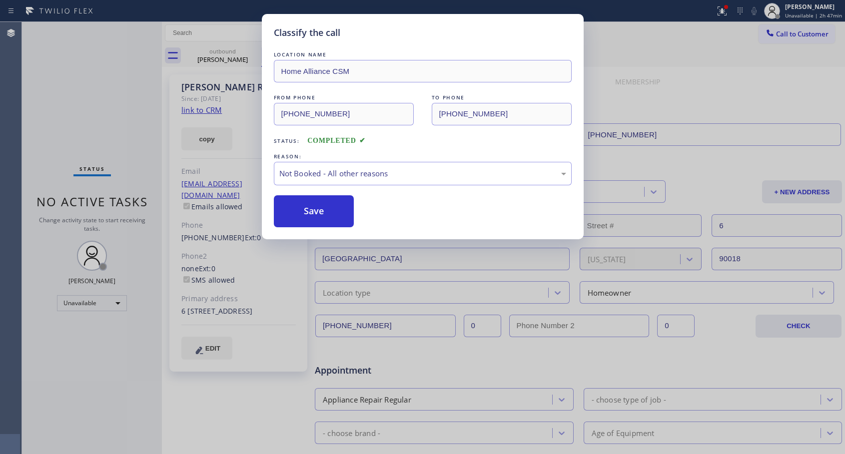
click at [330, 214] on button "Save" at bounding box center [314, 211] width 80 height 32
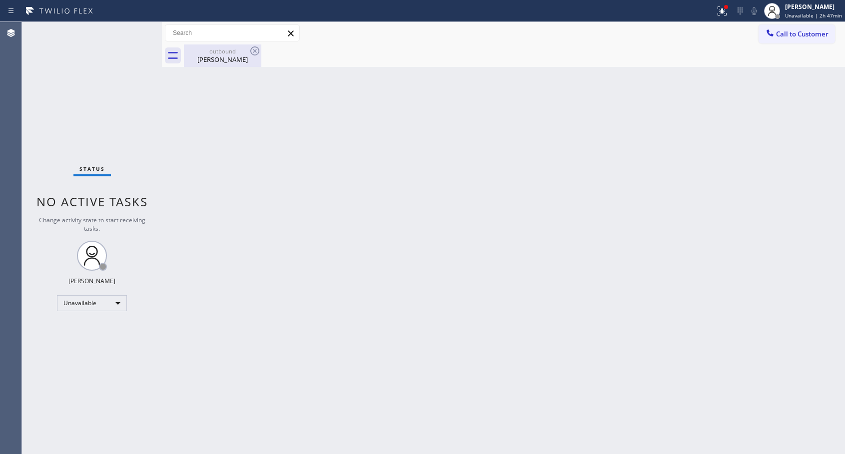
click at [223, 56] on div "[PERSON_NAME]" at bounding box center [222, 59] width 75 height 9
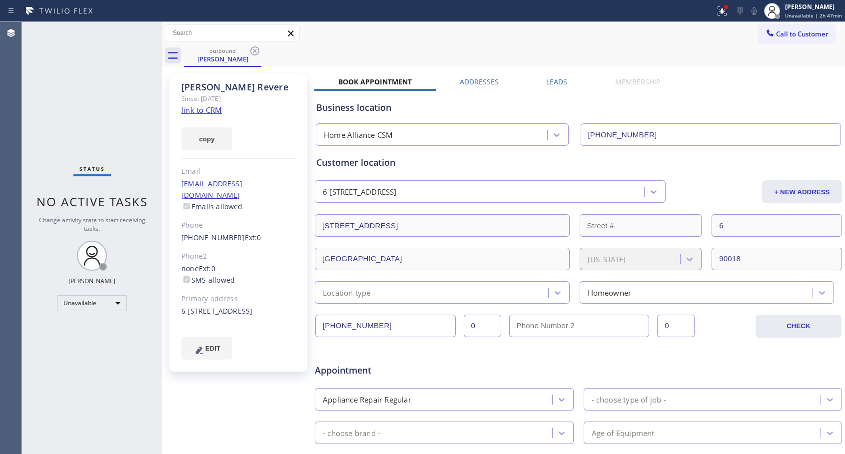
click at [211, 233] on link "[PHONE_NUMBER]" at bounding box center [212, 237] width 63 height 9
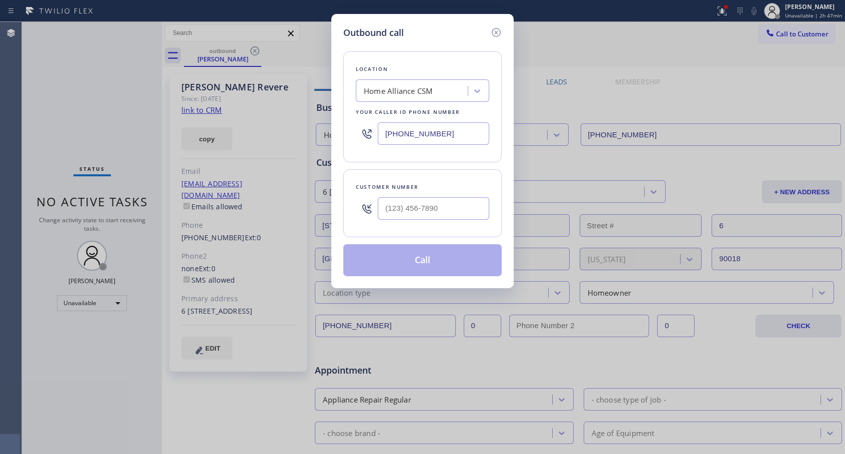
type input "[PHONE_NUMBER]"
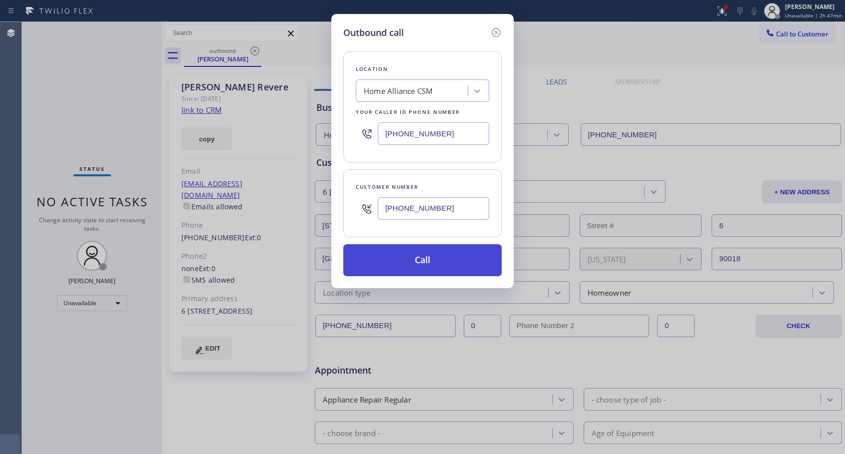
click at [393, 260] on button "Call" at bounding box center [422, 260] width 158 height 32
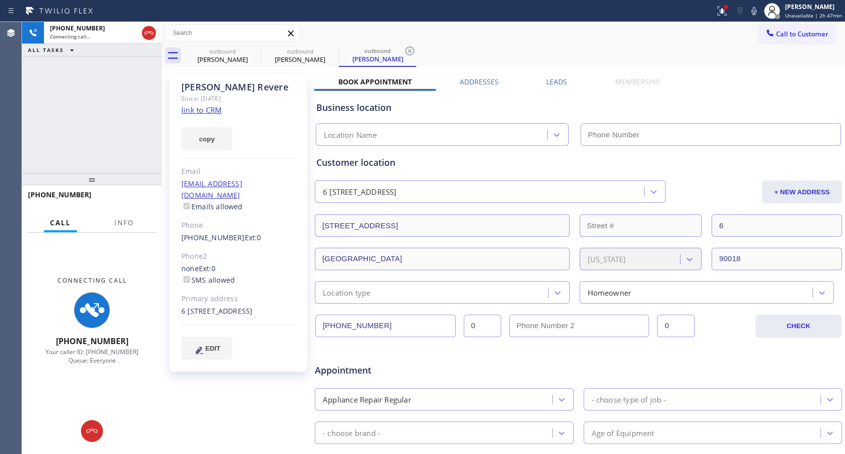
type input "[PHONE_NUMBER]"
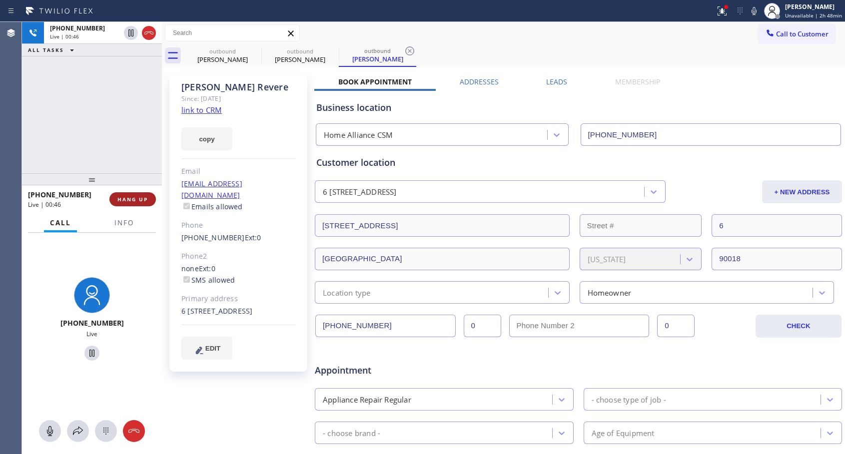
click at [132, 199] on span "HANG UP" at bounding box center [132, 199] width 30 height 7
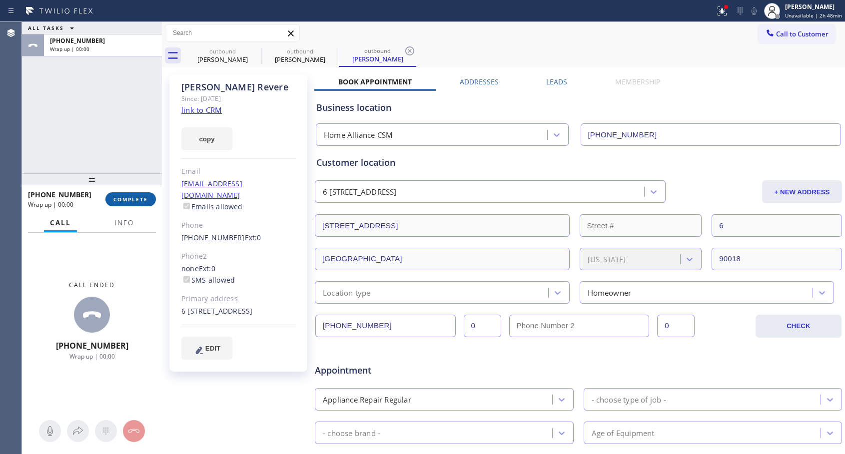
click at [132, 198] on span "COMPLETE" at bounding box center [130, 199] width 34 height 7
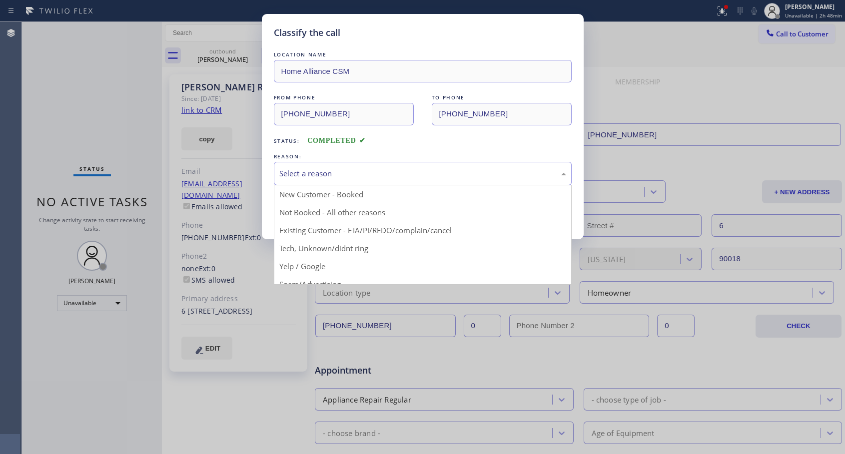
click at [318, 174] on div "Select a reason" at bounding box center [422, 173] width 287 height 11
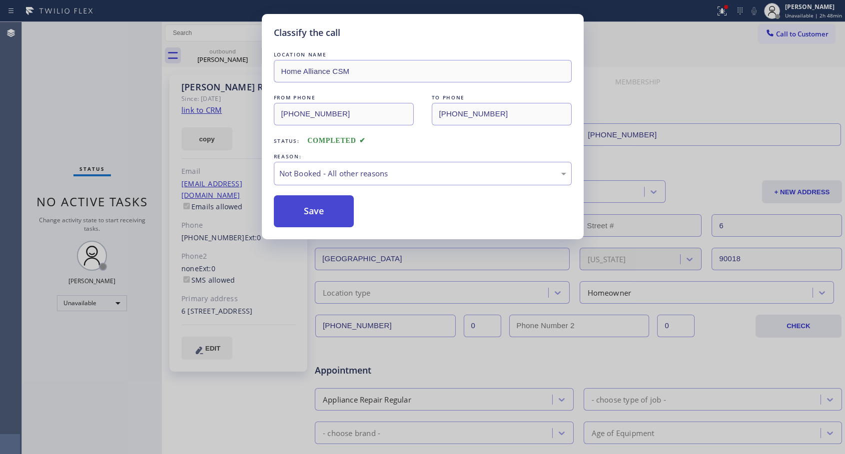
click at [314, 209] on button "Save" at bounding box center [314, 211] width 80 height 32
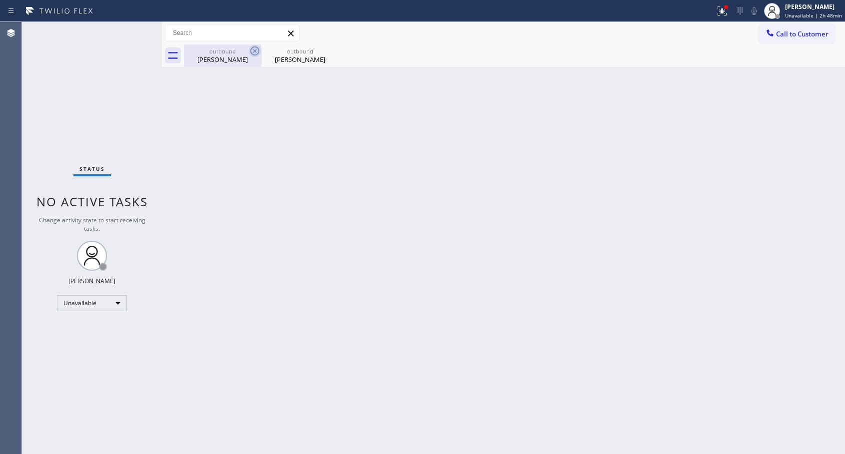
click at [255, 50] on icon at bounding box center [255, 51] width 12 height 12
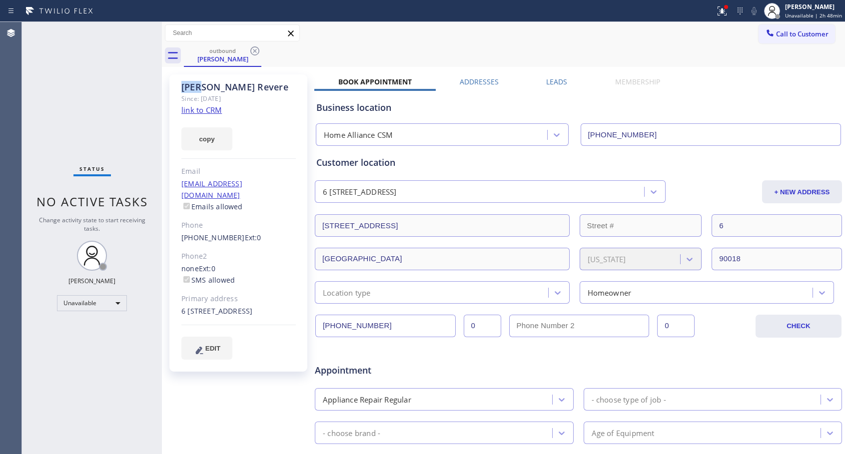
click at [255, 50] on icon at bounding box center [255, 51] width 12 height 12
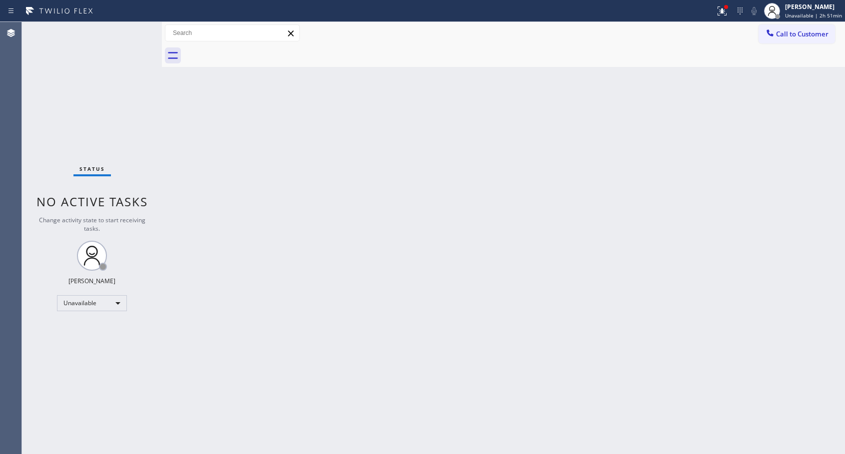
click at [784, 34] on span "Call to Customer" at bounding box center [802, 33] width 52 height 9
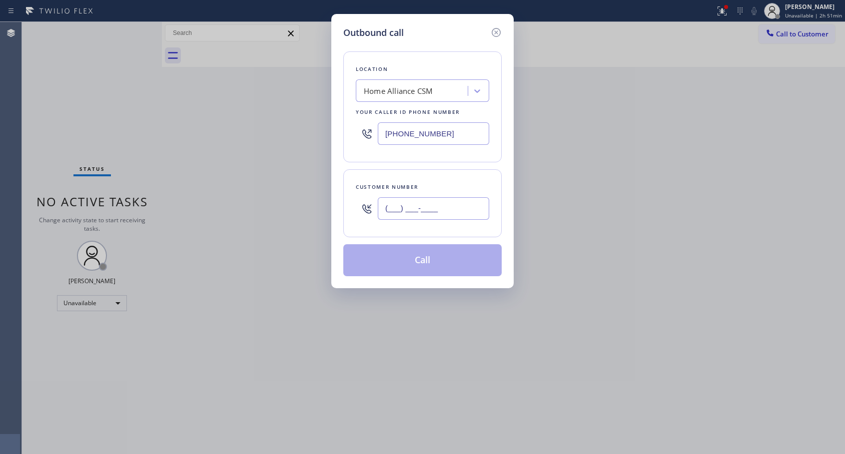
click at [393, 213] on input "(___) ___-____" at bounding box center [433, 208] width 111 height 22
paste input "415) 716-0198"
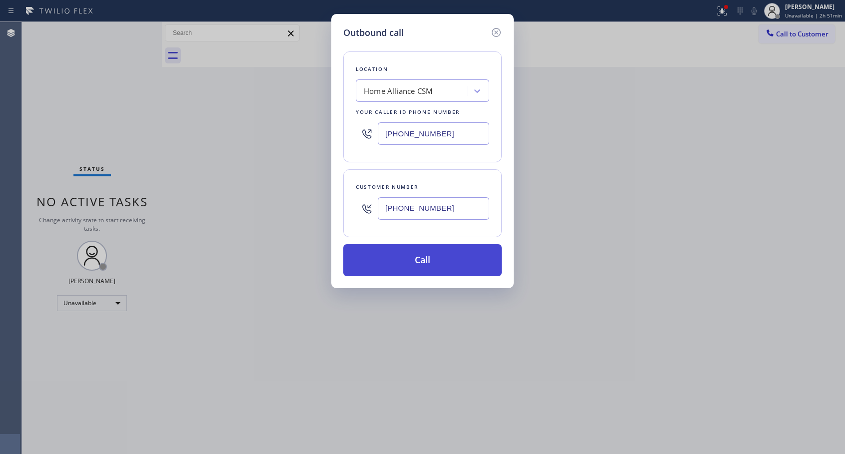
type input "[PHONE_NUMBER]"
click at [414, 261] on button "Call" at bounding box center [422, 260] width 158 height 32
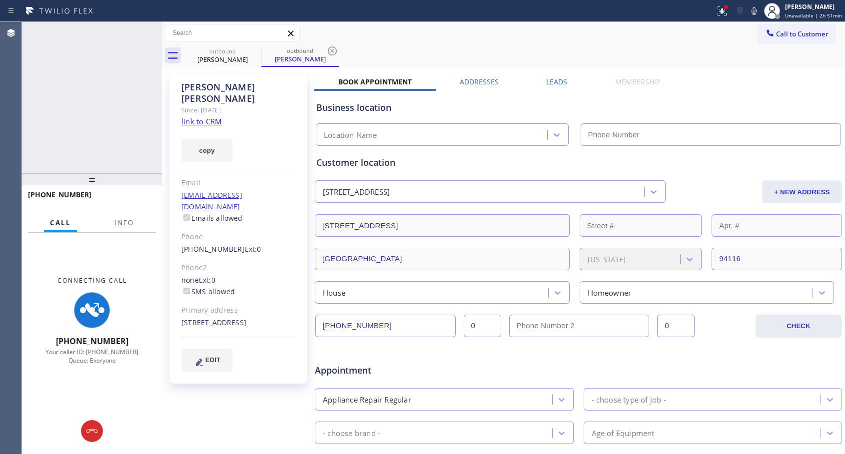
type input "[PHONE_NUMBER]"
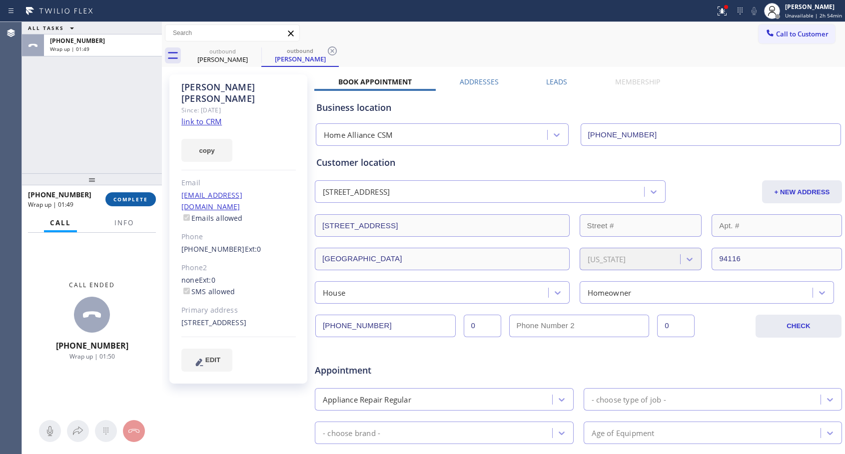
click at [125, 197] on span "COMPLETE" at bounding box center [130, 199] width 34 height 7
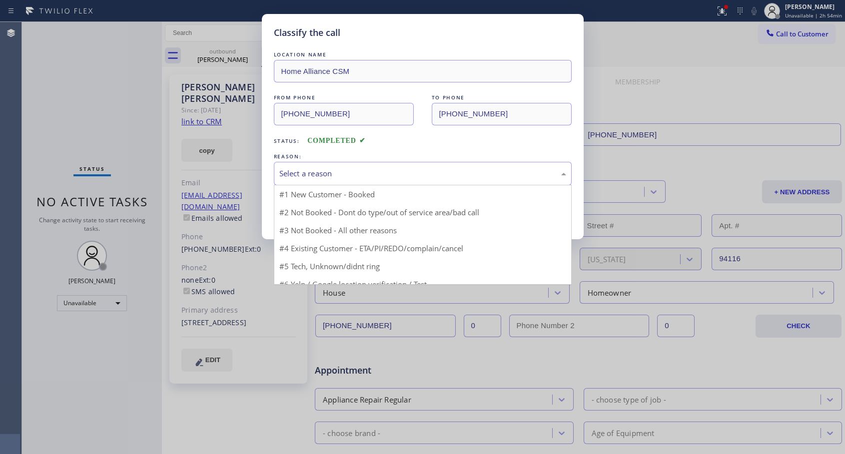
click at [328, 170] on div "Select a reason" at bounding box center [422, 173] width 287 height 11
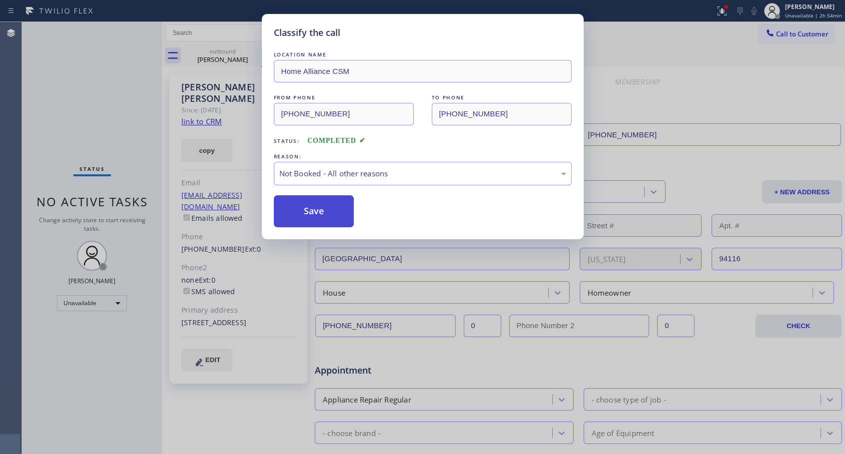
click at [316, 210] on button "Save" at bounding box center [314, 211] width 80 height 32
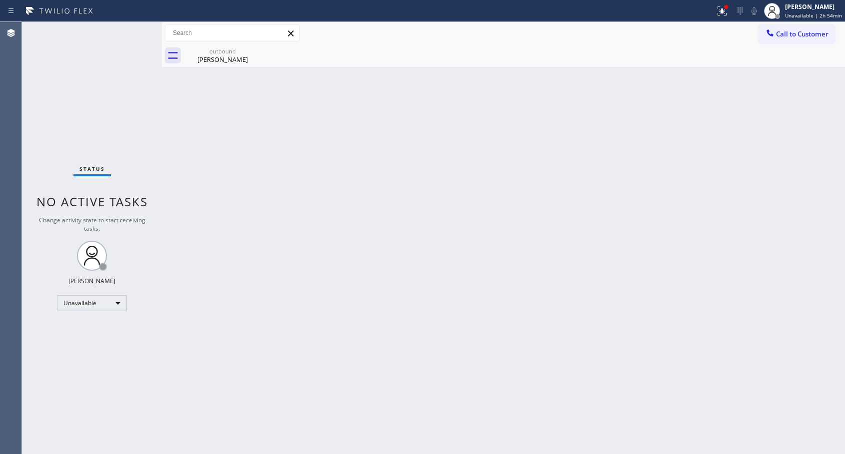
drag, startPoint x: 790, startPoint y: 32, endPoint x: 447, endPoint y: 191, distance: 378.1
click at [790, 33] on span "Call to Customer" at bounding box center [802, 33] width 52 height 9
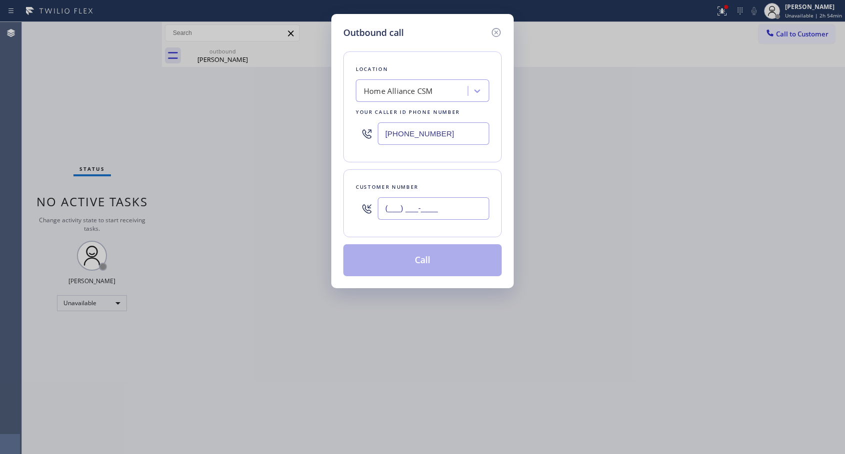
click at [419, 212] on input "(___) ___-____" at bounding box center [433, 208] width 111 height 22
paste input "305) 962-1865"
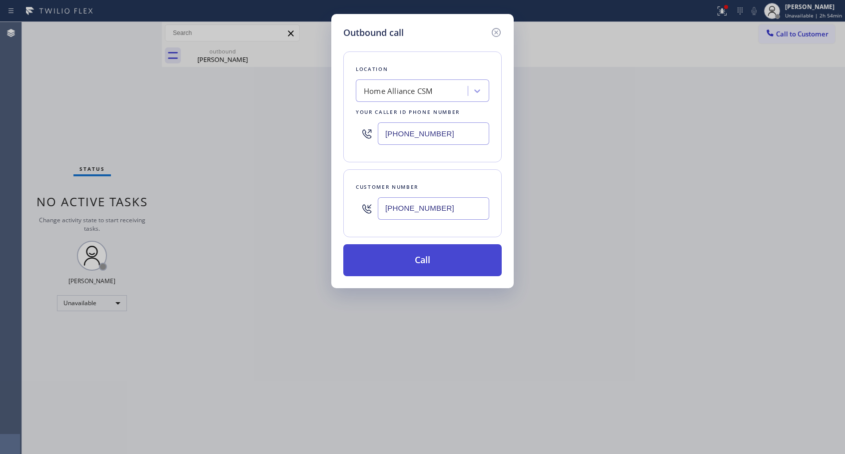
type input "[PHONE_NUMBER]"
click at [424, 266] on button "Call" at bounding box center [422, 260] width 158 height 32
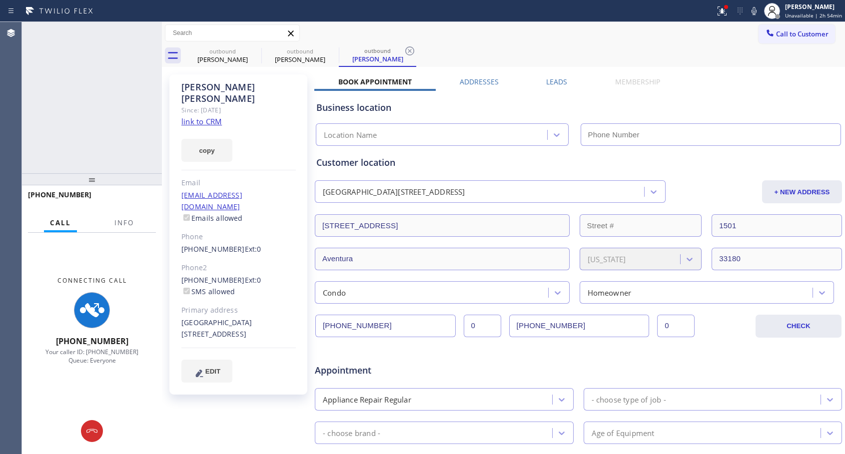
type input "[PHONE_NUMBER]"
click at [150, 33] on icon at bounding box center [149, 33] width 12 height 12
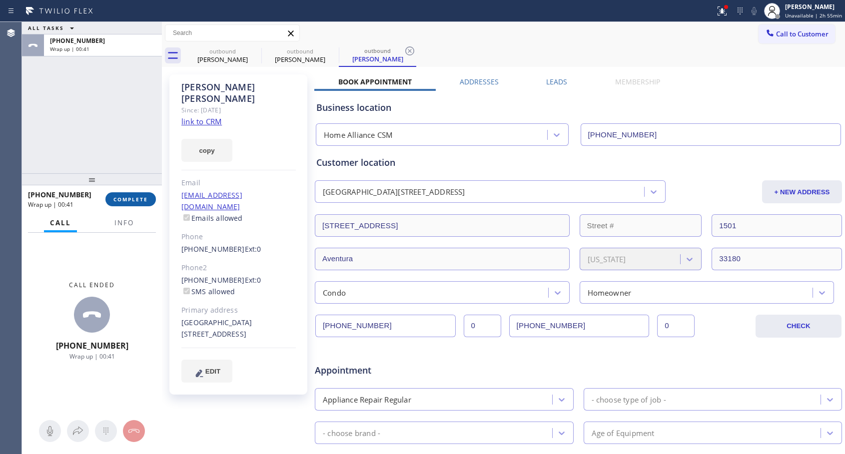
click at [132, 197] on span "COMPLETE" at bounding box center [130, 199] width 34 height 7
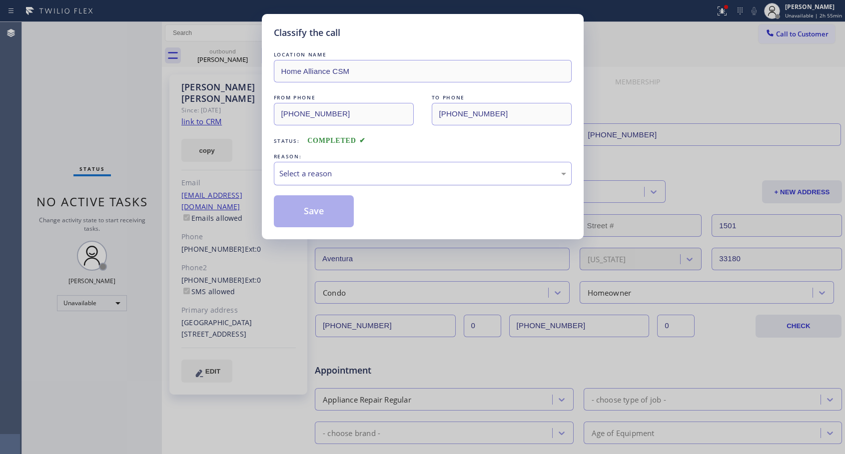
click at [335, 168] on div "Select a reason" at bounding box center [422, 173] width 287 height 11
click at [316, 212] on button "Save" at bounding box center [314, 211] width 80 height 32
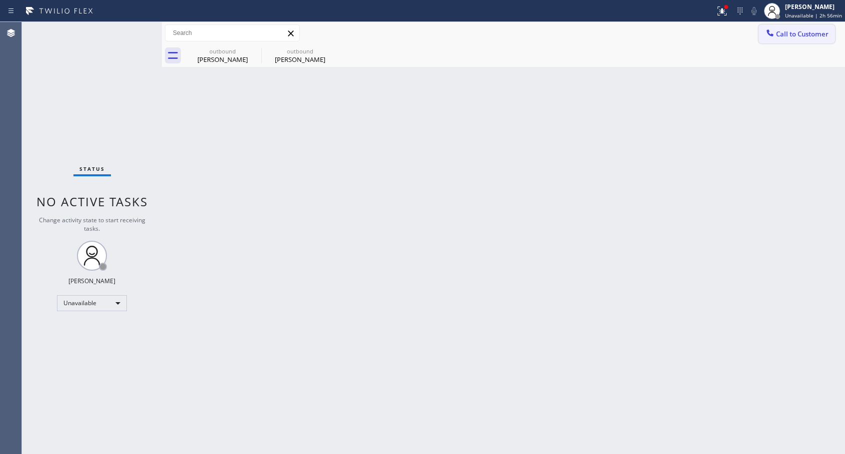
drag, startPoint x: 774, startPoint y: 35, endPoint x: 385, endPoint y: 254, distance: 446.9
click at [773, 36] on icon at bounding box center [770, 33] width 10 height 10
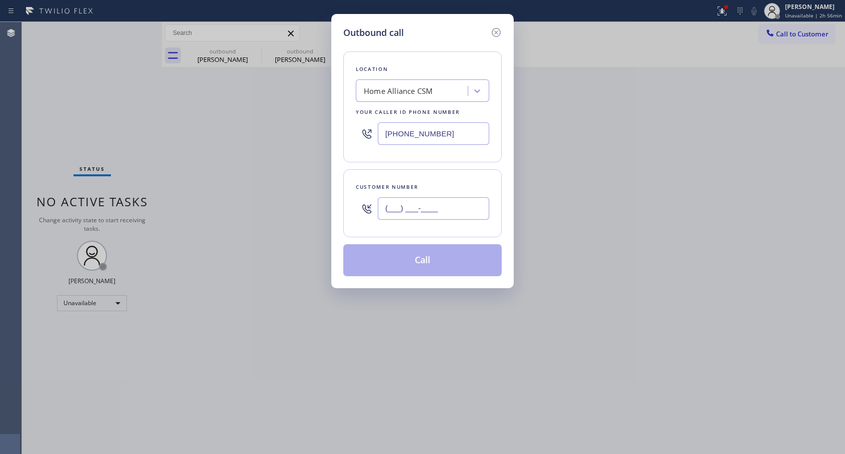
click at [418, 209] on input "(___) ___-____" at bounding box center [433, 208] width 111 height 22
paste input "918) 841-7910"
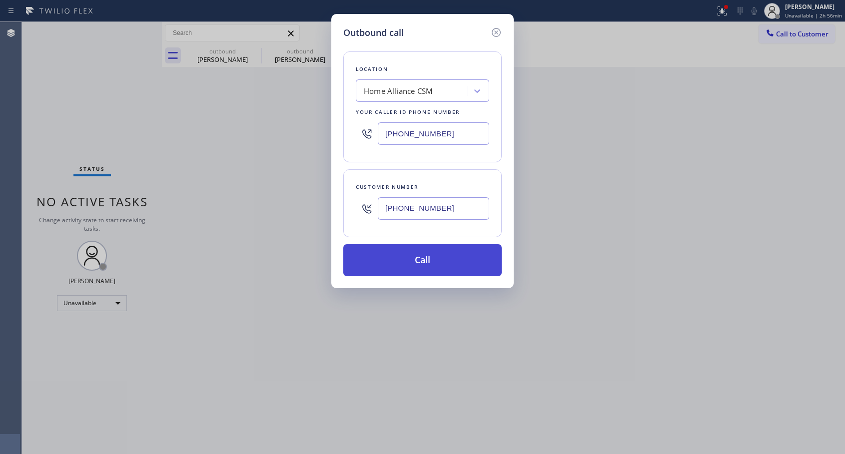
type input "[PHONE_NUMBER]"
click at [430, 264] on button "Call" at bounding box center [422, 260] width 158 height 32
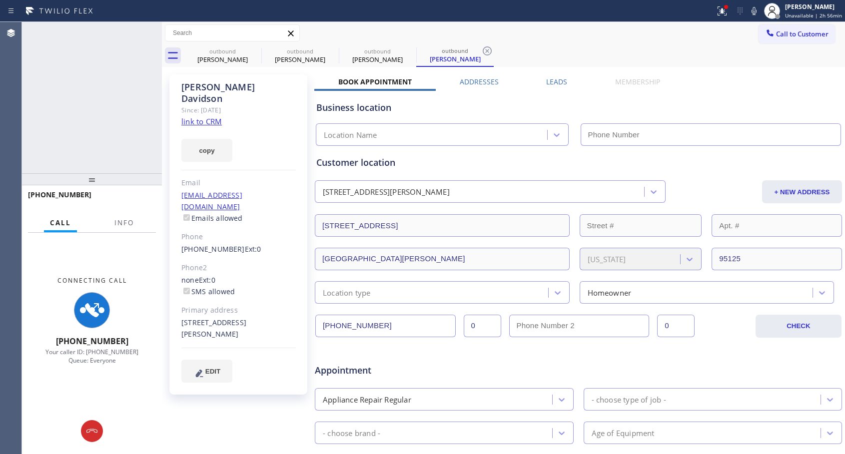
type input "[PHONE_NUMBER]"
click at [147, 32] on icon at bounding box center [149, 33] width 12 height 12
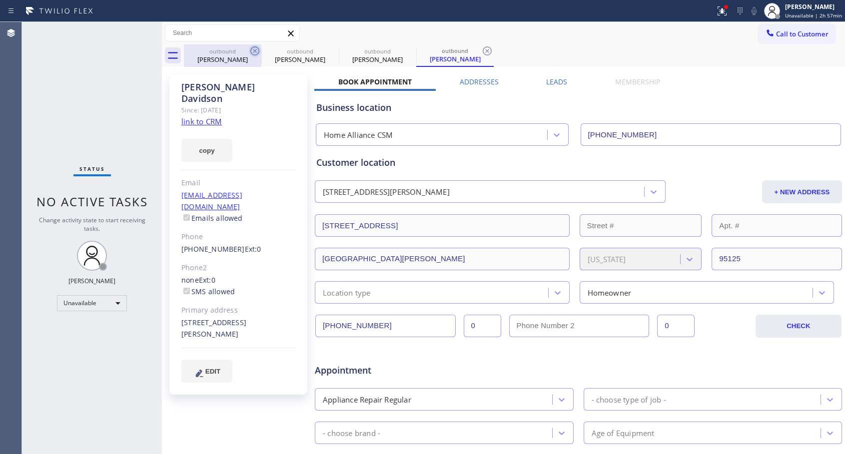
click at [253, 52] on icon at bounding box center [255, 51] width 12 height 12
click at [0, 0] on icon at bounding box center [0, 0] width 0 height 0
click at [481, 52] on icon at bounding box center [487, 51] width 12 height 12
click at [253, 52] on div "outbound [PERSON_NAME] outbound [PERSON_NAME] outbound [PERSON_NAME] outbound […" at bounding box center [514, 55] width 661 height 22
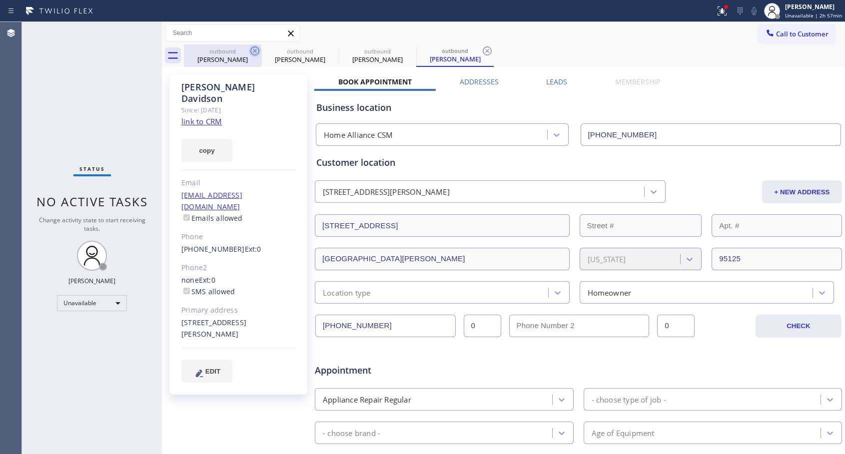
click at [253, 52] on div "outbound [PERSON_NAME] outbound [PERSON_NAME] outbound [PERSON_NAME] outbound […" at bounding box center [514, 55] width 661 height 22
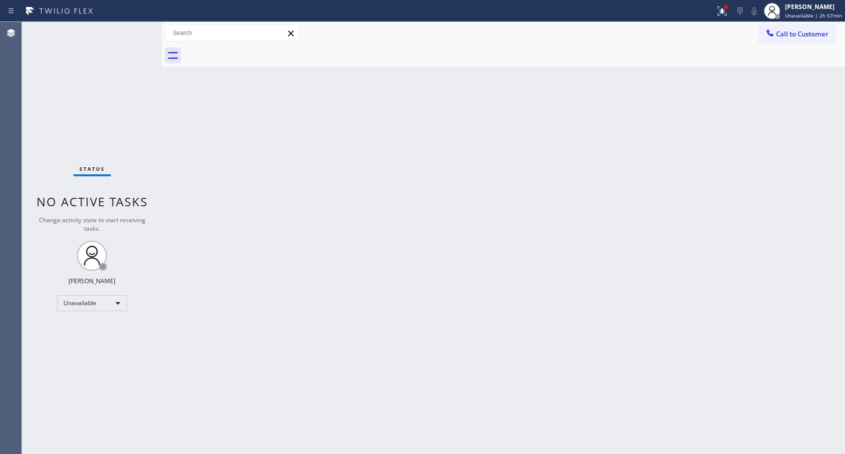
drag, startPoint x: 781, startPoint y: 38, endPoint x: 557, endPoint y: 139, distance: 245.9
click at [781, 38] on button "Call to Customer" at bounding box center [797, 33] width 76 height 19
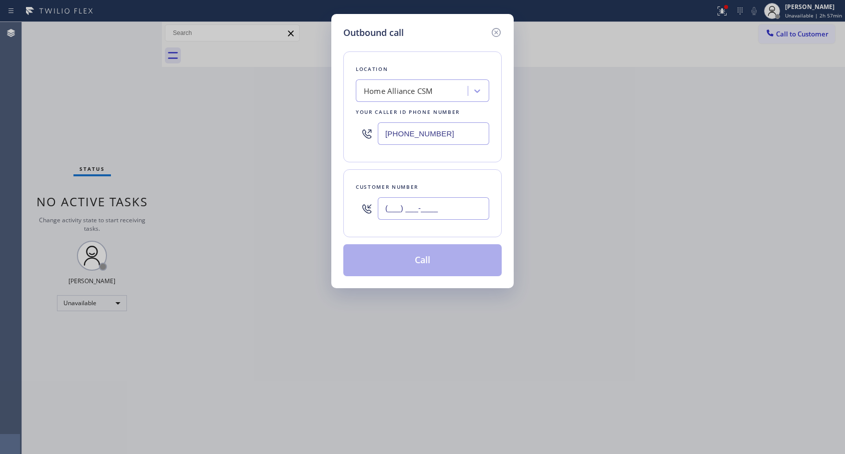
click at [473, 205] on input "(___) ___-____" at bounding box center [433, 208] width 111 height 22
paste input "619) 977-2115"
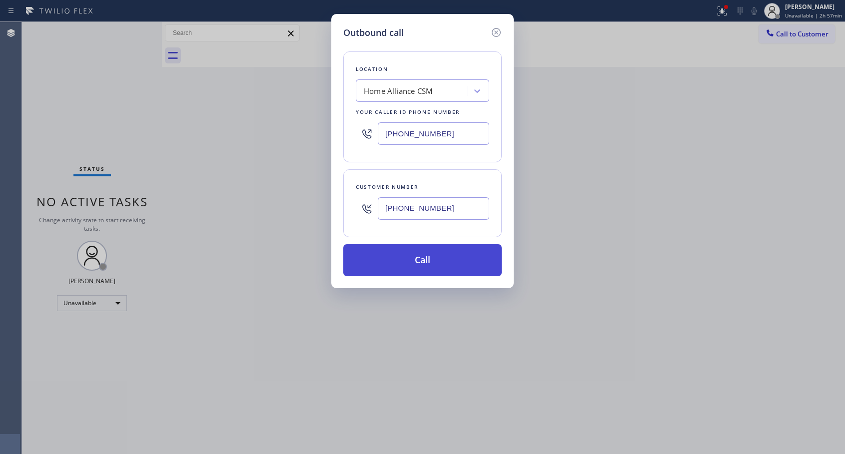
type input "[PHONE_NUMBER]"
click at [424, 261] on button "Call" at bounding box center [422, 260] width 158 height 32
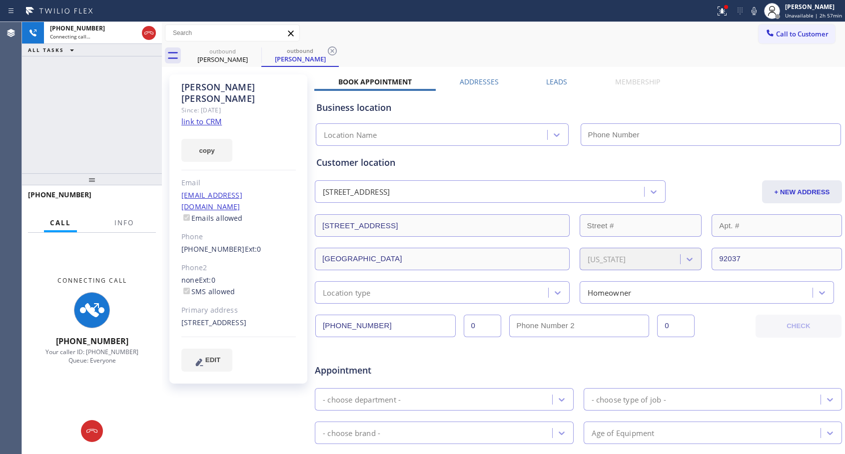
type input "[PHONE_NUMBER]"
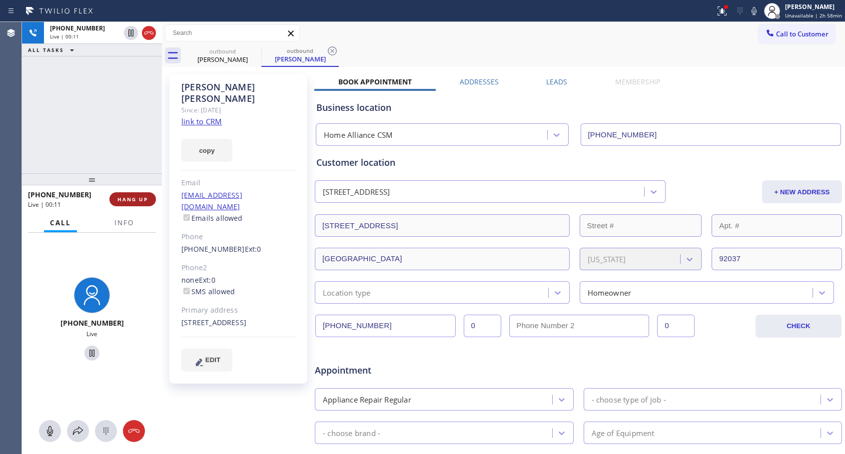
click at [143, 196] on span "HANG UP" at bounding box center [132, 199] width 30 height 7
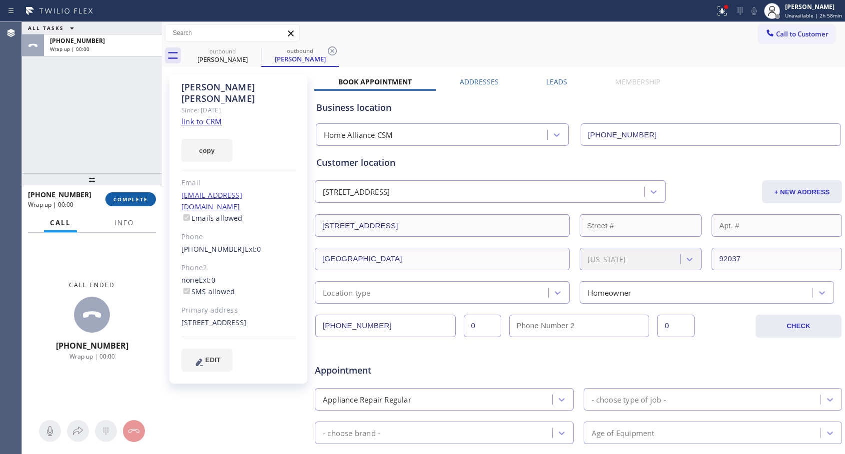
click at [145, 200] on span "COMPLETE" at bounding box center [130, 199] width 34 height 7
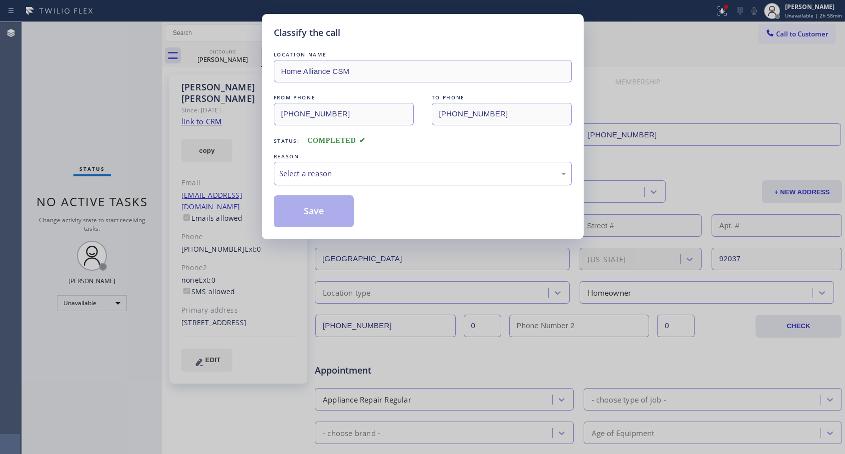
click at [359, 172] on div "Select a reason" at bounding box center [422, 173] width 287 height 11
drag, startPoint x: 312, startPoint y: 210, endPoint x: 281, endPoint y: 384, distance: 176.7
click at [312, 211] on button "Save" at bounding box center [314, 211] width 80 height 32
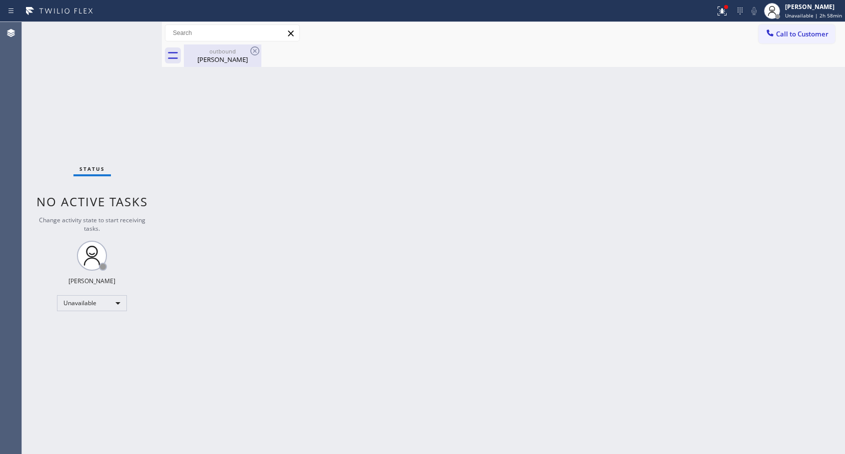
click at [228, 63] on div "[PERSON_NAME]" at bounding box center [222, 59] width 75 height 9
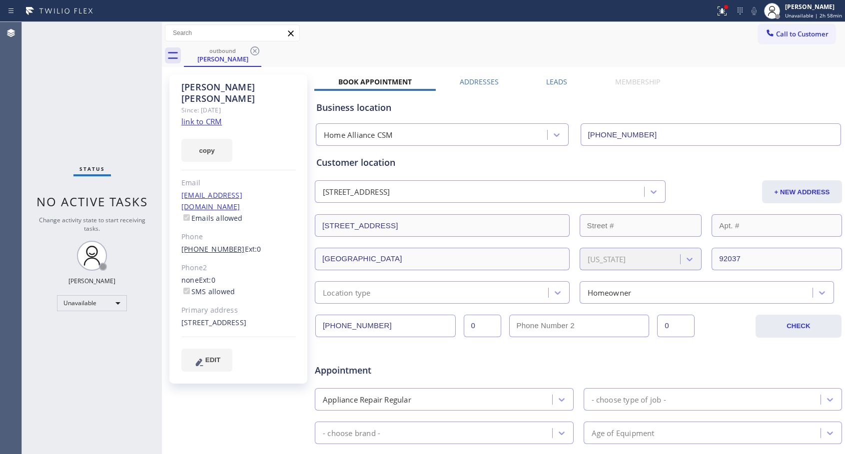
click at [227, 244] on link "[PHONE_NUMBER]" at bounding box center [212, 248] width 63 height 9
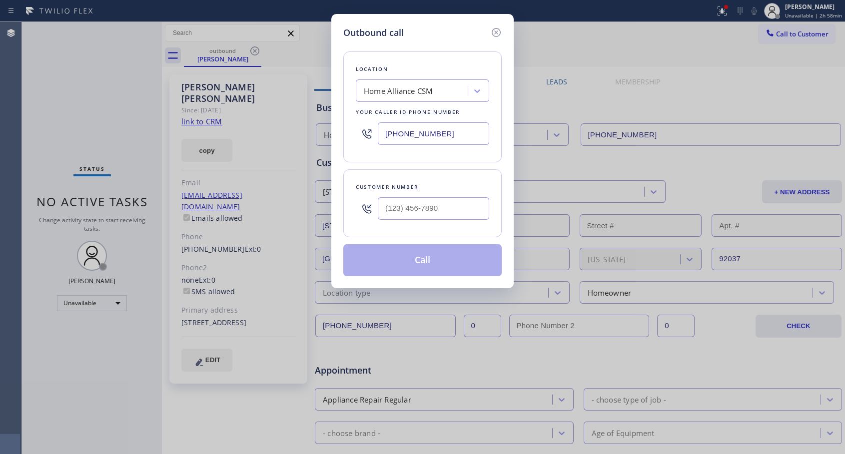
type input "[PHONE_NUMBER]"
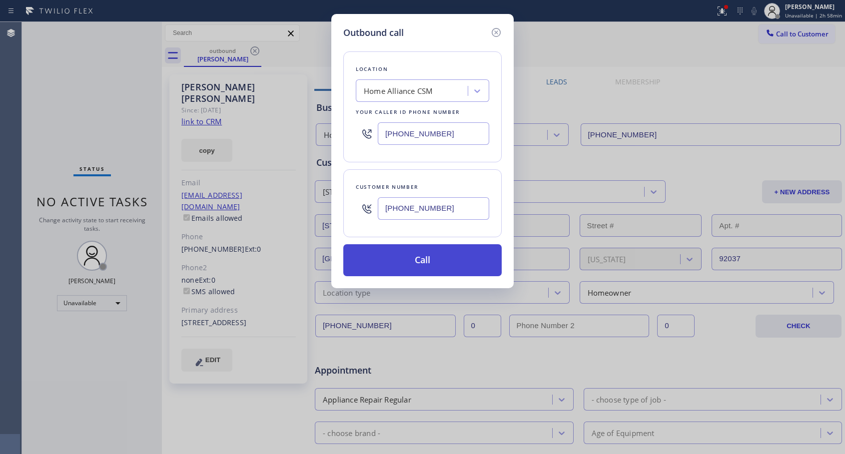
click at [422, 259] on button "Call" at bounding box center [422, 260] width 158 height 32
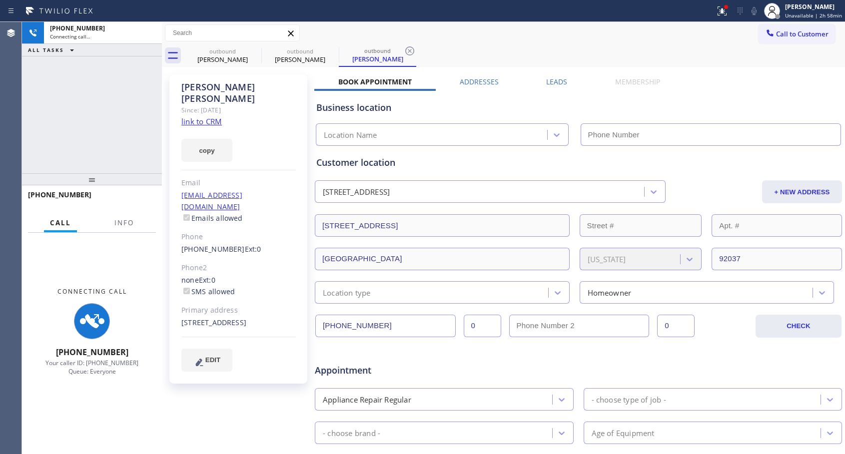
type input "[PHONE_NUMBER]"
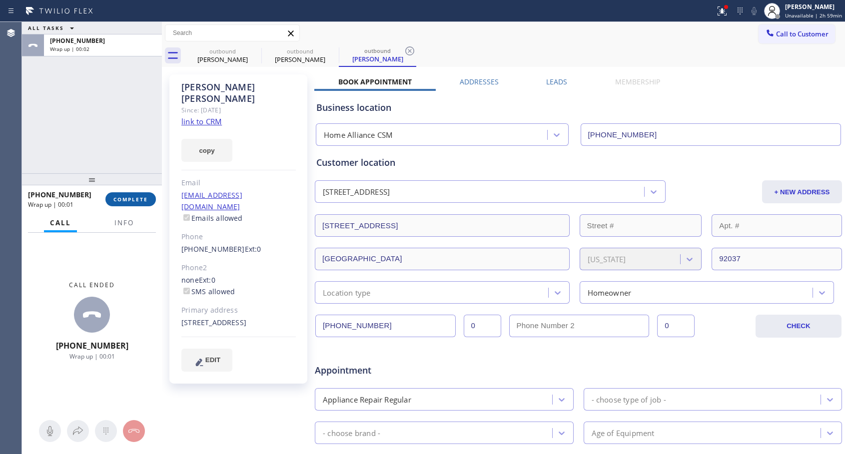
click at [136, 195] on button "COMPLETE" at bounding box center [130, 199] width 50 height 14
click at [139, 199] on span "COMPLETE" at bounding box center [130, 199] width 34 height 7
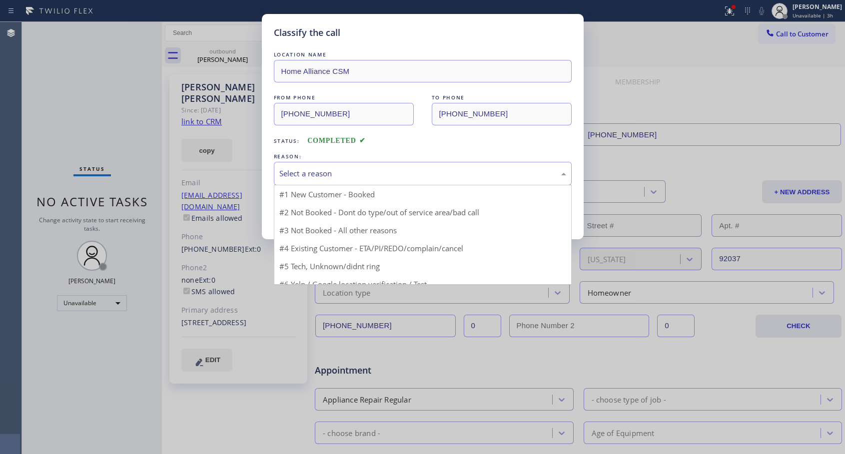
click at [445, 171] on div "Select a reason" at bounding box center [422, 173] width 287 height 11
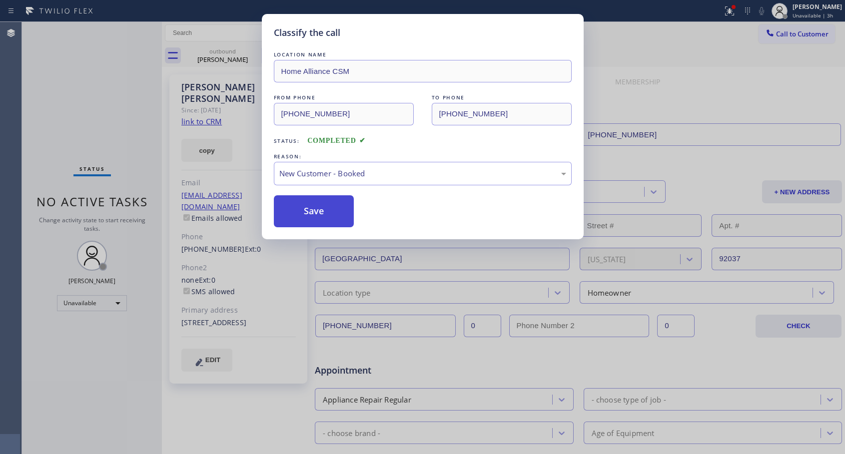
click at [333, 205] on button "Save" at bounding box center [314, 211] width 80 height 32
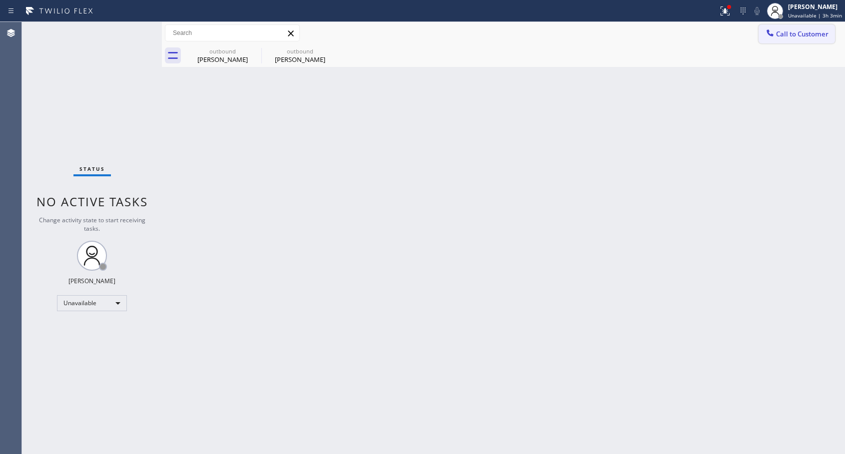
click at [782, 37] on span "Call to Customer" at bounding box center [802, 33] width 52 height 9
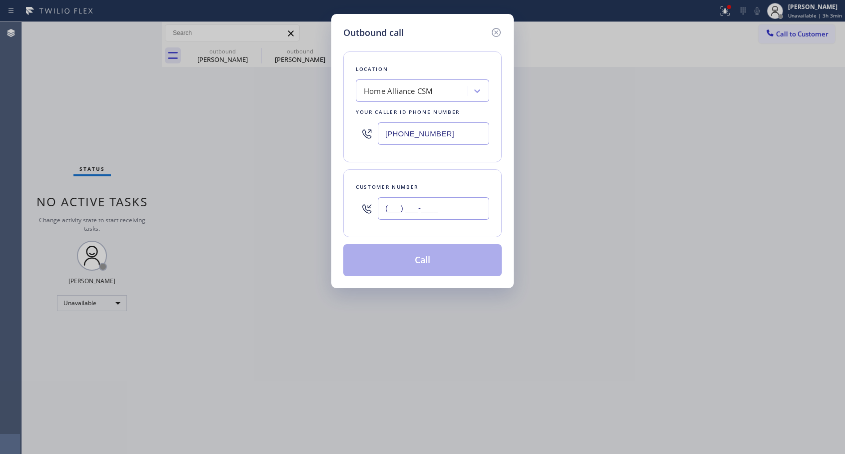
click at [402, 204] on input "(___) ___-____" at bounding box center [433, 208] width 111 height 22
paste input "661) 201-1064"
type input "[PHONE_NUMBER]"
click at [441, 259] on button "Call" at bounding box center [422, 260] width 158 height 32
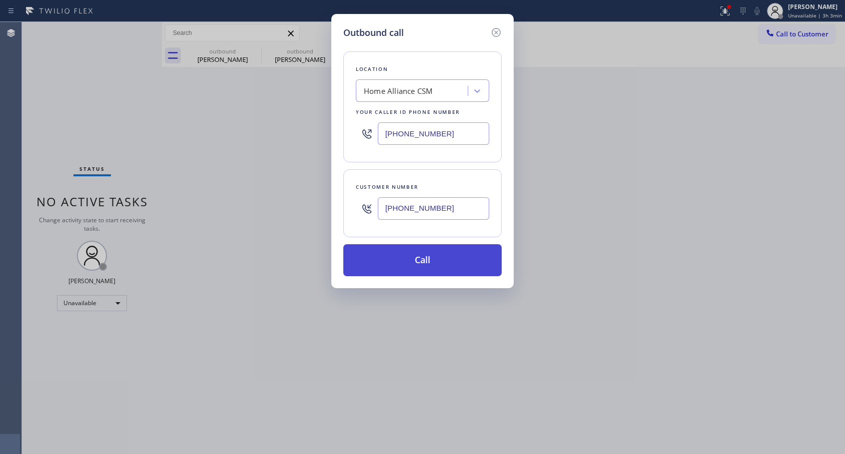
click at [441, 260] on button "Call" at bounding box center [422, 260] width 158 height 32
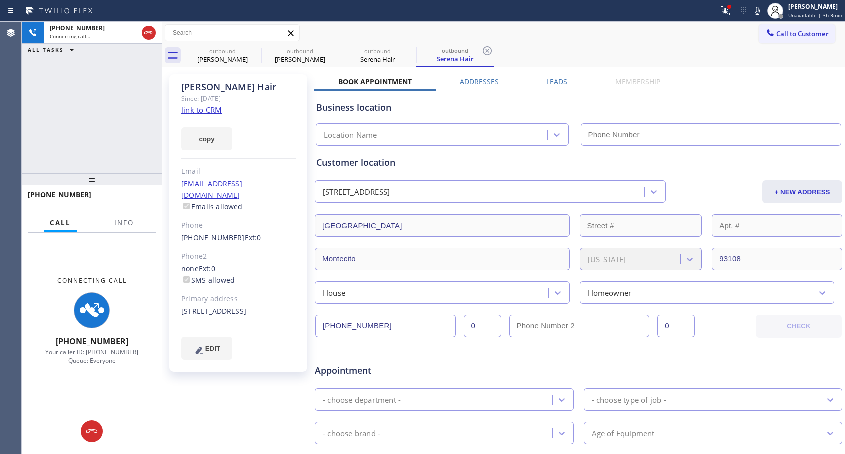
type input "[PHONE_NUMBER]"
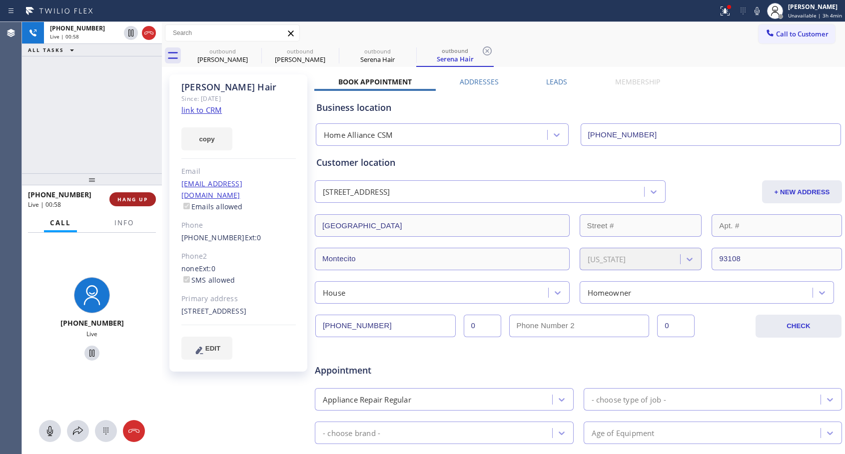
click at [131, 197] on span "HANG UP" at bounding box center [132, 199] width 30 height 7
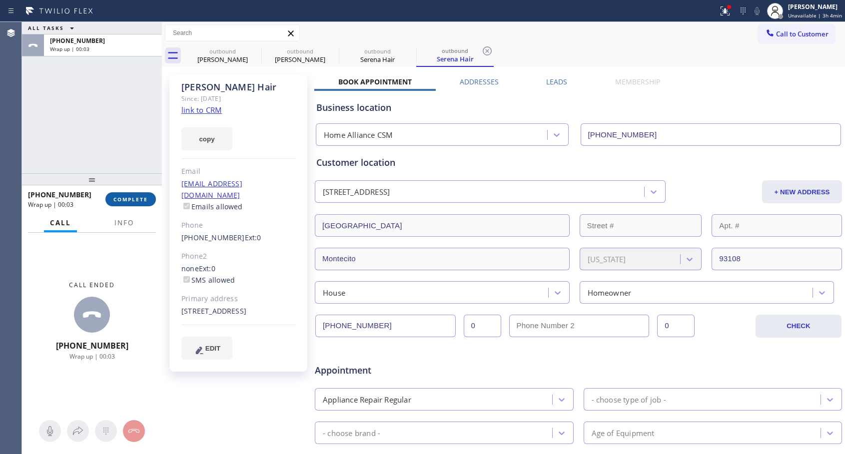
click at [139, 201] on span "COMPLETE" at bounding box center [130, 199] width 34 height 7
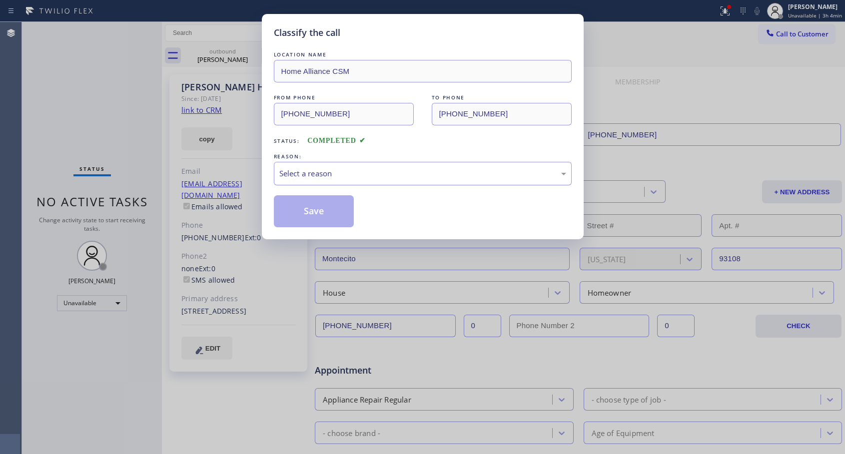
drag, startPoint x: 337, startPoint y: 172, endPoint x: 321, endPoint y: 182, distance: 19.0
click at [337, 172] on div "Select a reason" at bounding box center [422, 173] width 287 height 11
click at [314, 209] on button "Save" at bounding box center [314, 211] width 80 height 32
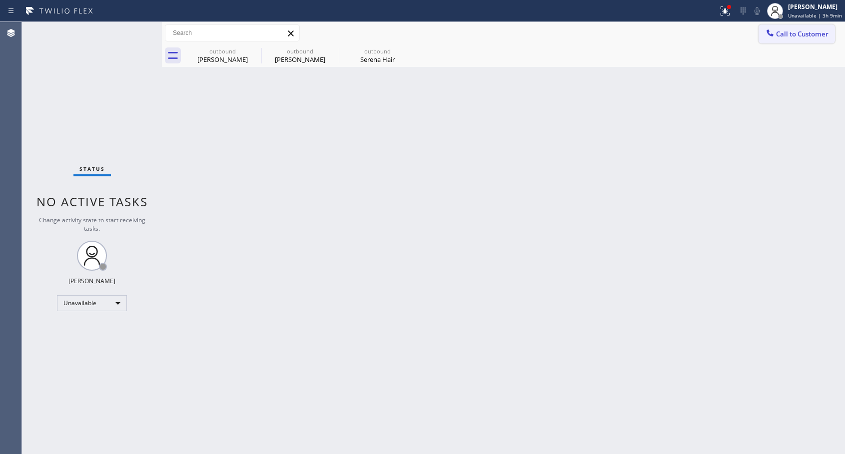
click at [775, 34] on icon at bounding box center [770, 33] width 10 height 10
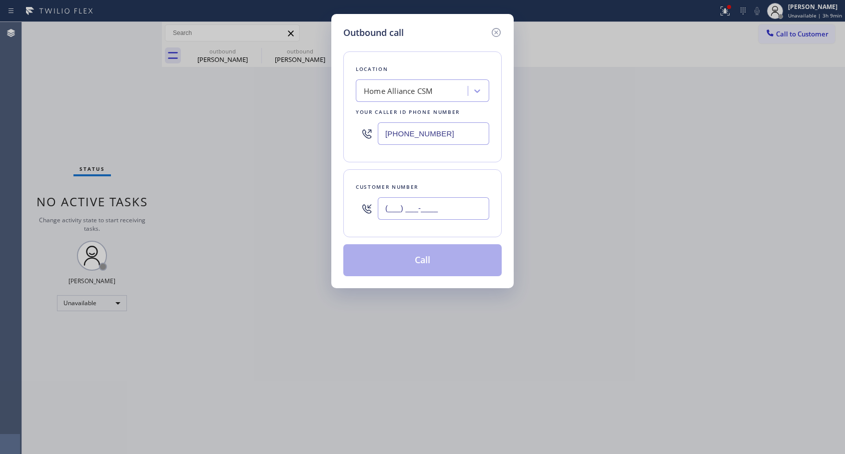
click at [476, 204] on input "(___) ___-____" at bounding box center [433, 208] width 111 height 22
paste input "626) 260-8992"
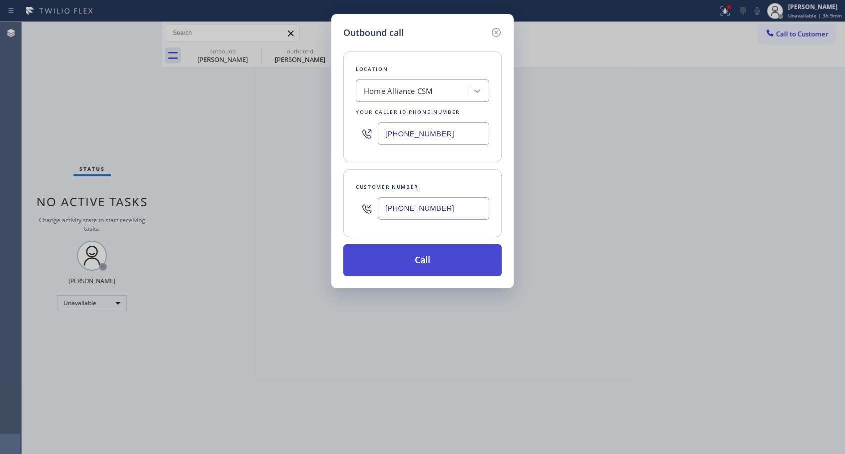
type input "[PHONE_NUMBER]"
click at [417, 262] on button "Call" at bounding box center [422, 260] width 158 height 32
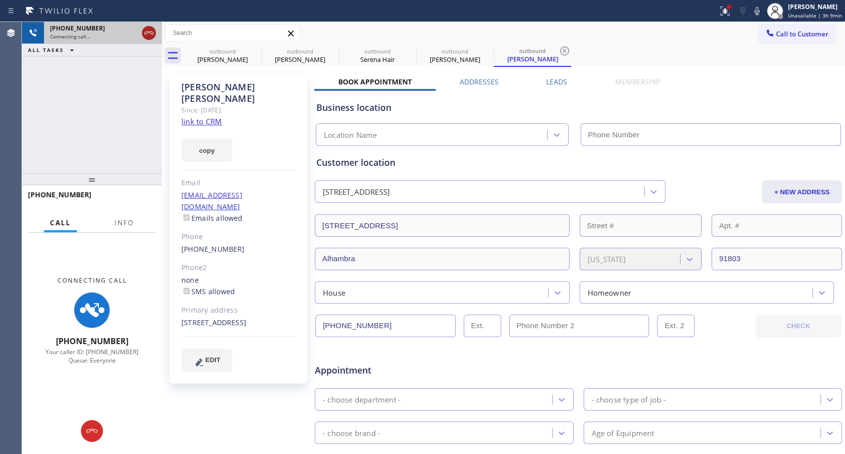
click at [151, 38] on icon at bounding box center [149, 33] width 12 height 12
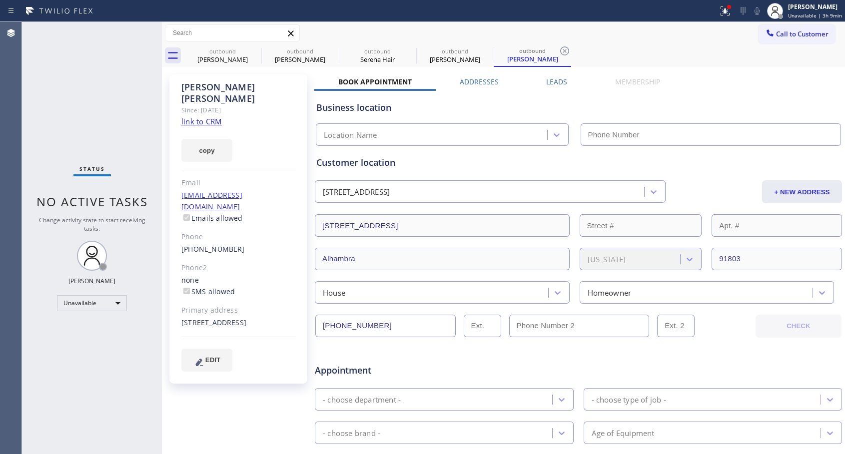
type input "[PHONE_NUMBER]"
click at [254, 50] on icon at bounding box center [254, 50] width 9 height 9
click at [0, 0] on icon at bounding box center [0, 0] width 0 height 0
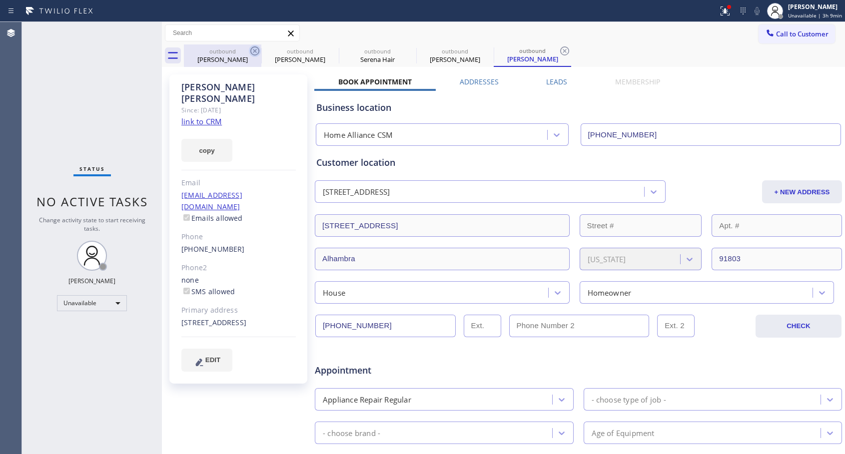
click at [560, 50] on icon at bounding box center [564, 50] width 9 height 9
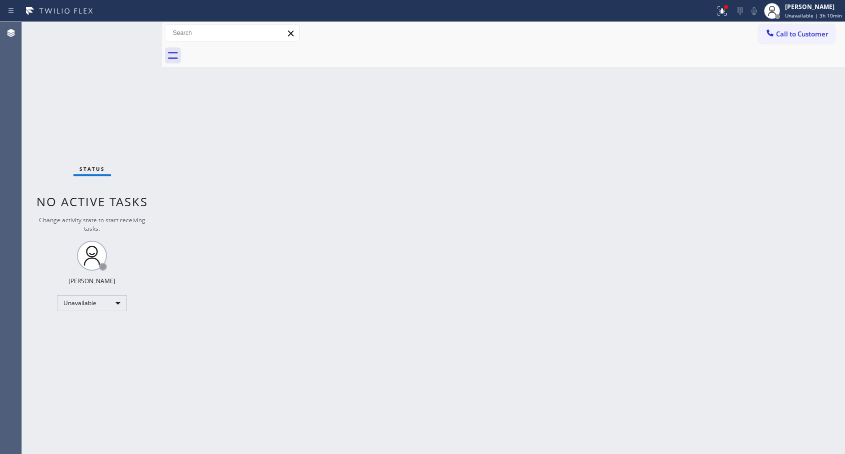
click at [767, 33] on icon at bounding box center [770, 33] width 10 height 10
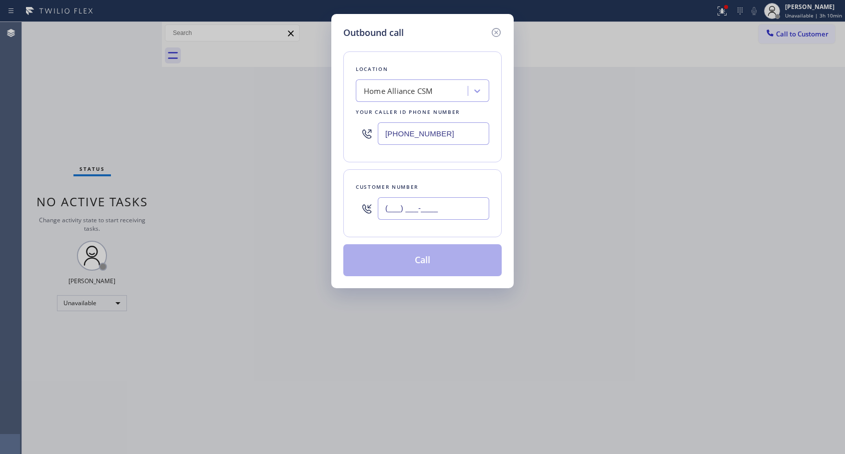
click at [447, 218] on input "(___) ___-____" at bounding box center [433, 208] width 111 height 22
paste input "415) 385-3454"
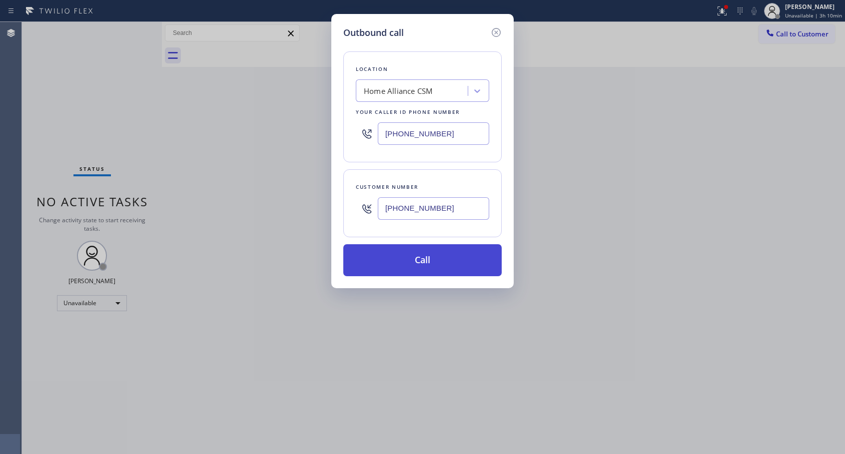
type input "[PHONE_NUMBER]"
click at [432, 263] on button "Call" at bounding box center [422, 260] width 158 height 32
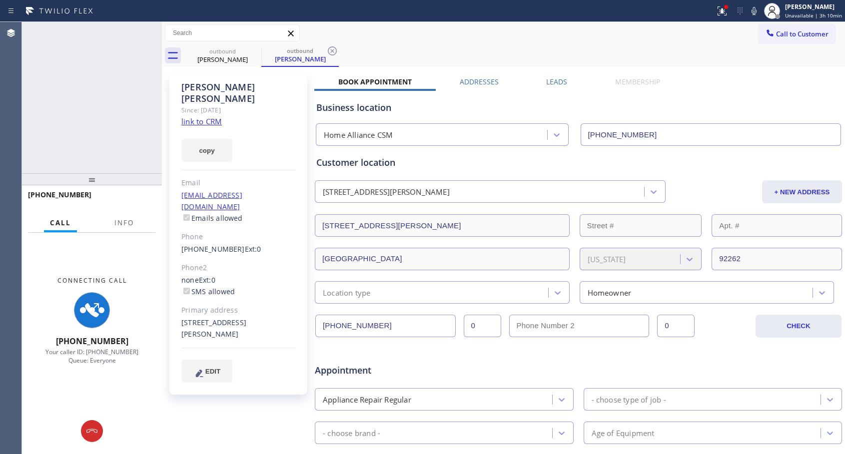
type input "[PHONE_NUMBER]"
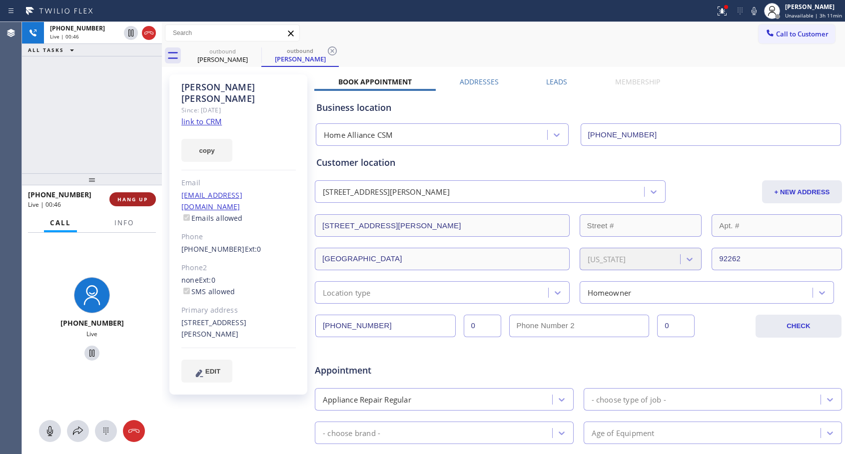
click at [136, 199] on span "HANG UP" at bounding box center [132, 199] width 30 height 7
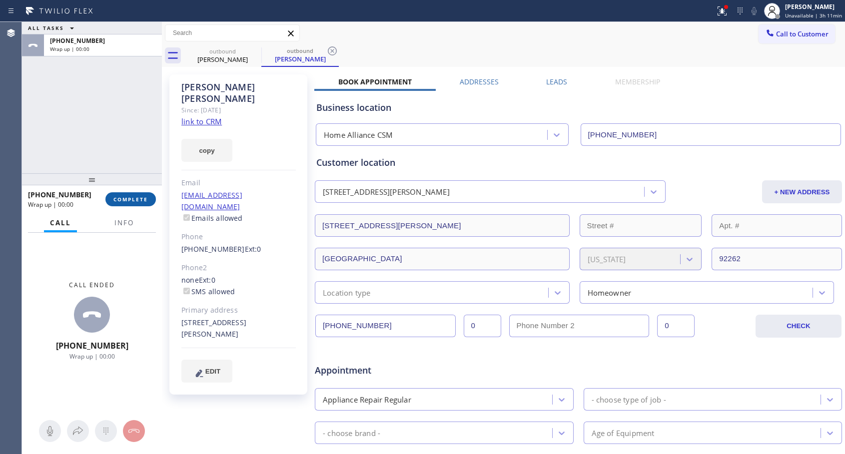
click at [136, 199] on span "COMPLETE" at bounding box center [130, 199] width 34 height 7
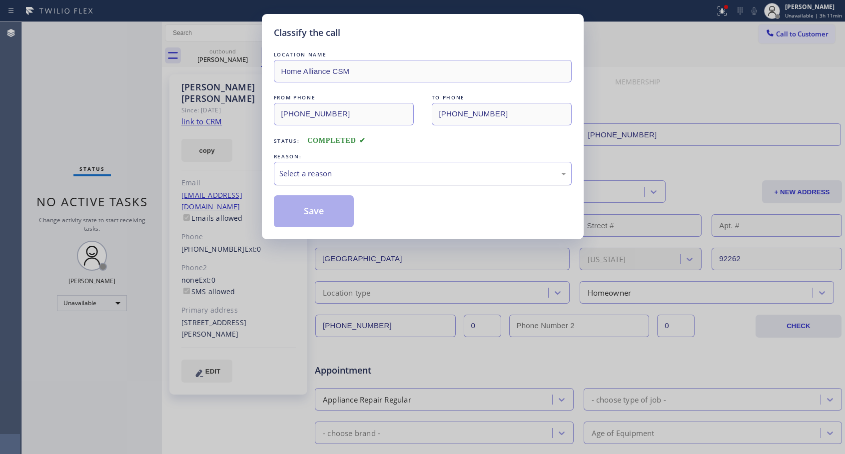
click at [334, 168] on div "Select a reason" at bounding box center [422, 173] width 287 height 11
click at [312, 209] on button "Save" at bounding box center [314, 211] width 80 height 32
